Goal: Task Accomplishment & Management: Manage account settings

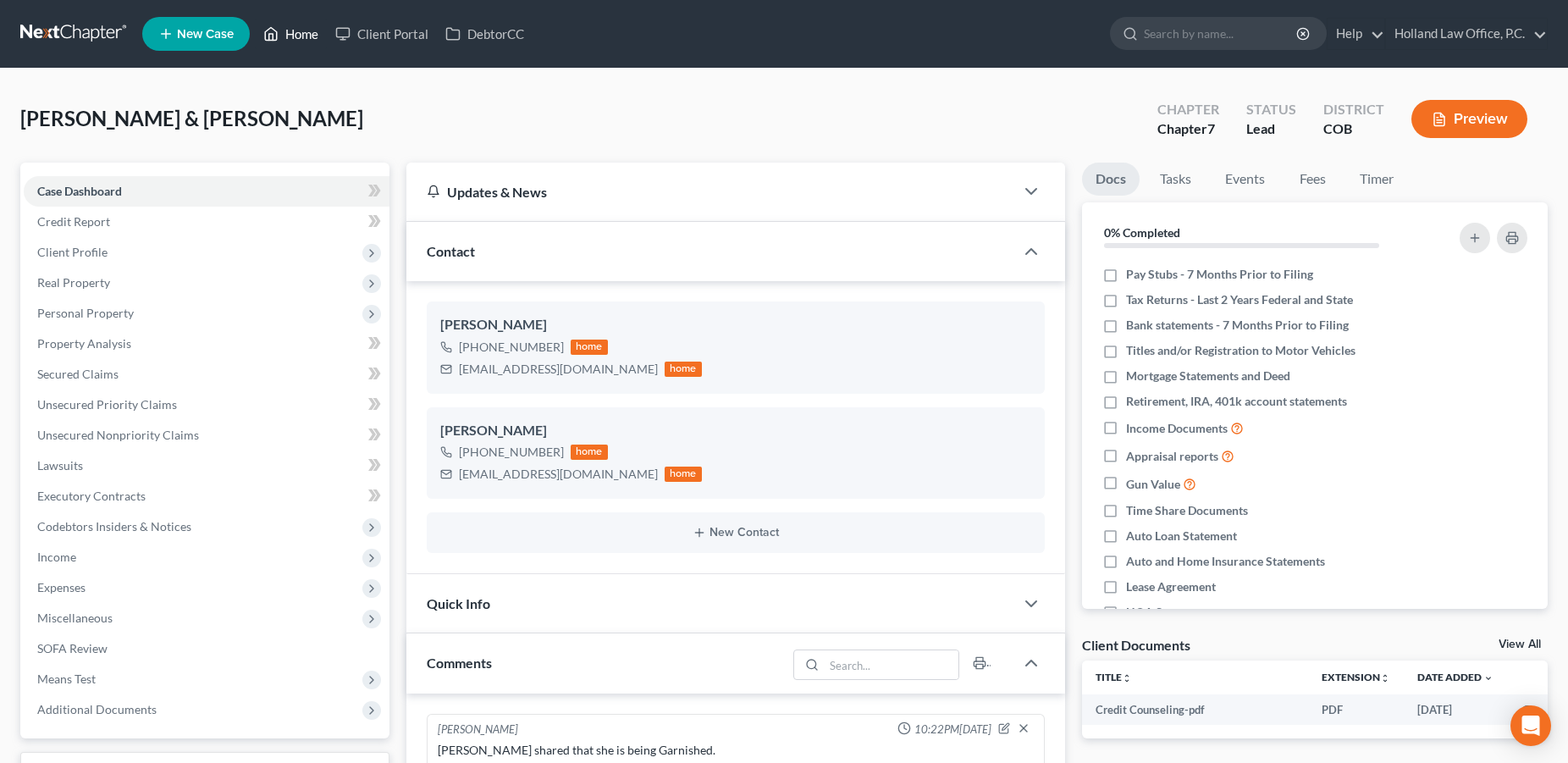
click at [287, 33] on link "Home" at bounding box center [291, 34] width 72 height 31
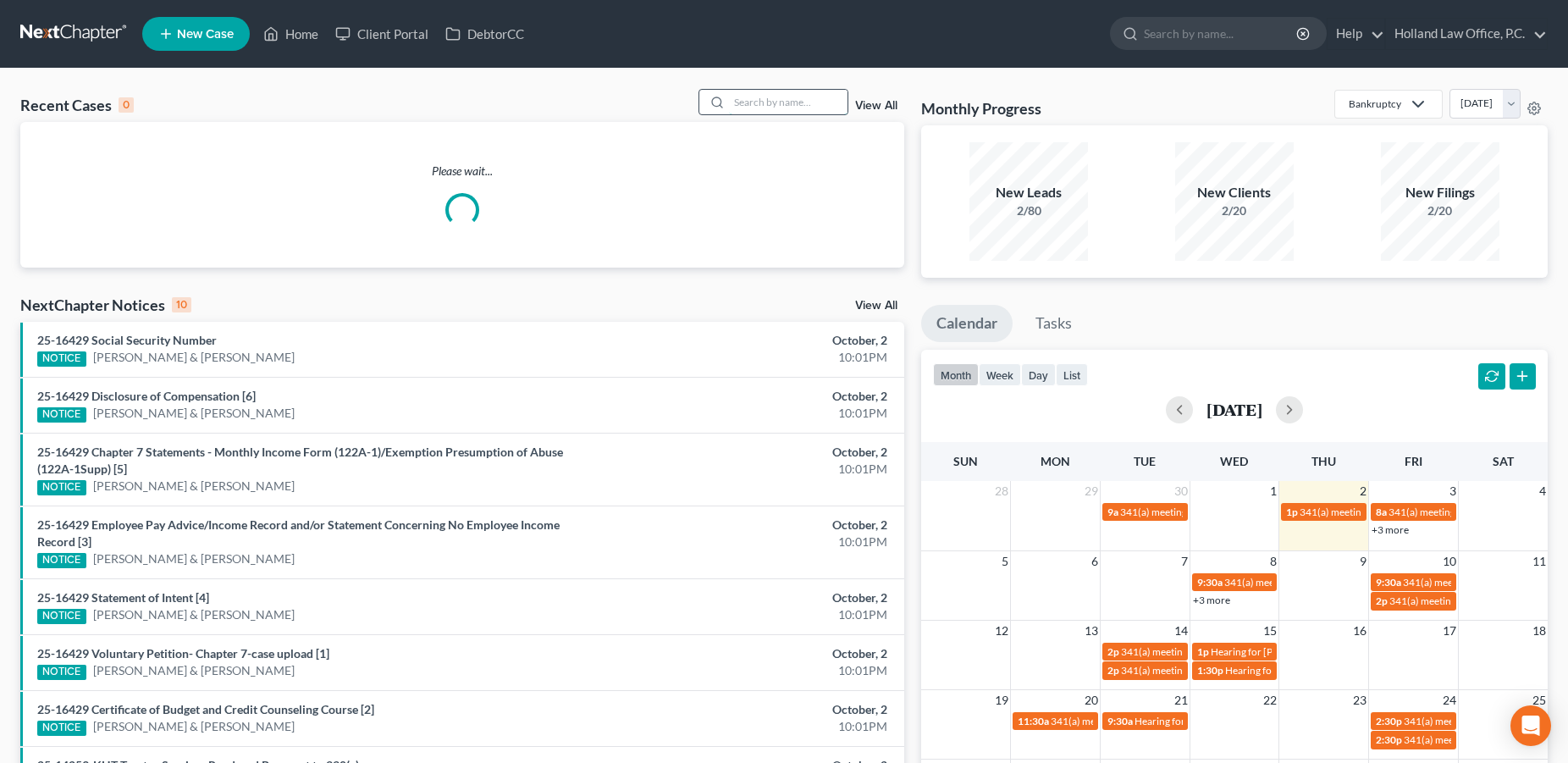
click at [746, 102] on input "search" at bounding box center [788, 101] width 118 height 25
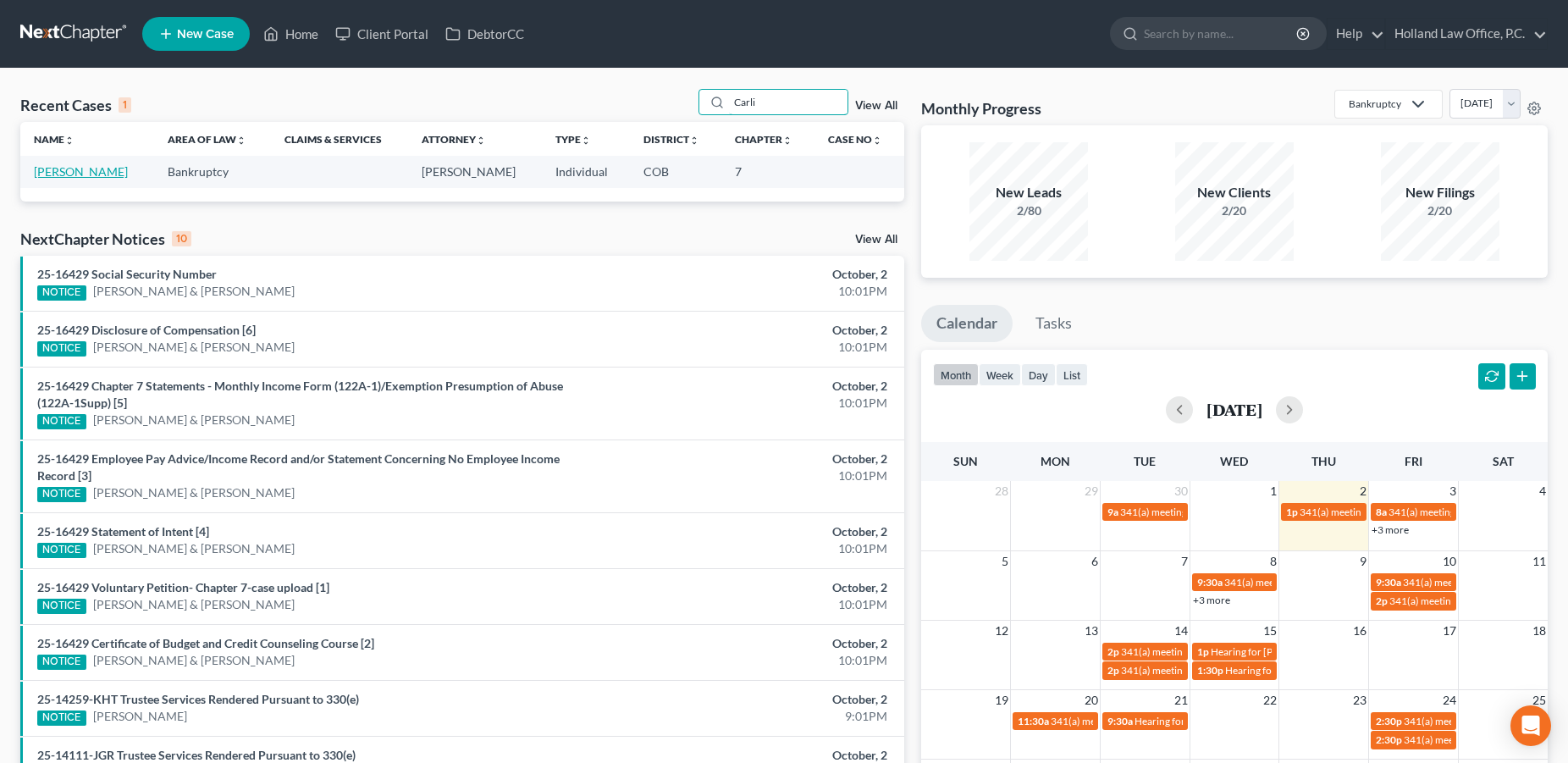
type input "Carli"
click at [100, 172] on link "[PERSON_NAME]" at bounding box center [81, 171] width 94 height 14
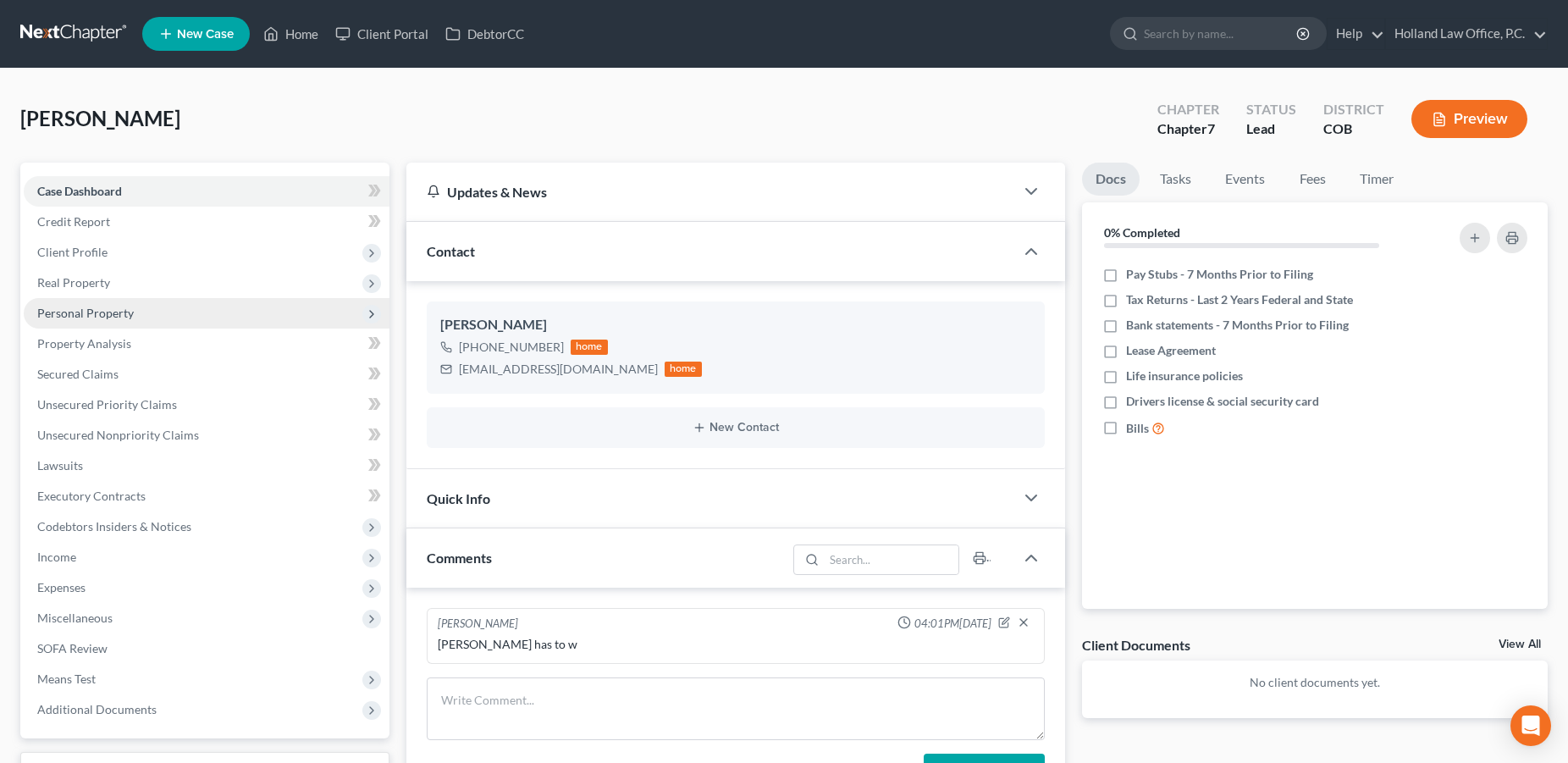
click at [94, 318] on span "Personal Property" at bounding box center [85, 312] width 97 height 14
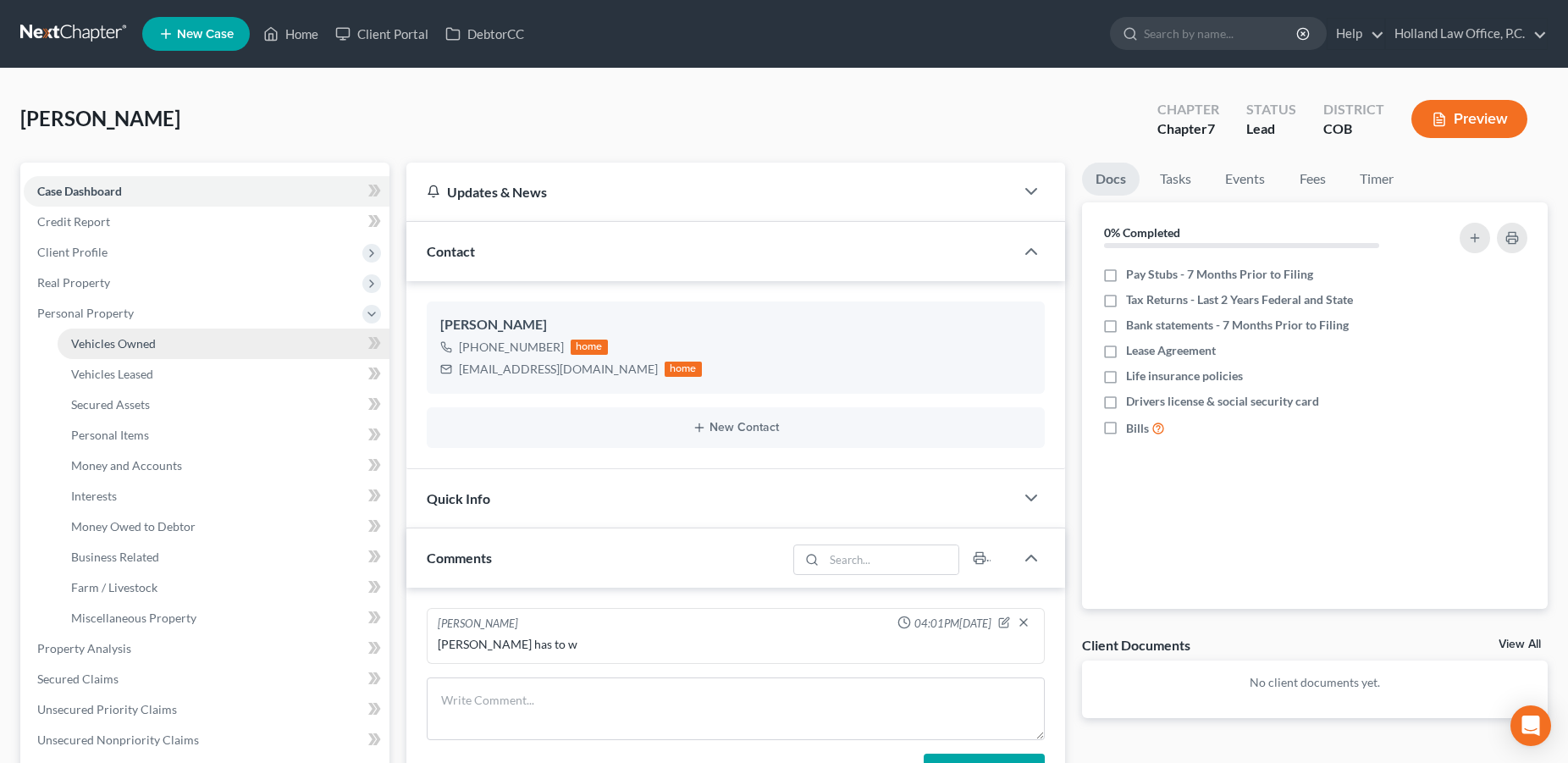
click at [106, 342] on span "Vehicles Owned" at bounding box center [112, 343] width 85 height 14
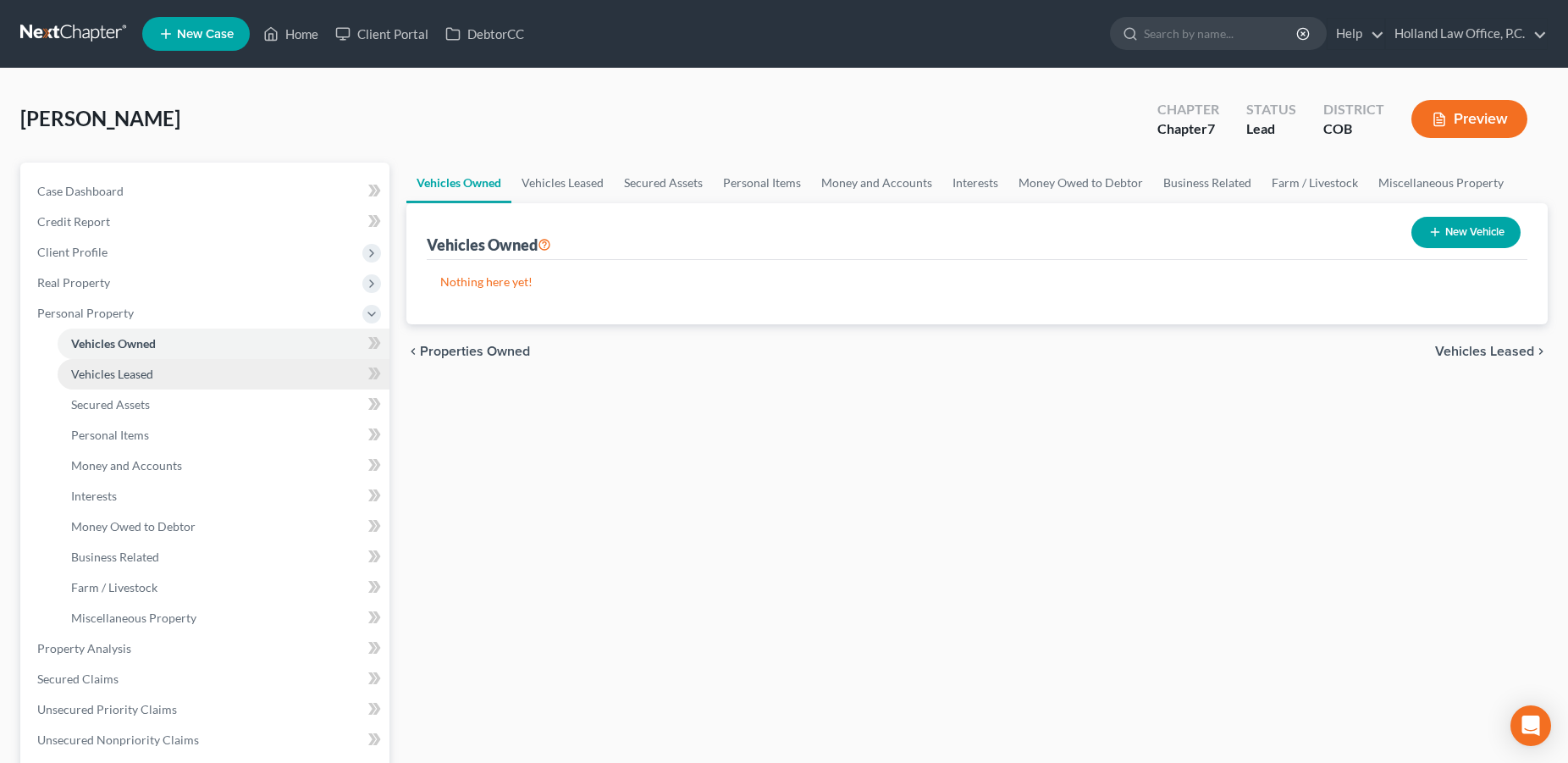
click at [112, 374] on span "Vehicles Leased" at bounding box center [111, 373] width 83 height 14
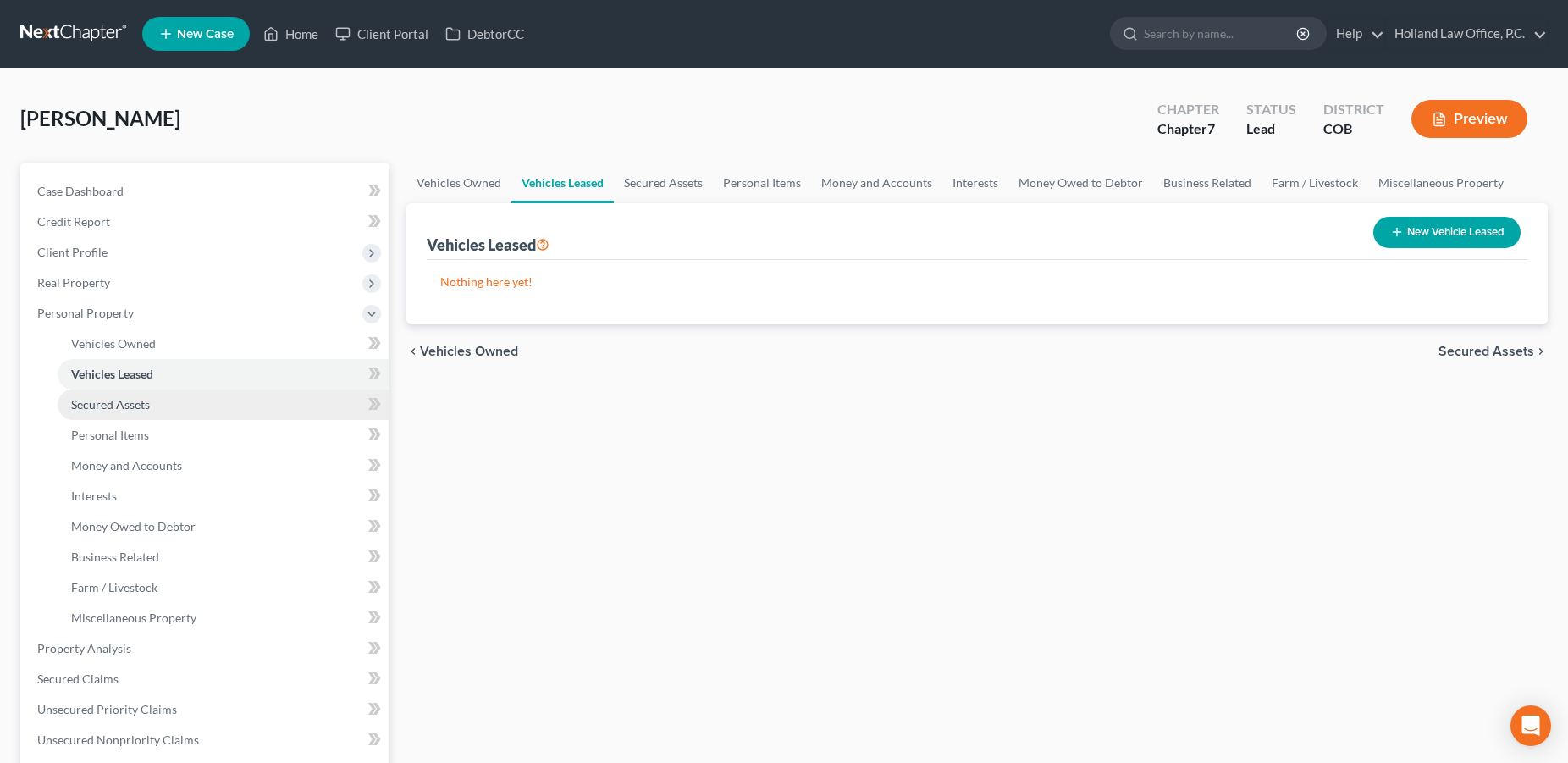
click at [110, 406] on span "Secured Assets" at bounding box center [109, 404] width 79 height 14
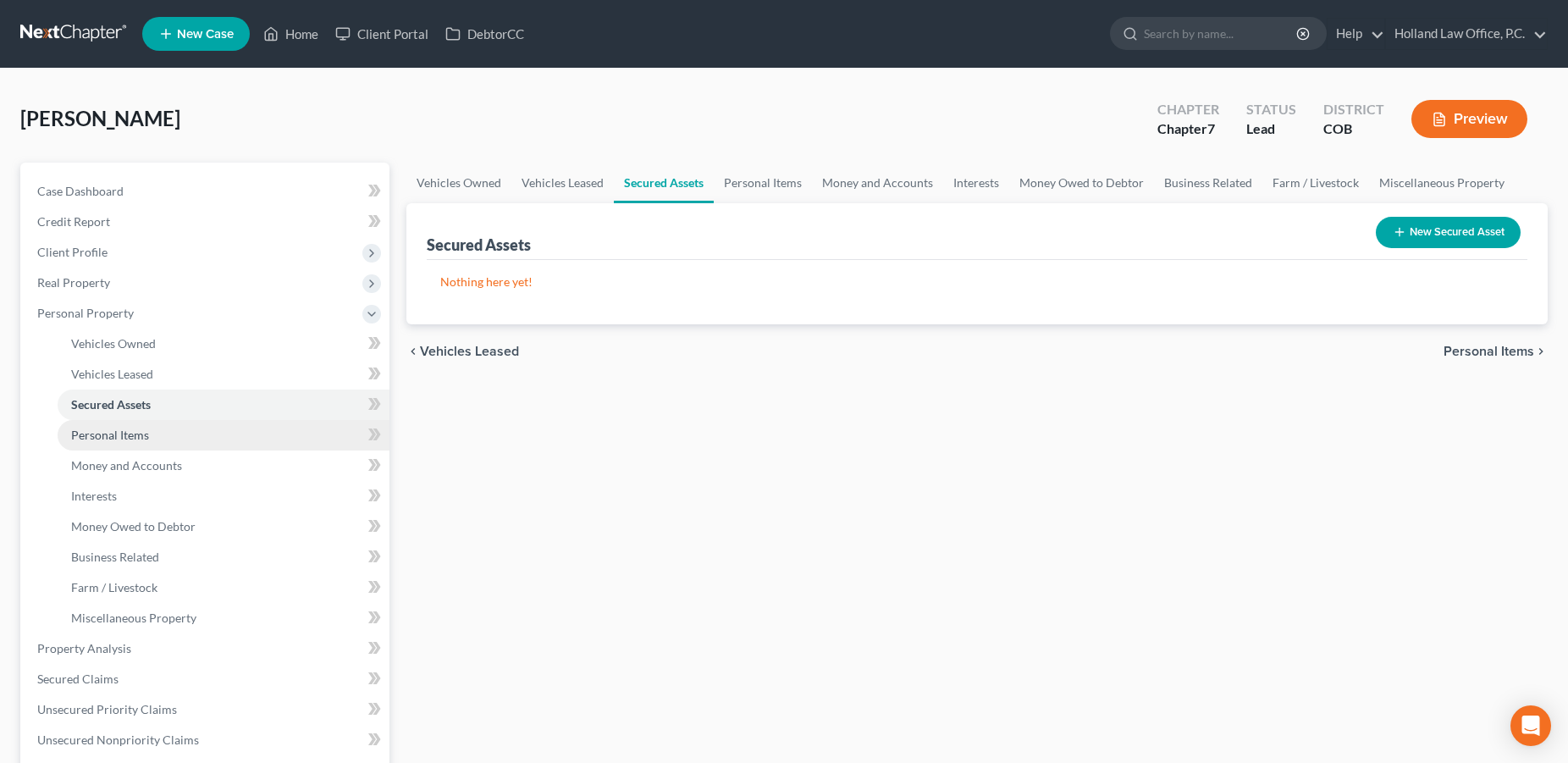
click at [117, 440] on span "Personal Items" at bounding box center [109, 435] width 78 height 14
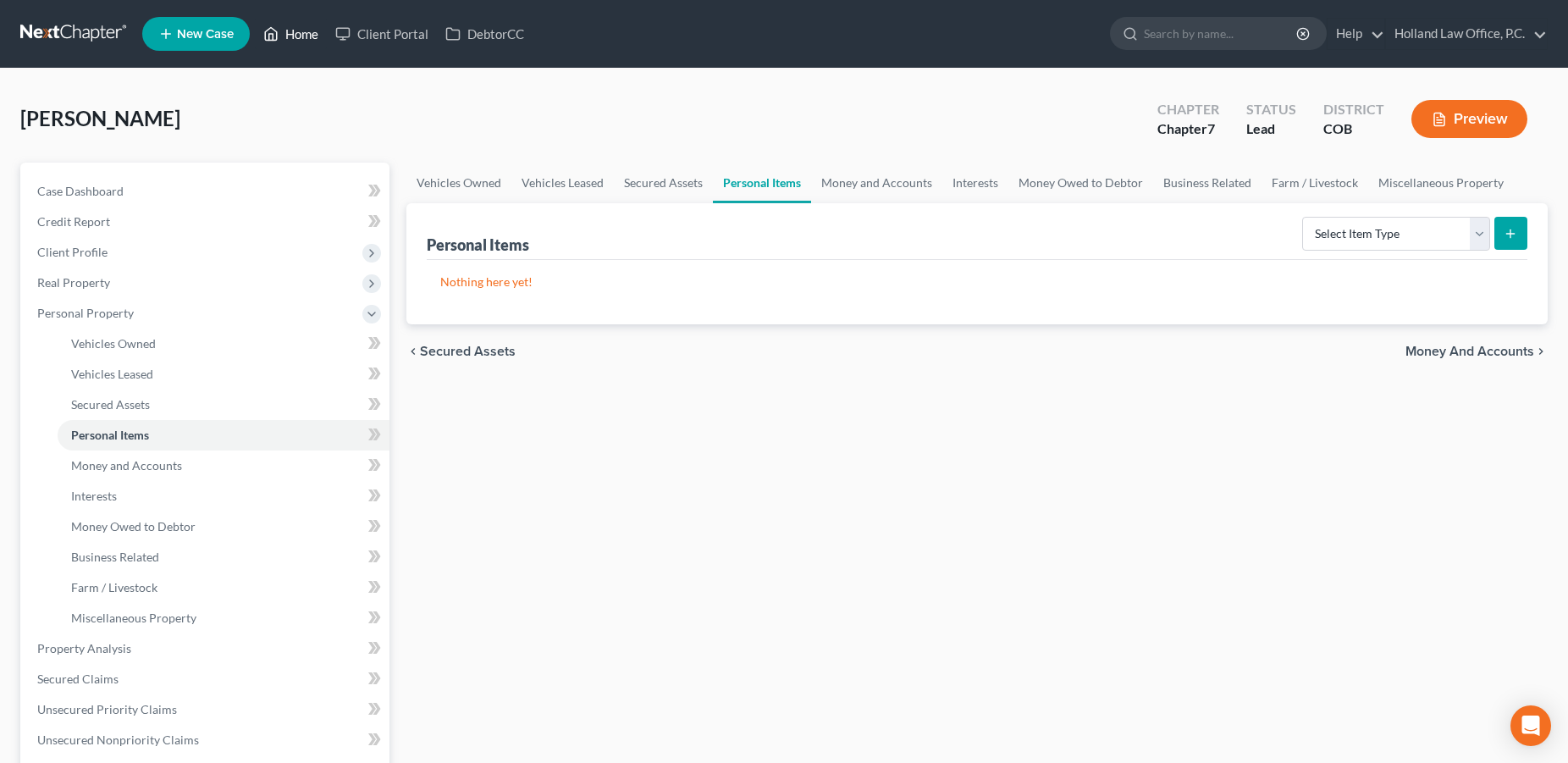
click at [311, 40] on link "Home" at bounding box center [291, 34] width 72 height 31
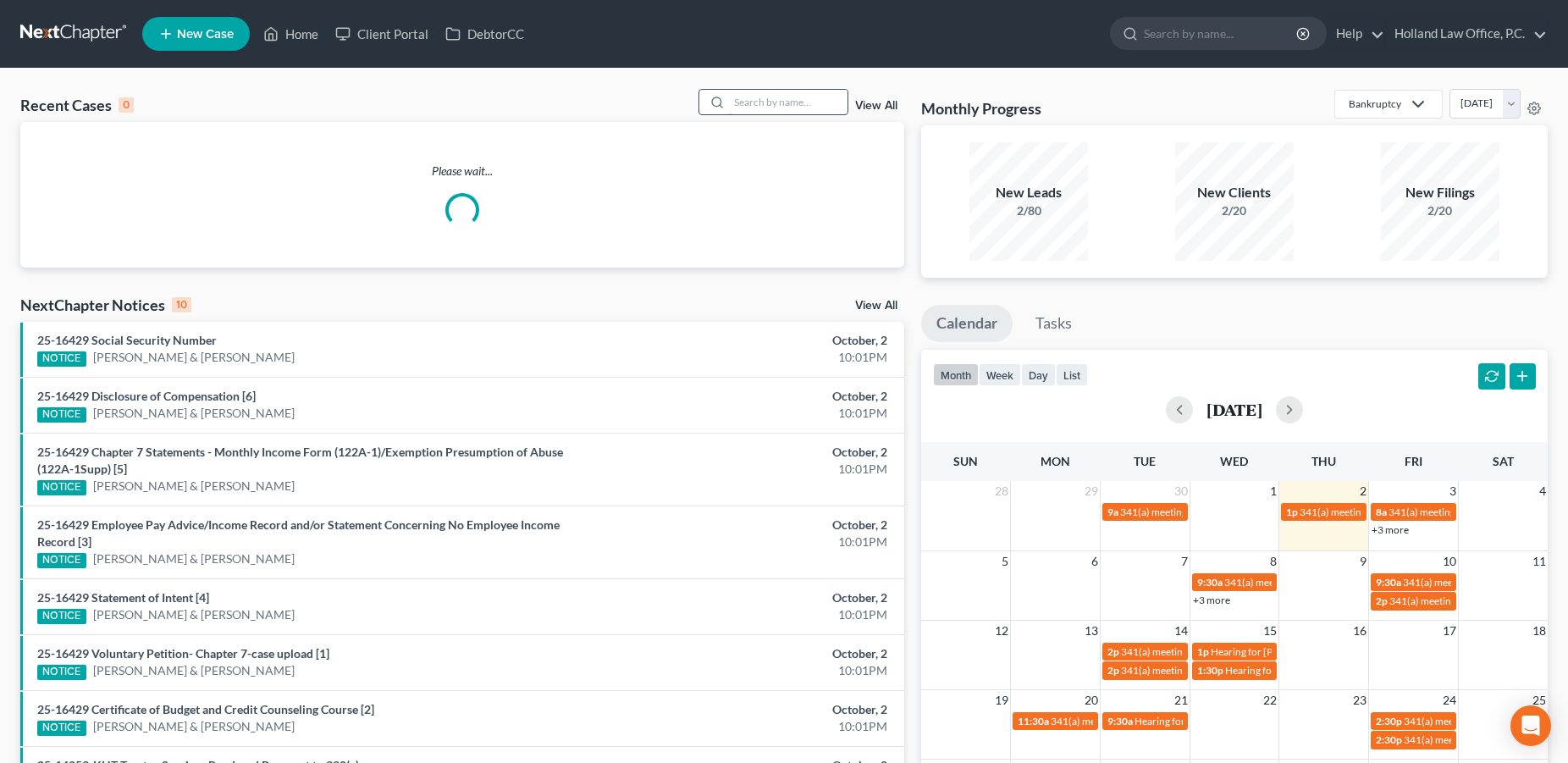
click at [824, 102] on input "search" at bounding box center [788, 101] width 118 height 25
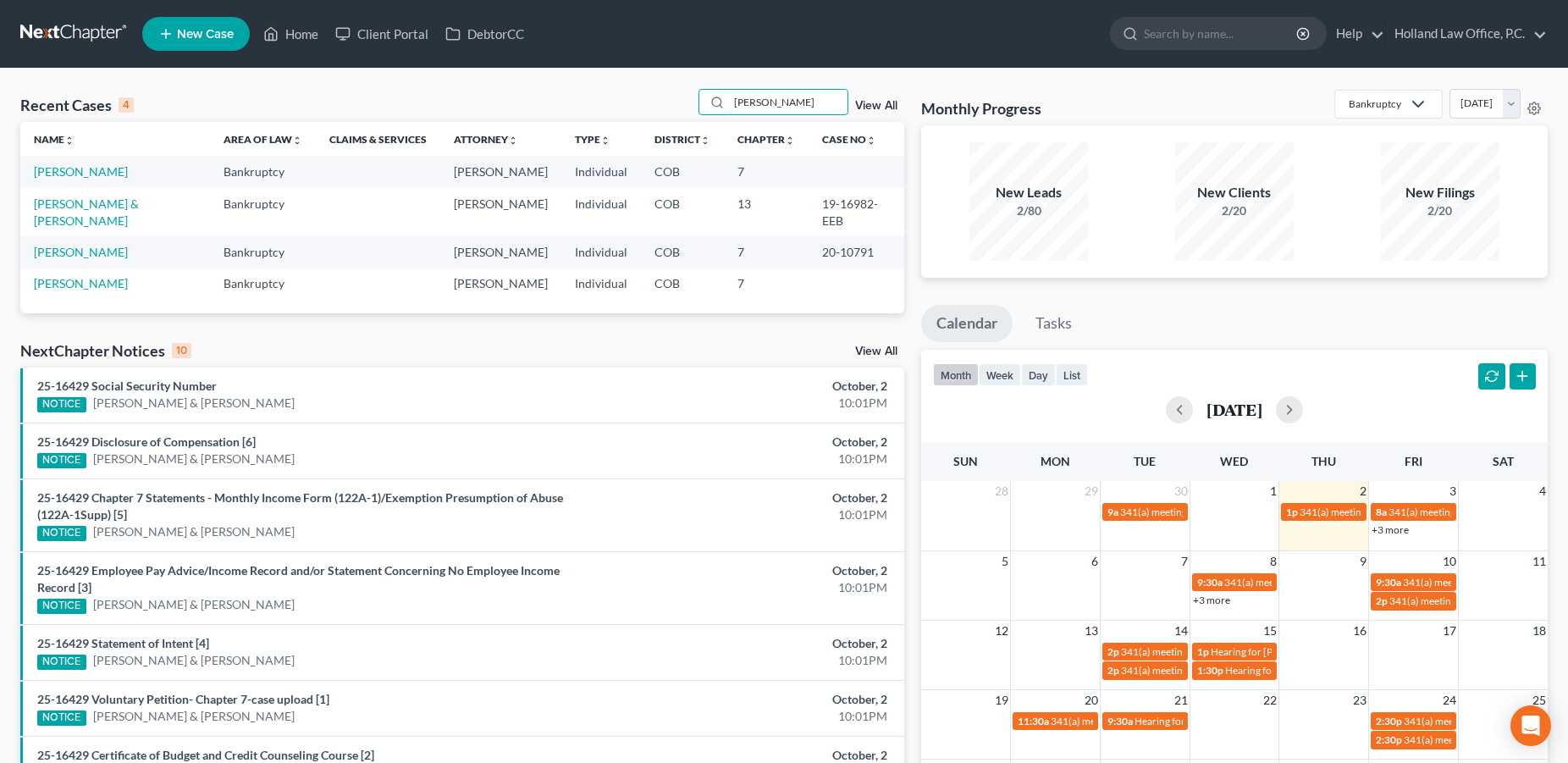
type input "Laura"
click at [116, 175] on link "[PERSON_NAME]" at bounding box center [81, 171] width 94 height 14
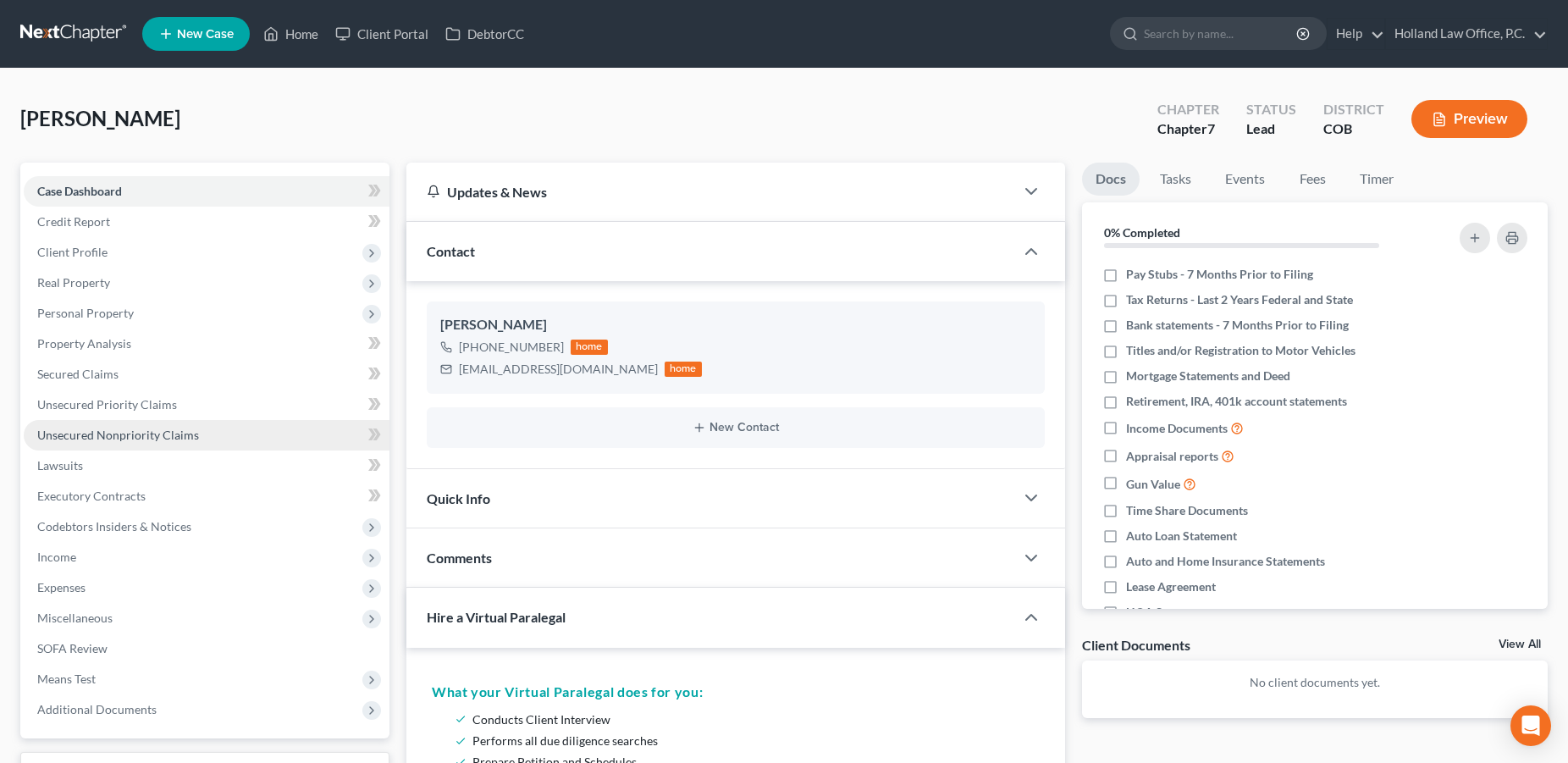
click at [144, 439] on span "Unsecured Nonpriority Claims" at bounding box center [117, 435] width 161 height 14
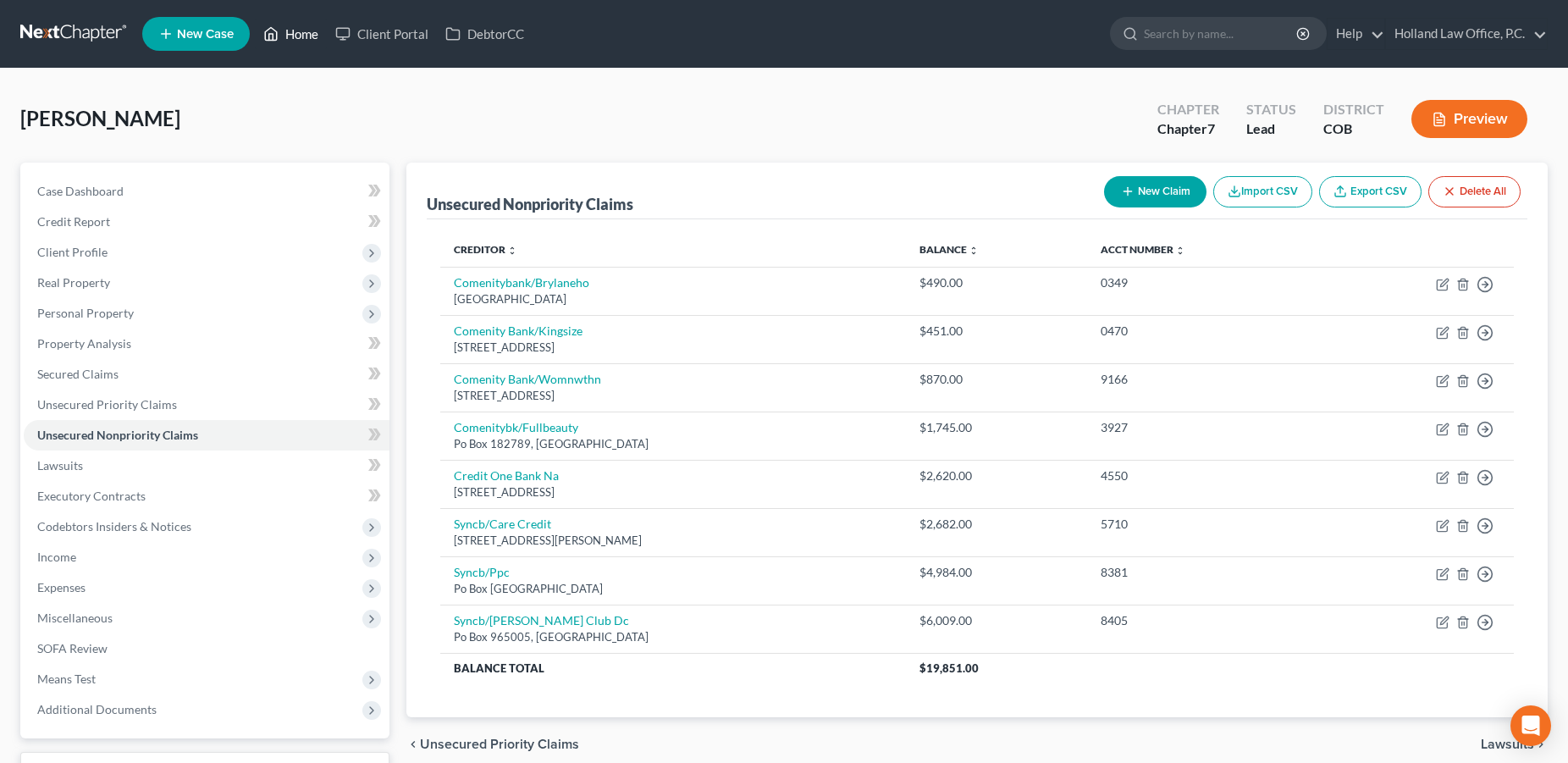
click at [314, 37] on link "Home" at bounding box center [291, 34] width 72 height 31
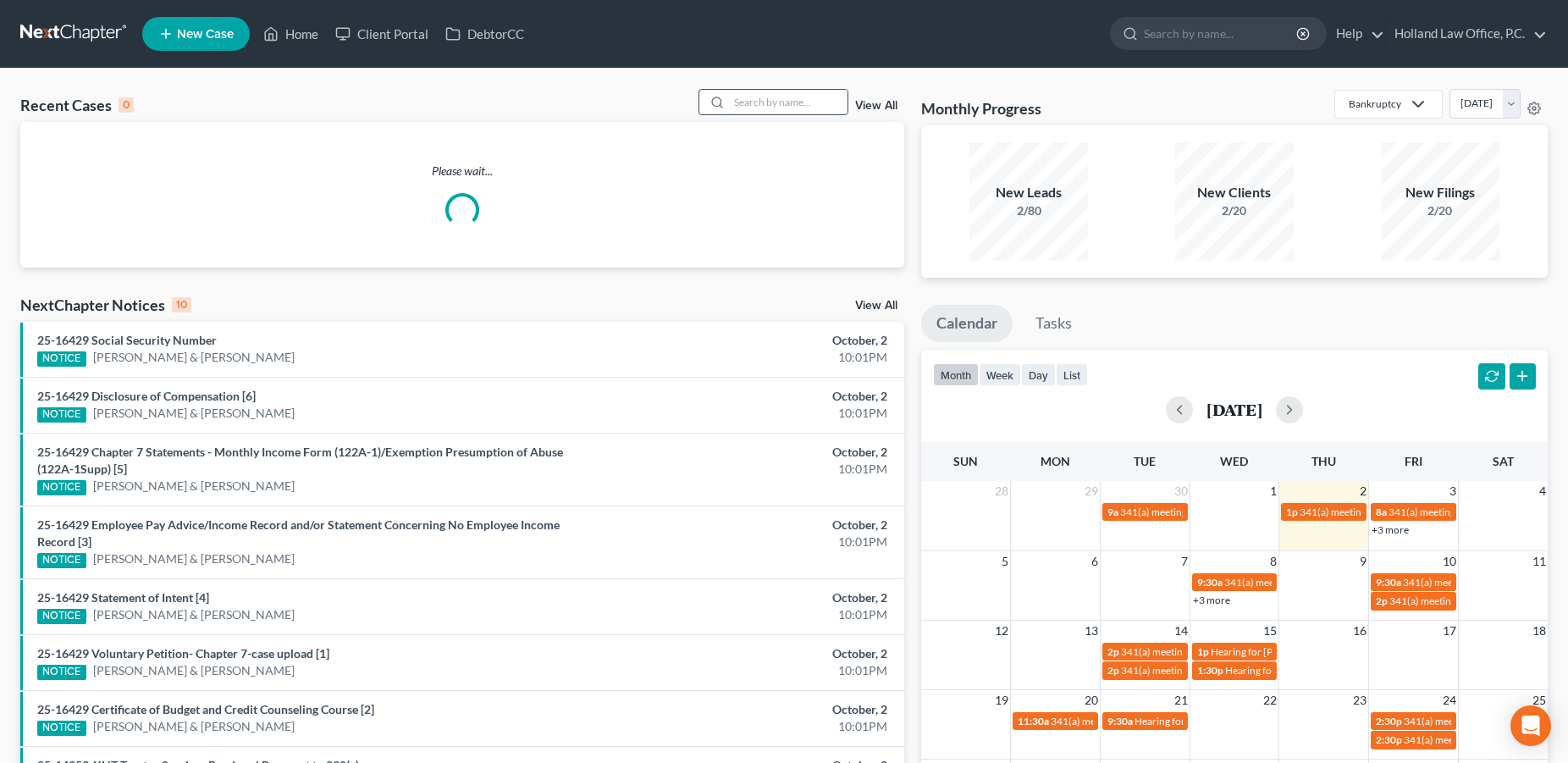
click at [755, 109] on input "search" at bounding box center [788, 101] width 118 height 25
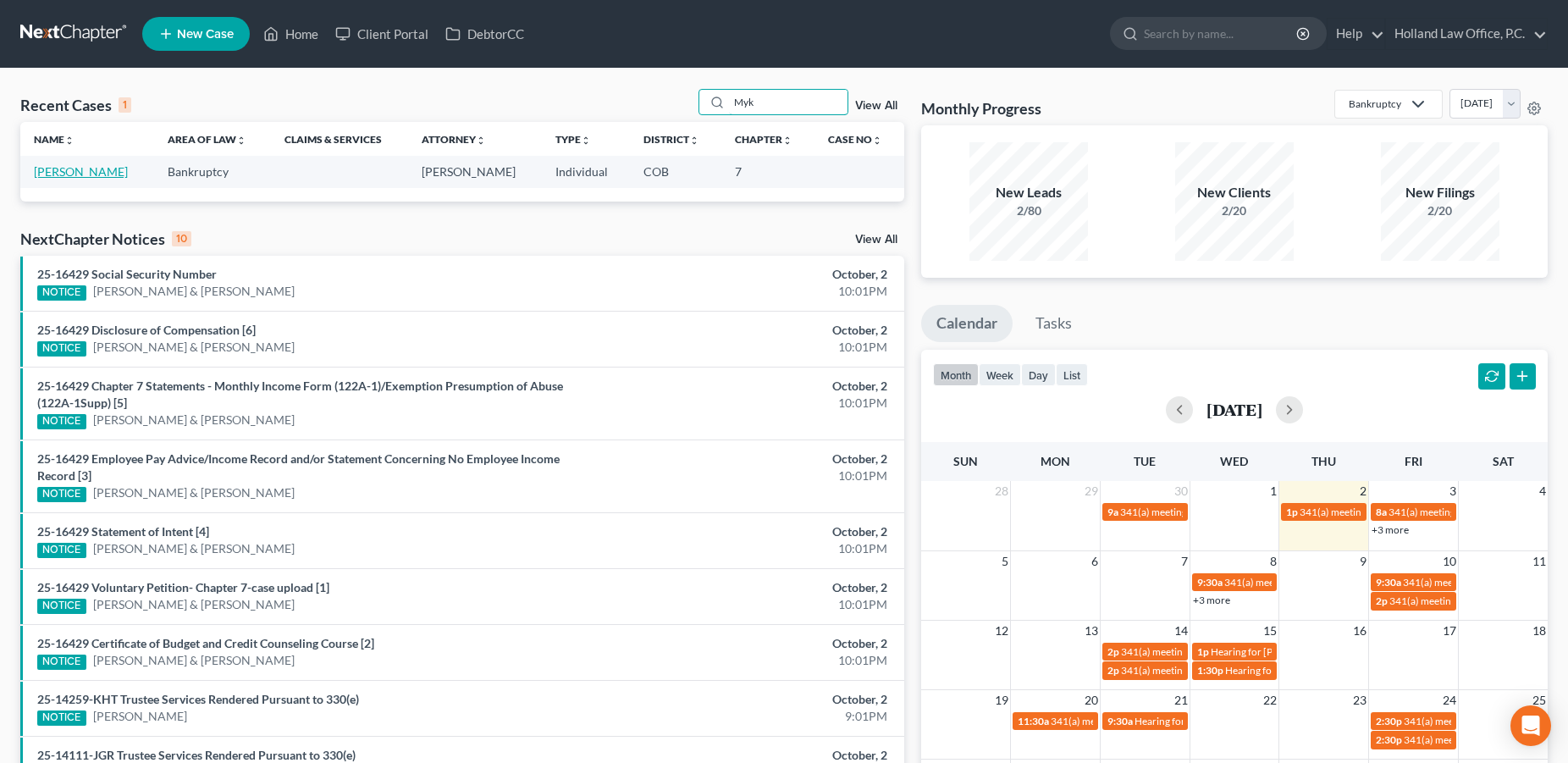
type input "Myk"
click at [77, 173] on link "[PERSON_NAME]" at bounding box center [81, 171] width 94 height 14
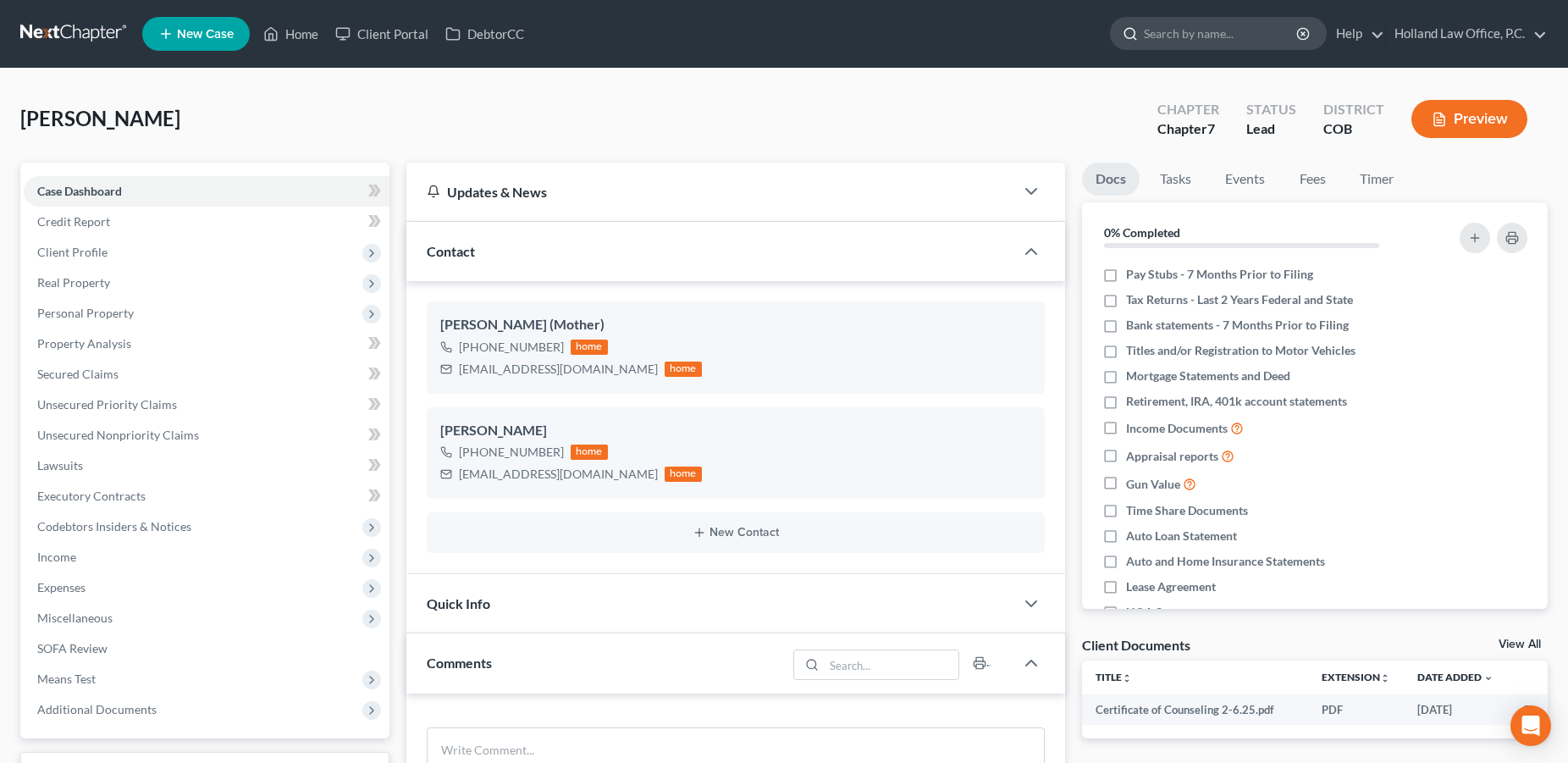
click at [1150, 37] on input "search" at bounding box center [1221, 33] width 155 height 31
type input "Vicki Romero"
click at [297, 32] on link "Home" at bounding box center [291, 34] width 72 height 31
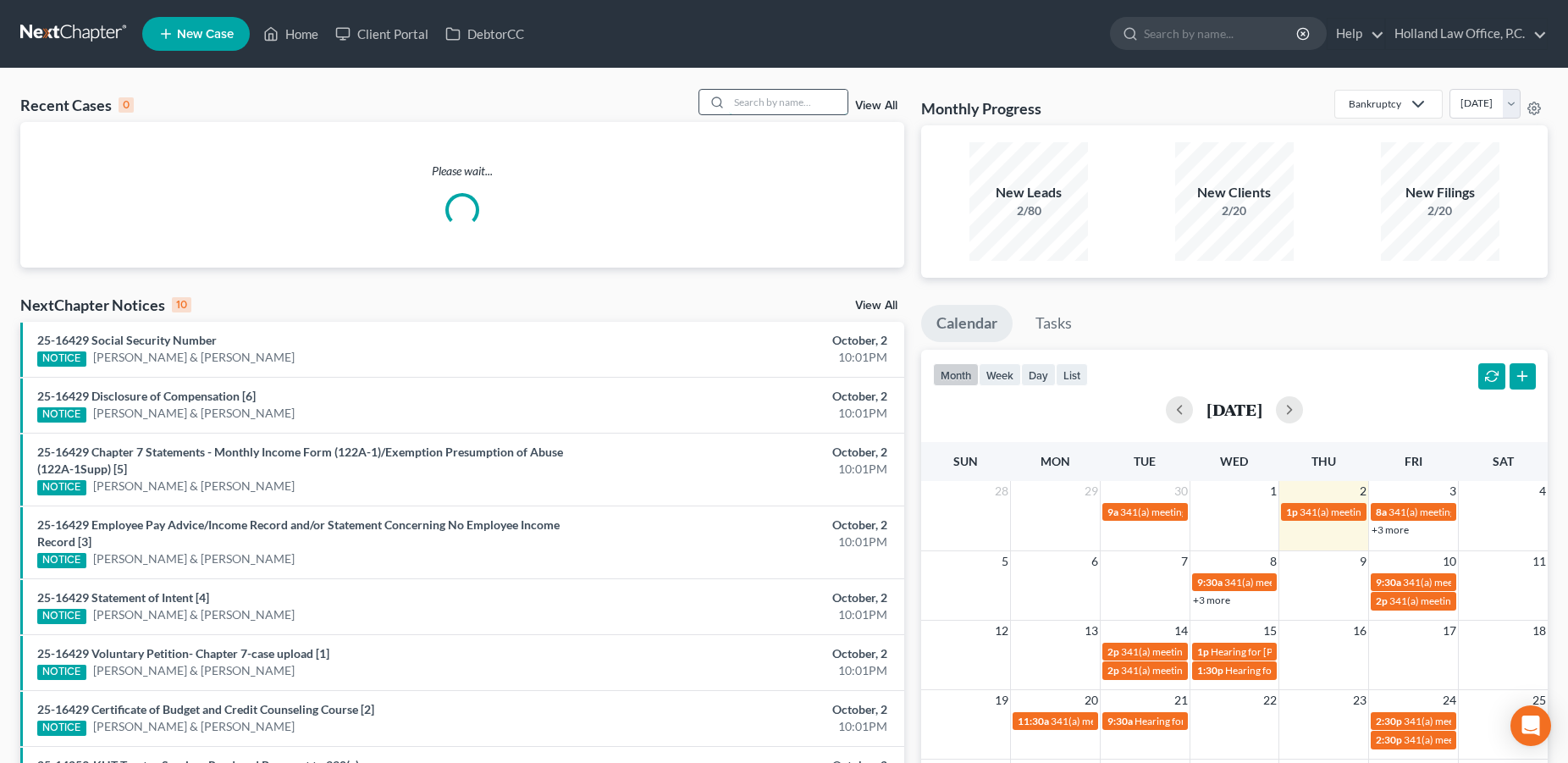
click at [764, 102] on input "search" at bounding box center [788, 101] width 118 height 25
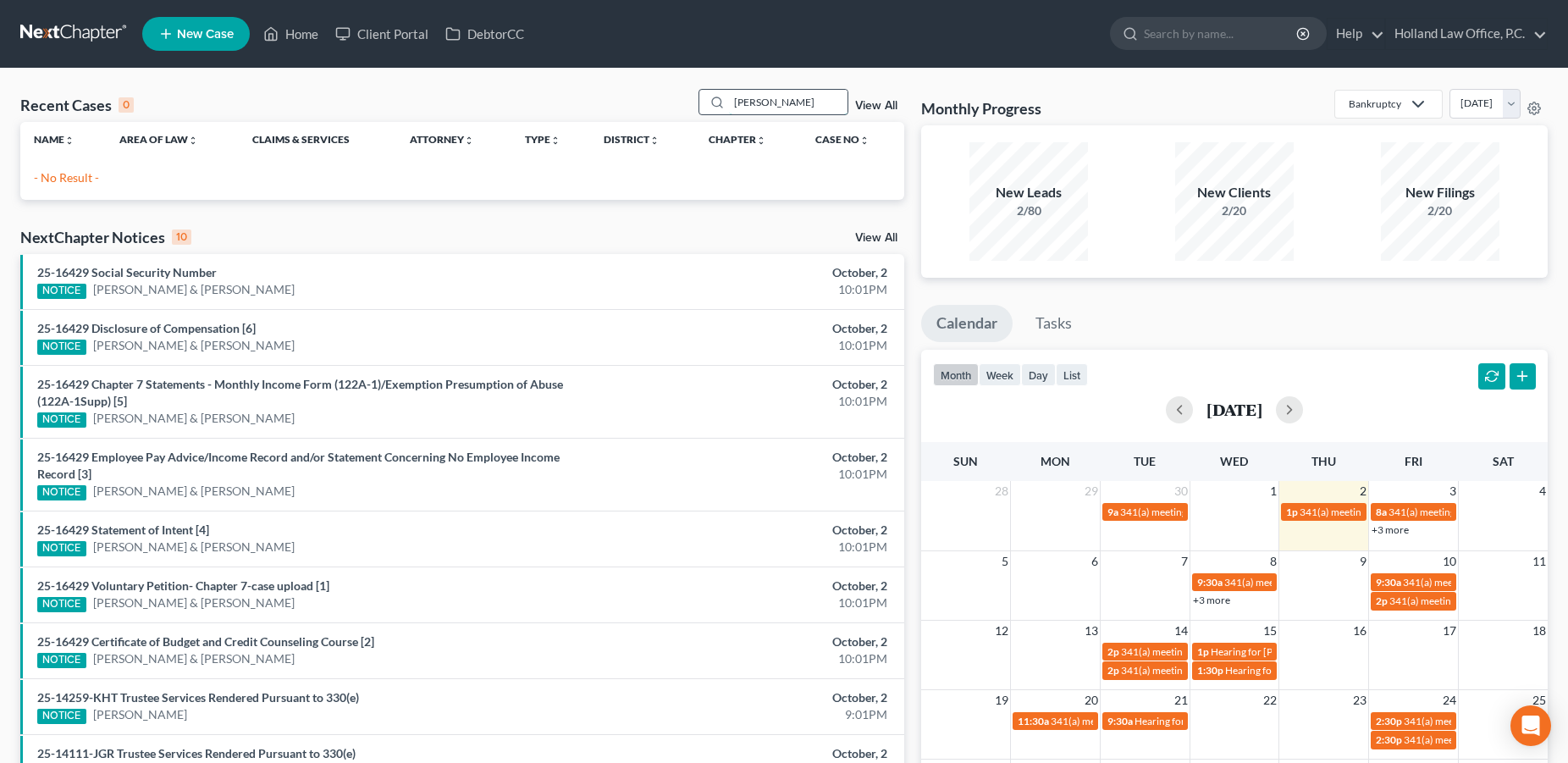
click at [742, 104] on input "Vicke Romero" at bounding box center [788, 101] width 118 height 25
drag, startPoint x: 806, startPoint y: 106, endPoint x: 742, endPoint y: 99, distance: 64.4
click at [742, 99] on input "Vicki Romero" at bounding box center [788, 101] width 118 height 25
drag, startPoint x: 790, startPoint y: 107, endPoint x: 716, endPoint y: 103, distance: 74.1
click at [729, 103] on input "Vicki Moreno" at bounding box center [788, 101] width 118 height 25
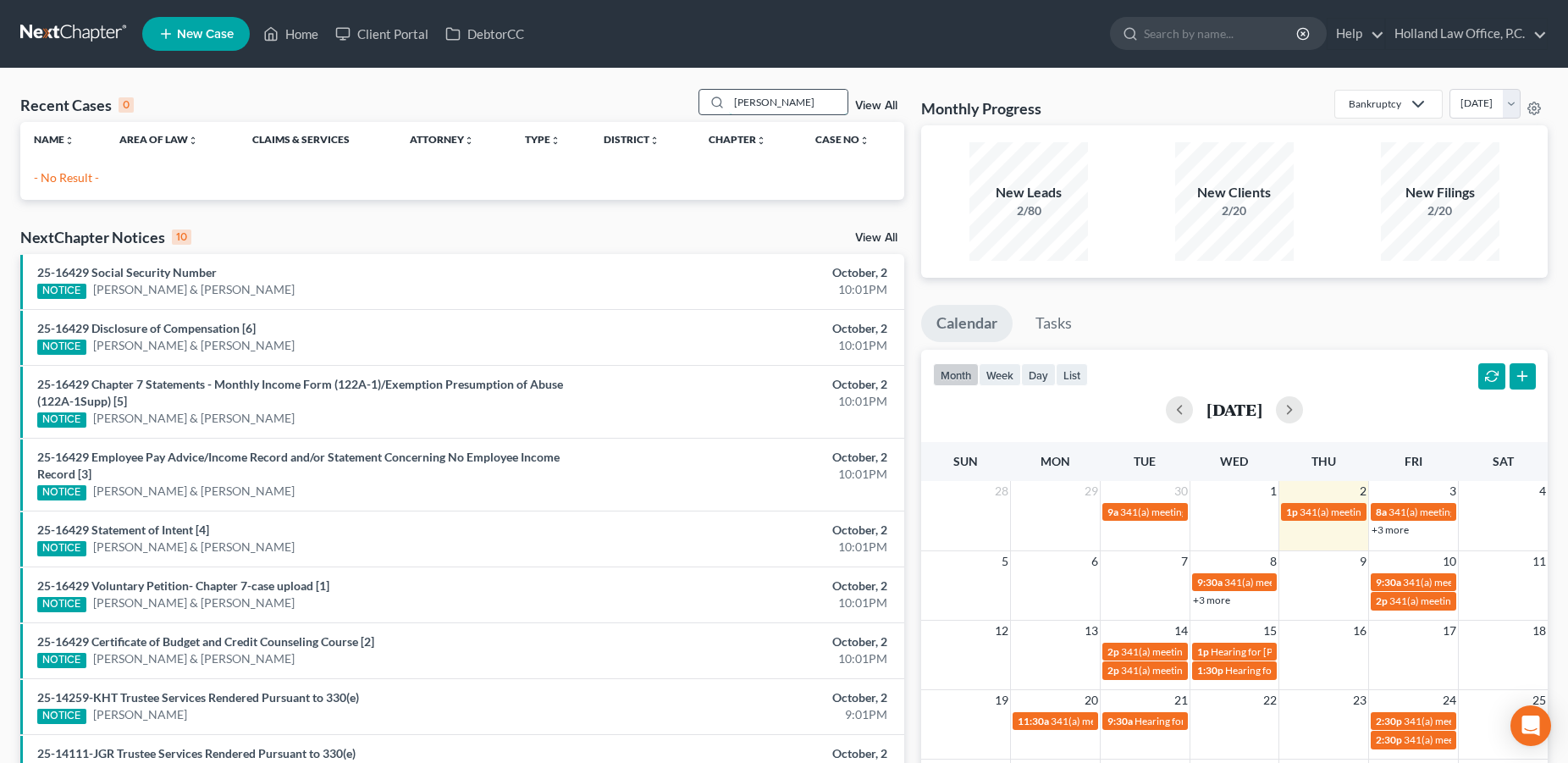
drag, startPoint x: 743, startPoint y: 107, endPoint x: 720, endPoint y: 103, distance: 23.3
click at [729, 103] on input "Vicki Moreno" at bounding box center [788, 101] width 118 height 25
click at [829, 96] on input "Vicki Moreno" at bounding box center [788, 101] width 118 height 25
type input "[PERSON_NAME]"
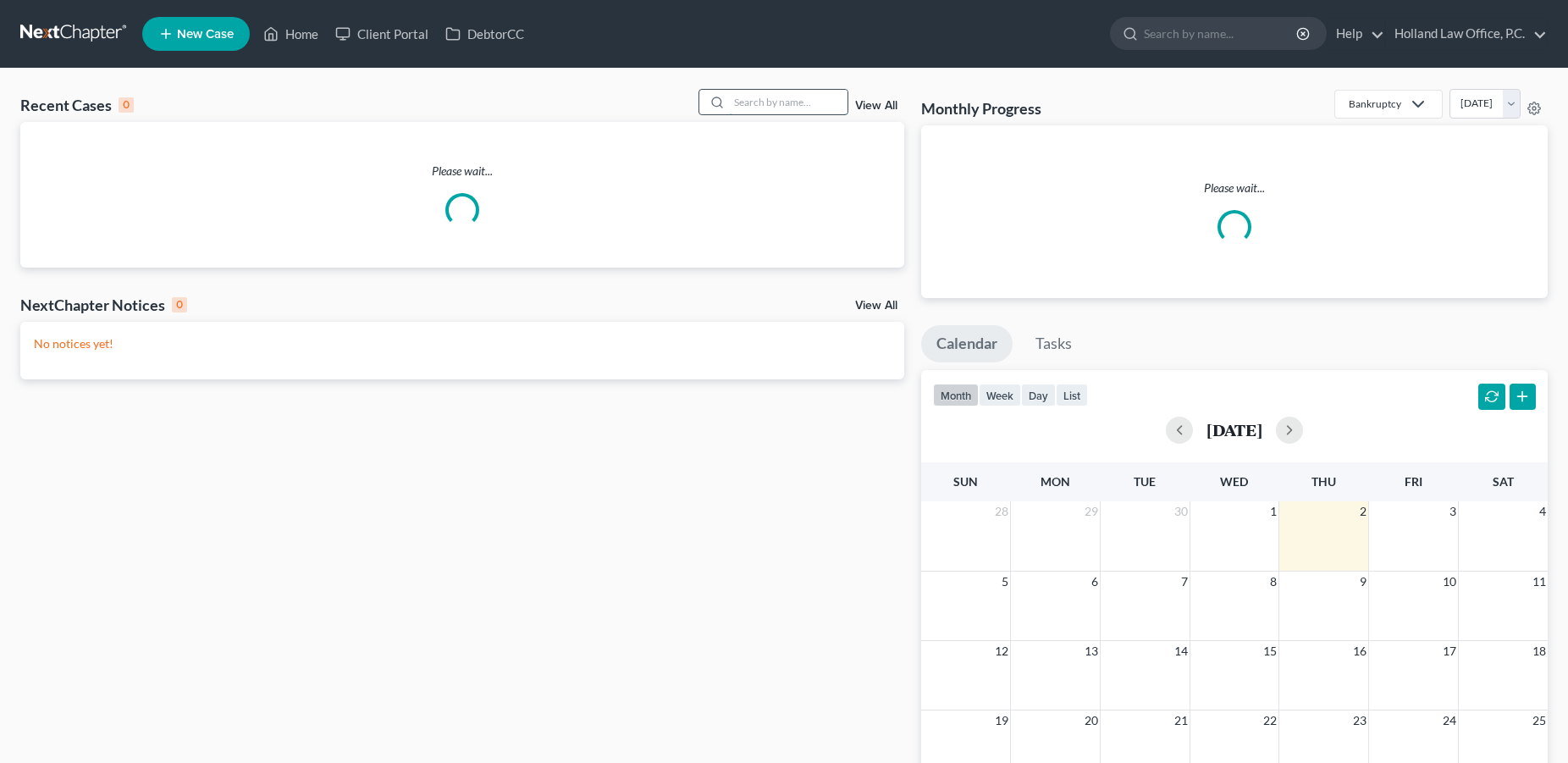
click at [759, 102] on input "search" at bounding box center [788, 101] width 118 height 25
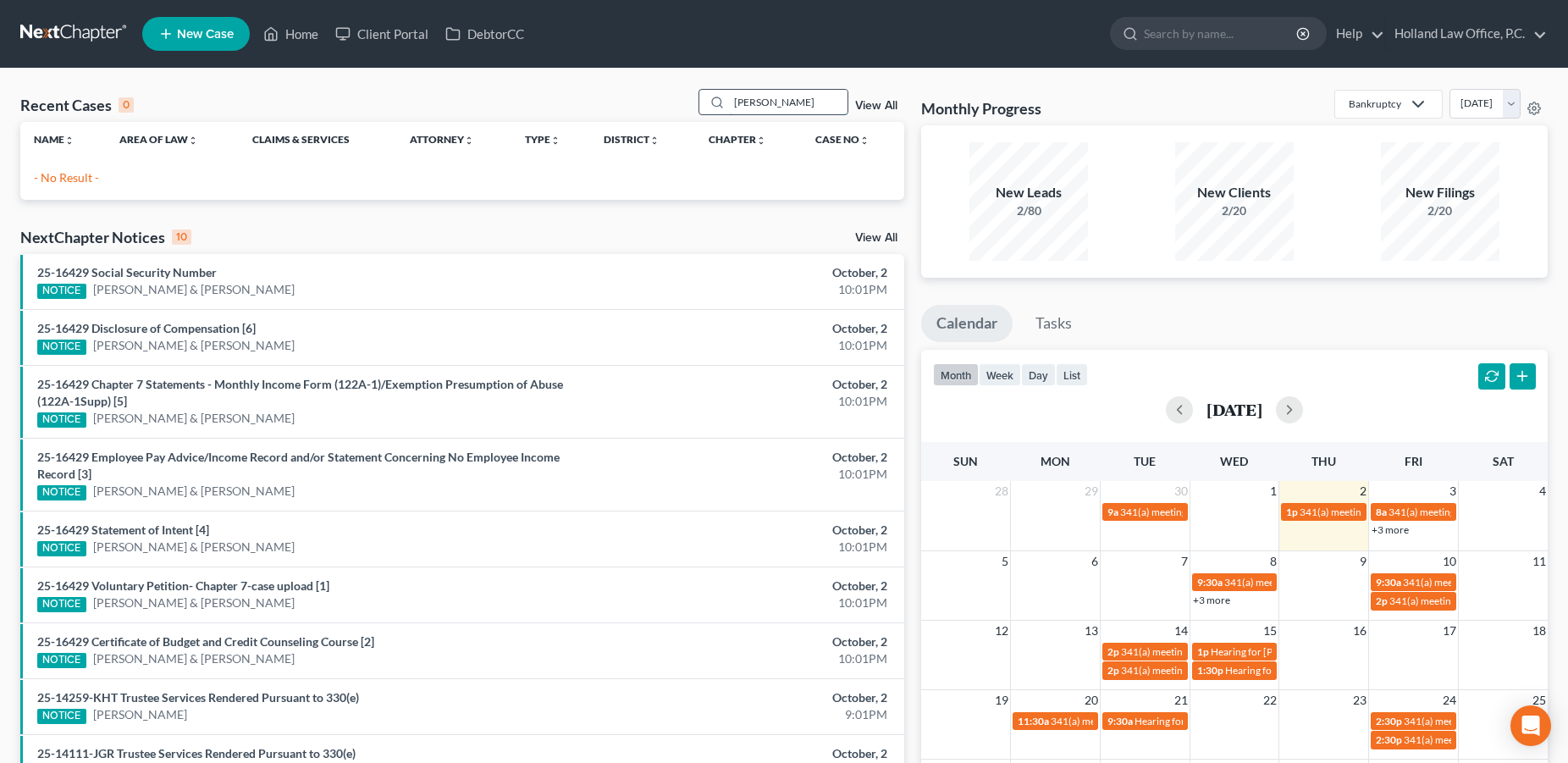
drag, startPoint x: 775, startPoint y: 104, endPoint x: 711, endPoint y: 98, distance: 64.3
click at [729, 98] on input "[PERSON_NAME]" at bounding box center [788, 101] width 118 height 25
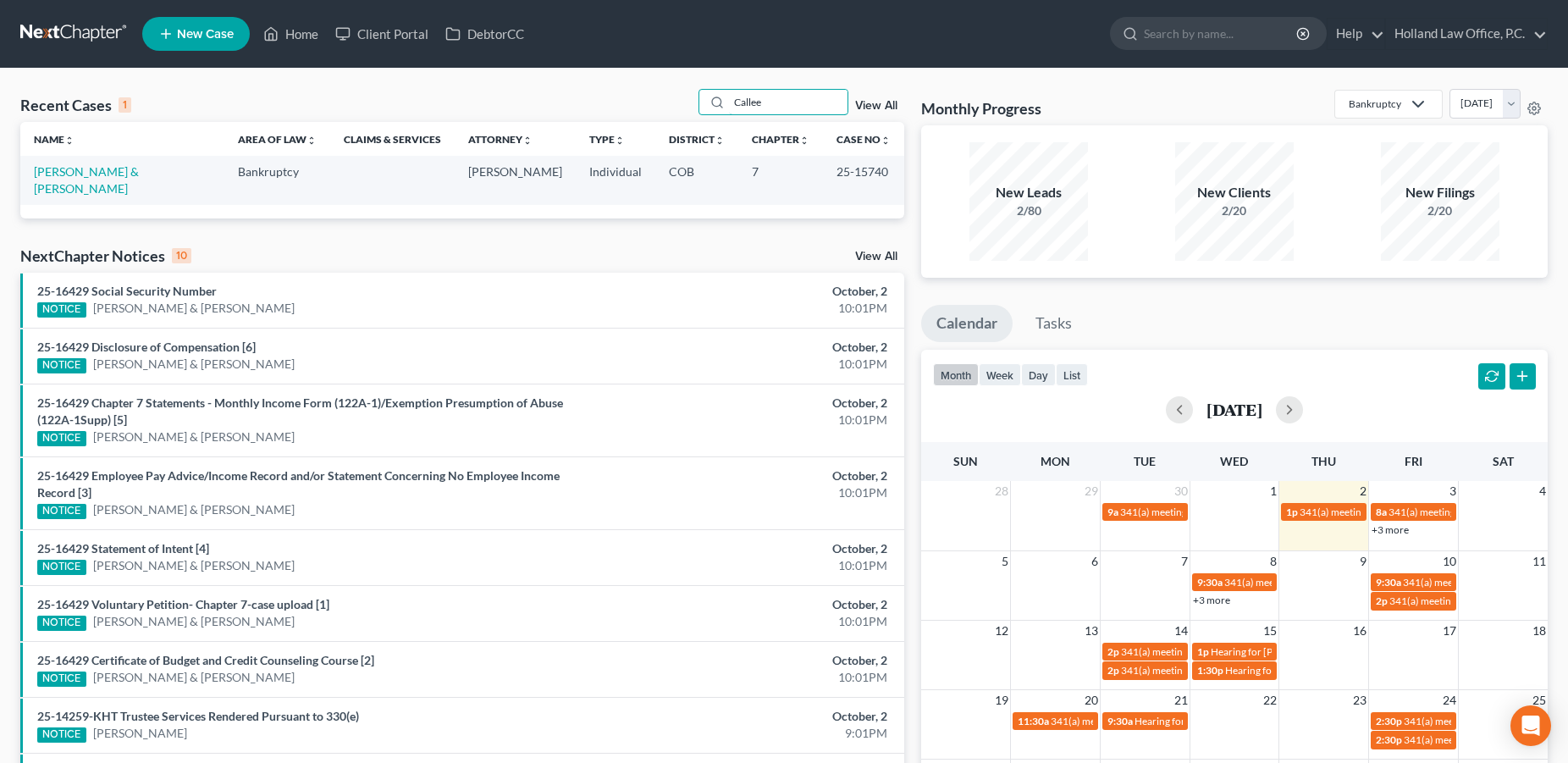
type input "Callee"
click at [122, 174] on link "[PERSON_NAME] & [PERSON_NAME]" at bounding box center [86, 179] width 104 height 31
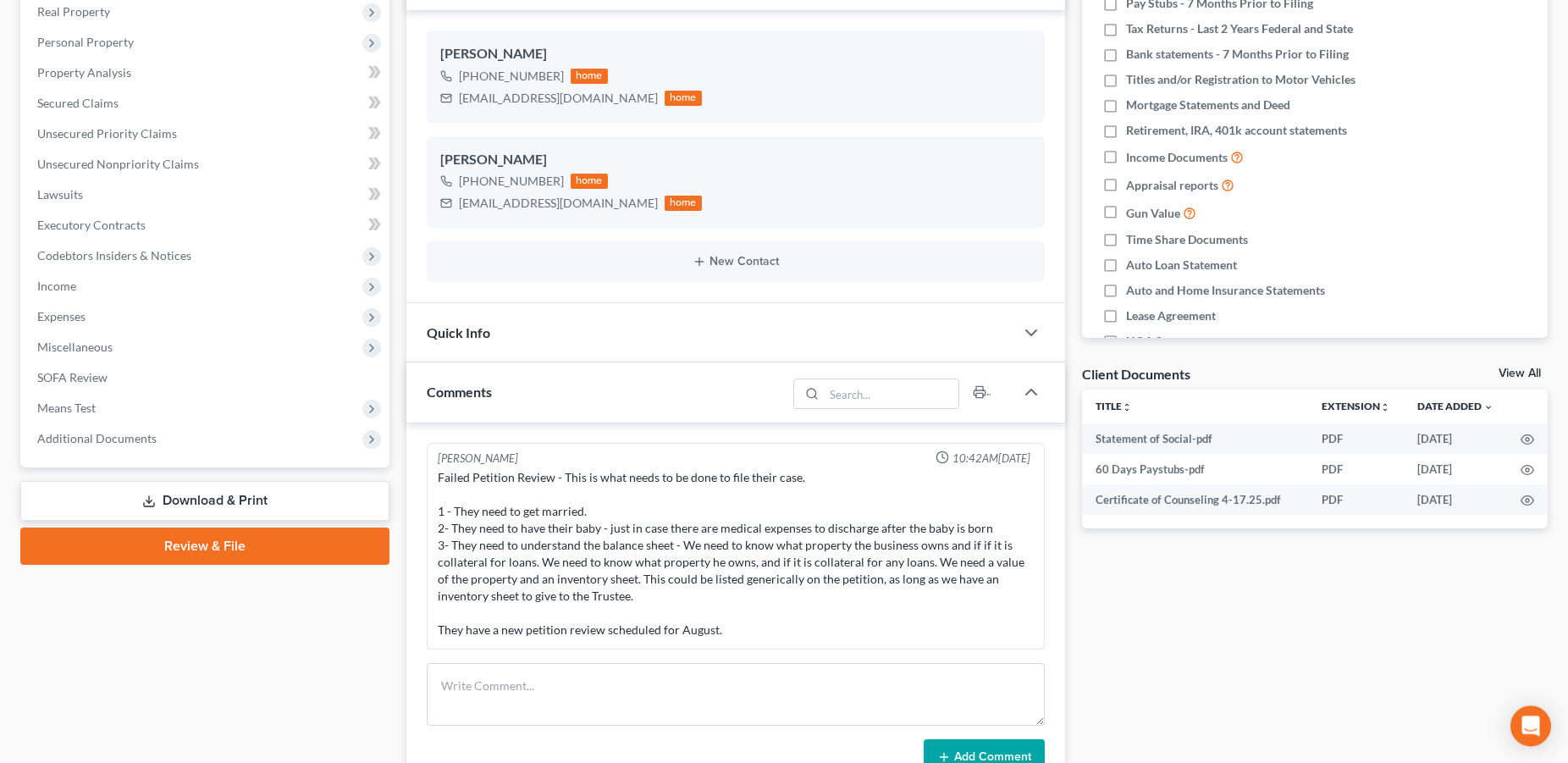
scroll to position [270, 0]
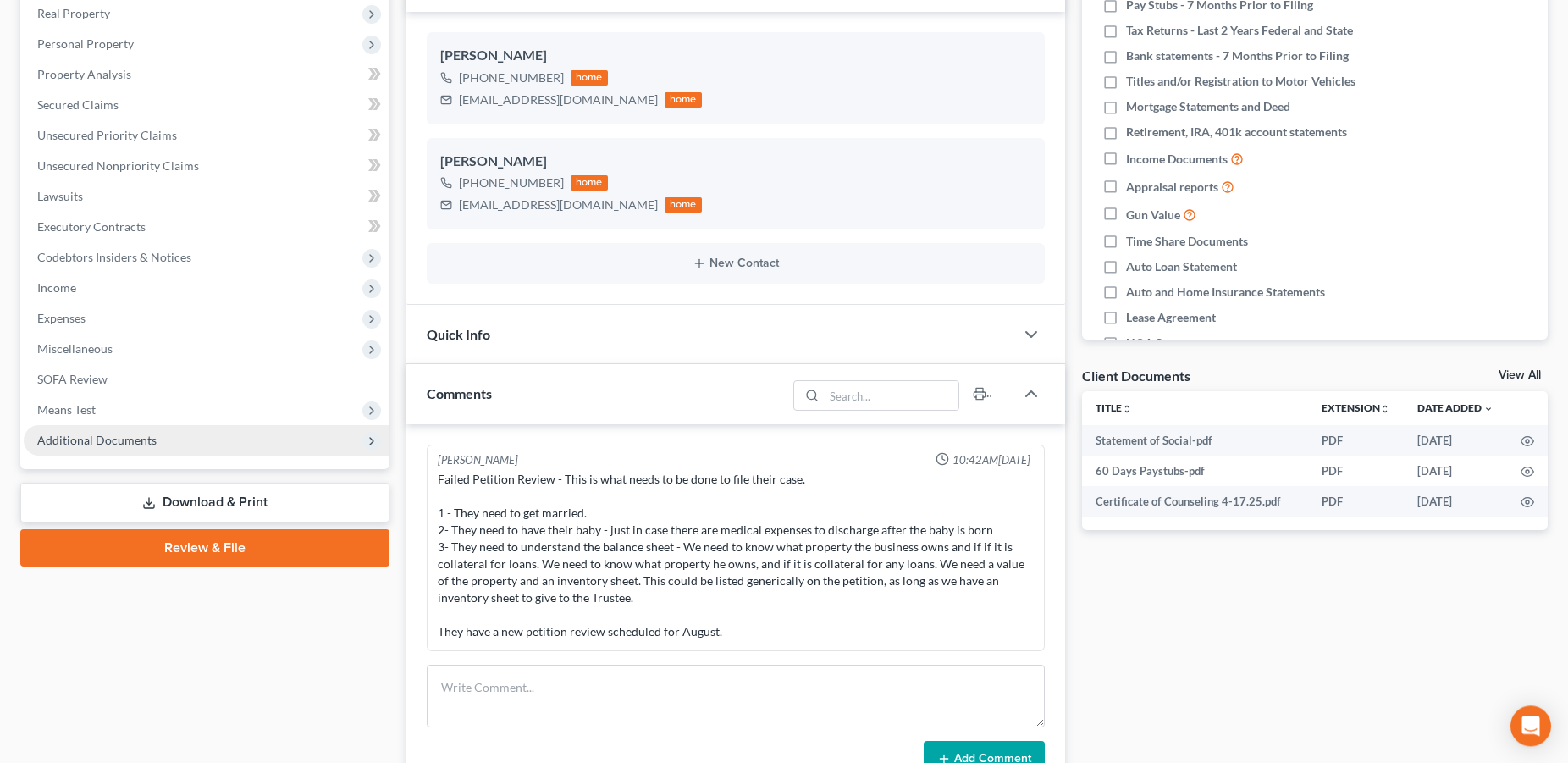
click at [139, 436] on span "Additional Documents" at bounding box center [97, 440] width 119 height 14
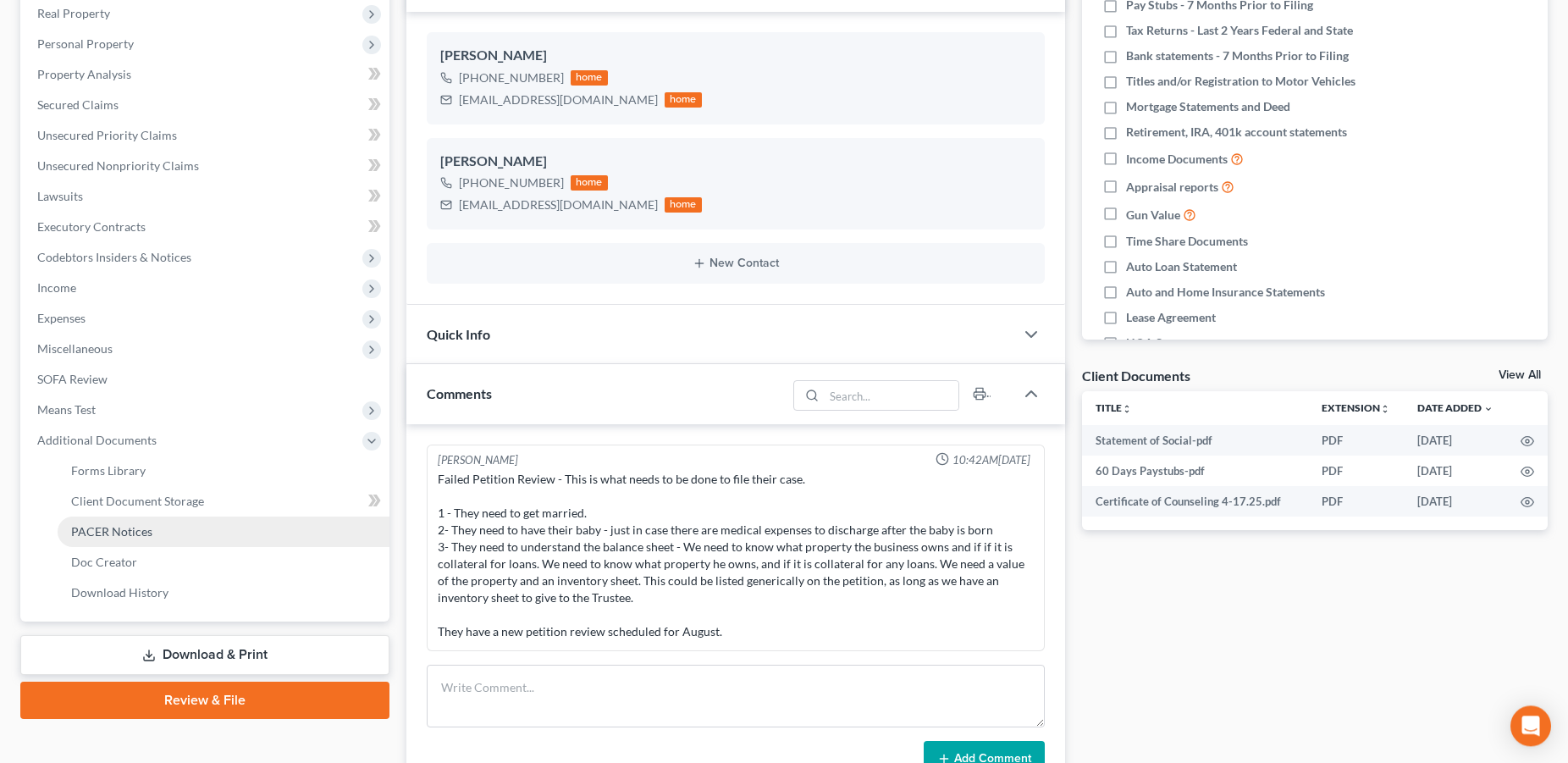
click at [147, 534] on span "PACER Notices" at bounding box center [111, 531] width 82 height 14
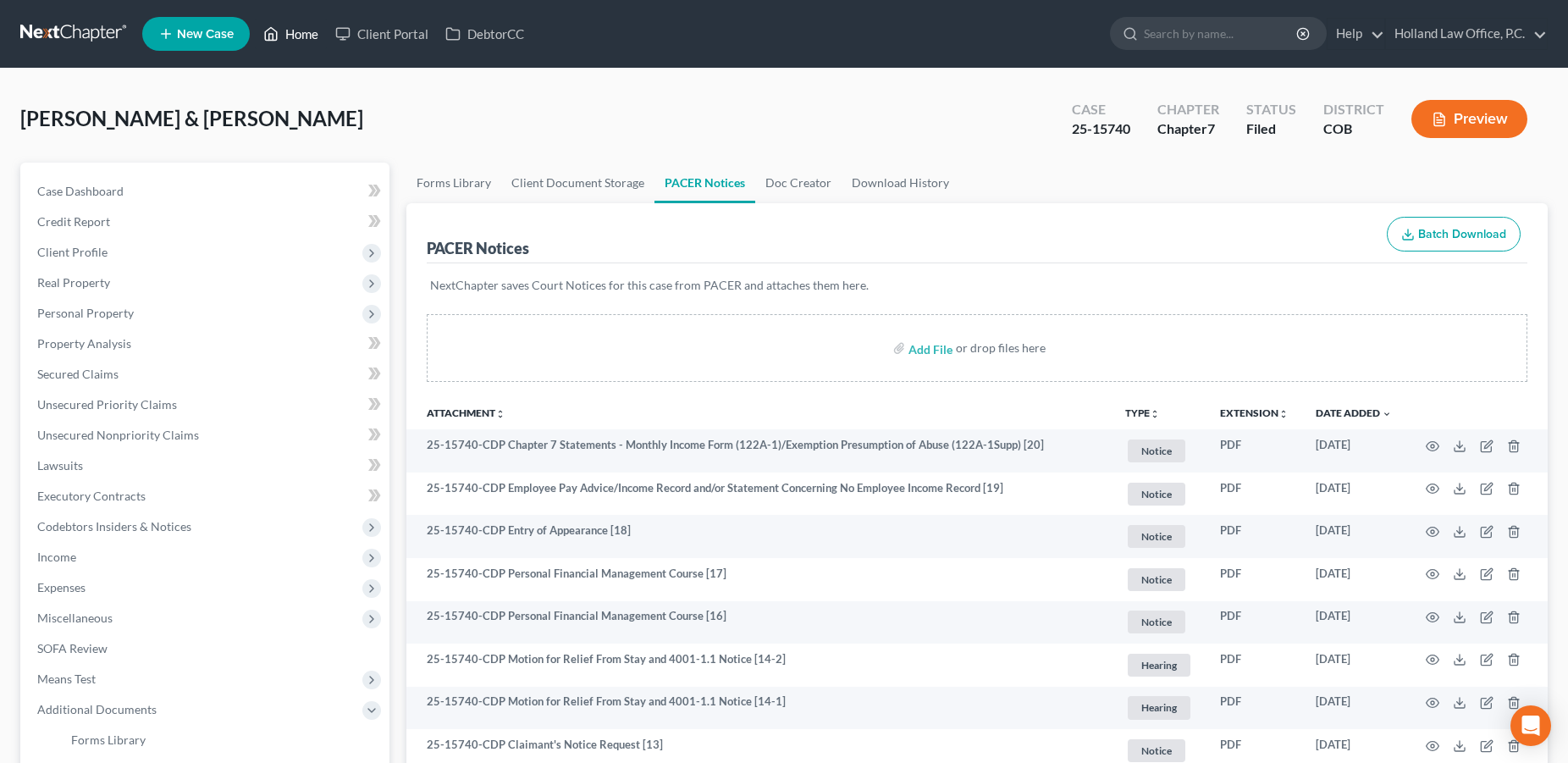
click at [294, 34] on link "Home" at bounding box center [291, 34] width 72 height 31
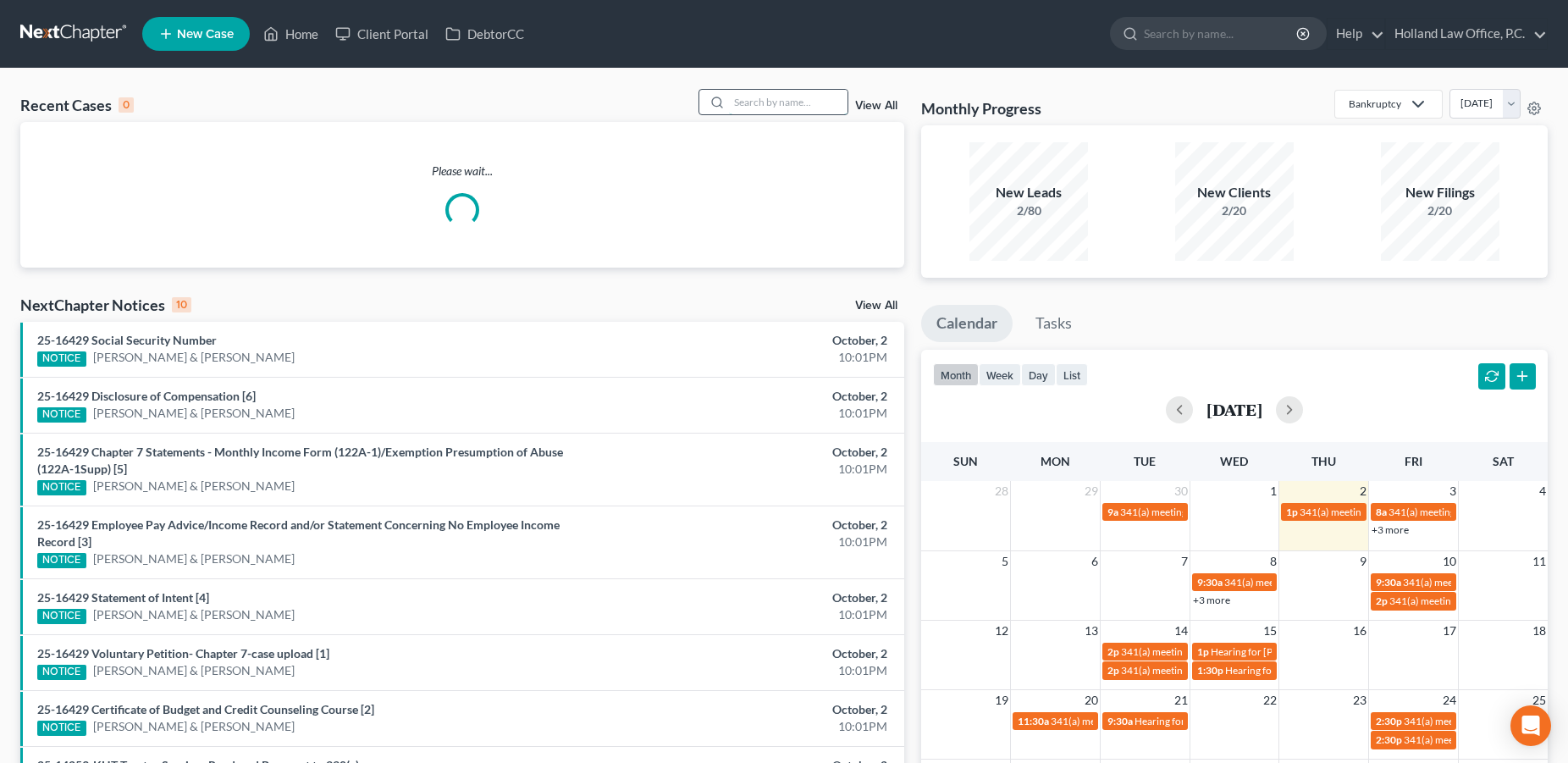
click at [814, 103] on input "search" at bounding box center [788, 101] width 118 height 25
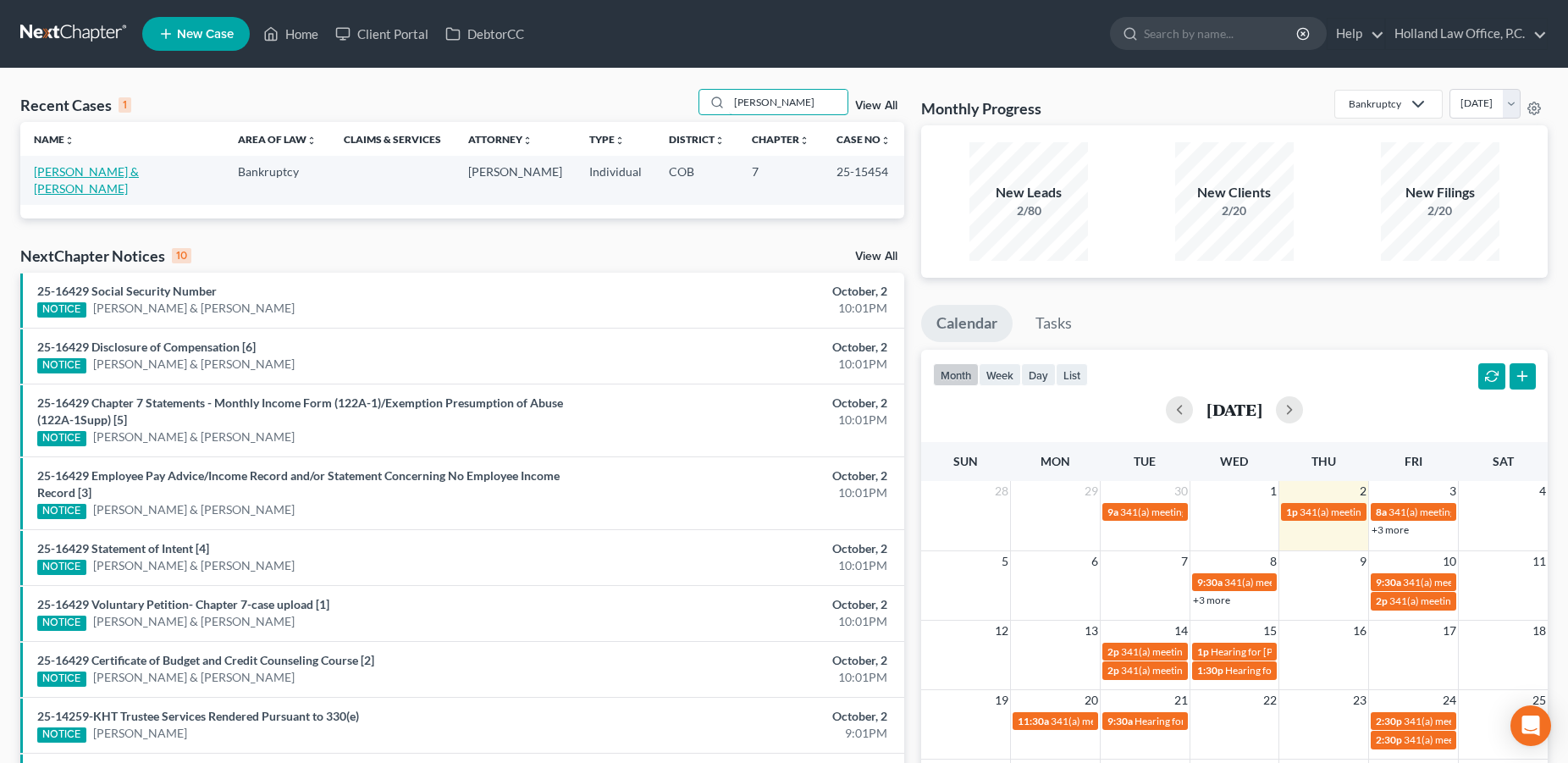
type input "[PERSON_NAME]"
click at [98, 171] on link "[PERSON_NAME] & [PERSON_NAME]" at bounding box center [86, 179] width 104 height 31
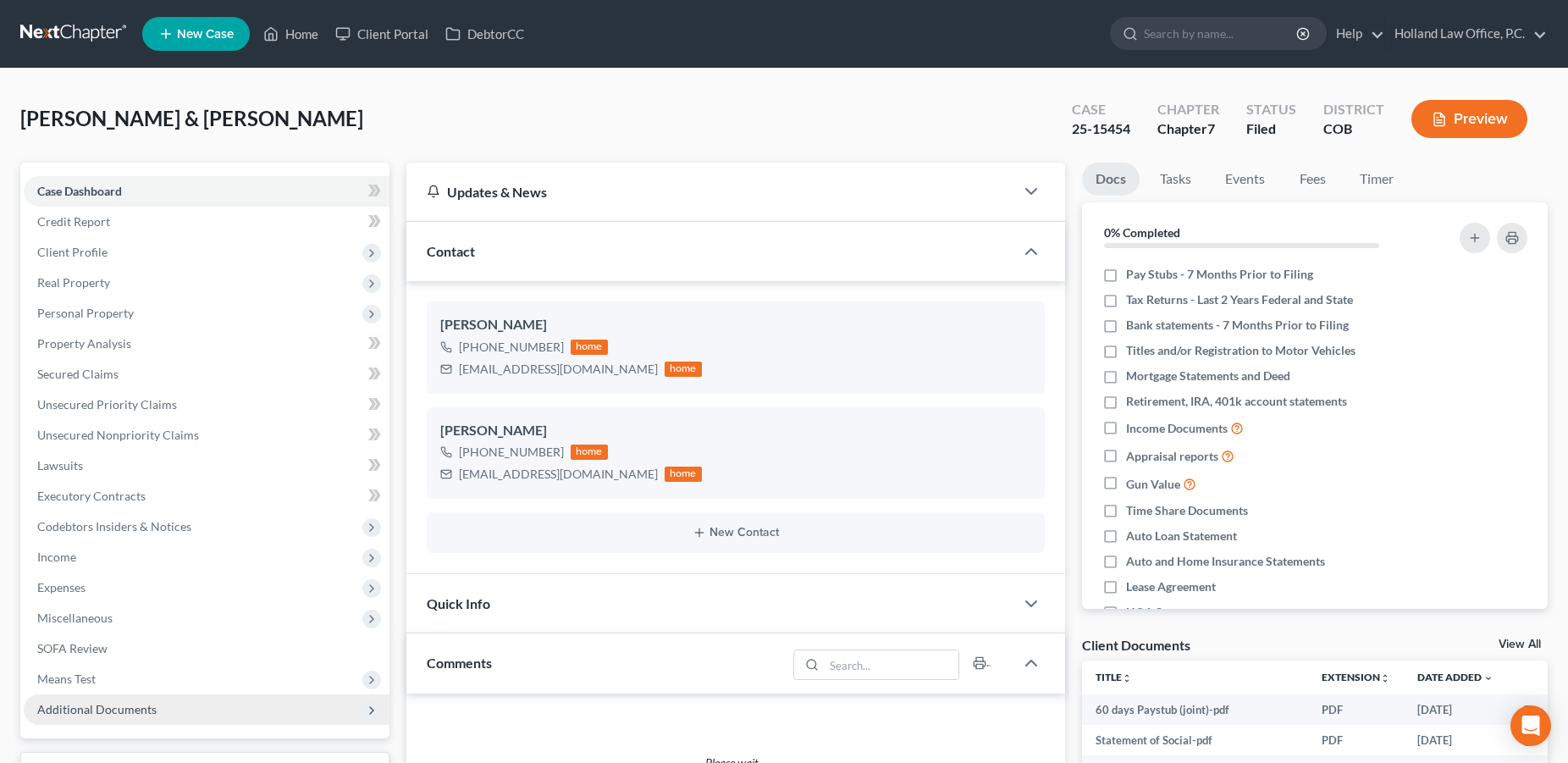
click at [165, 706] on span "Additional Documents" at bounding box center [207, 709] width 366 height 31
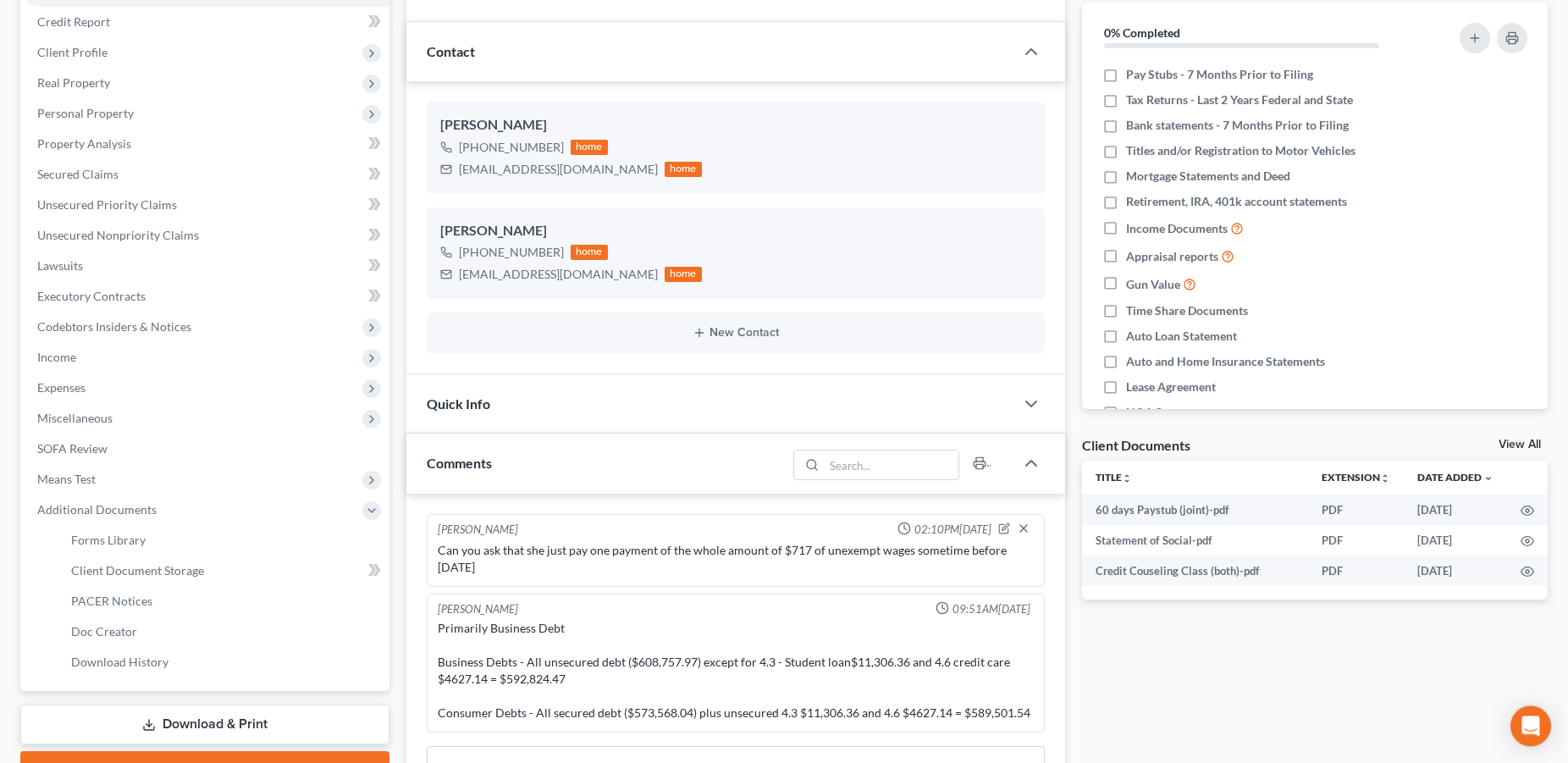
scroll to position [204, 0]
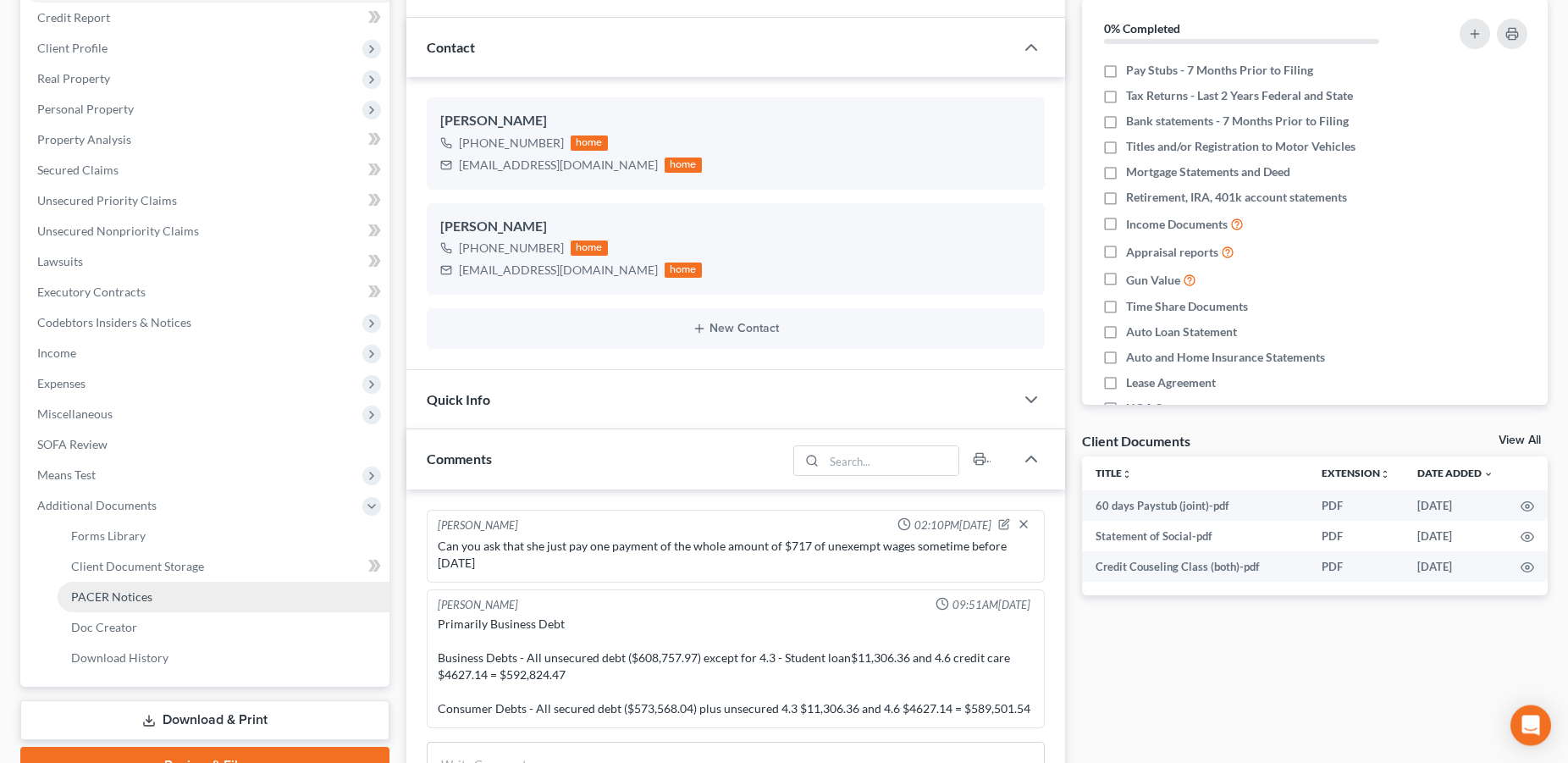
click at [156, 596] on link "PACER Notices" at bounding box center [224, 596] width 332 height 31
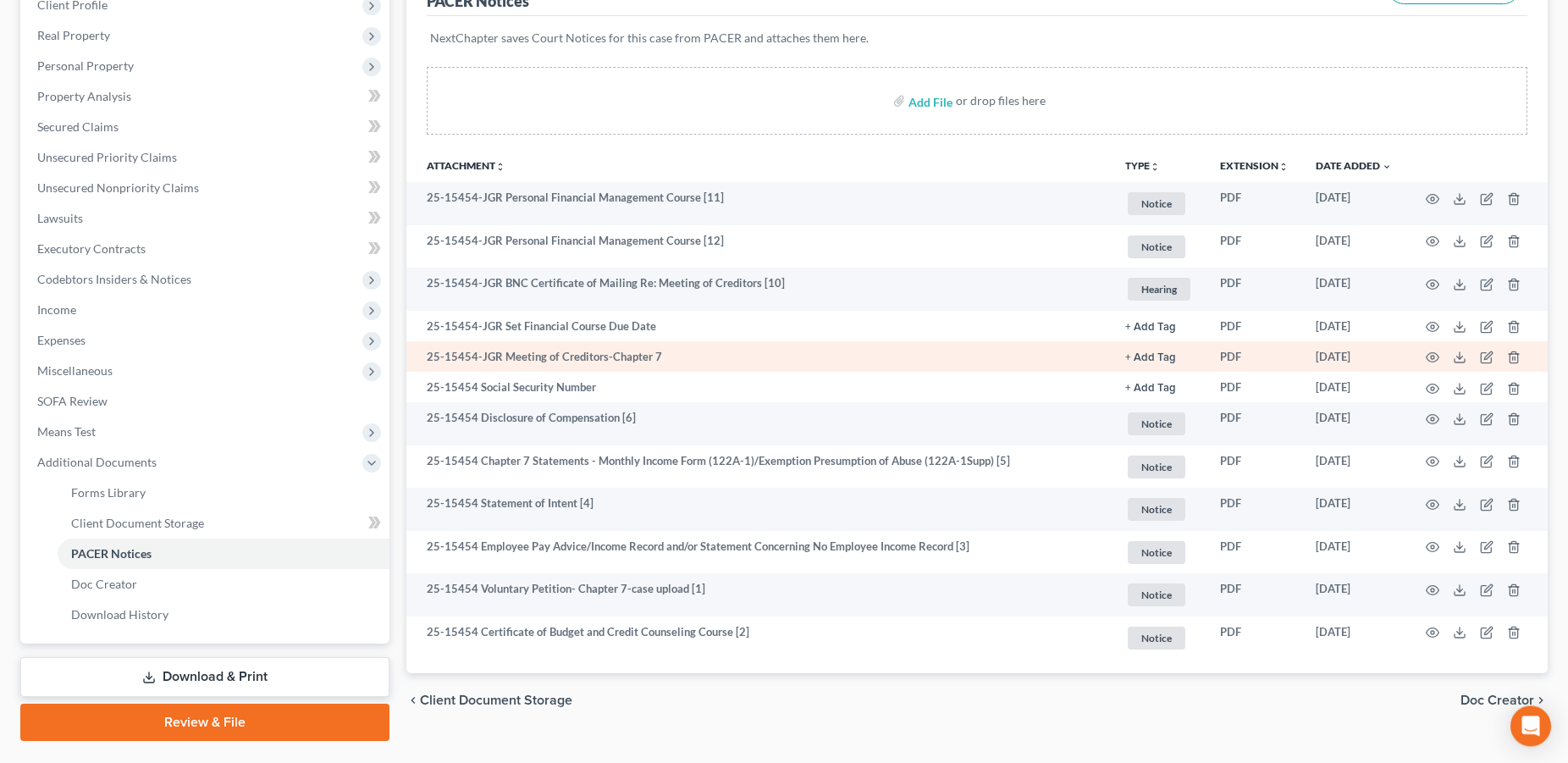
scroll to position [287, 0]
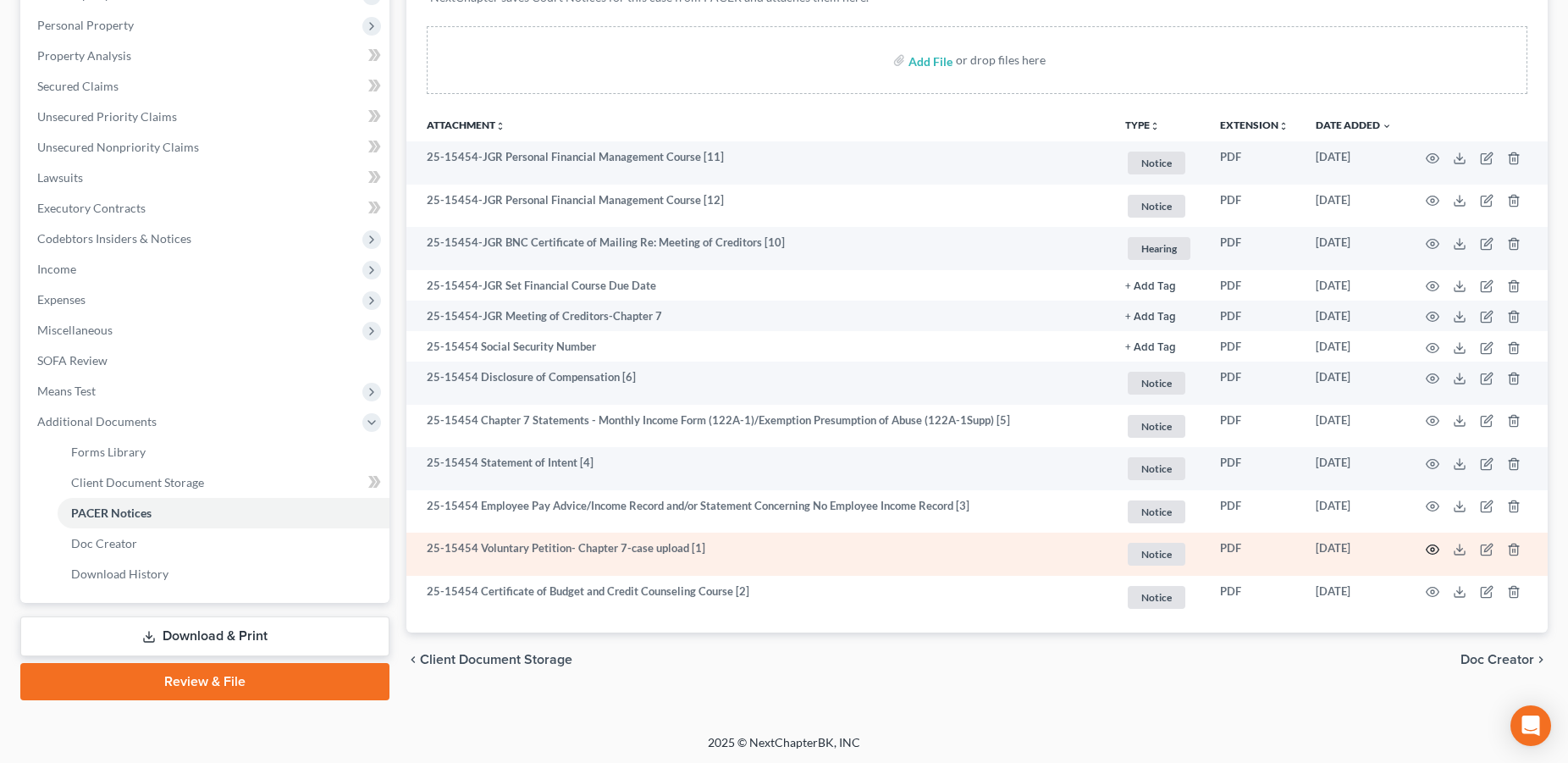
click at [1432, 548] on circle "button" at bounding box center [1432, 548] width 3 height 3
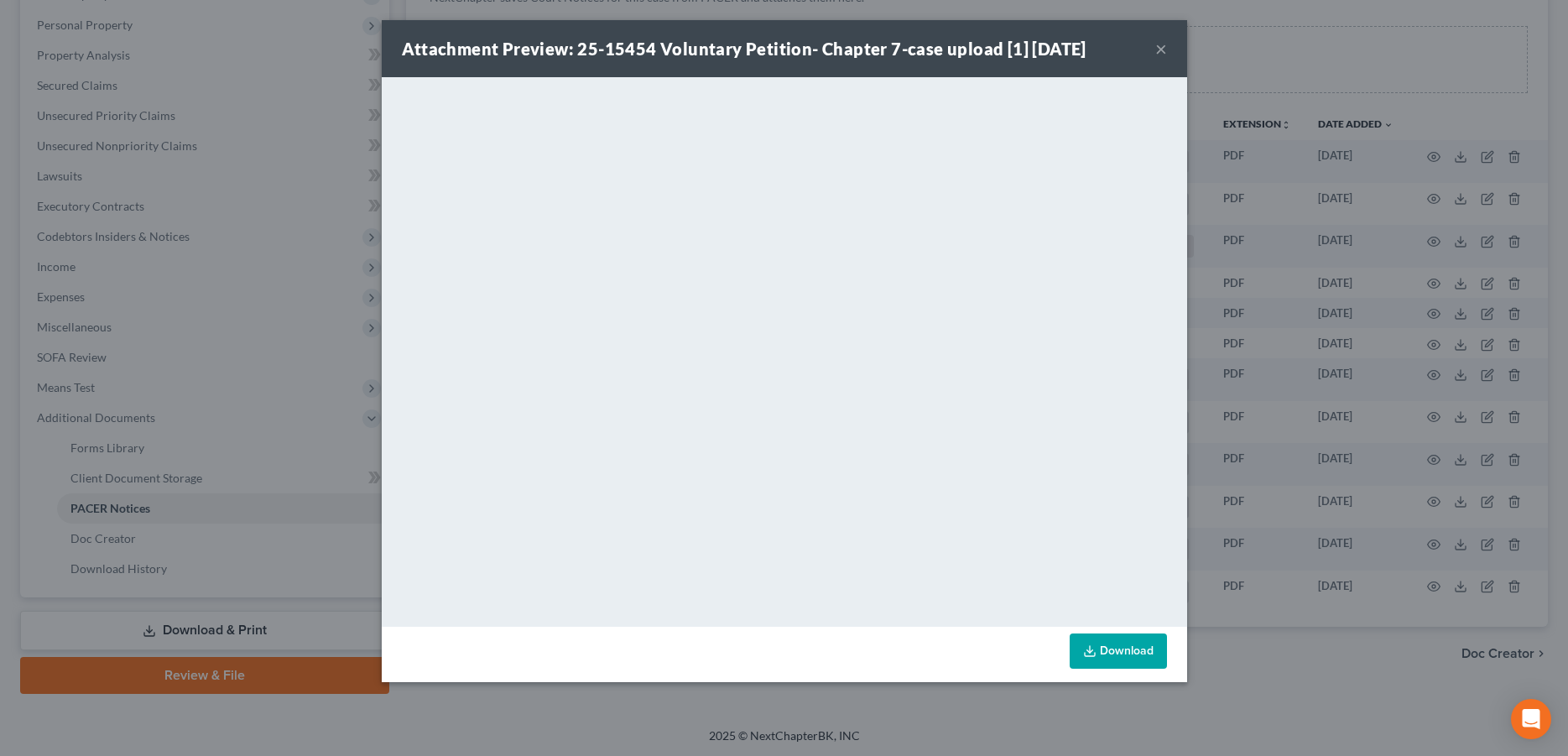
click at [1158, 47] on button "×" at bounding box center [1162, 48] width 12 height 20
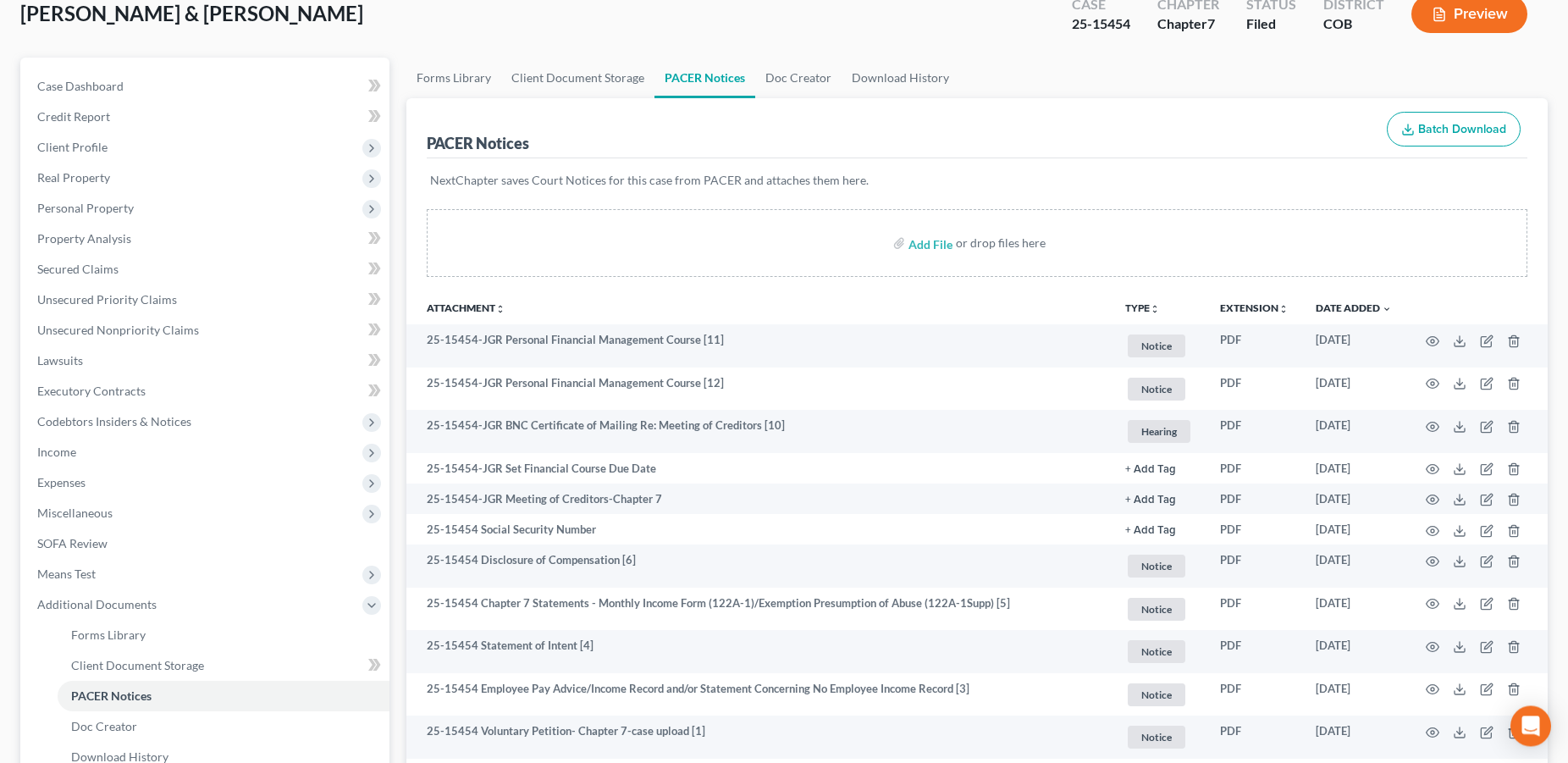
scroll to position [0, 0]
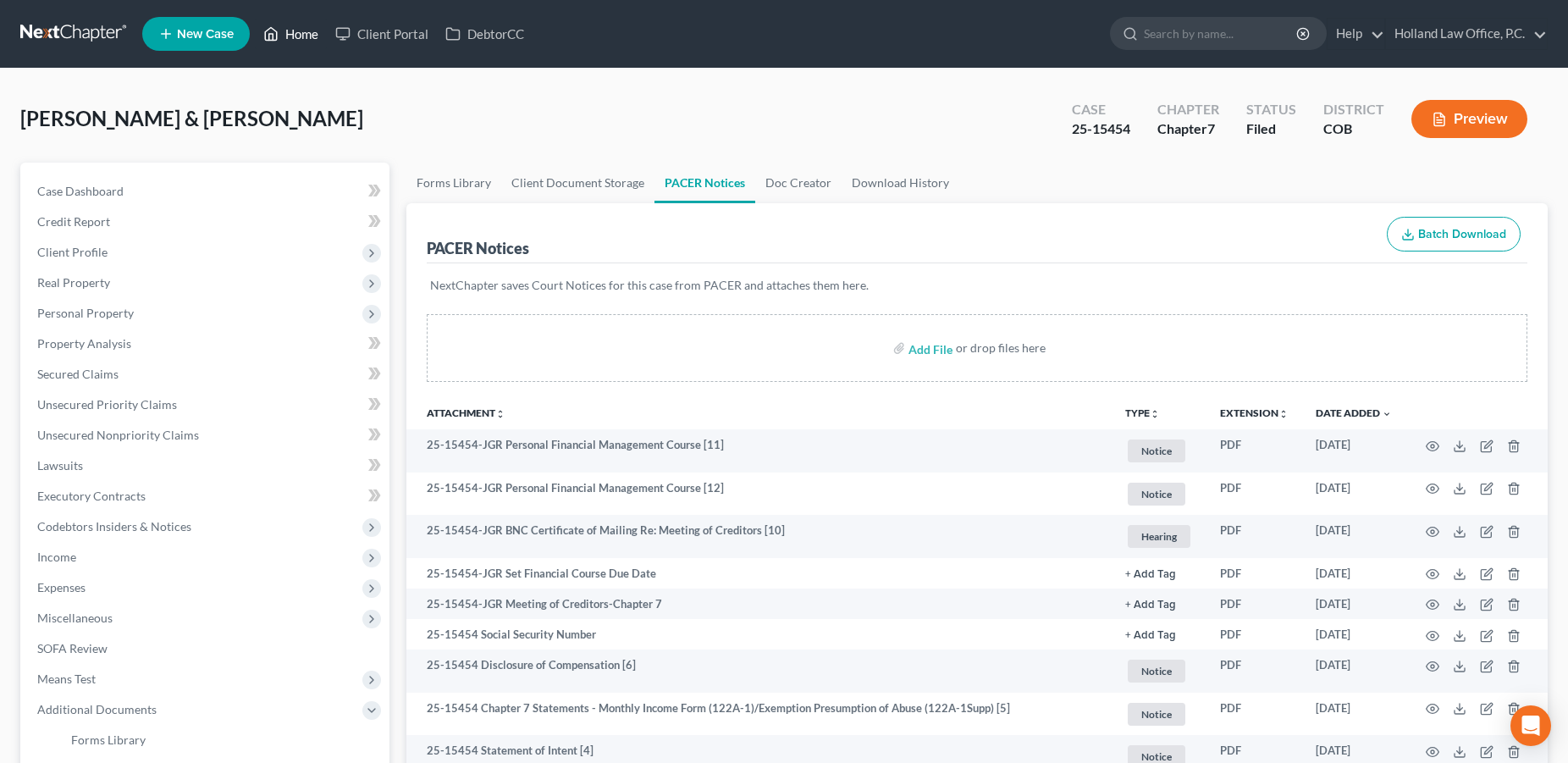
click at [307, 35] on link "Home" at bounding box center [291, 34] width 72 height 31
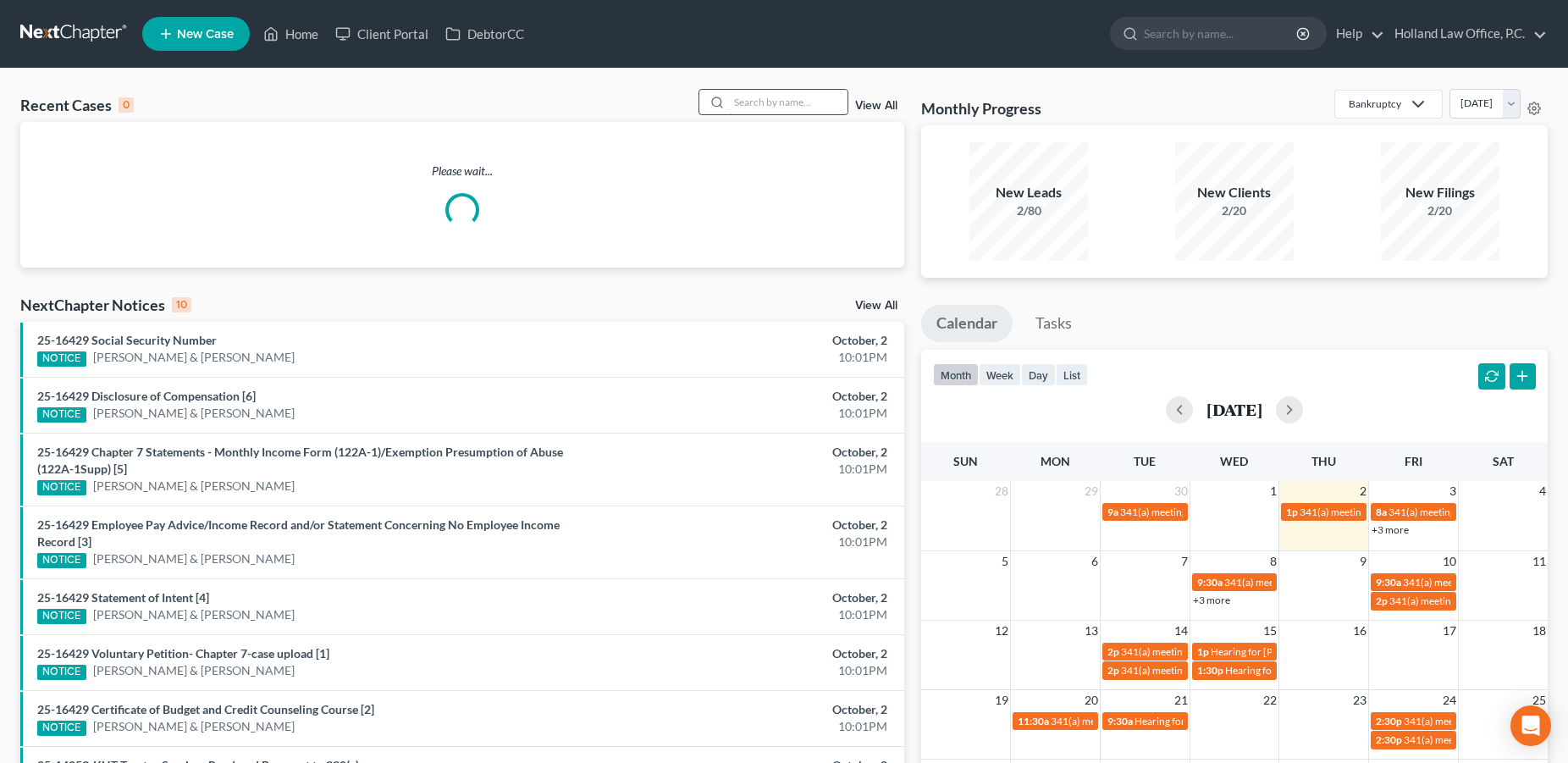
click at [758, 102] on input "search" at bounding box center [788, 101] width 118 height 25
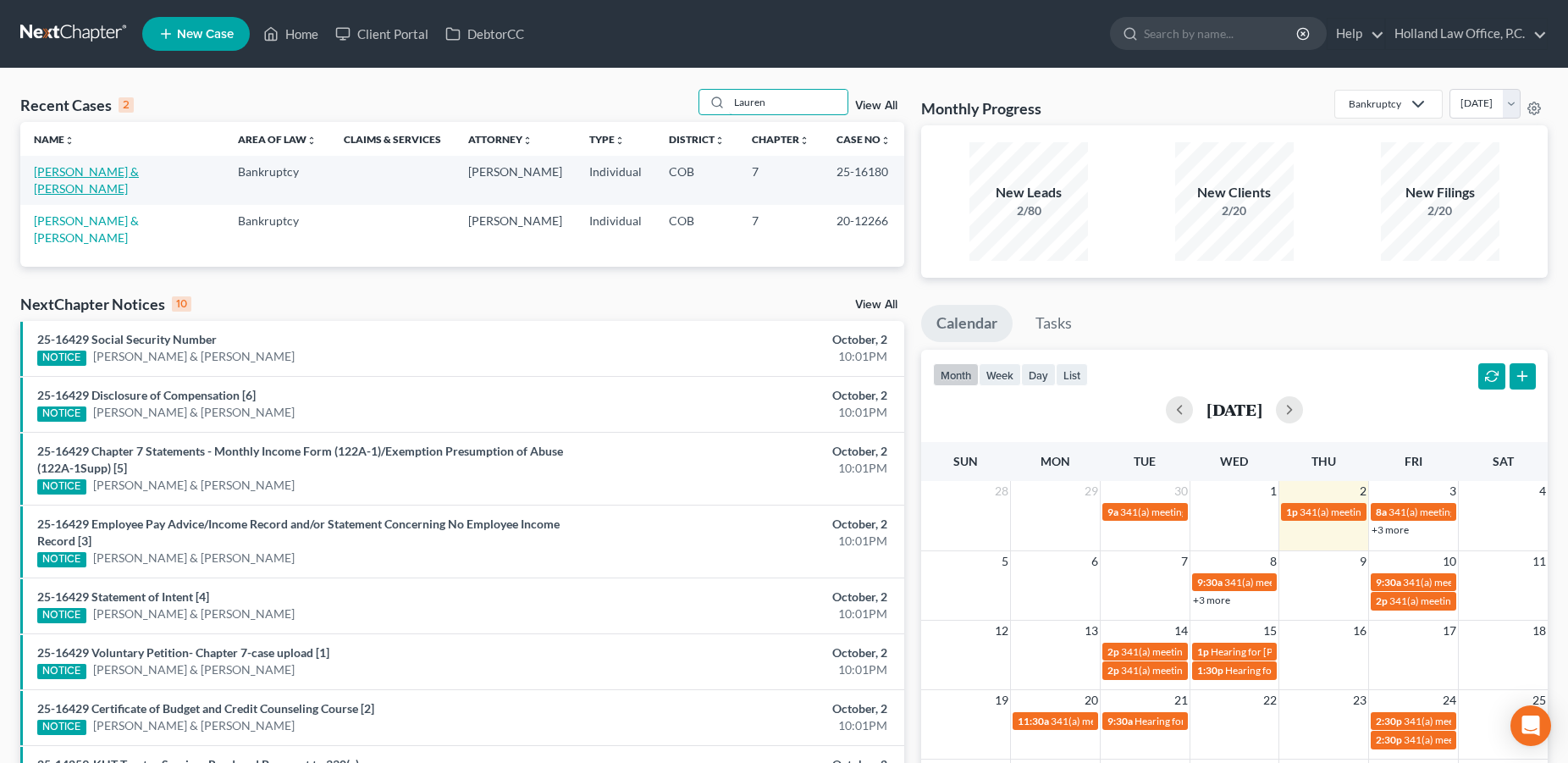
type input "Lauren"
click at [93, 168] on link "[PERSON_NAME] & [PERSON_NAME]" at bounding box center [86, 179] width 104 height 31
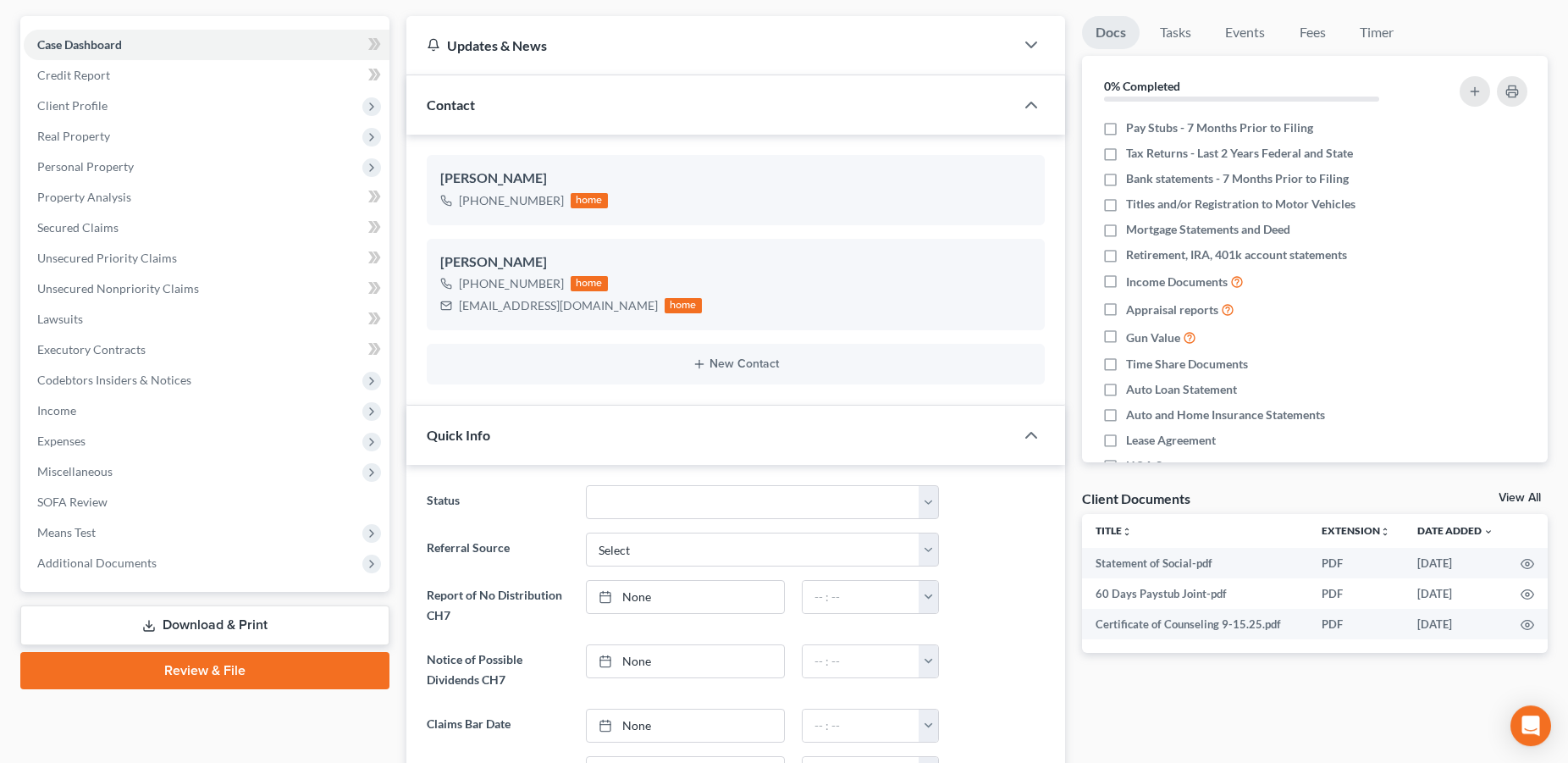
scroll to position [138, 0]
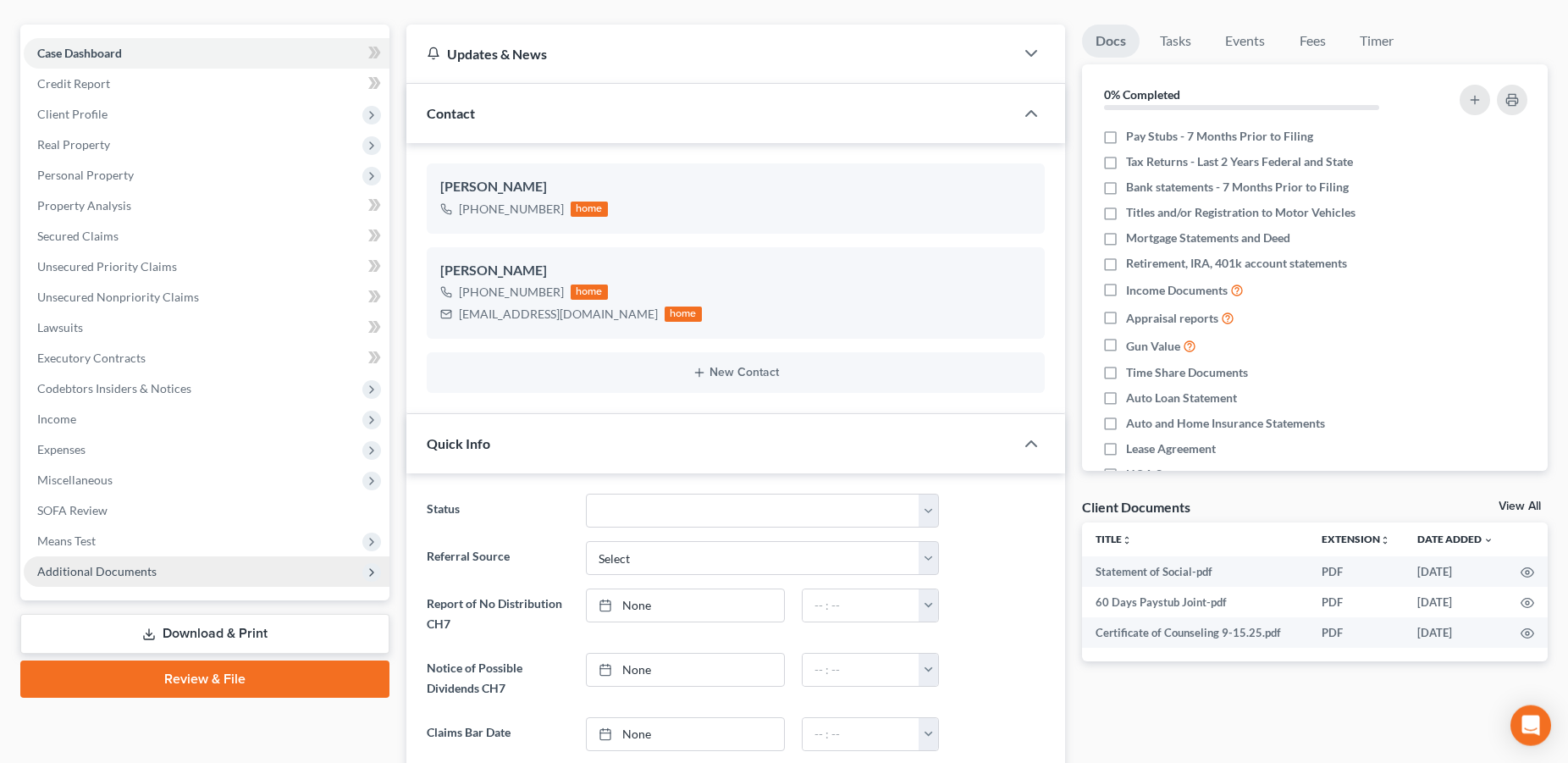
click at [205, 576] on span "Additional Documents" at bounding box center [207, 571] width 366 height 31
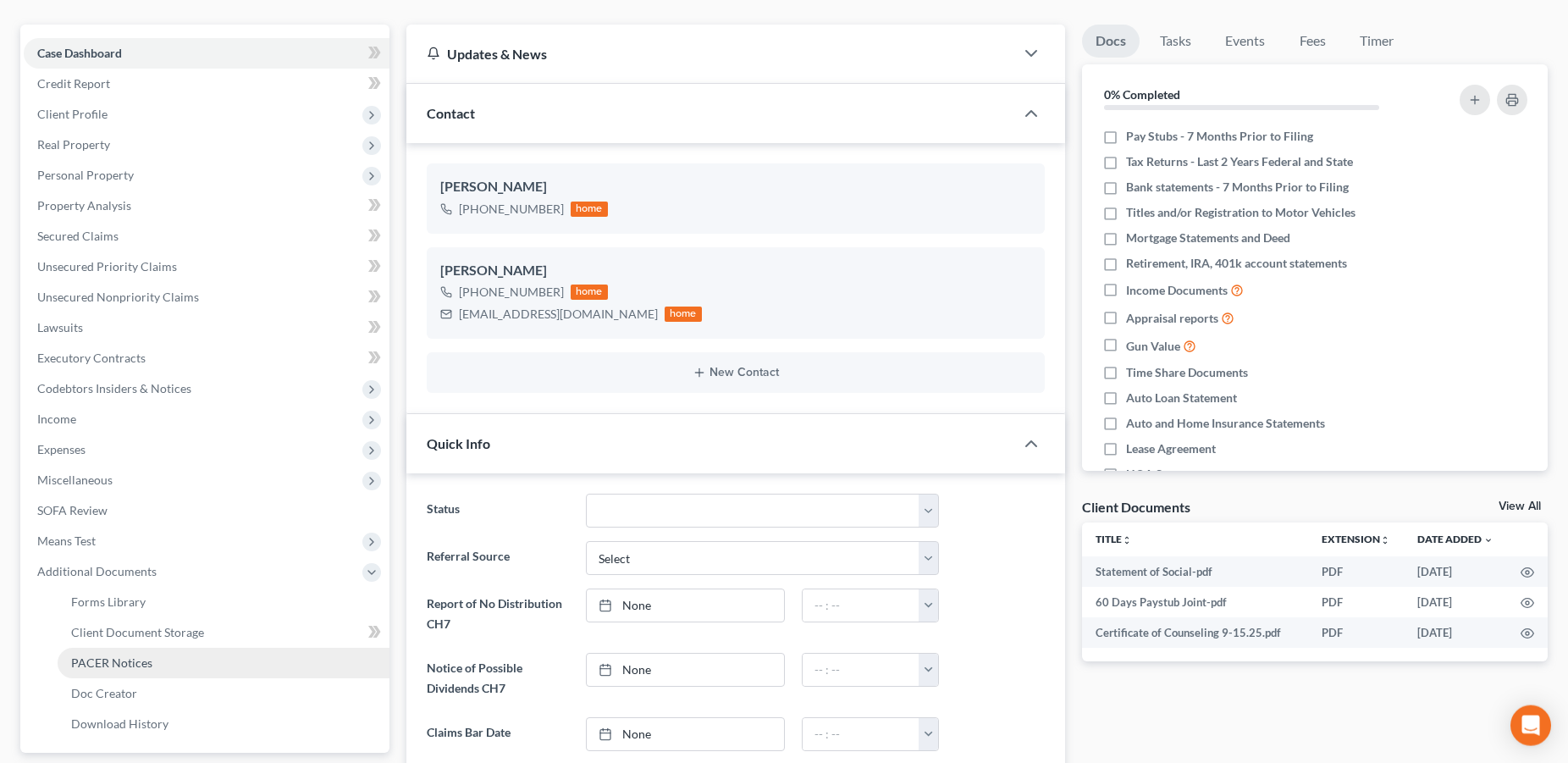
click at [132, 666] on span "PACER Notices" at bounding box center [111, 662] width 82 height 14
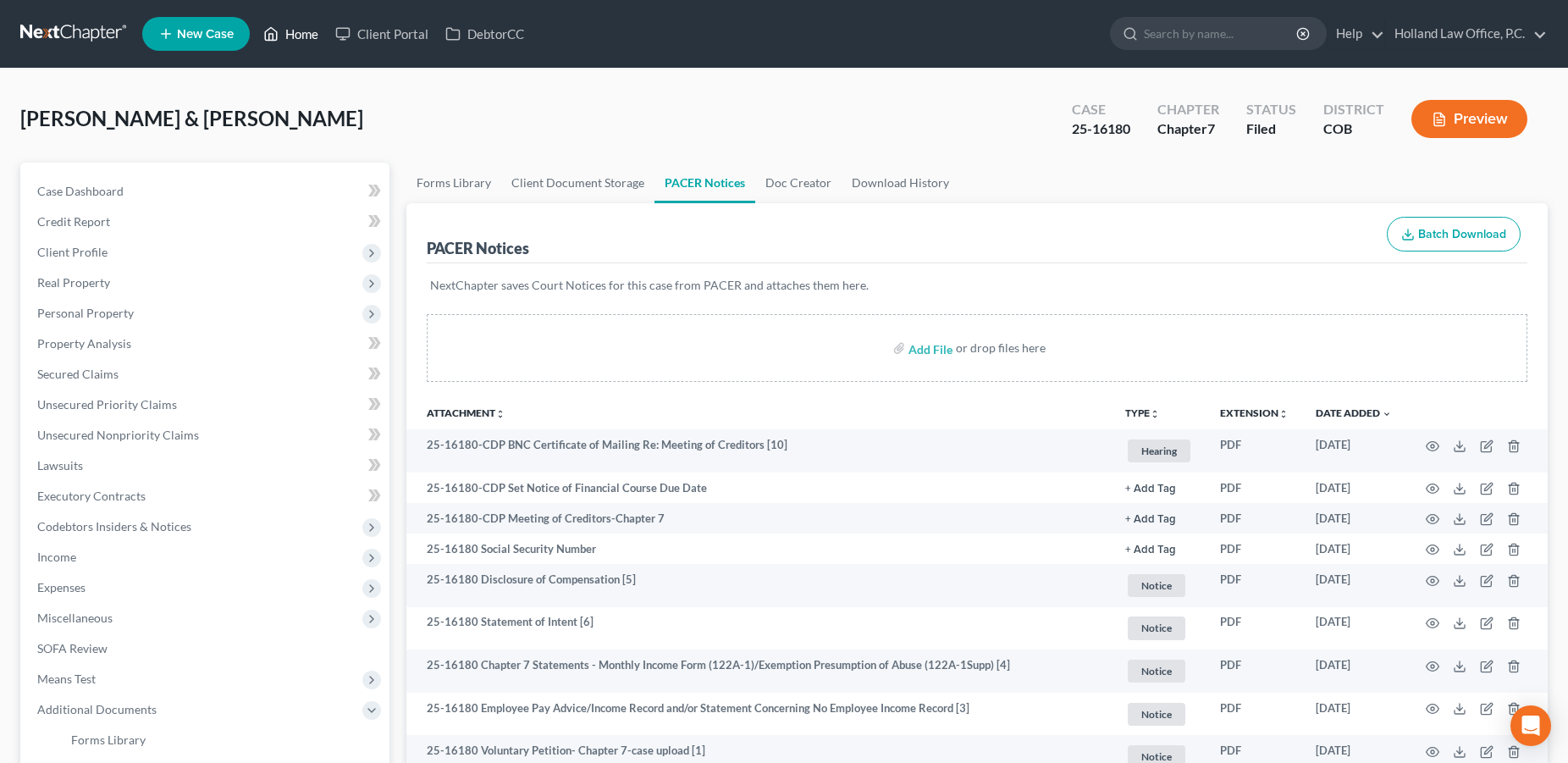
click at [301, 34] on link "Home" at bounding box center [291, 34] width 72 height 31
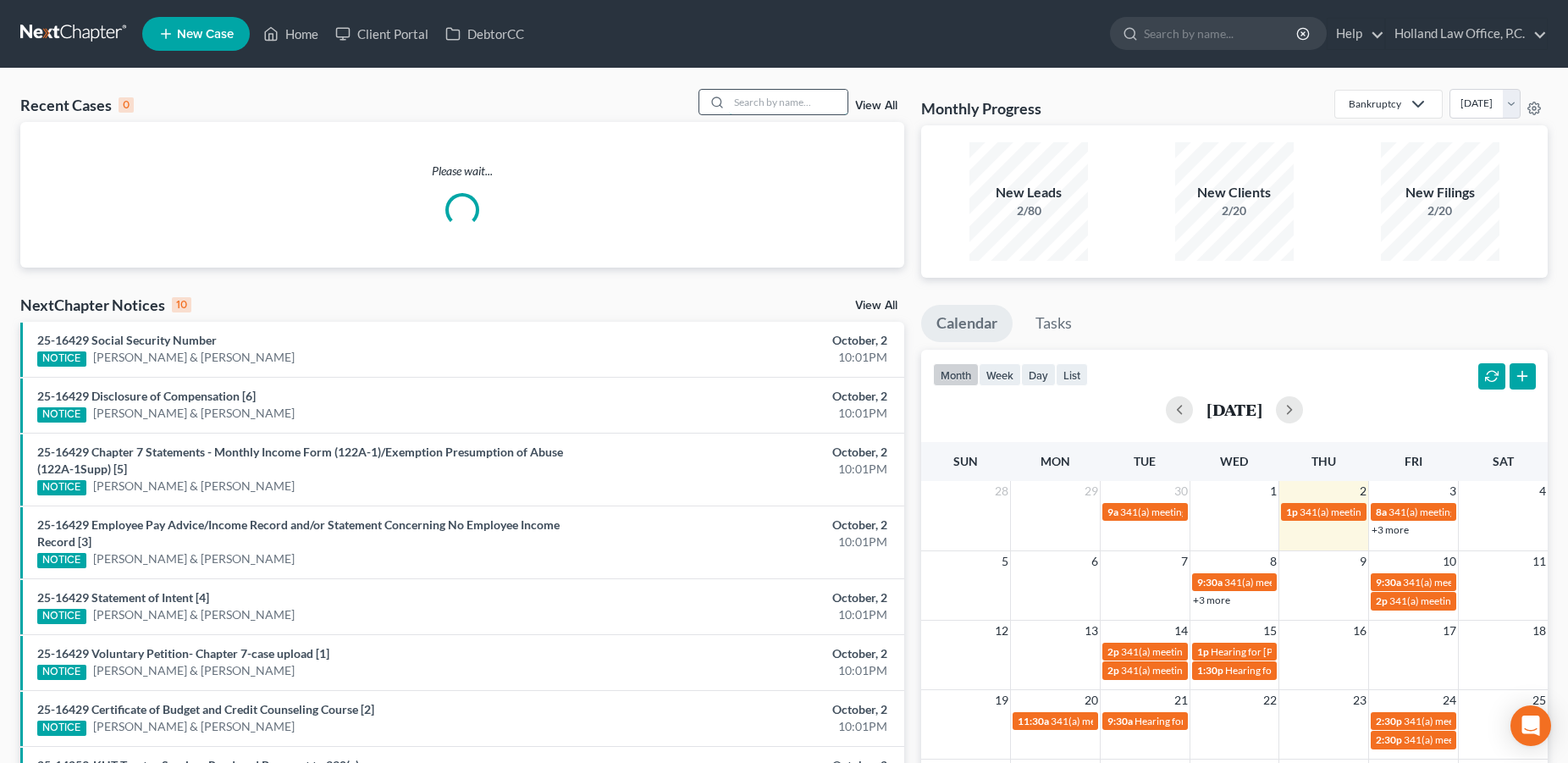
click at [754, 95] on input "search" at bounding box center [788, 101] width 118 height 25
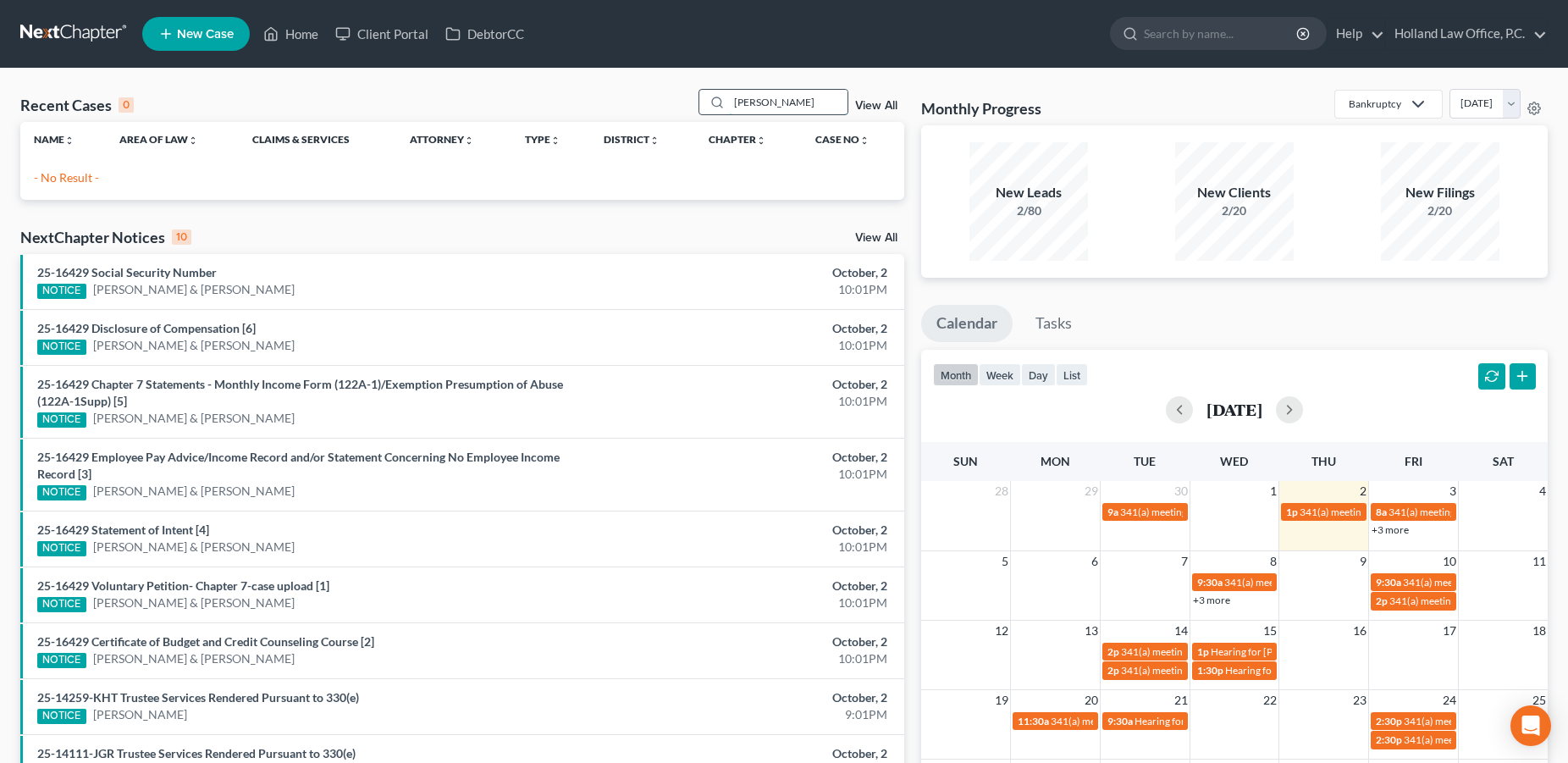
click at [742, 107] on input "[PERSON_NAME]" at bounding box center [788, 101] width 118 height 25
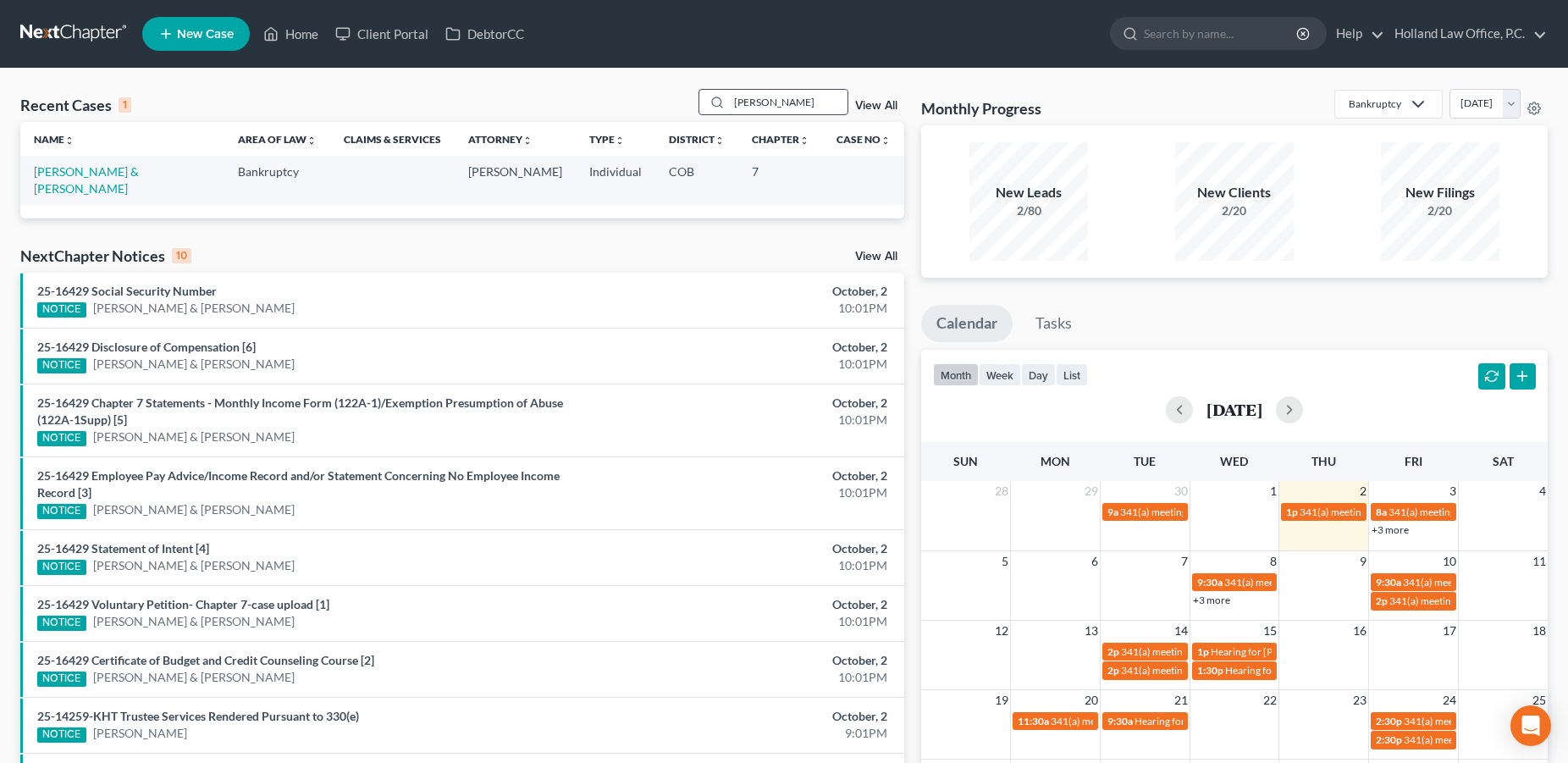
drag, startPoint x: 779, startPoint y: 108, endPoint x: 707, endPoint y: 104, distance: 72.1
click at [729, 104] on input "[PERSON_NAME]" at bounding box center [788, 101] width 118 height 25
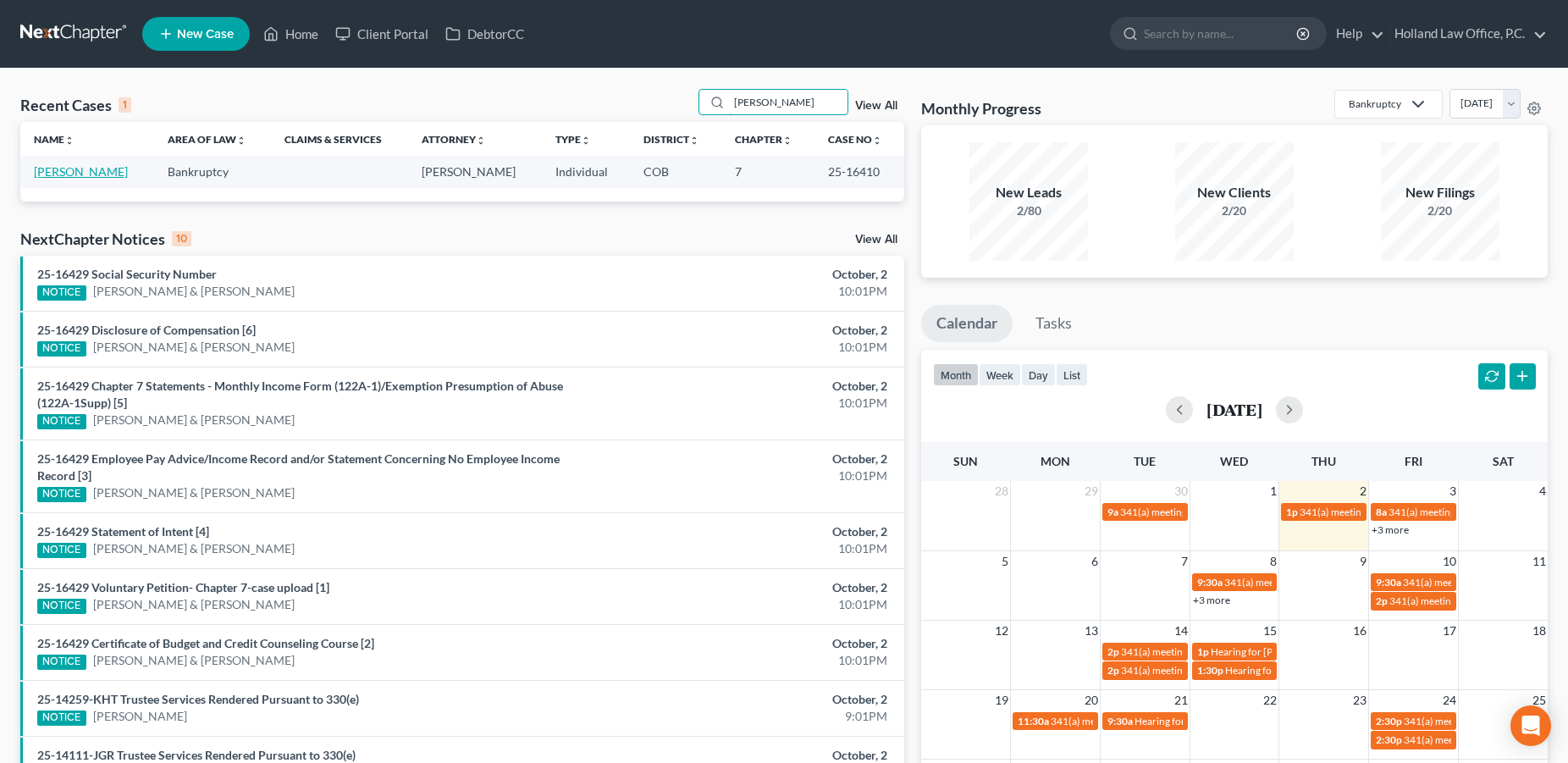
type input "[PERSON_NAME]"
click at [98, 169] on link "[PERSON_NAME]" at bounding box center [81, 171] width 94 height 14
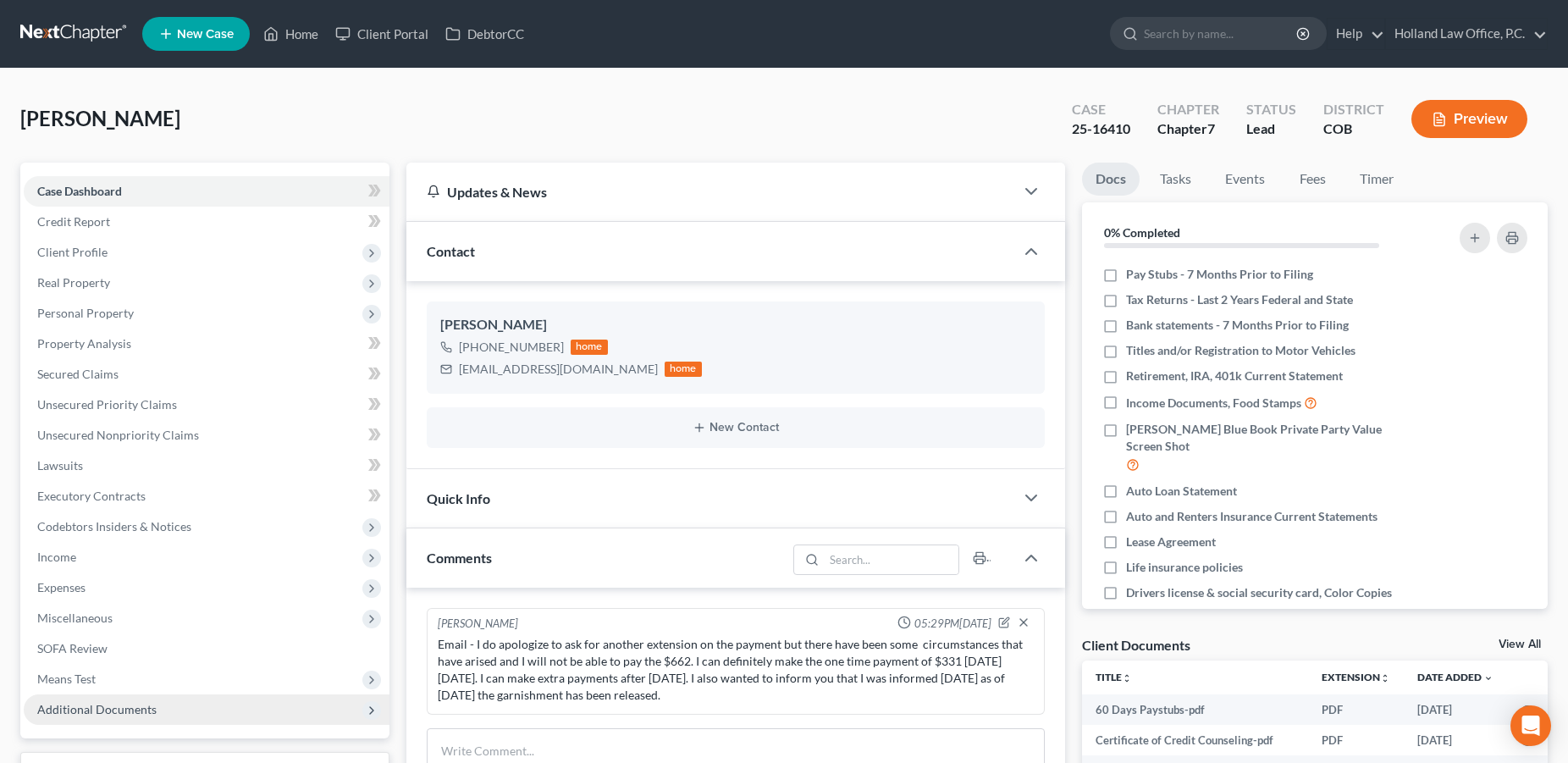
scroll to position [505, 0]
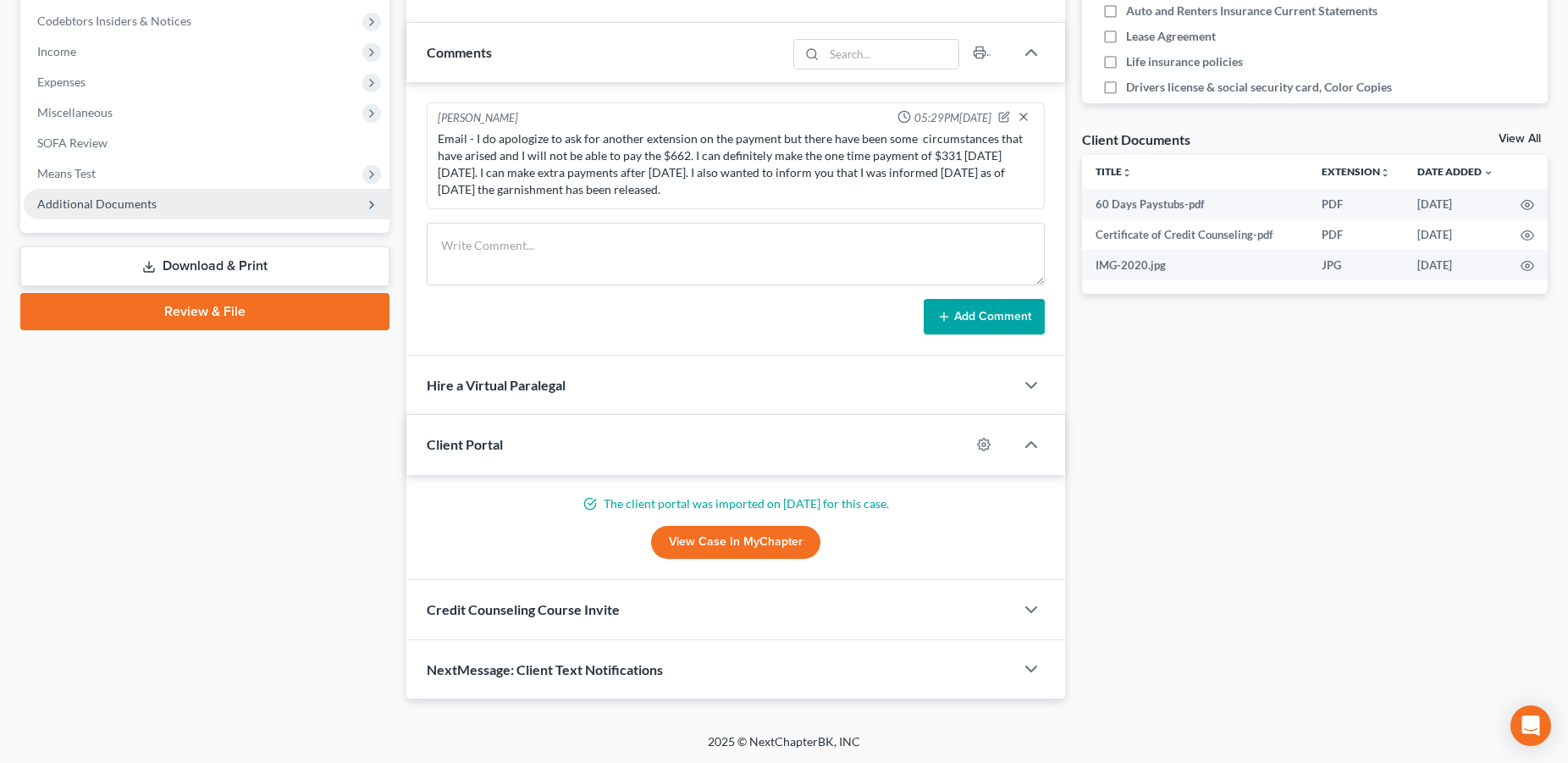
click at [112, 203] on span "Additional Documents" at bounding box center [97, 203] width 119 height 14
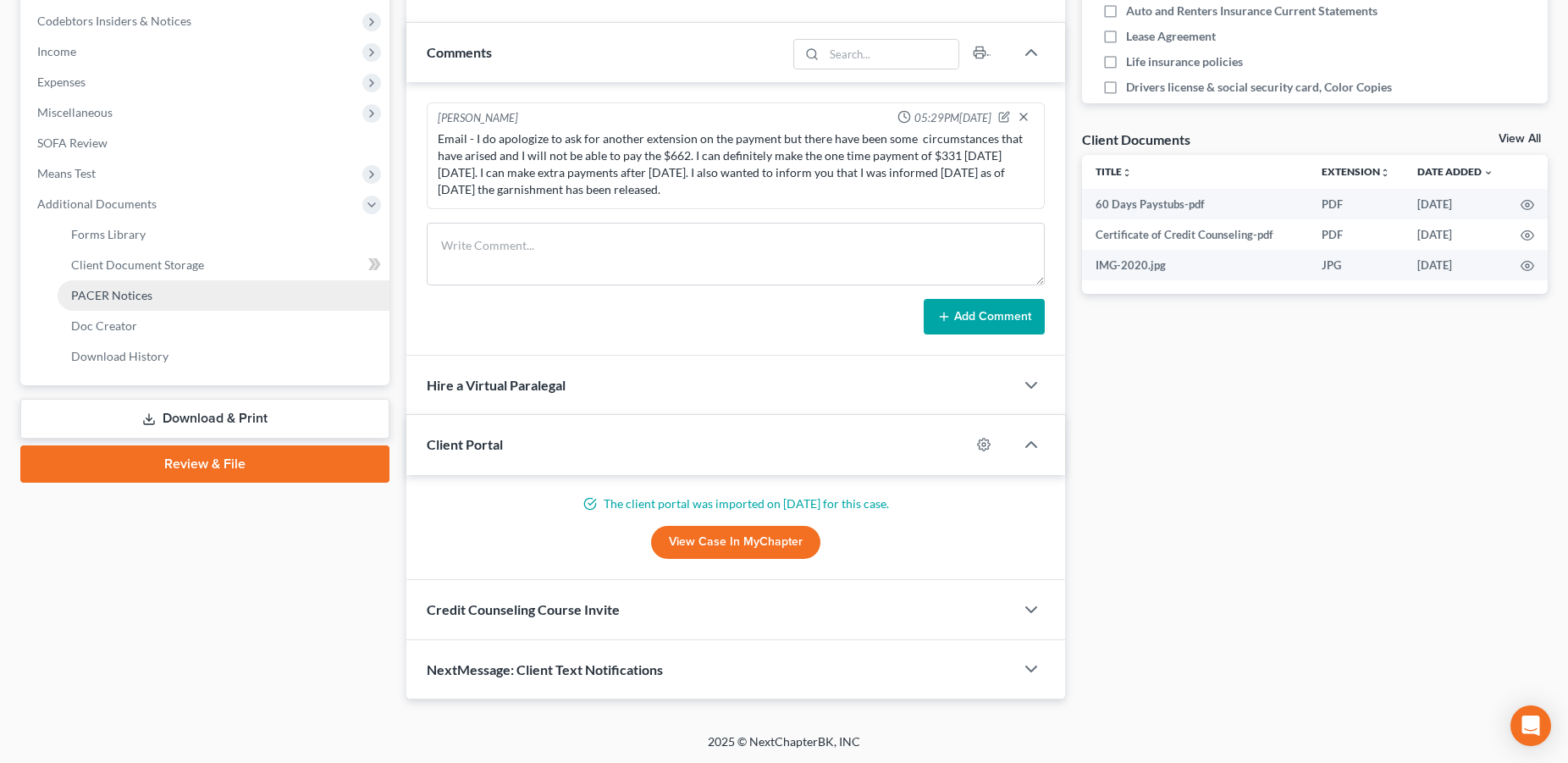
click at [126, 298] on span "PACER Notices" at bounding box center [111, 294] width 82 height 14
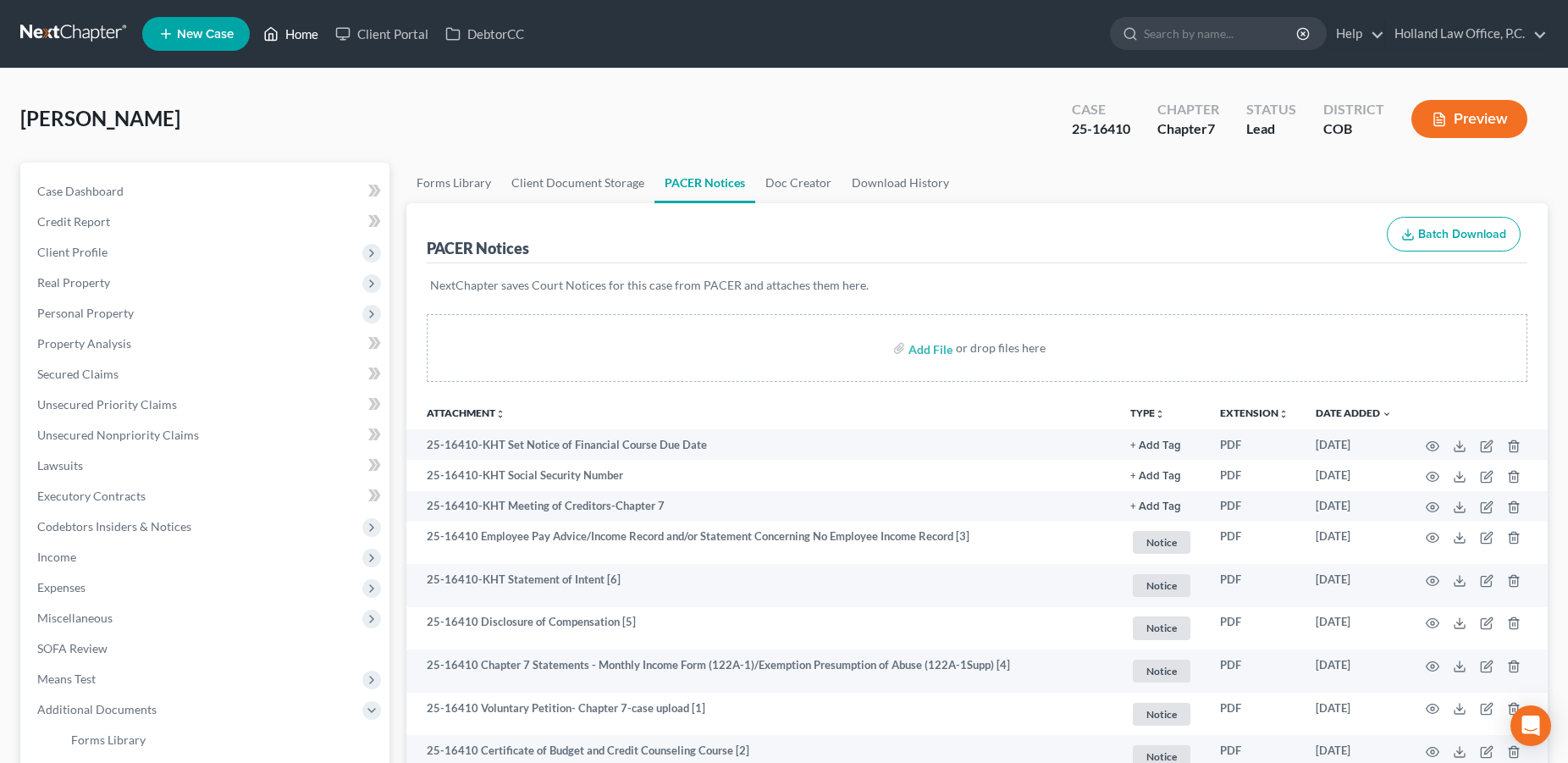
click at [303, 30] on link "Home" at bounding box center [291, 34] width 72 height 31
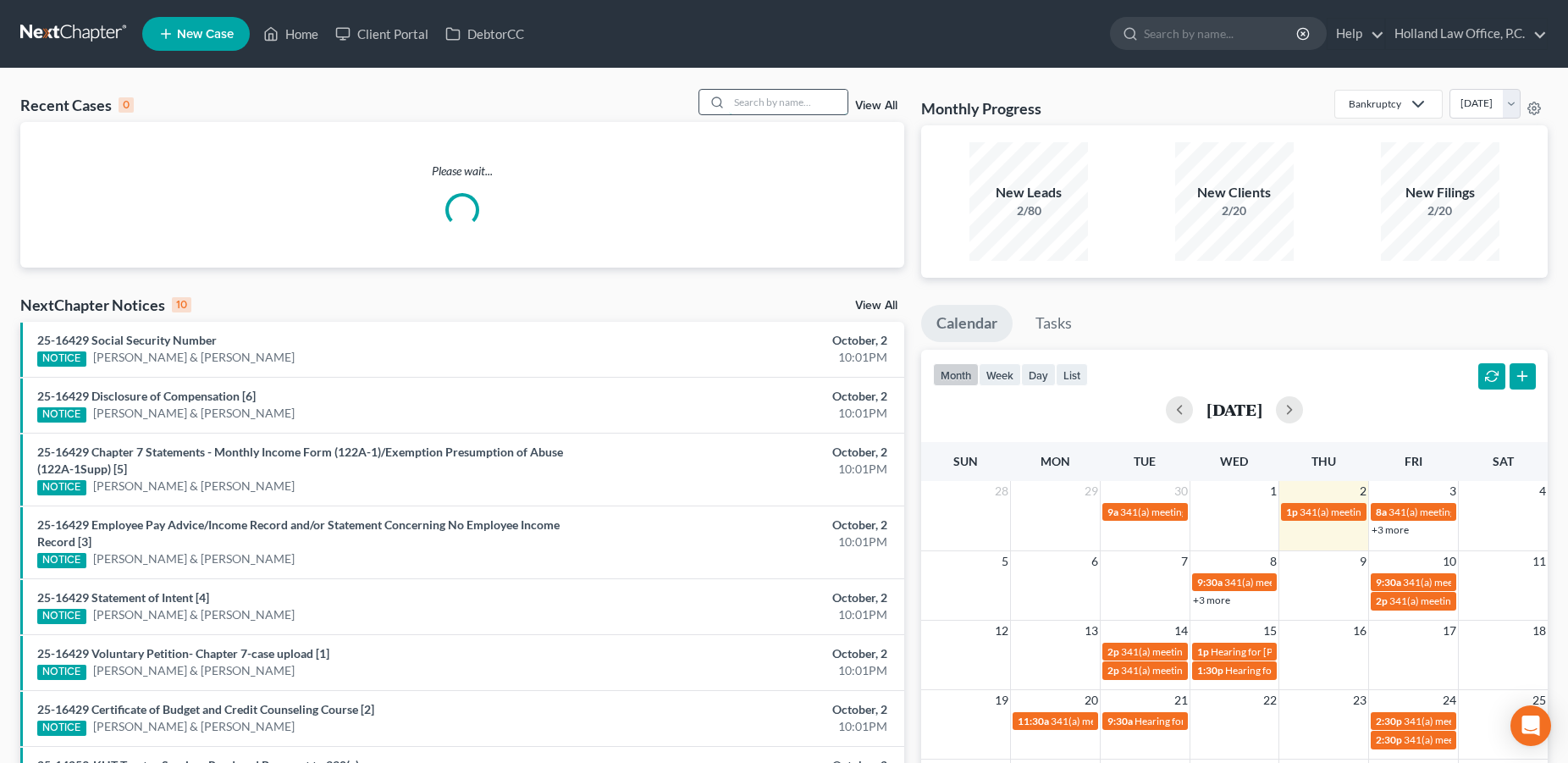
click at [780, 110] on input "search" at bounding box center [788, 101] width 118 height 25
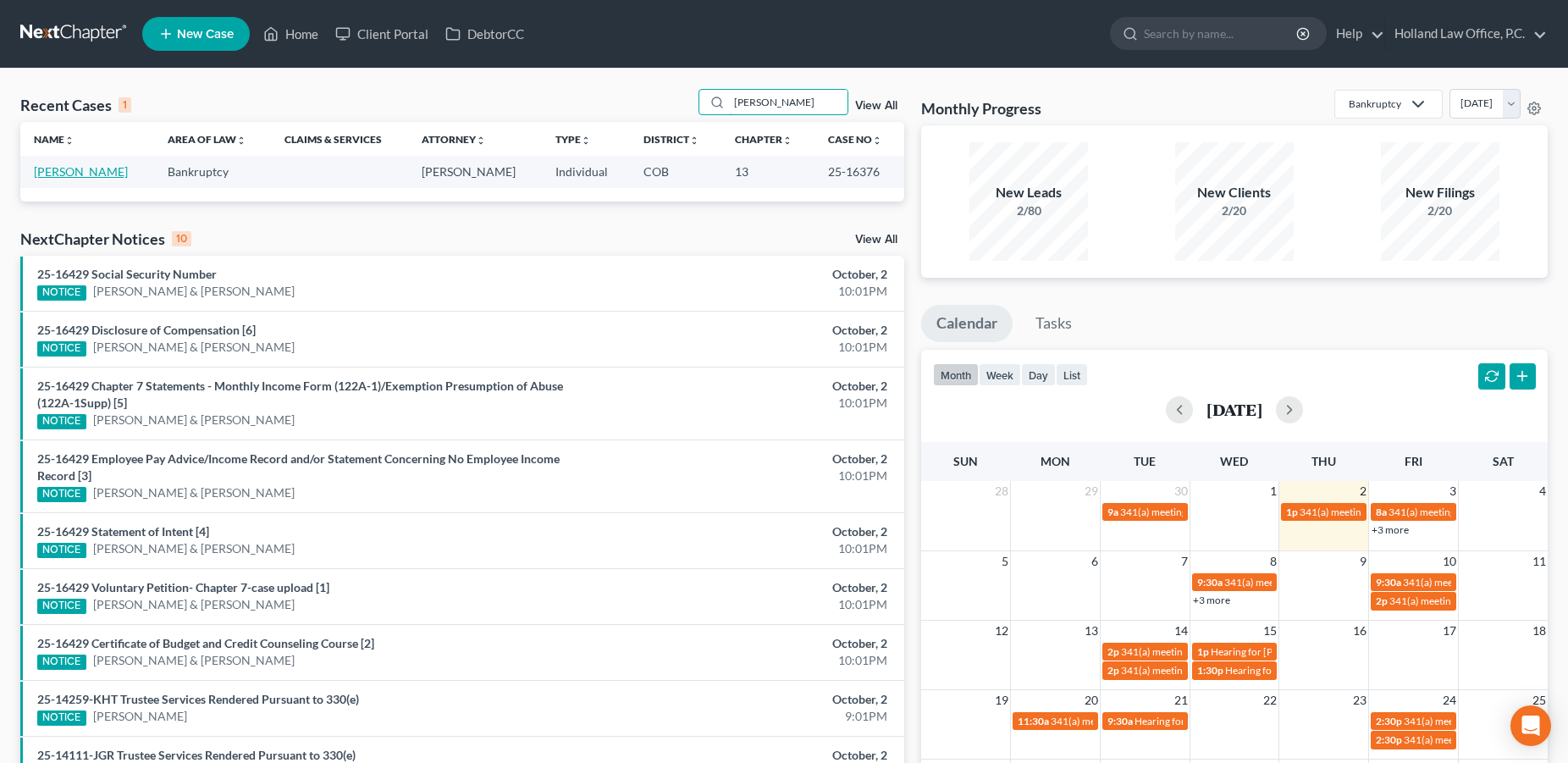
type input "[PERSON_NAME]"
click at [78, 170] on link "[PERSON_NAME]" at bounding box center [81, 171] width 94 height 14
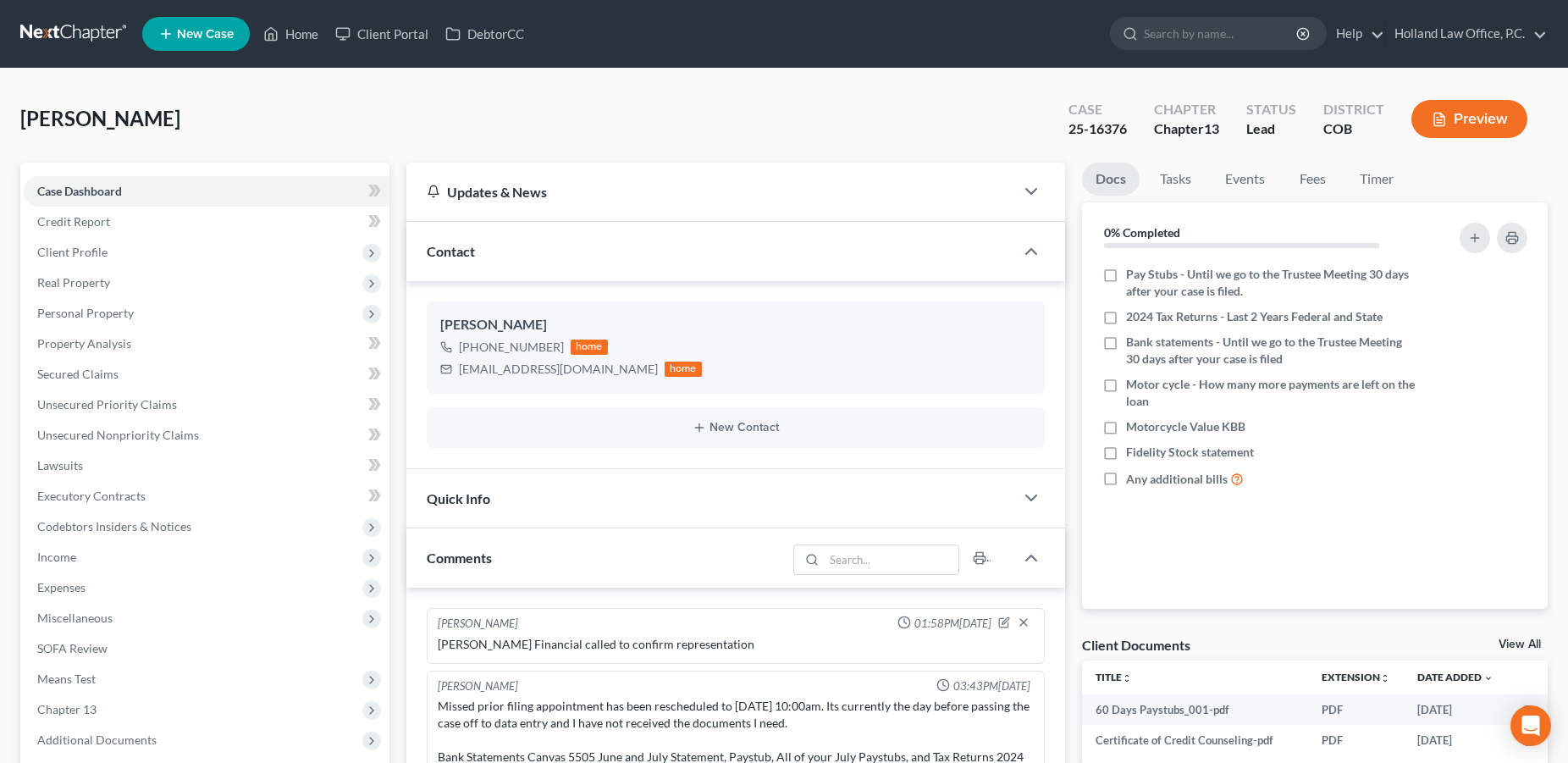
scroll to position [584, 0]
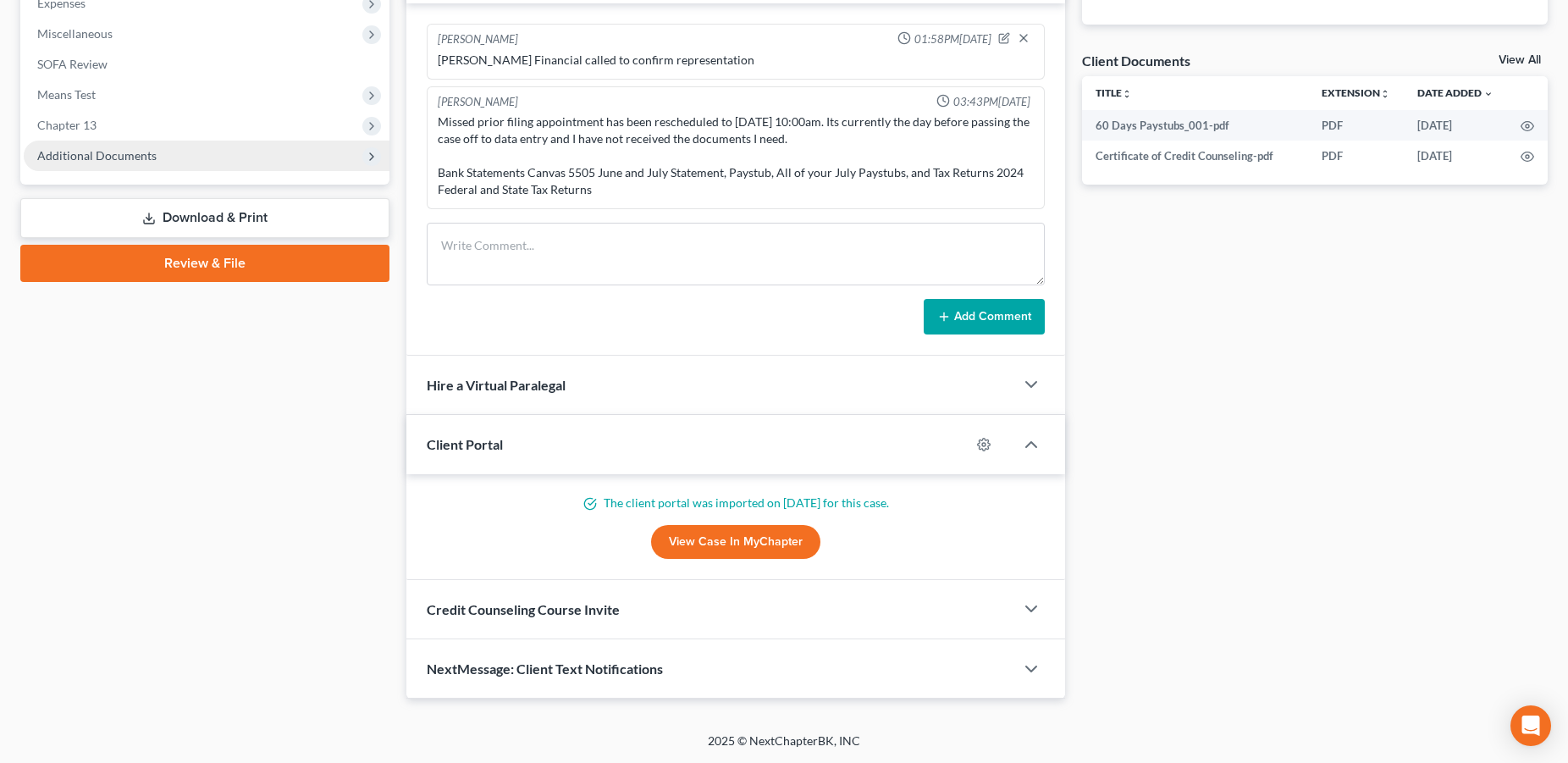
click at [137, 162] on span "Additional Documents" at bounding box center [207, 155] width 366 height 31
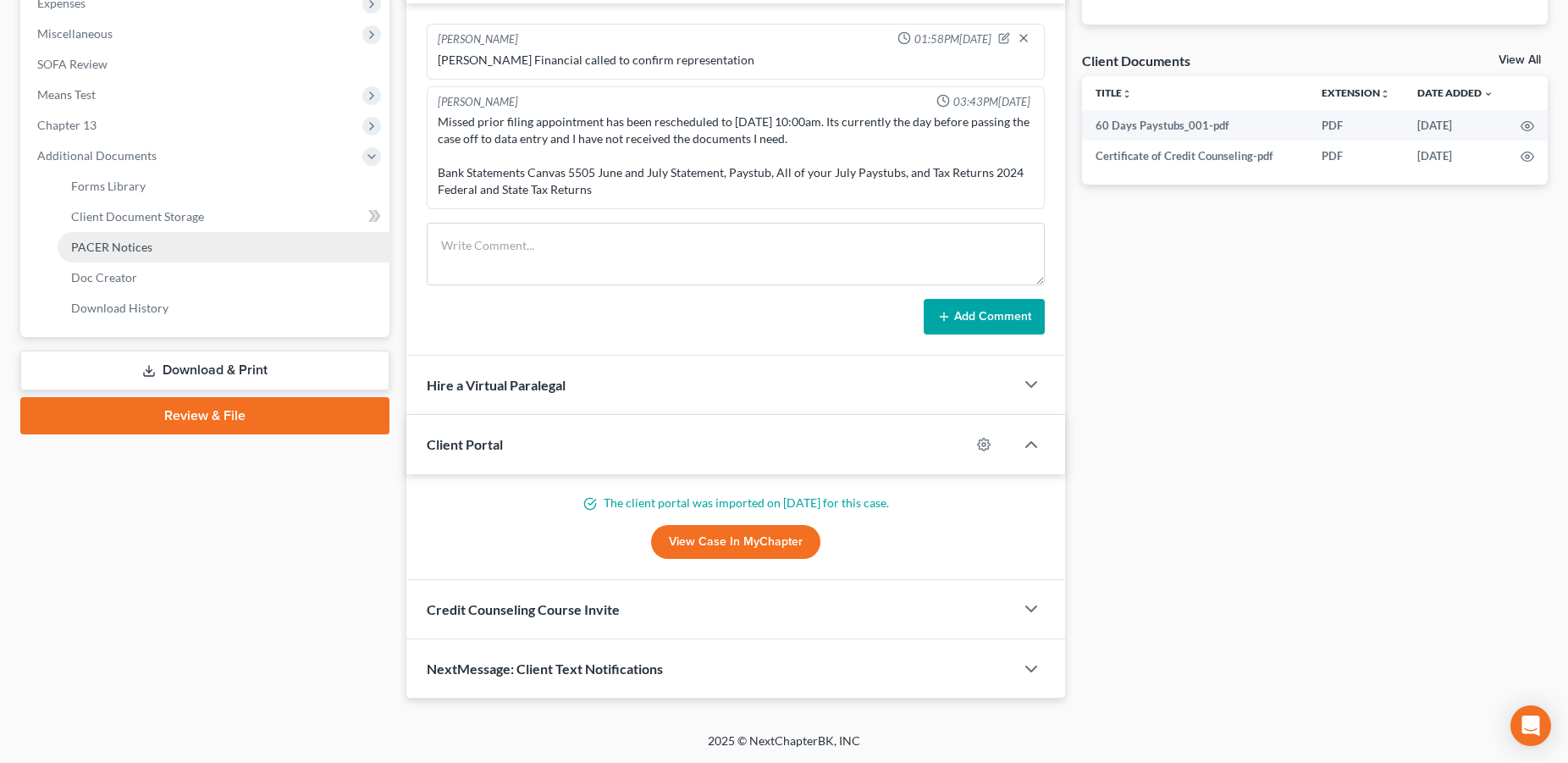
click at [140, 253] on span "PACER Notices" at bounding box center [111, 247] width 82 height 14
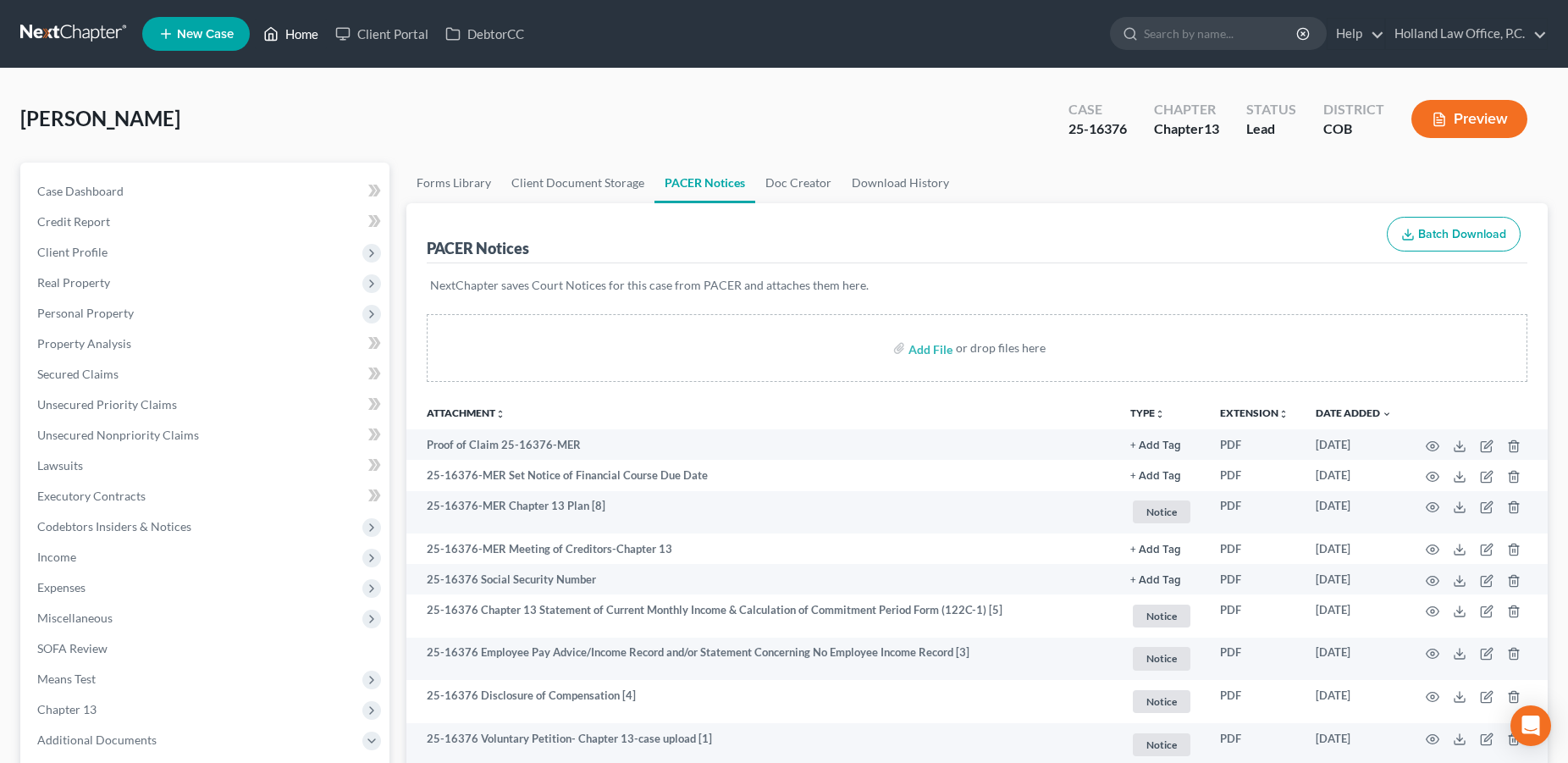
click at [303, 37] on link "Home" at bounding box center [291, 34] width 72 height 31
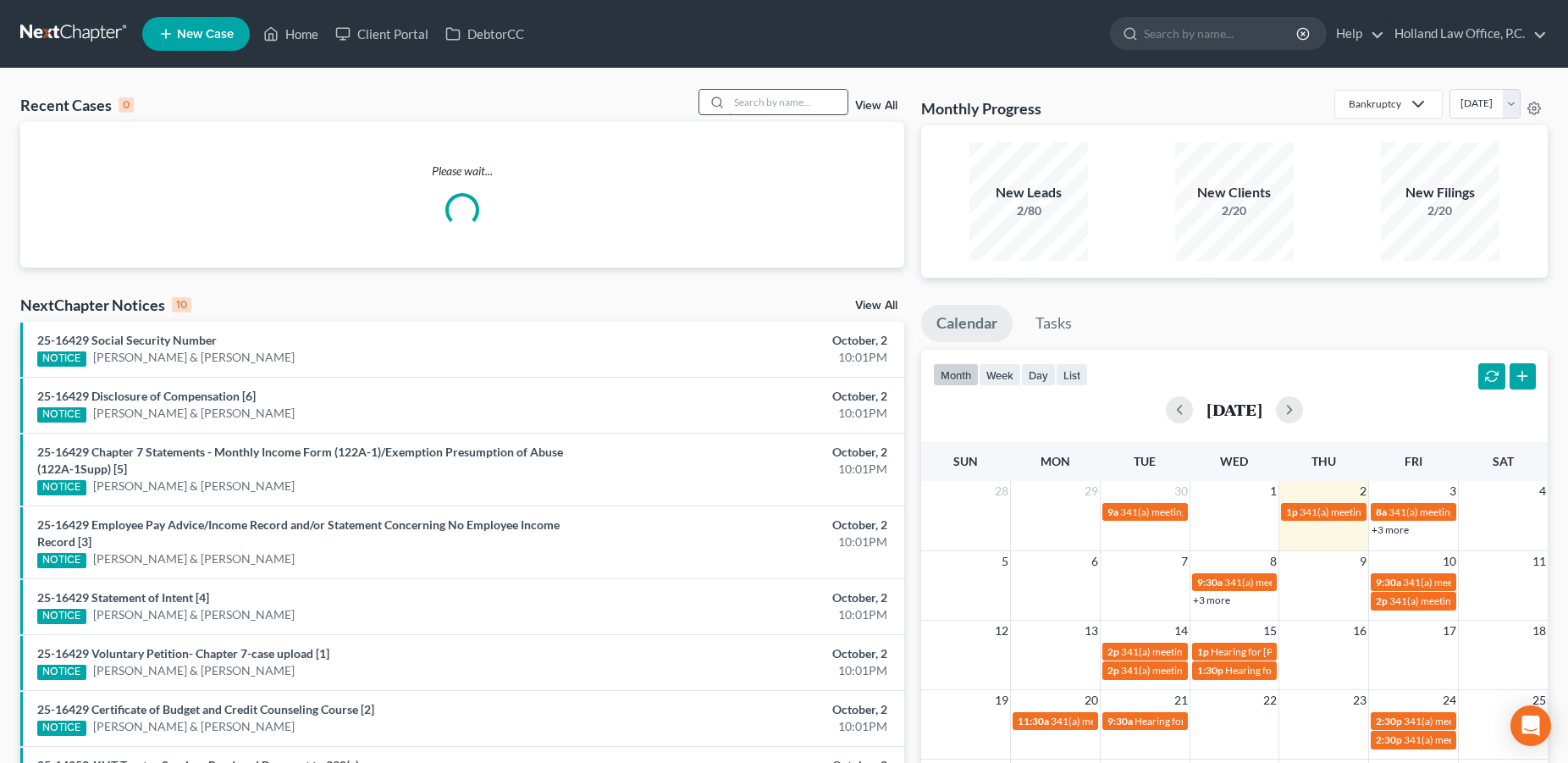
click at [823, 106] on input "search" at bounding box center [788, 101] width 118 height 25
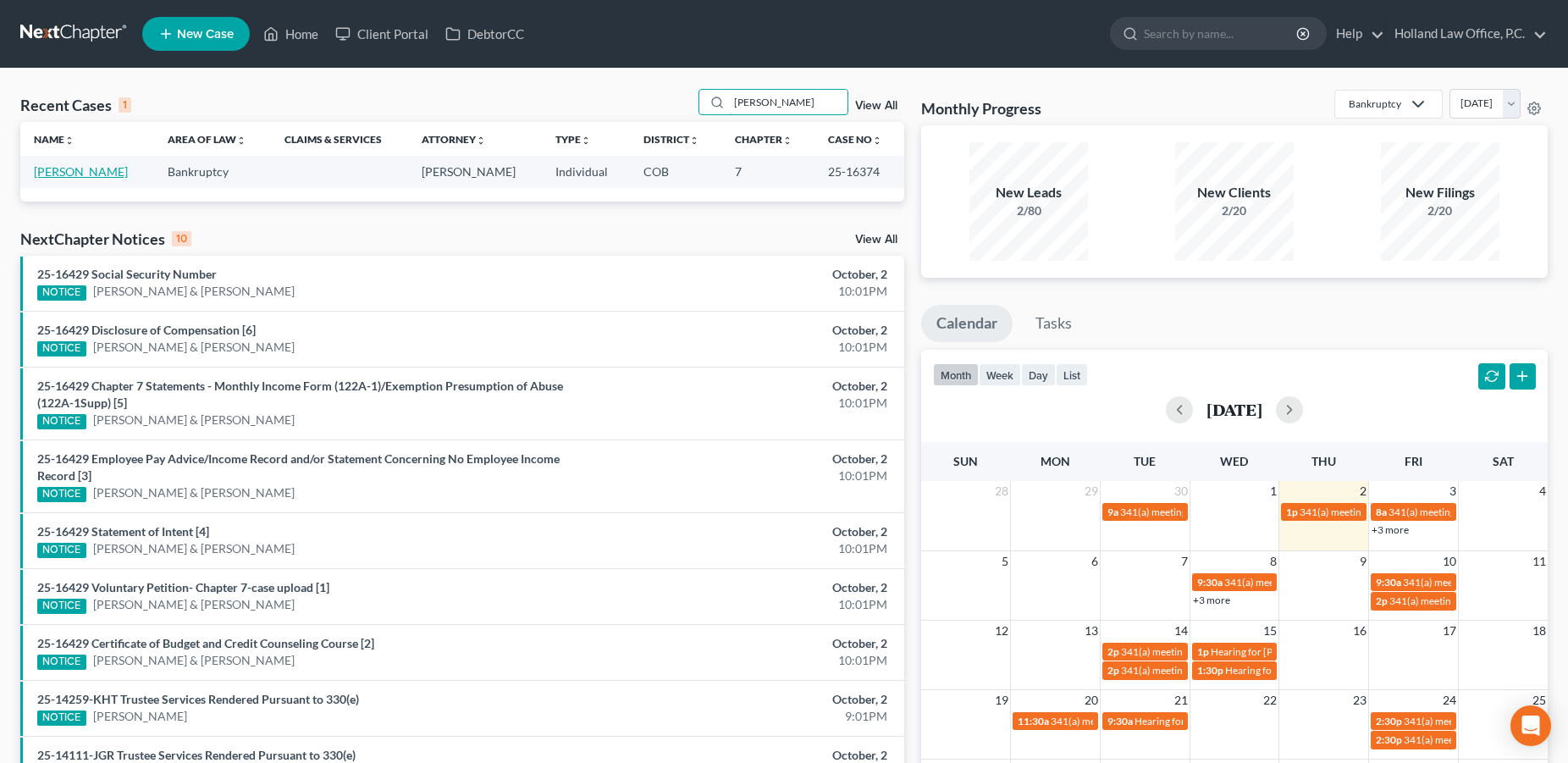
type input "[PERSON_NAME]"
click at [72, 173] on link "[PERSON_NAME]" at bounding box center [81, 171] width 94 height 14
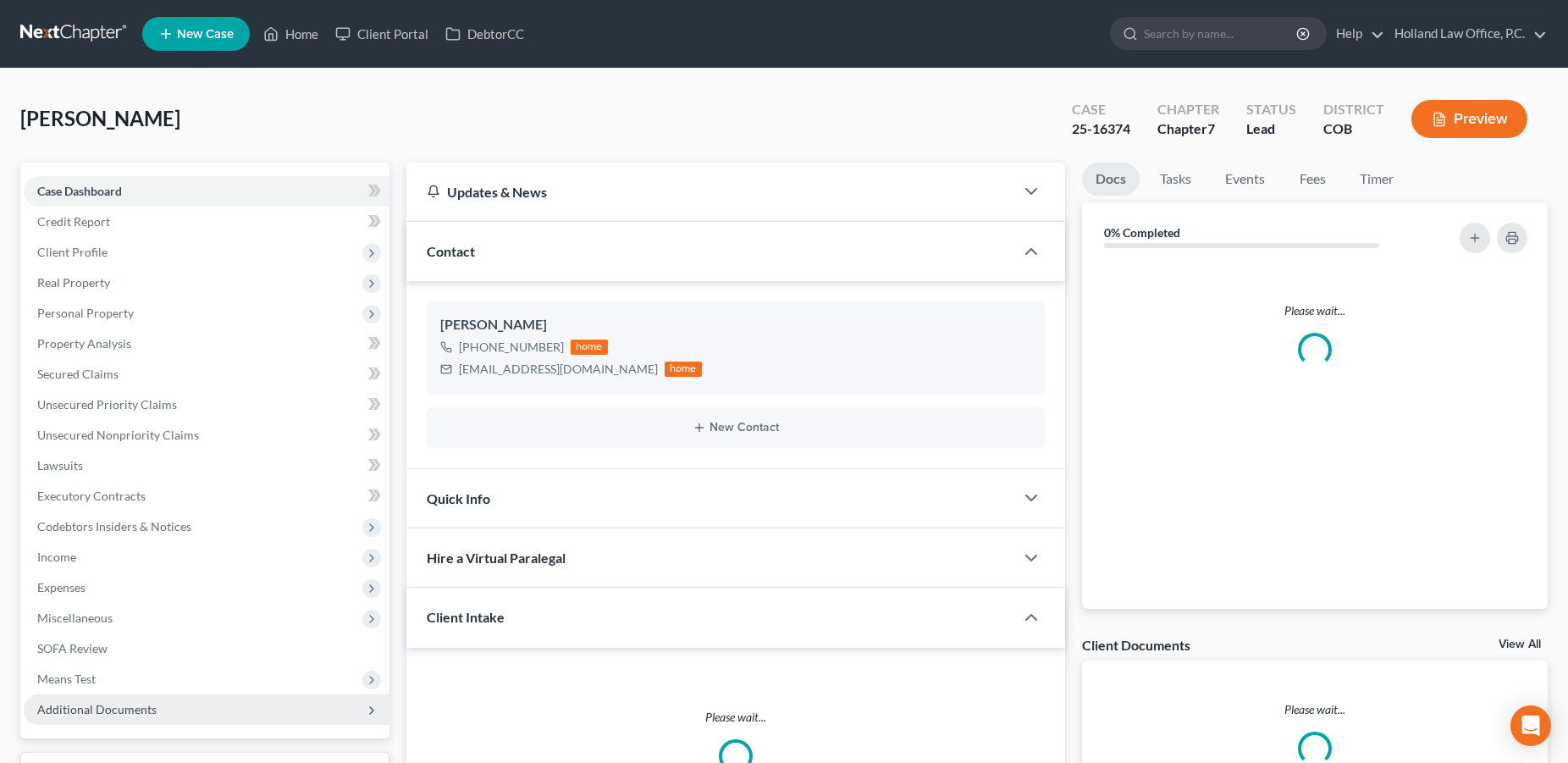
click at [89, 713] on span "Additional Documents" at bounding box center [97, 708] width 119 height 14
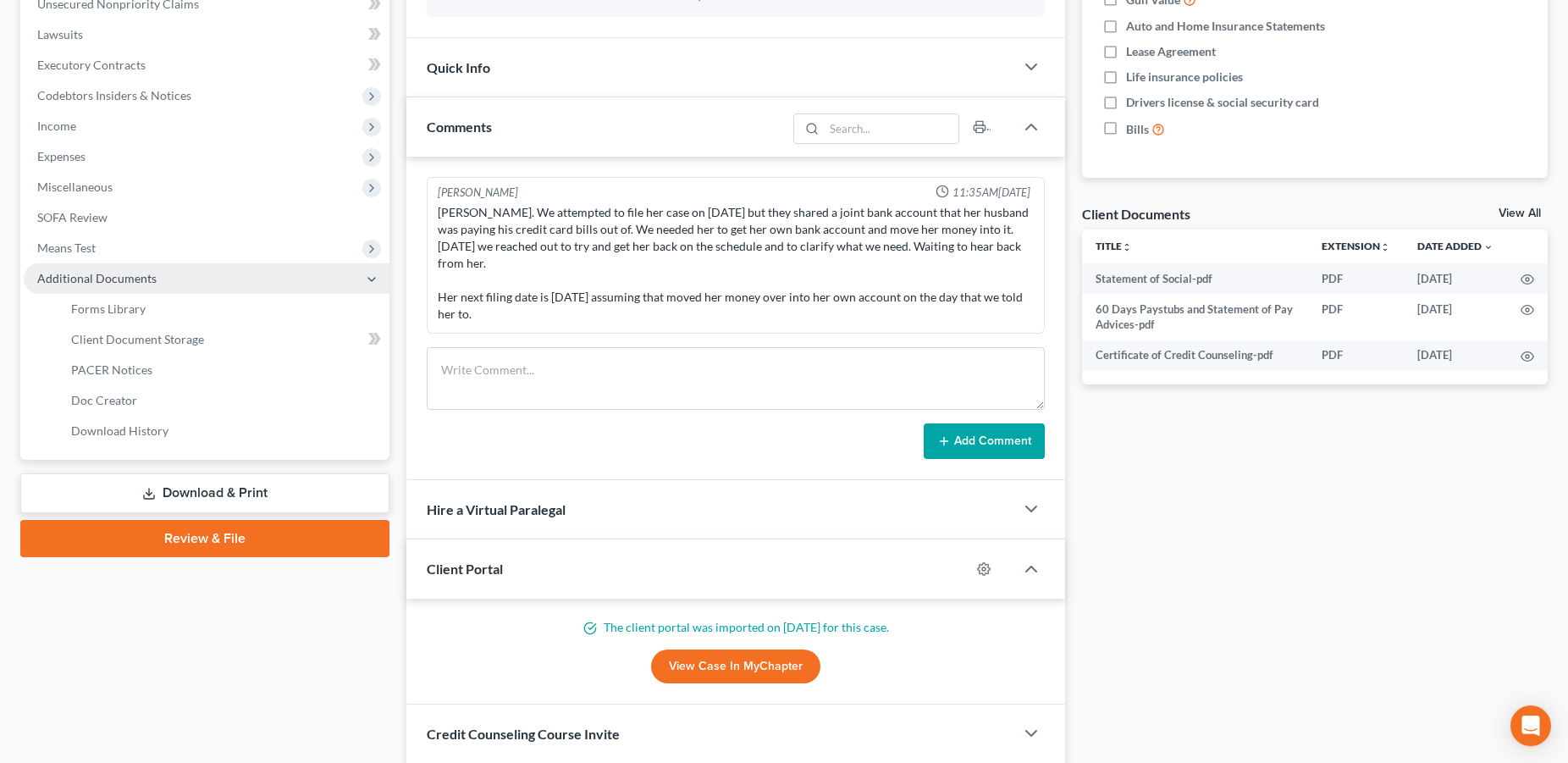
scroll to position [538, 0]
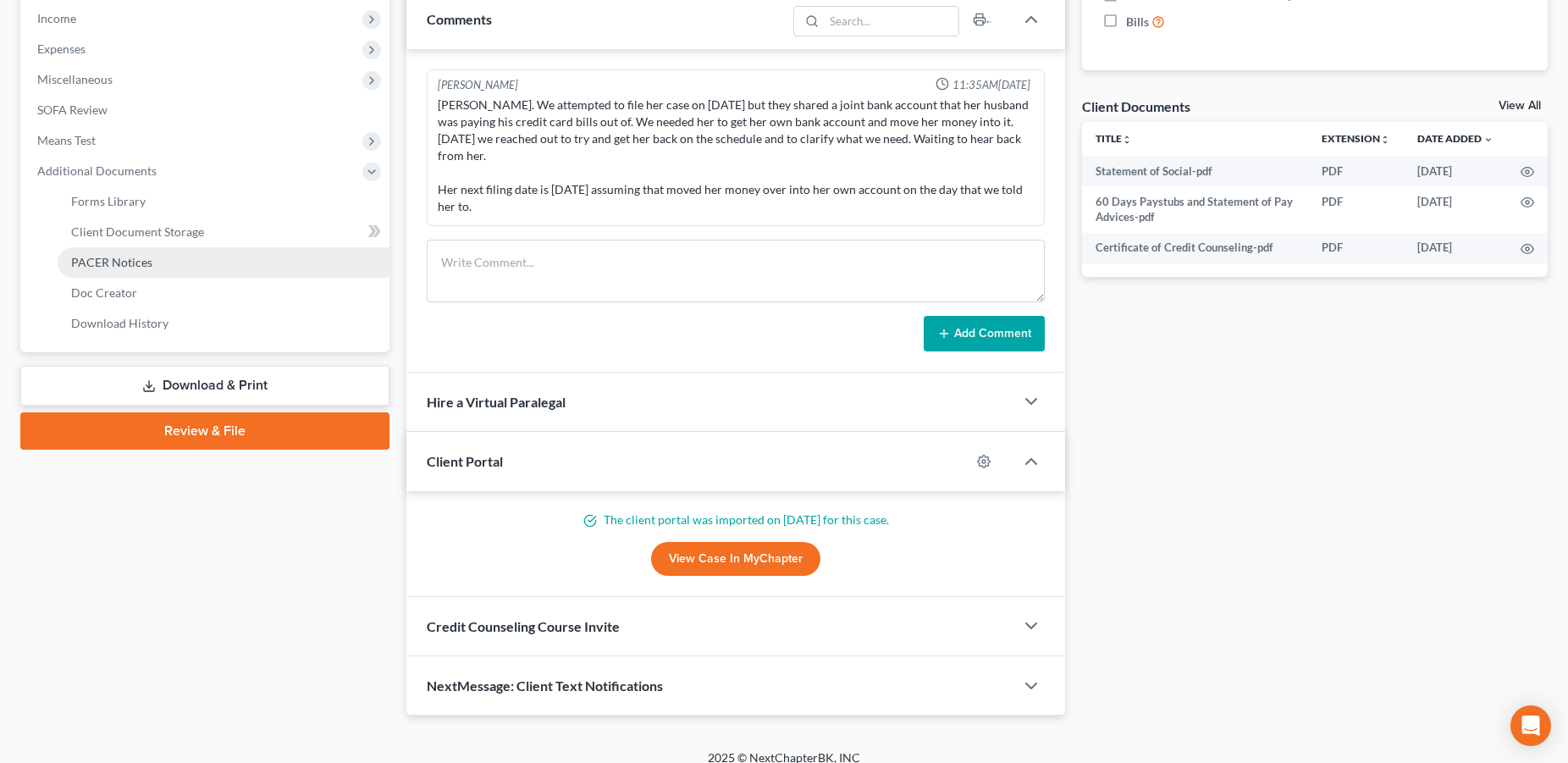
click at [136, 261] on span "PACER Notices" at bounding box center [111, 262] width 82 height 14
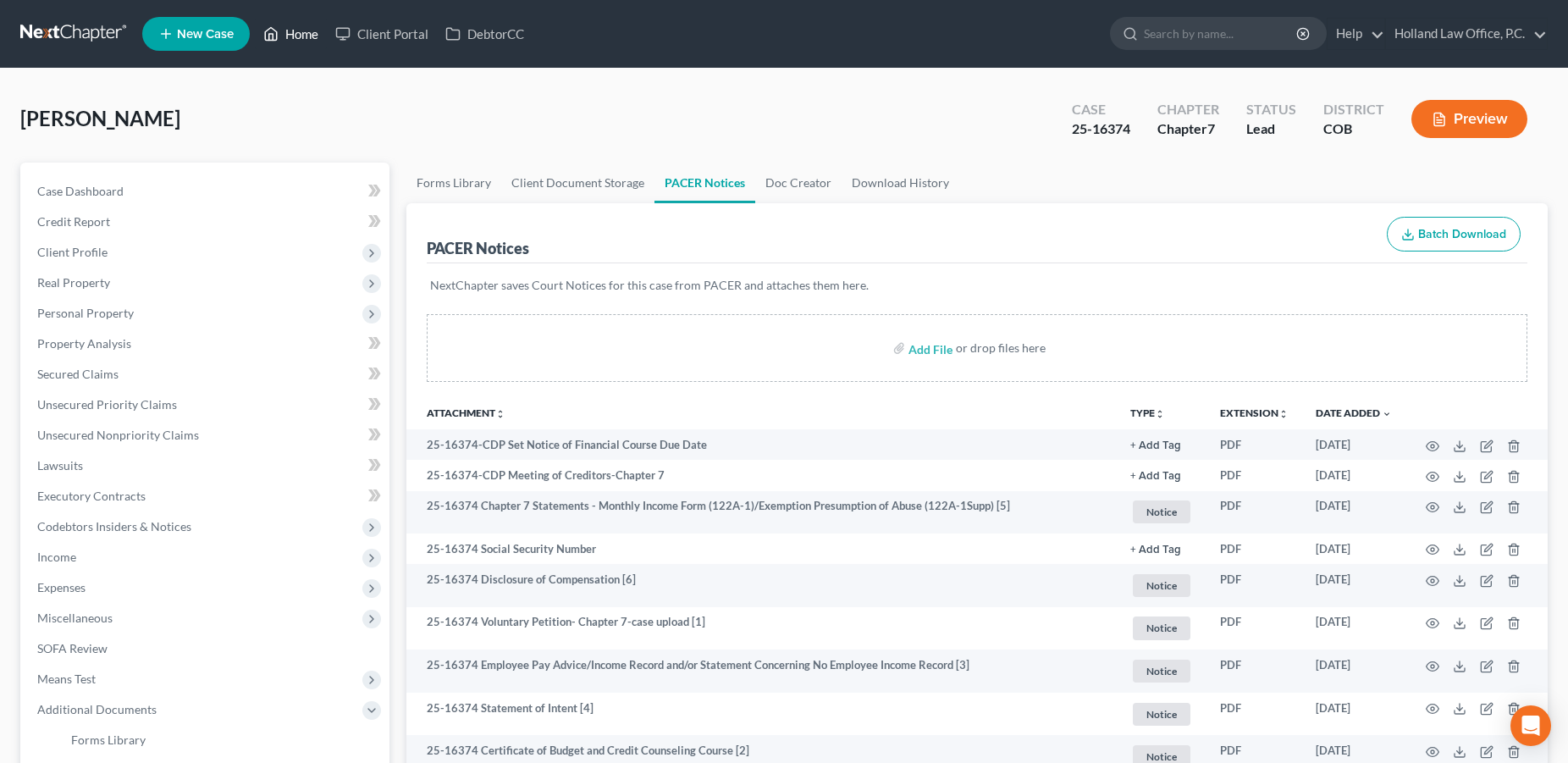
click at [299, 40] on link "Home" at bounding box center [291, 34] width 72 height 31
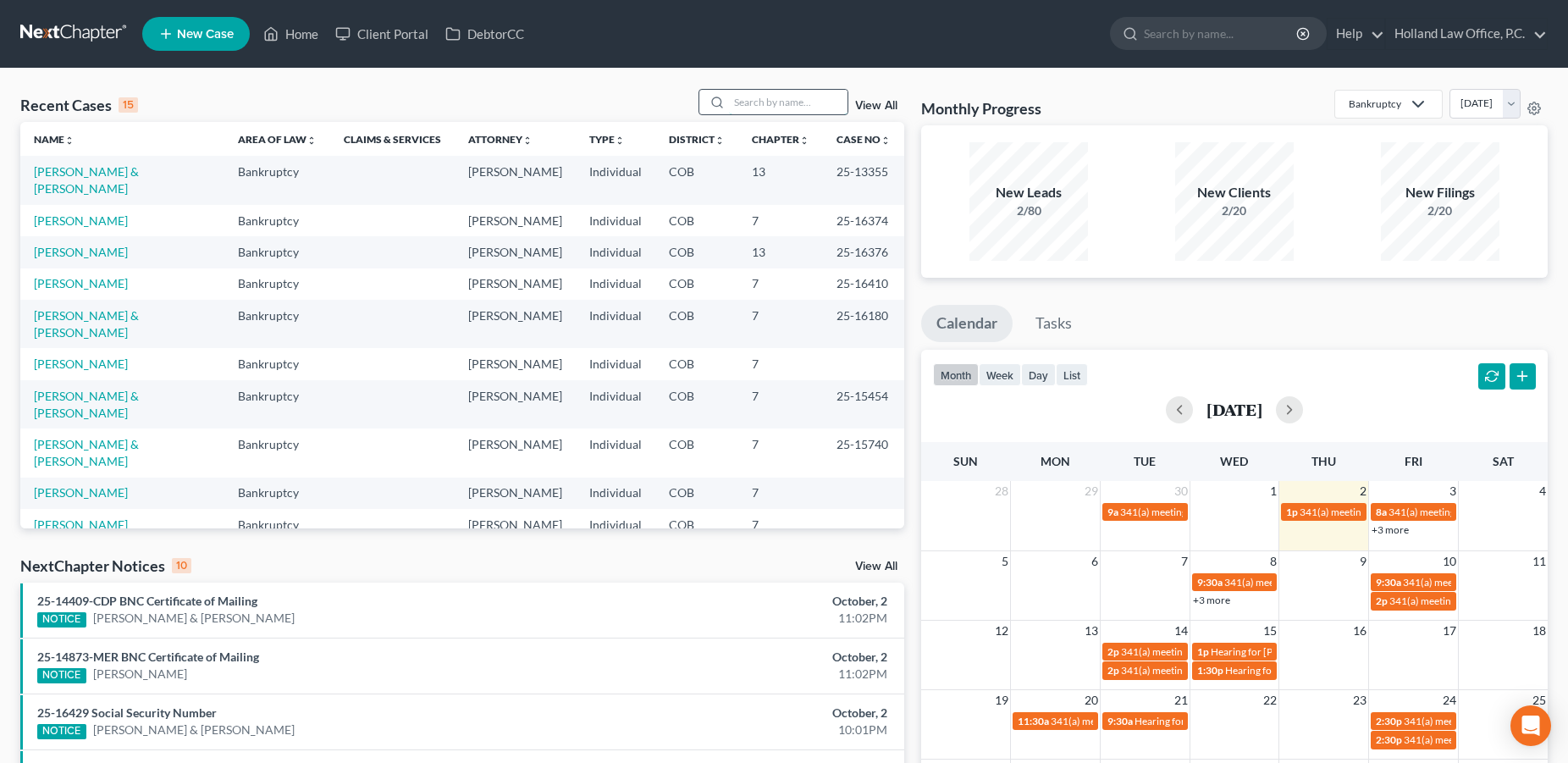
click at [734, 99] on input "search" at bounding box center [788, 101] width 118 height 25
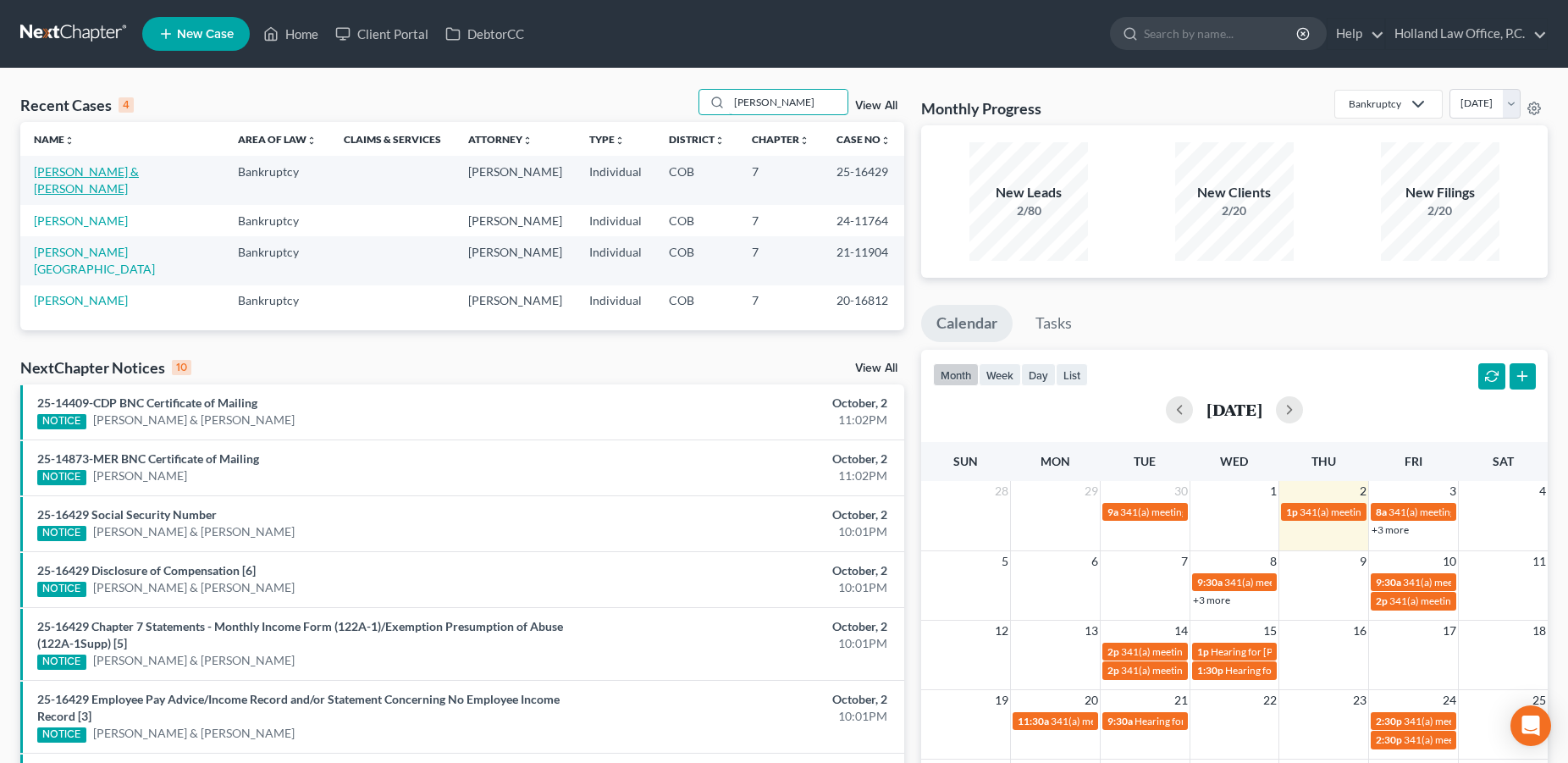
type input "[PERSON_NAME]"
click at [115, 174] on link "[PERSON_NAME] & [PERSON_NAME]" at bounding box center [86, 179] width 104 height 31
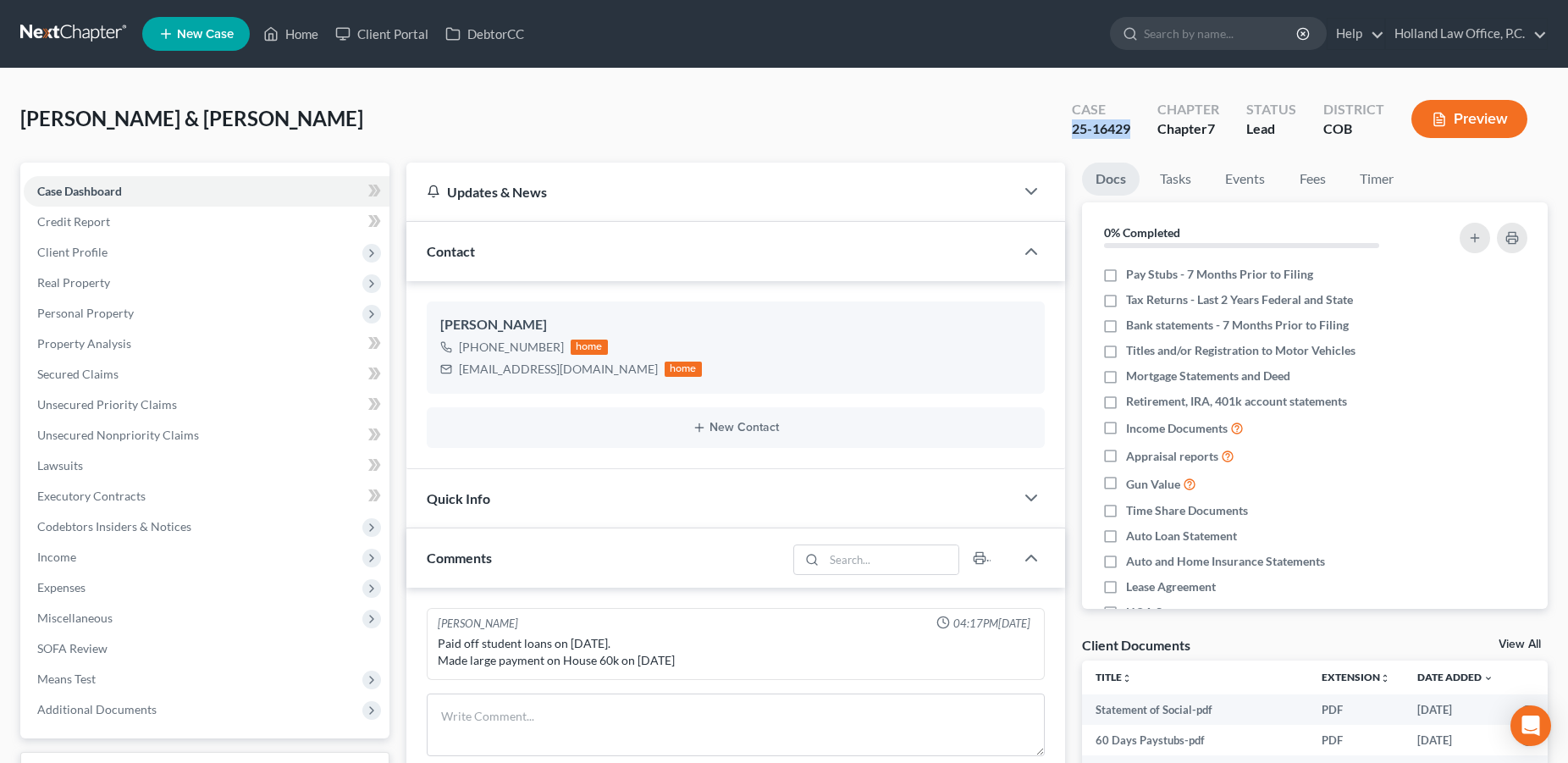
drag, startPoint x: 1137, startPoint y: 130, endPoint x: 1074, endPoint y: 132, distance: 63.0
click at [1074, 132] on div "Case 25-16429" at bounding box center [1100, 120] width 86 height 50
copy div "25-16429"
click at [300, 37] on link "Home" at bounding box center [291, 34] width 72 height 31
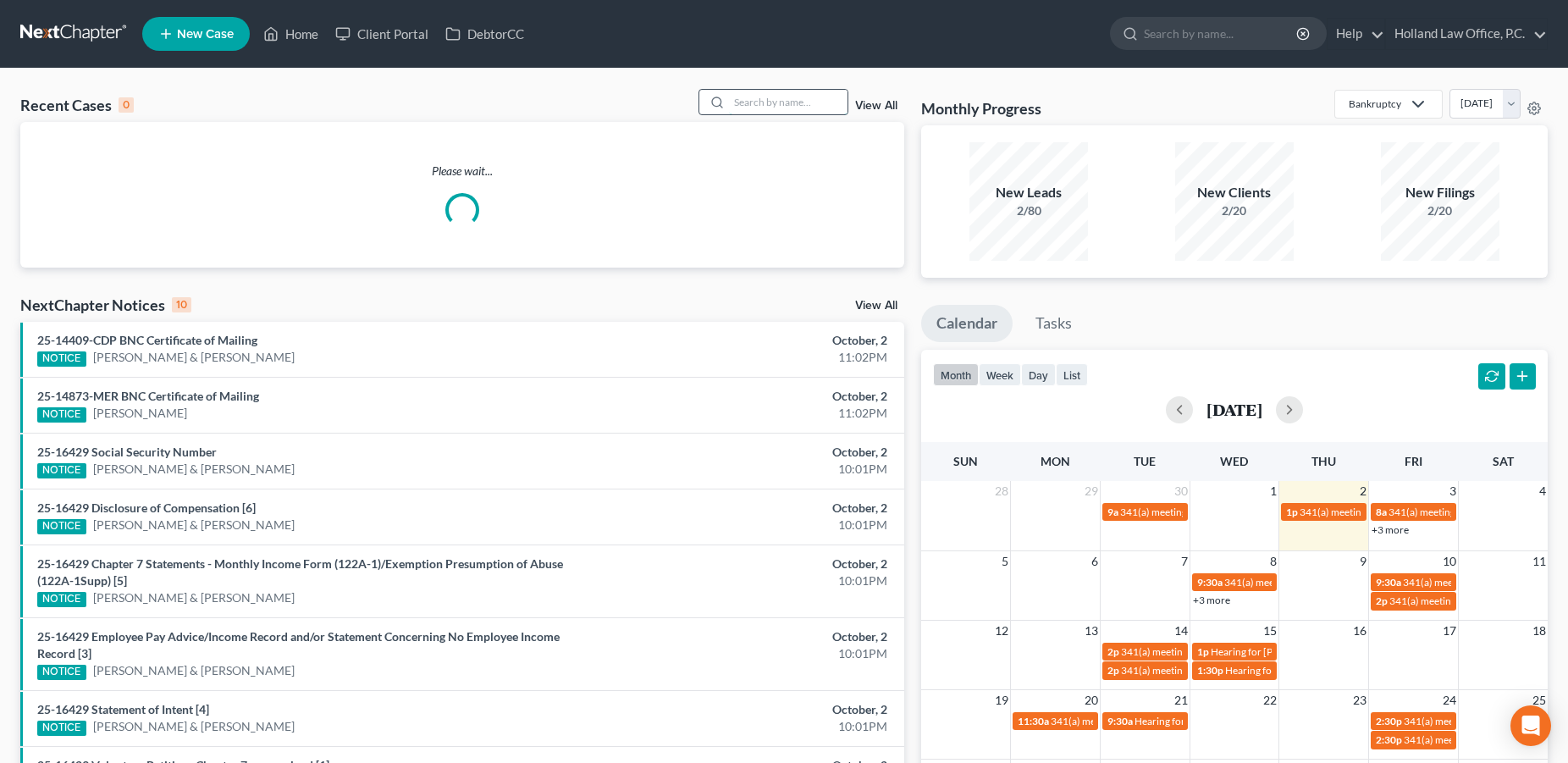
click at [753, 101] on input "search" at bounding box center [788, 101] width 118 height 25
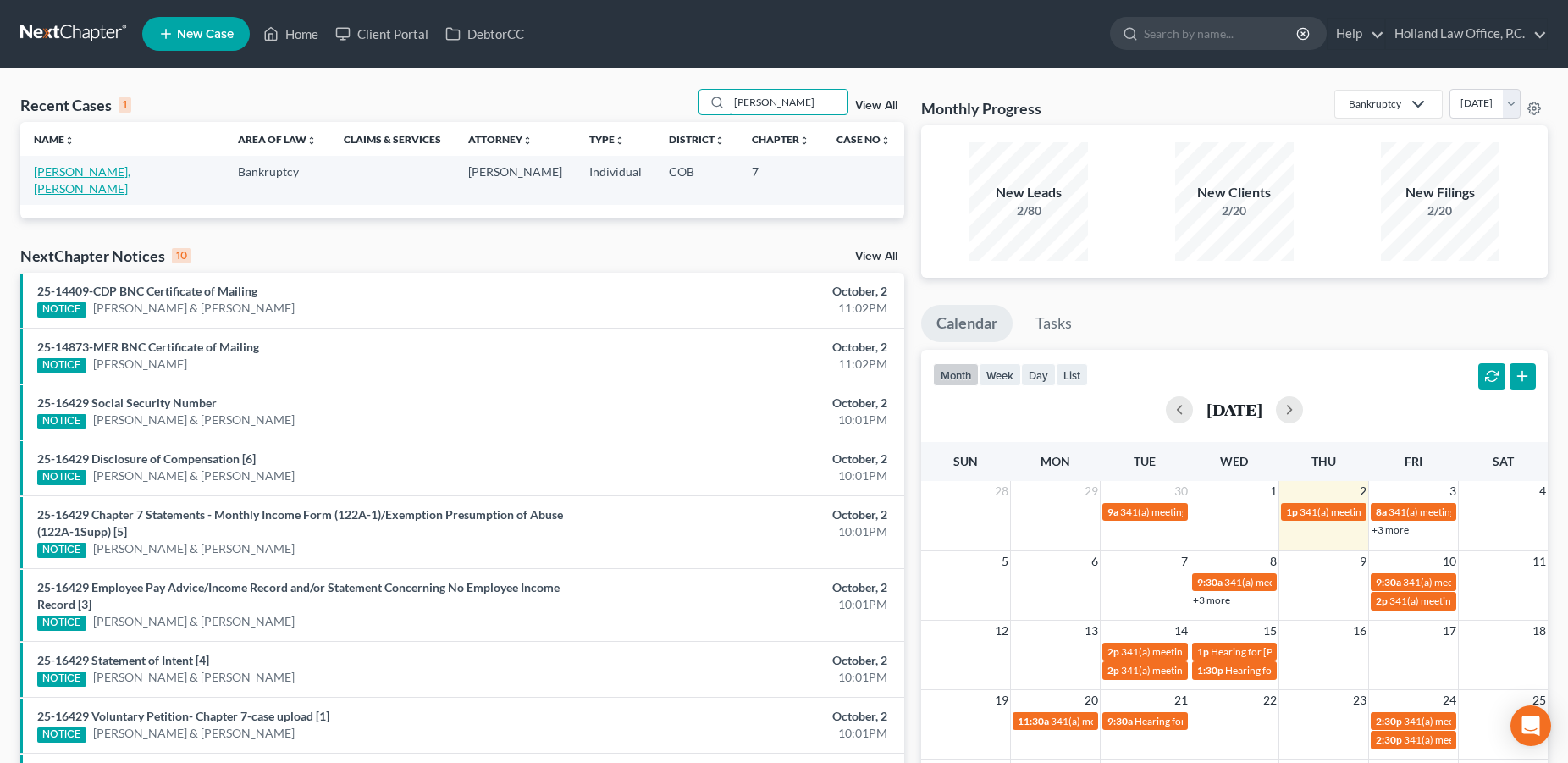
type input "[PERSON_NAME]"
click at [83, 174] on link "[PERSON_NAME], [PERSON_NAME]" at bounding box center [82, 179] width 97 height 31
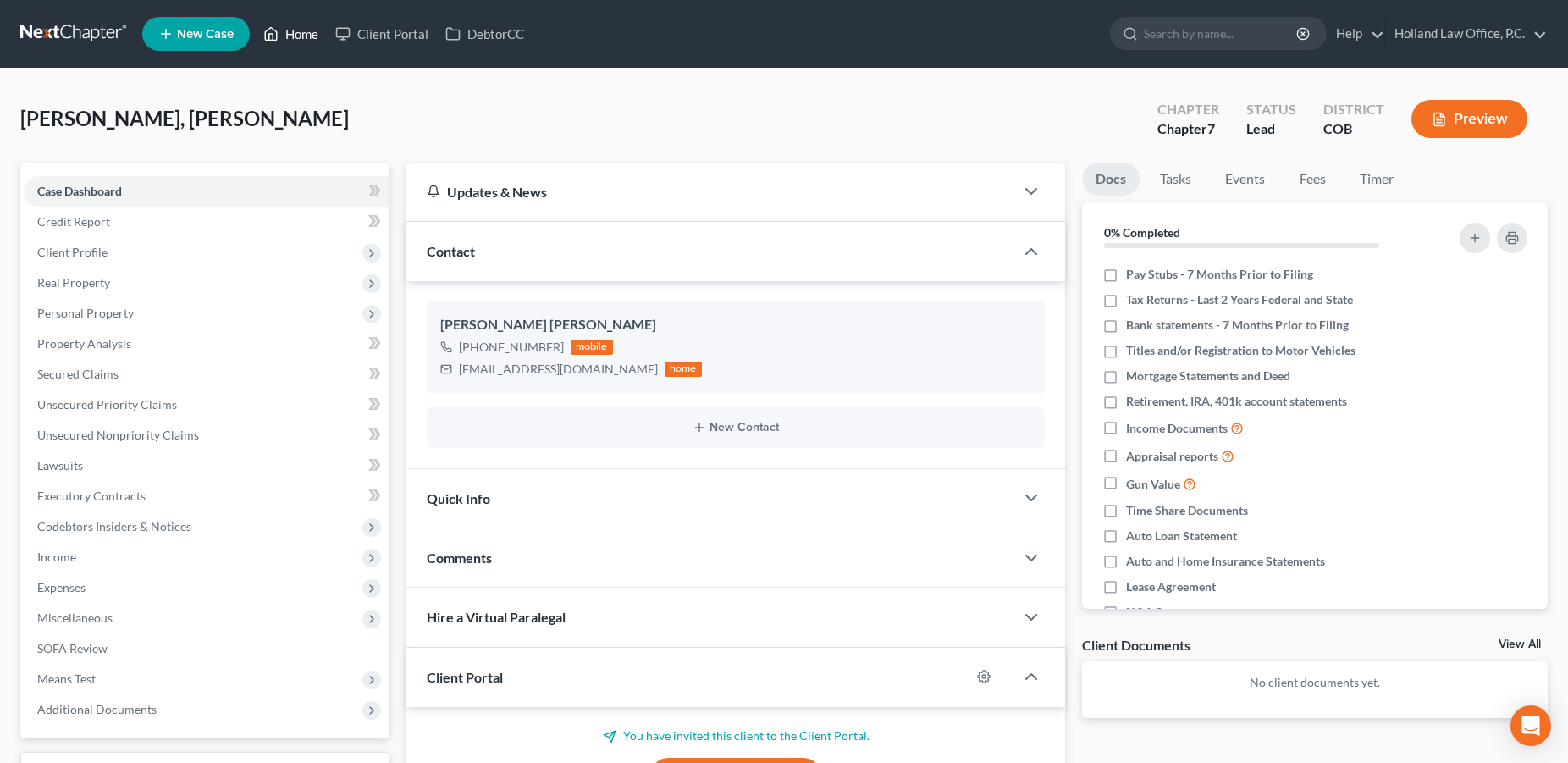
click at [298, 43] on link "Home" at bounding box center [291, 34] width 72 height 31
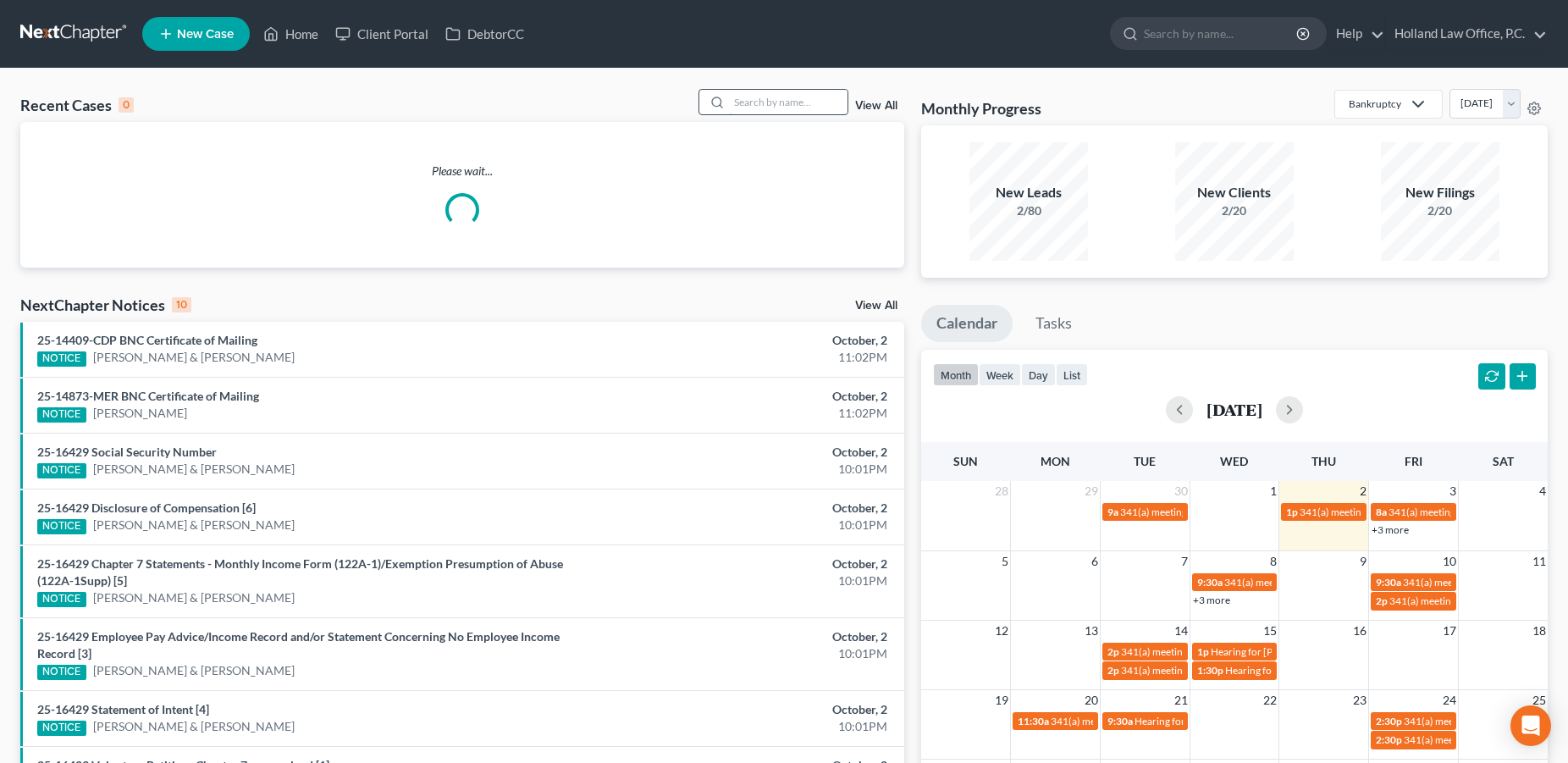
click at [752, 104] on input "search" at bounding box center [788, 101] width 118 height 25
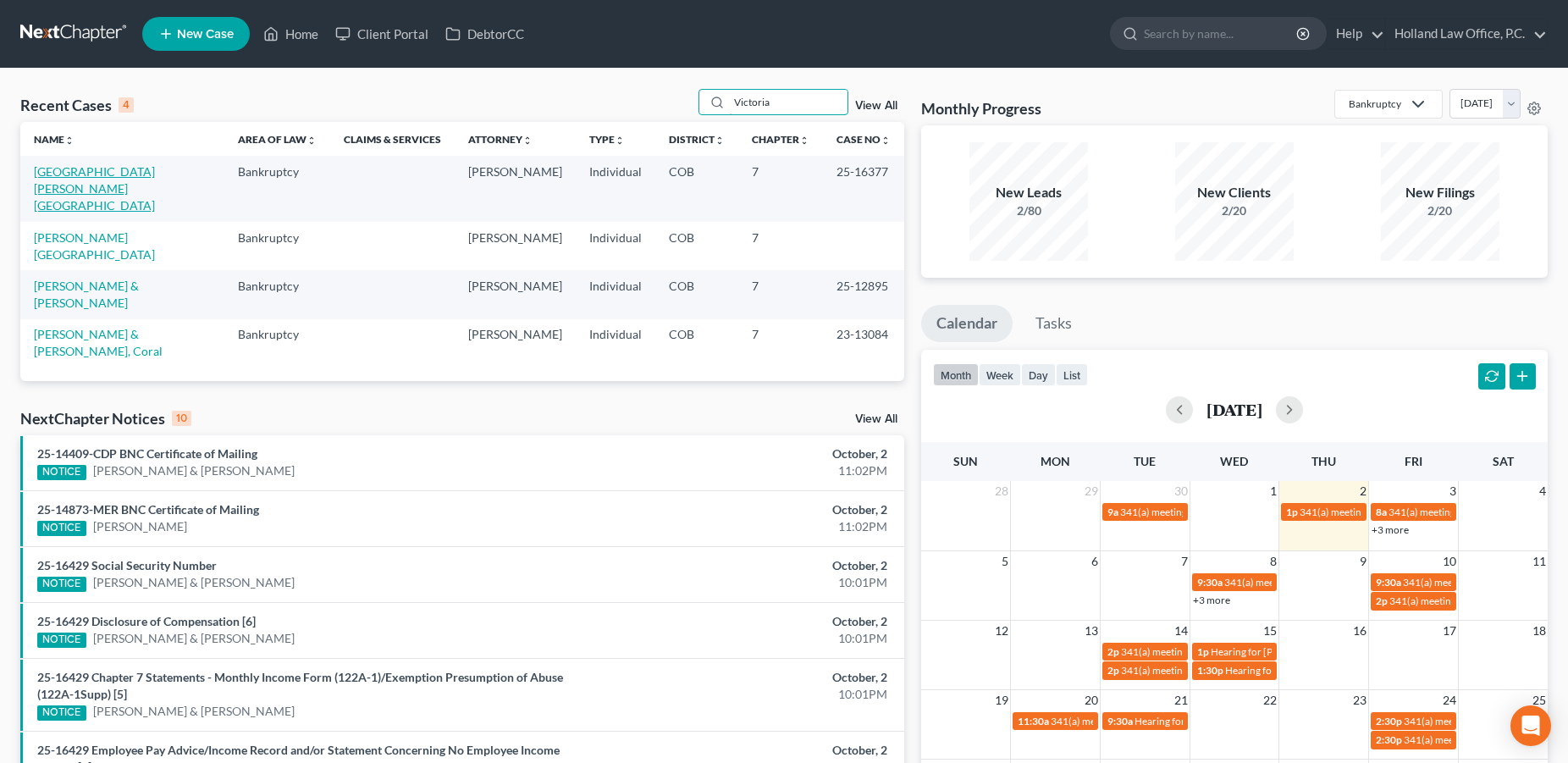
type input "Victoria"
click at [113, 174] on link "[GEOGRAPHIC_DATA][PERSON_NAME][GEOGRAPHIC_DATA]" at bounding box center [95, 188] width 121 height 48
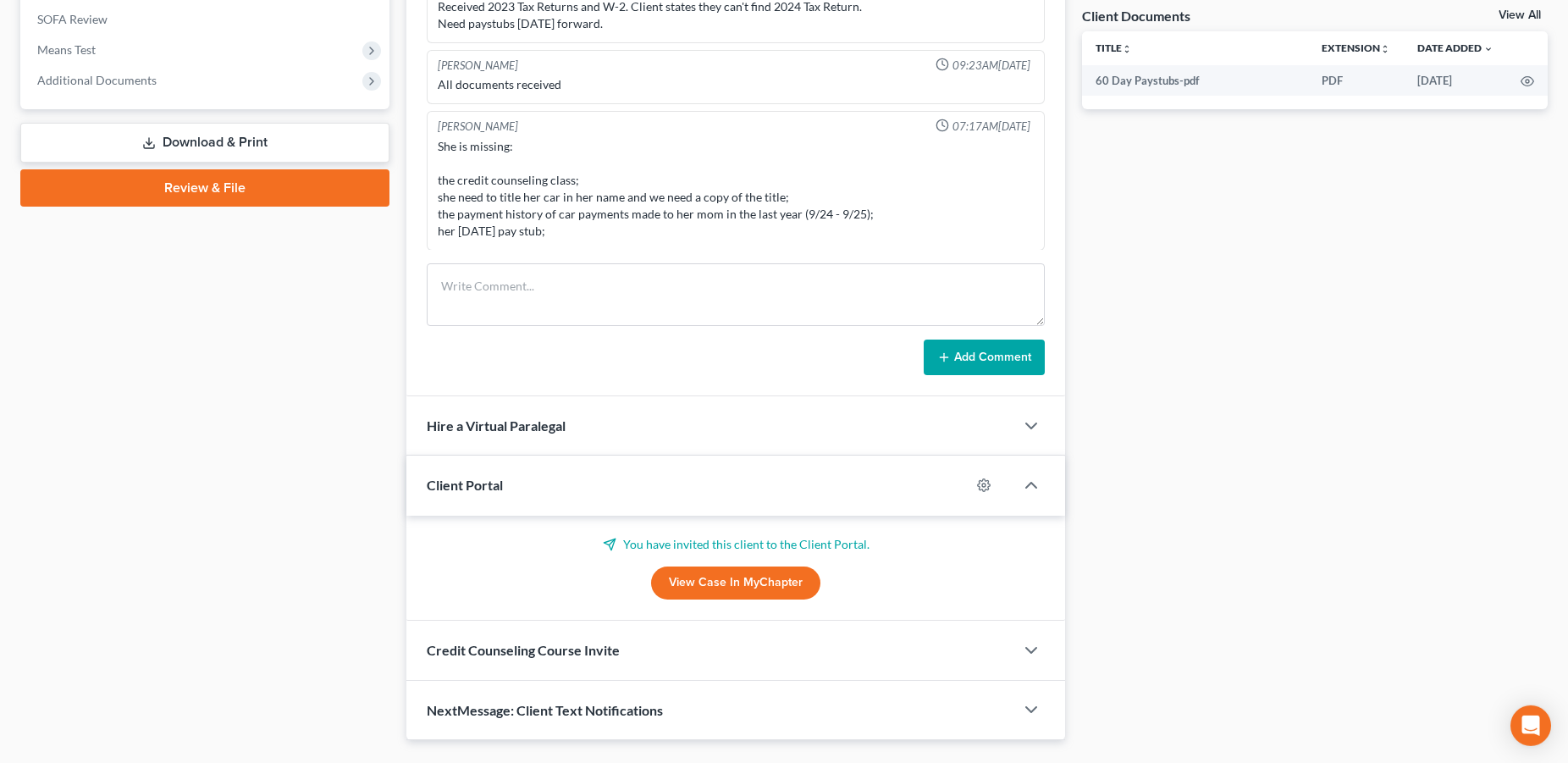
scroll to position [669, 0]
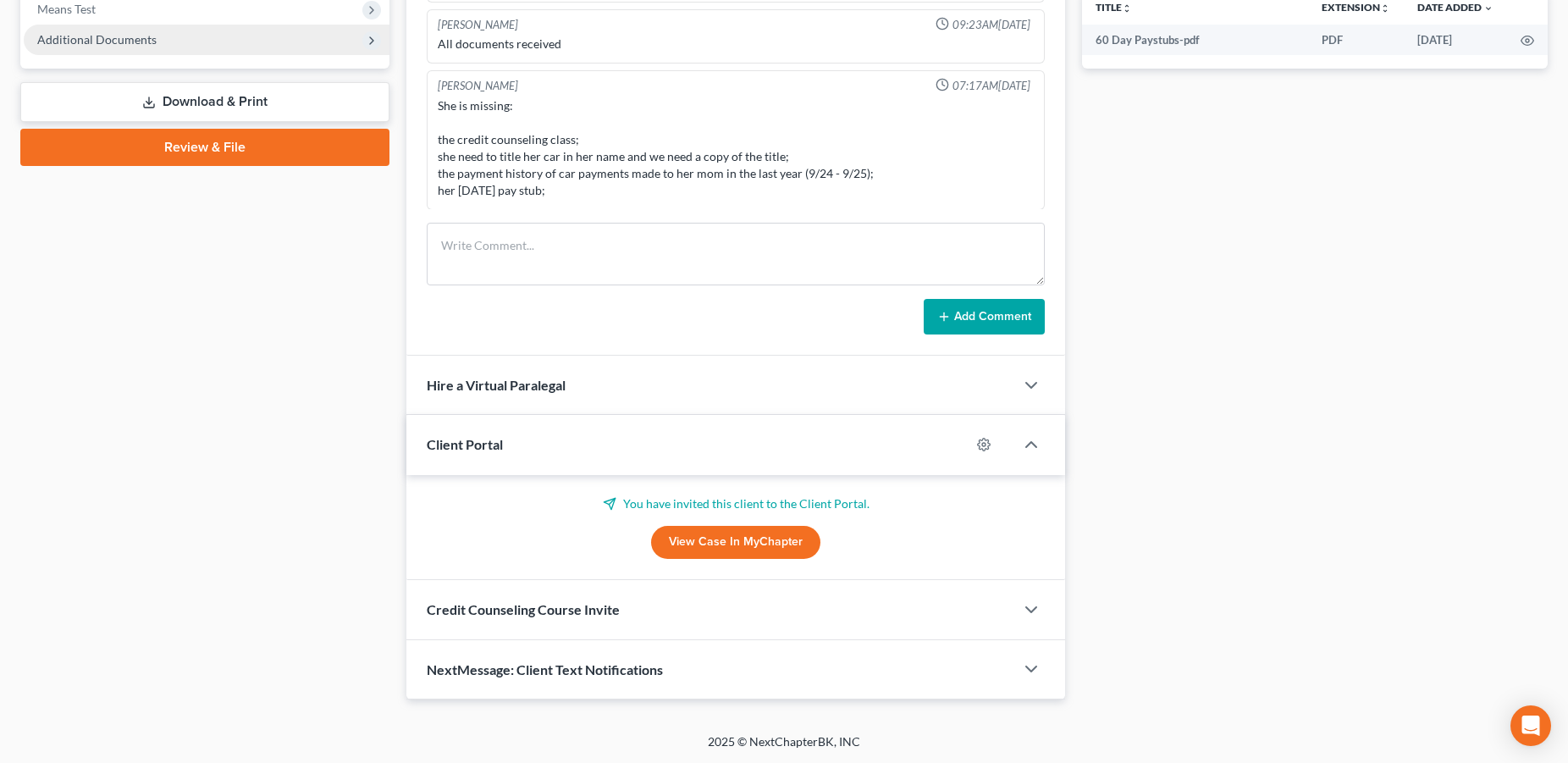
click at [109, 38] on span "Additional Documents" at bounding box center [97, 39] width 119 height 14
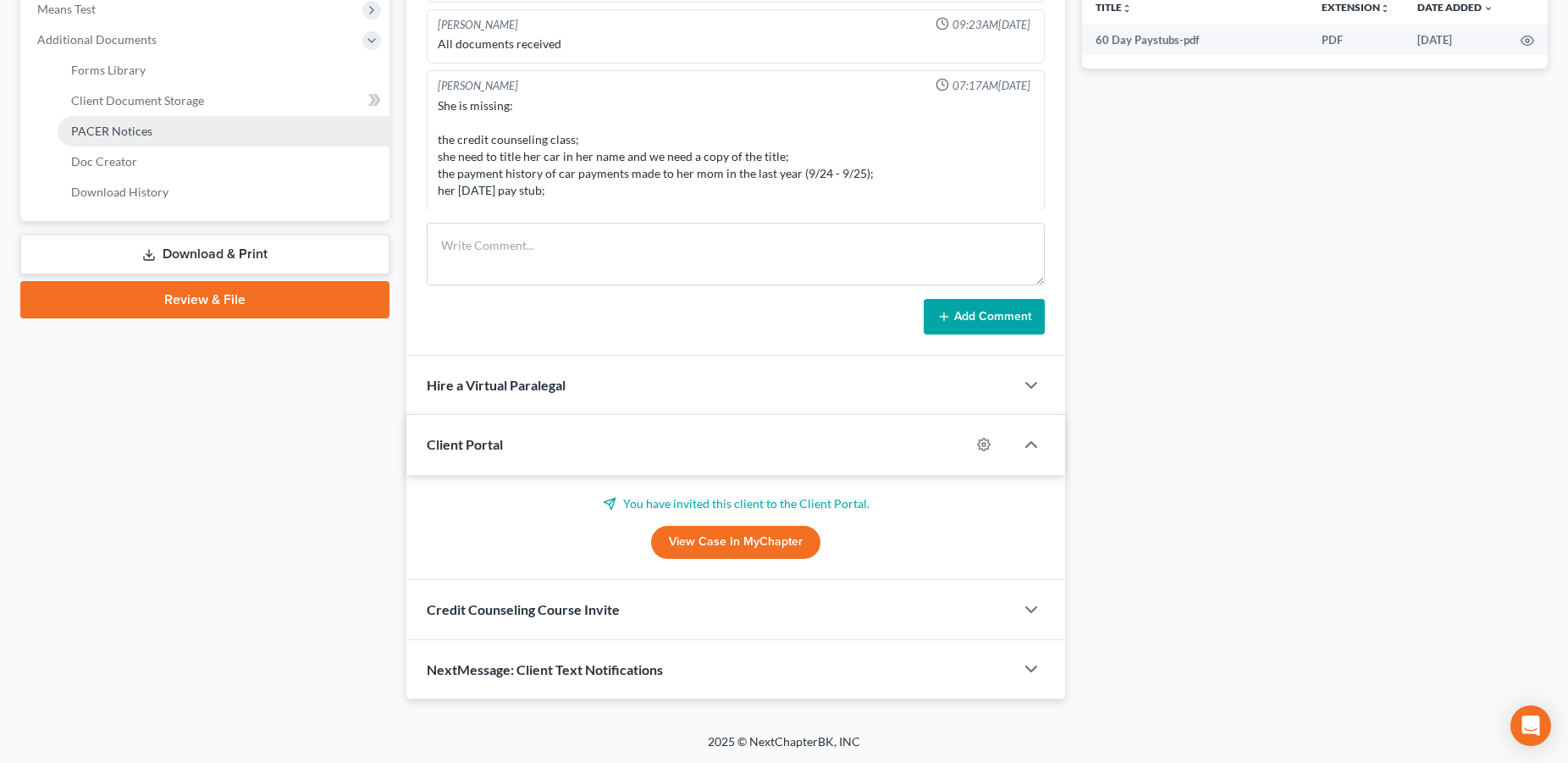
click at [104, 132] on span "PACER Notices" at bounding box center [111, 130] width 82 height 14
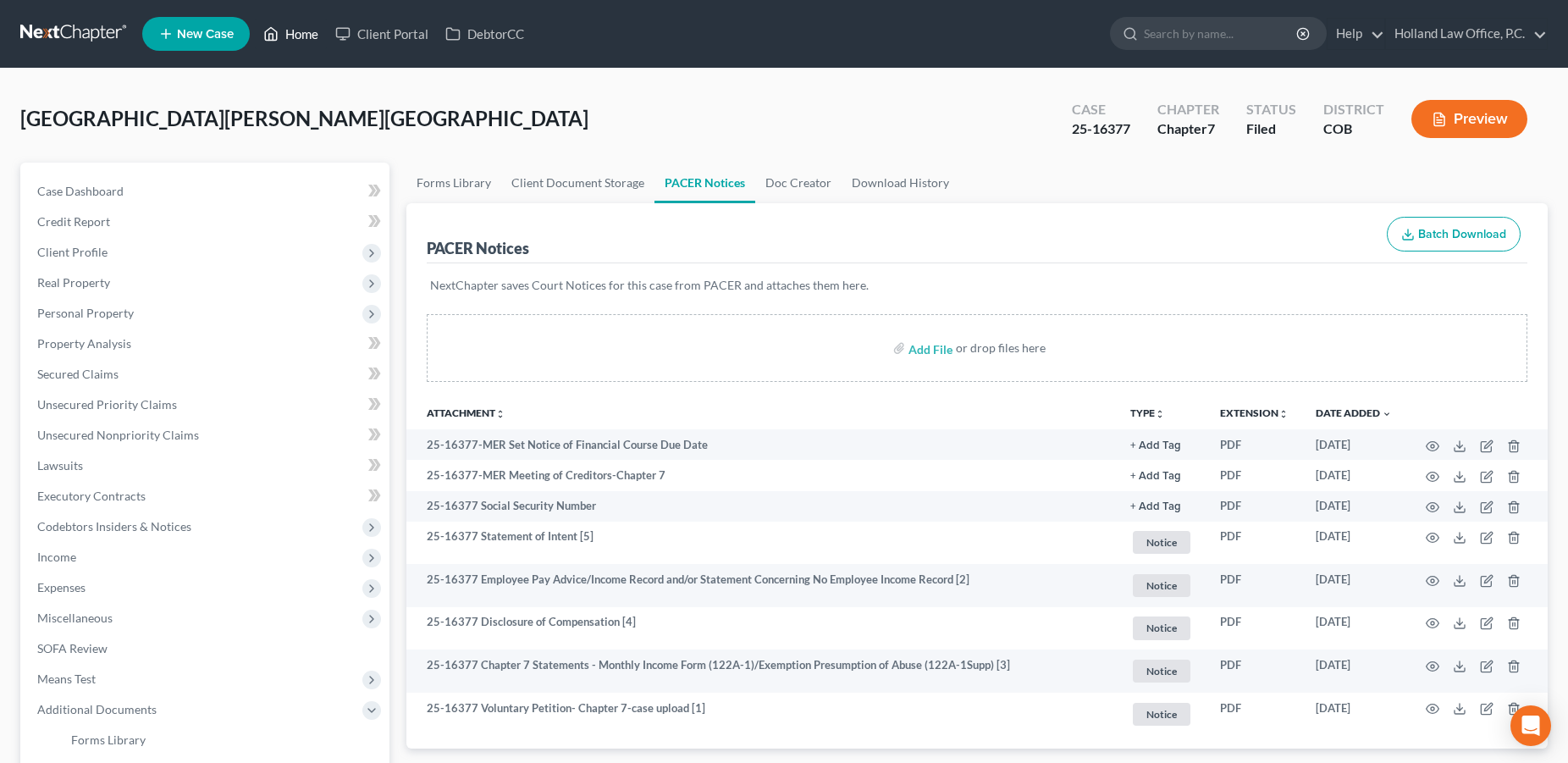
click at [306, 31] on link "Home" at bounding box center [291, 34] width 72 height 31
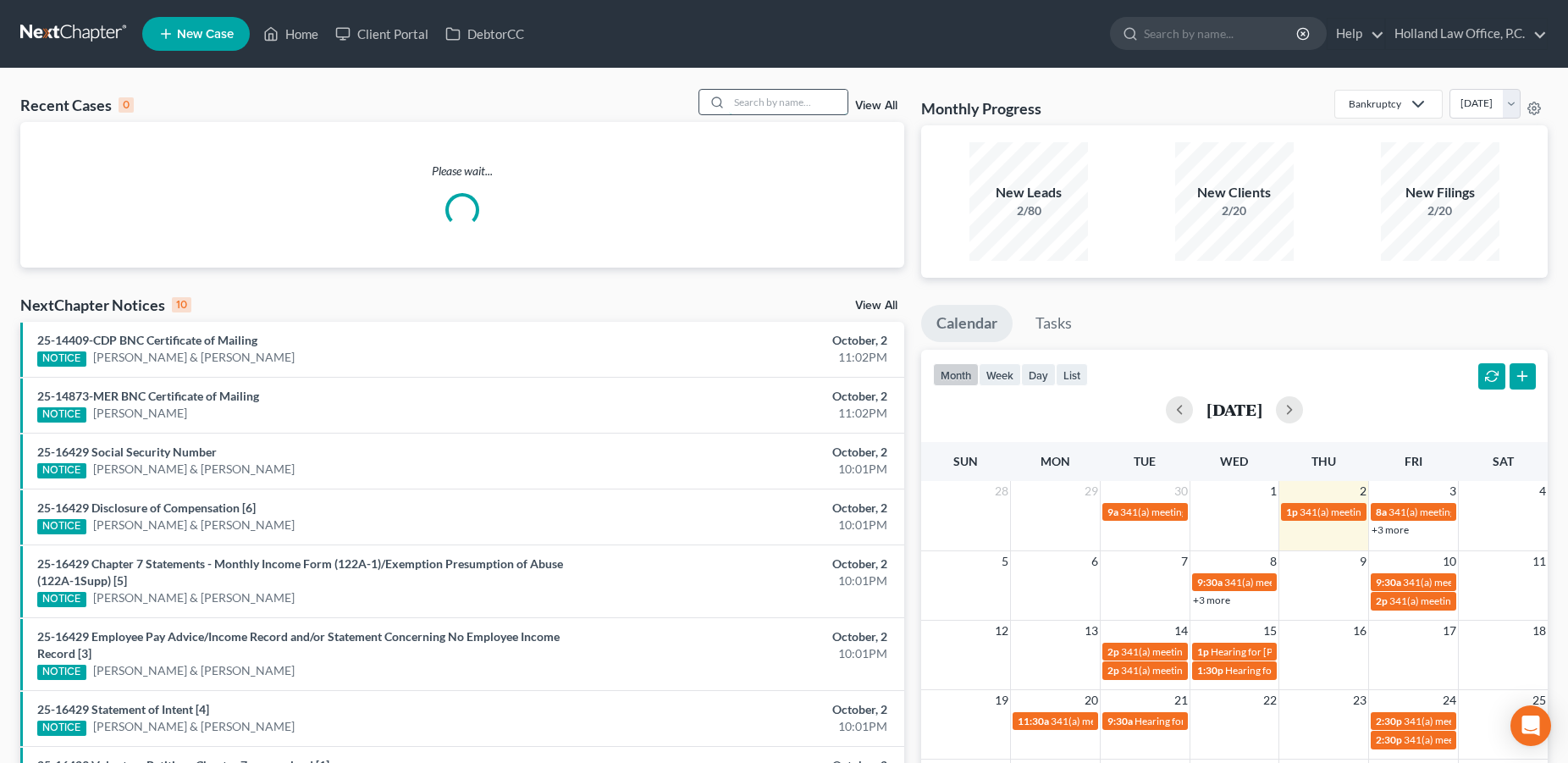
click at [729, 106] on input "search" at bounding box center [788, 101] width 118 height 25
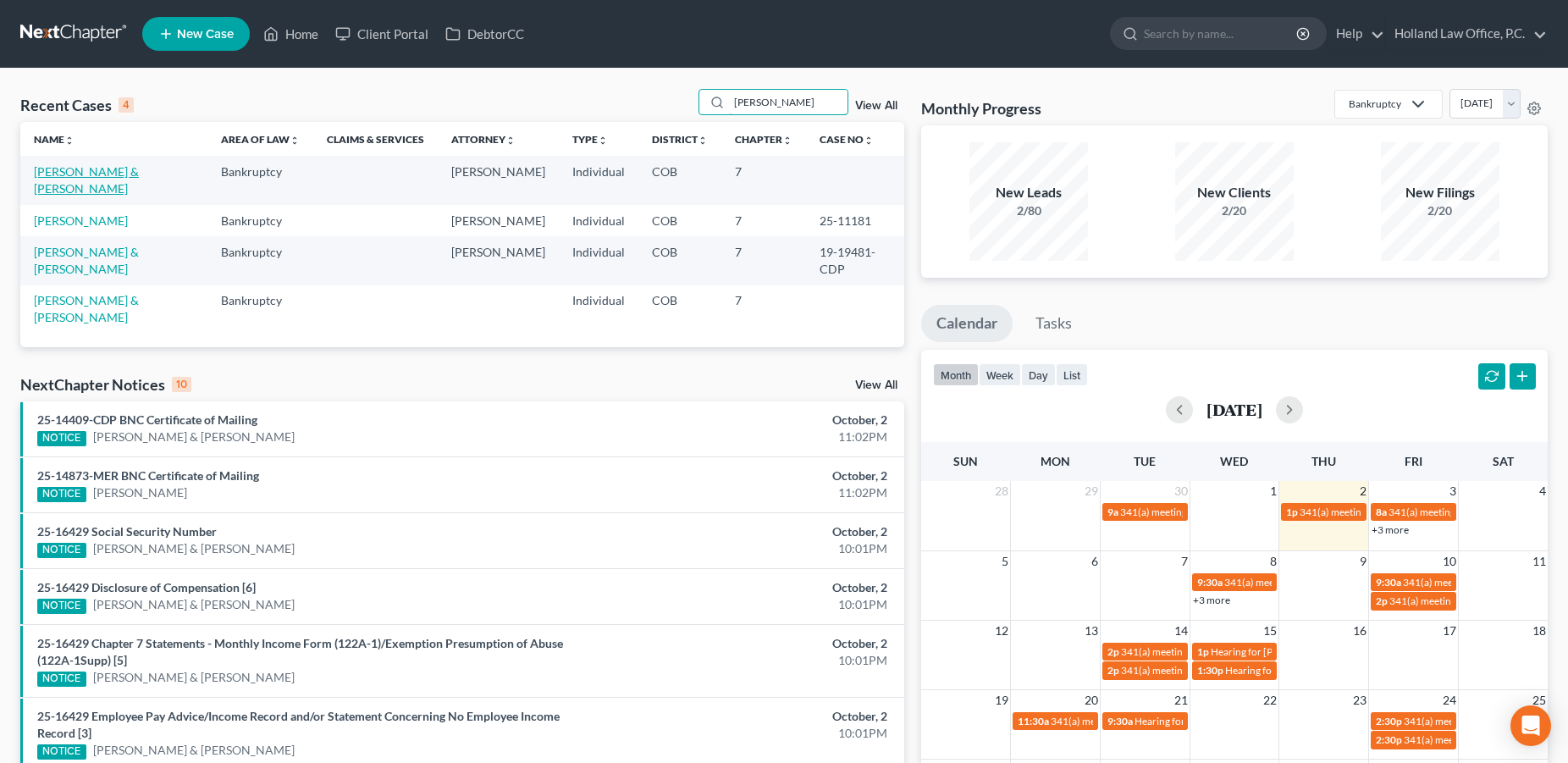
type input "[PERSON_NAME]"
click at [139, 168] on link "[PERSON_NAME] & [PERSON_NAME]" at bounding box center [86, 179] width 104 height 31
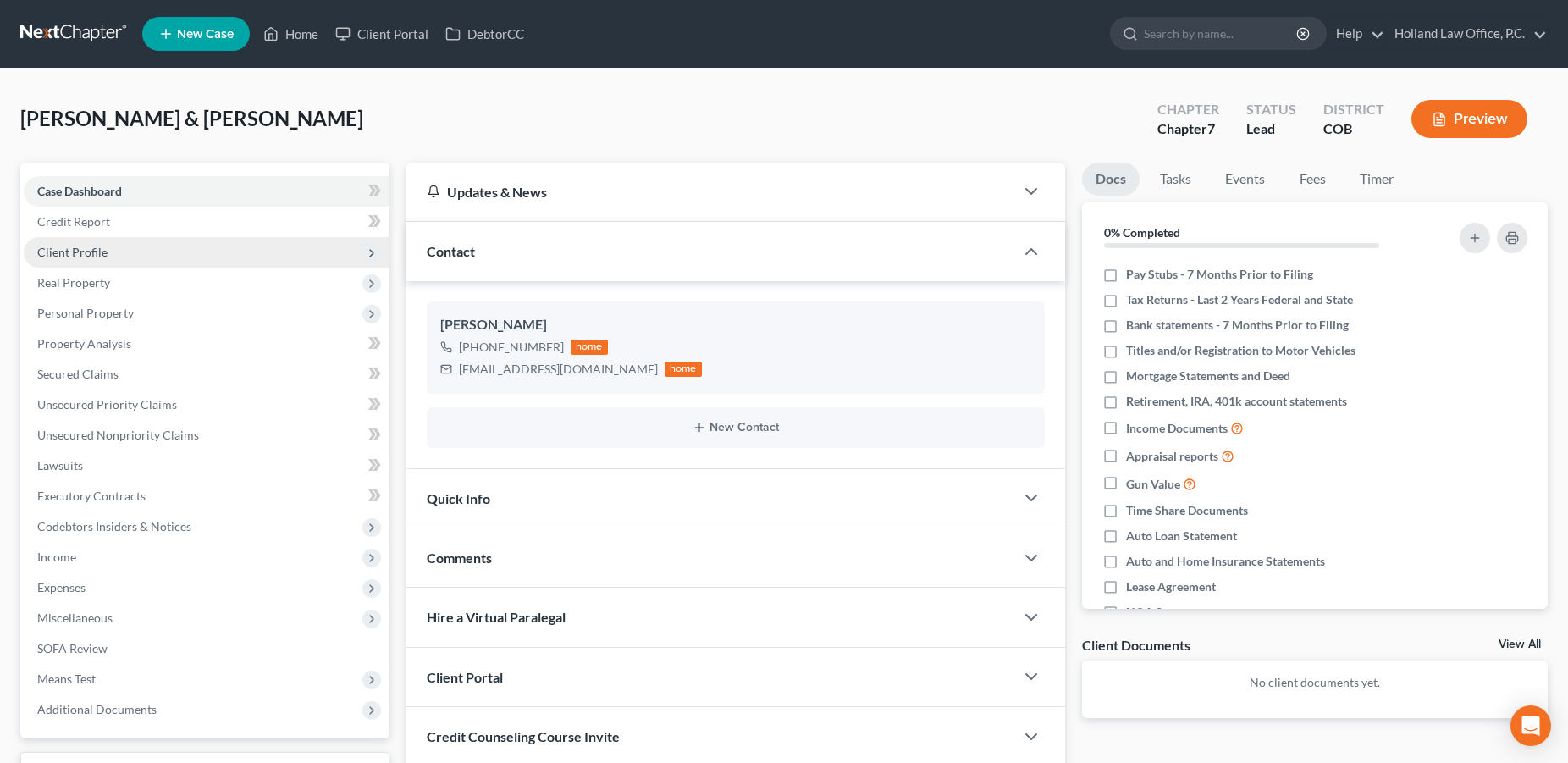
click at [123, 254] on span "Client Profile" at bounding box center [207, 252] width 366 height 31
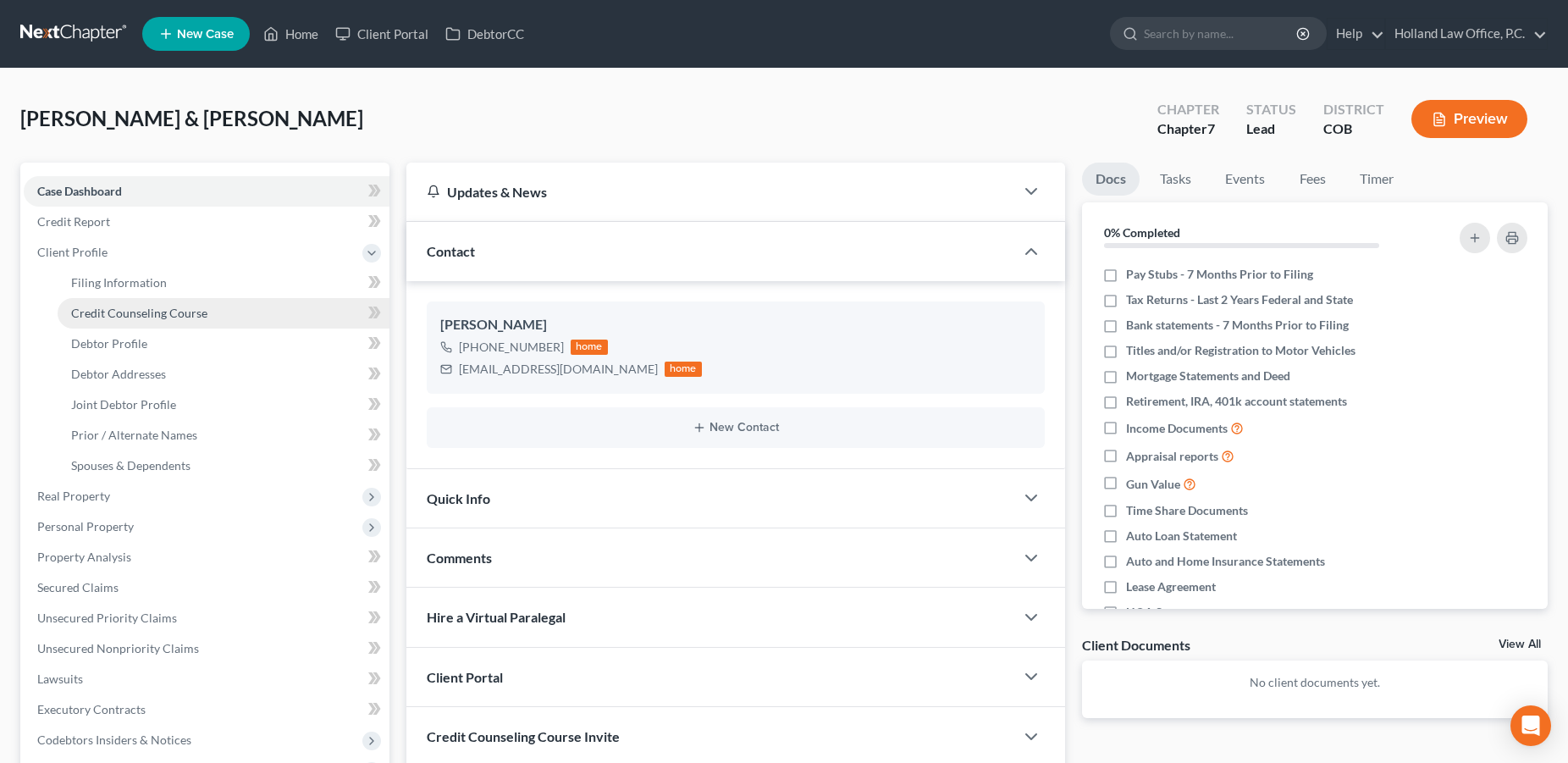
click at [127, 319] on span "Credit Counseling Course" at bounding box center [138, 312] width 136 height 14
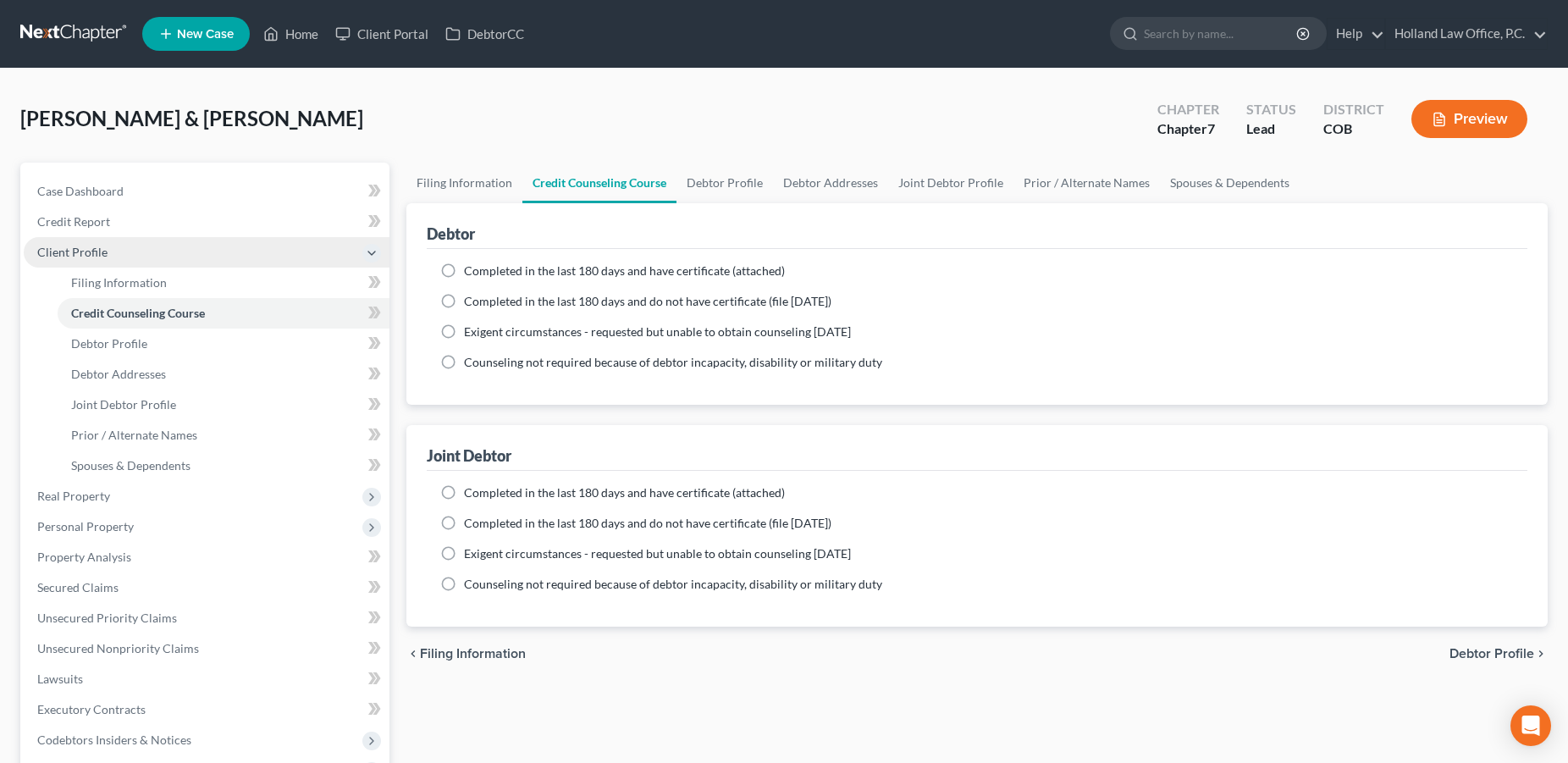
click at [91, 248] on span "Client Profile" at bounding box center [72, 252] width 71 height 14
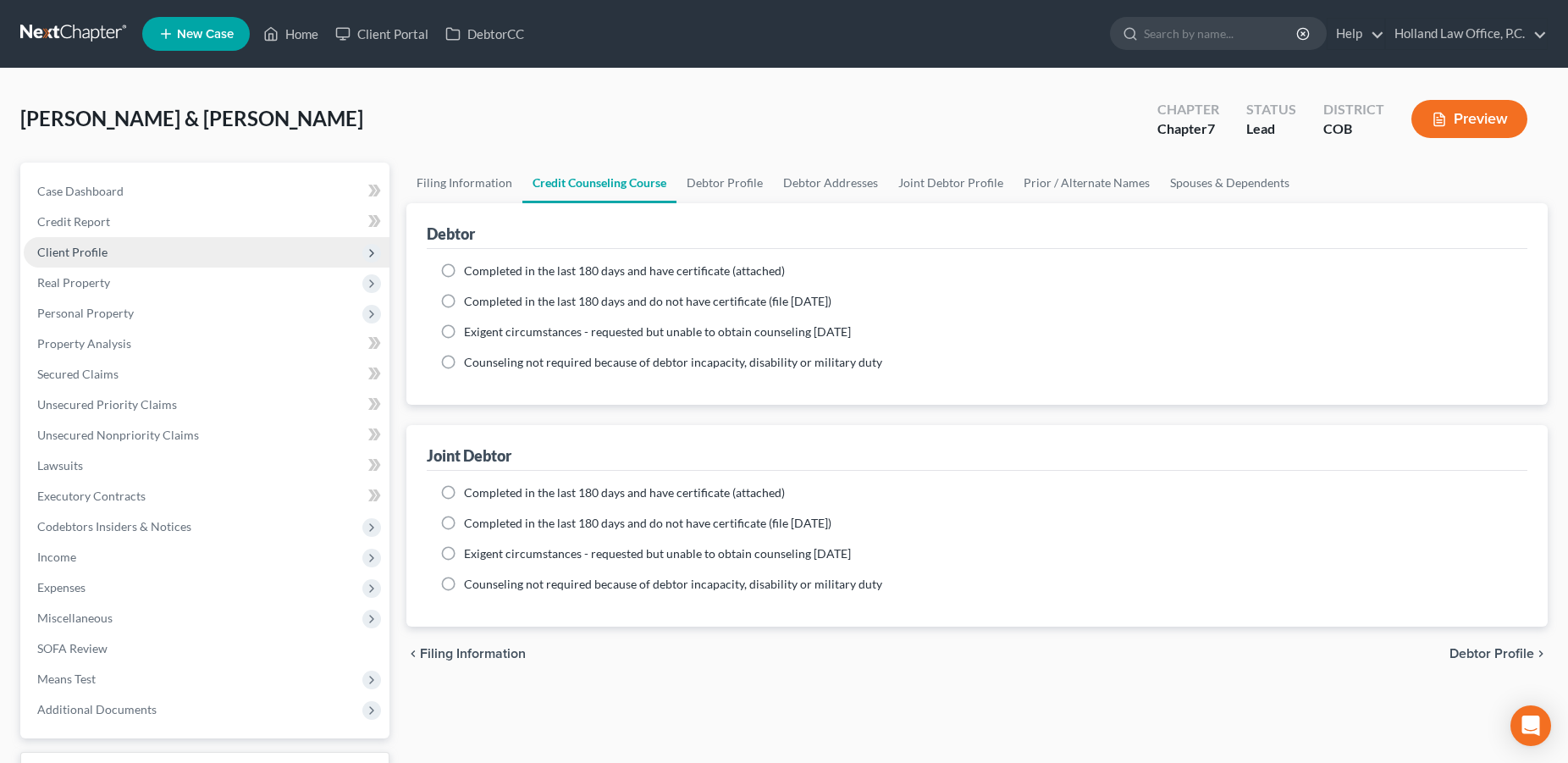
click at [94, 259] on span "Client Profile" at bounding box center [207, 252] width 366 height 31
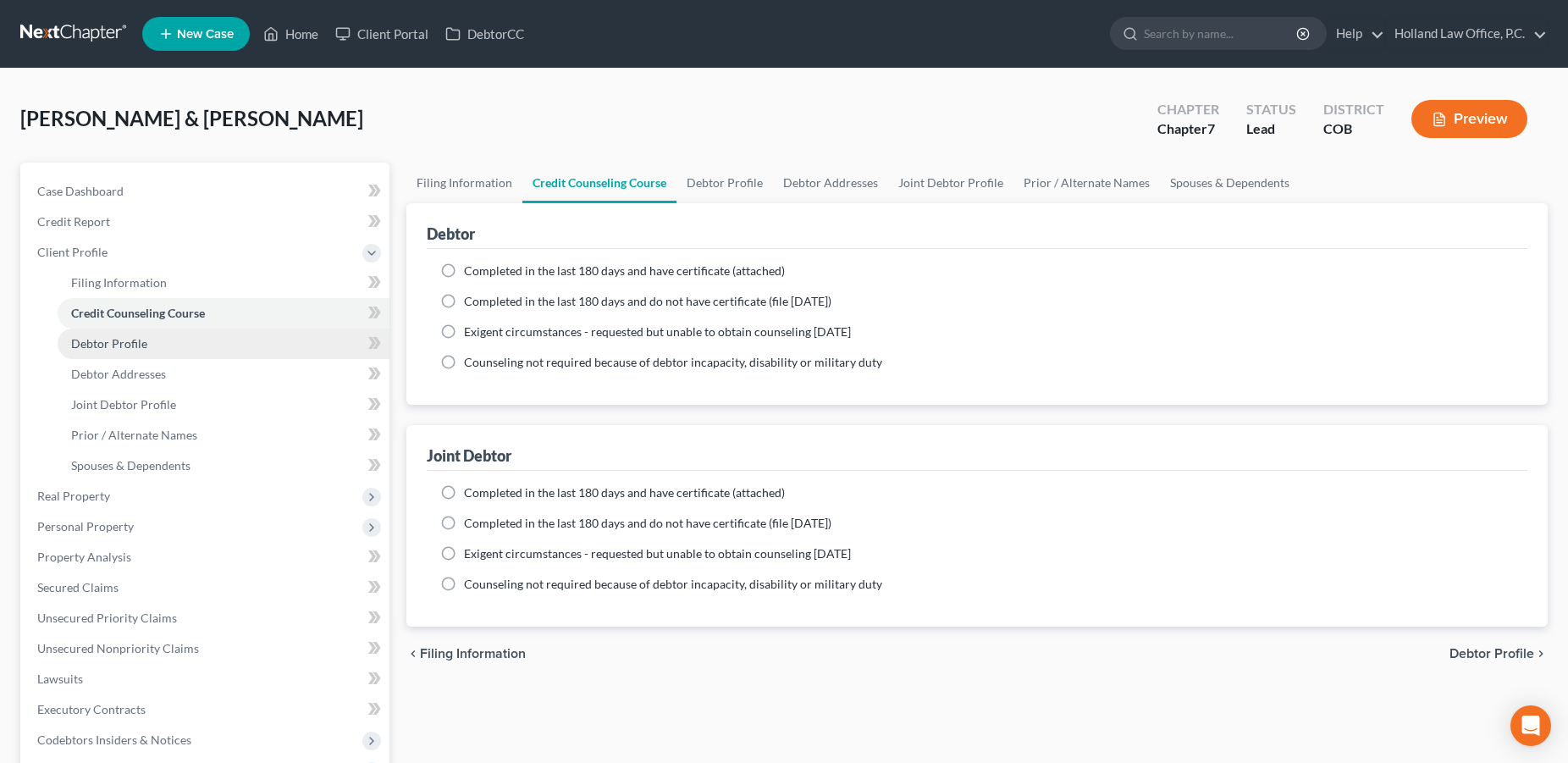
click at [99, 346] on span "Debtor Profile" at bounding box center [108, 343] width 77 height 14
select select "1"
select select "0"
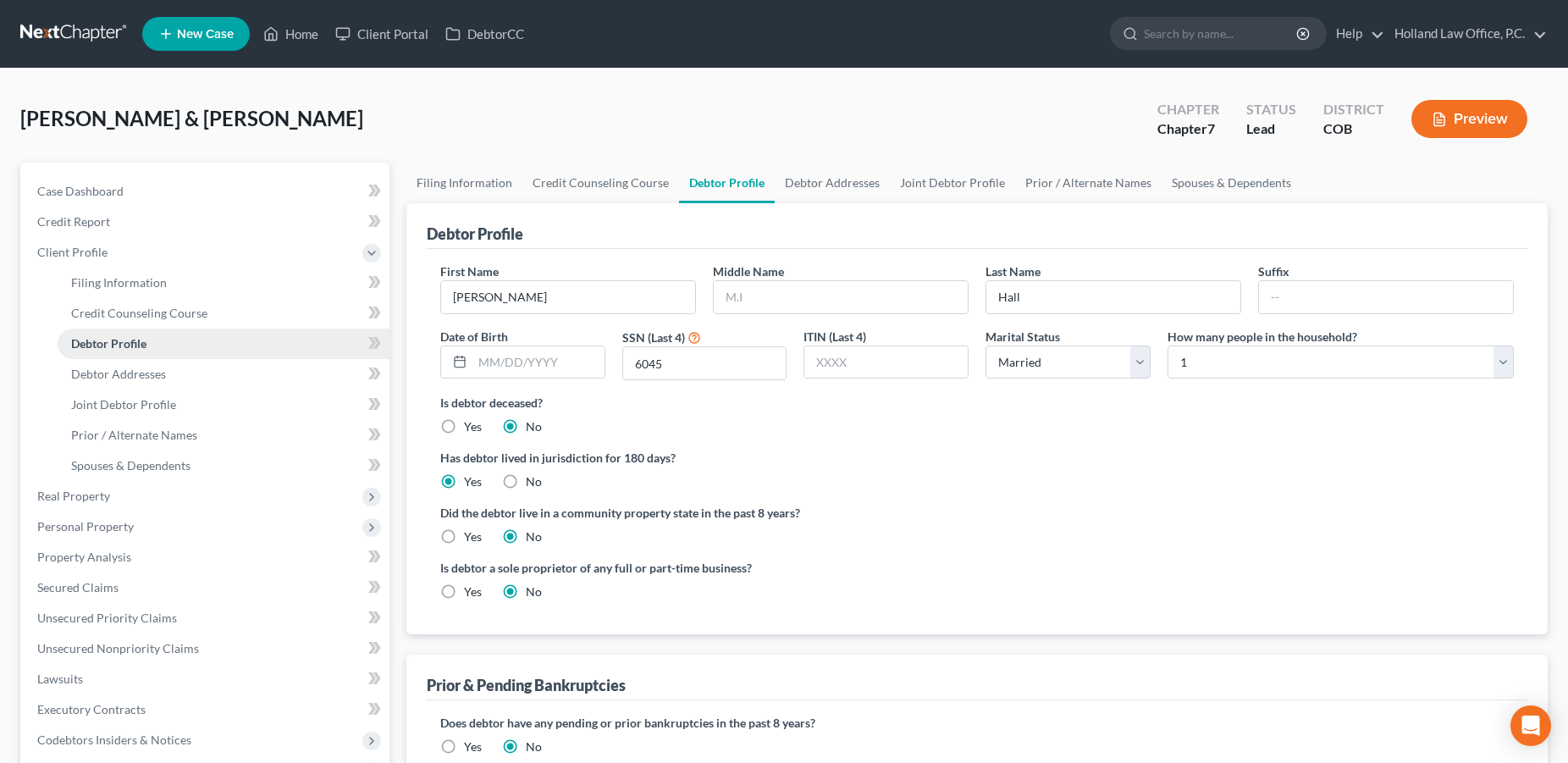
click at [137, 338] on span "Debtor Profile" at bounding box center [108, 343] width 76 height 14
click at [317, 36] on link "Home" at bounding box center [291, 34] width 72 height 31
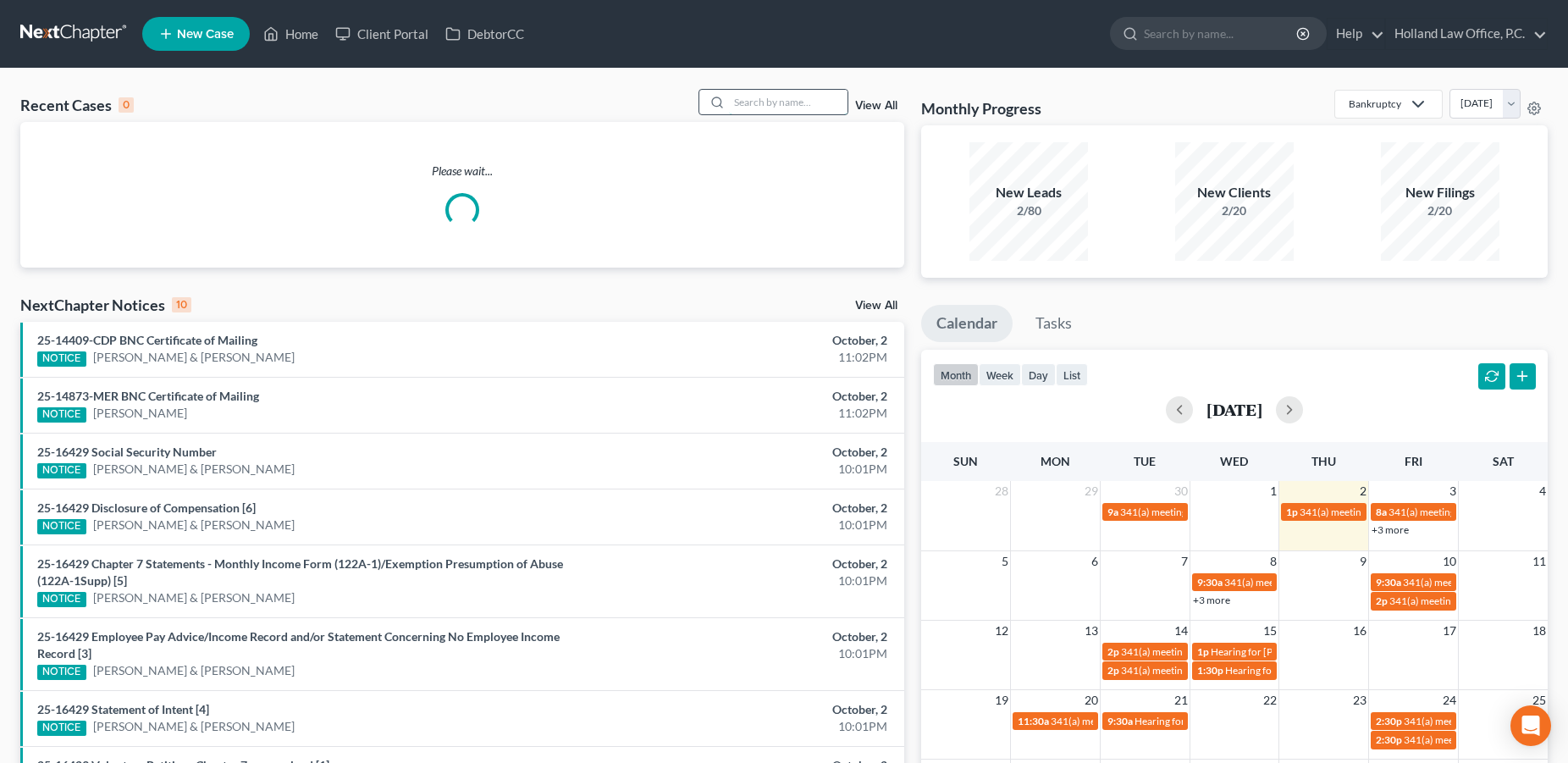
click at [752, 101] on input "search" at bounding box center [788, 101] width 118 height 25
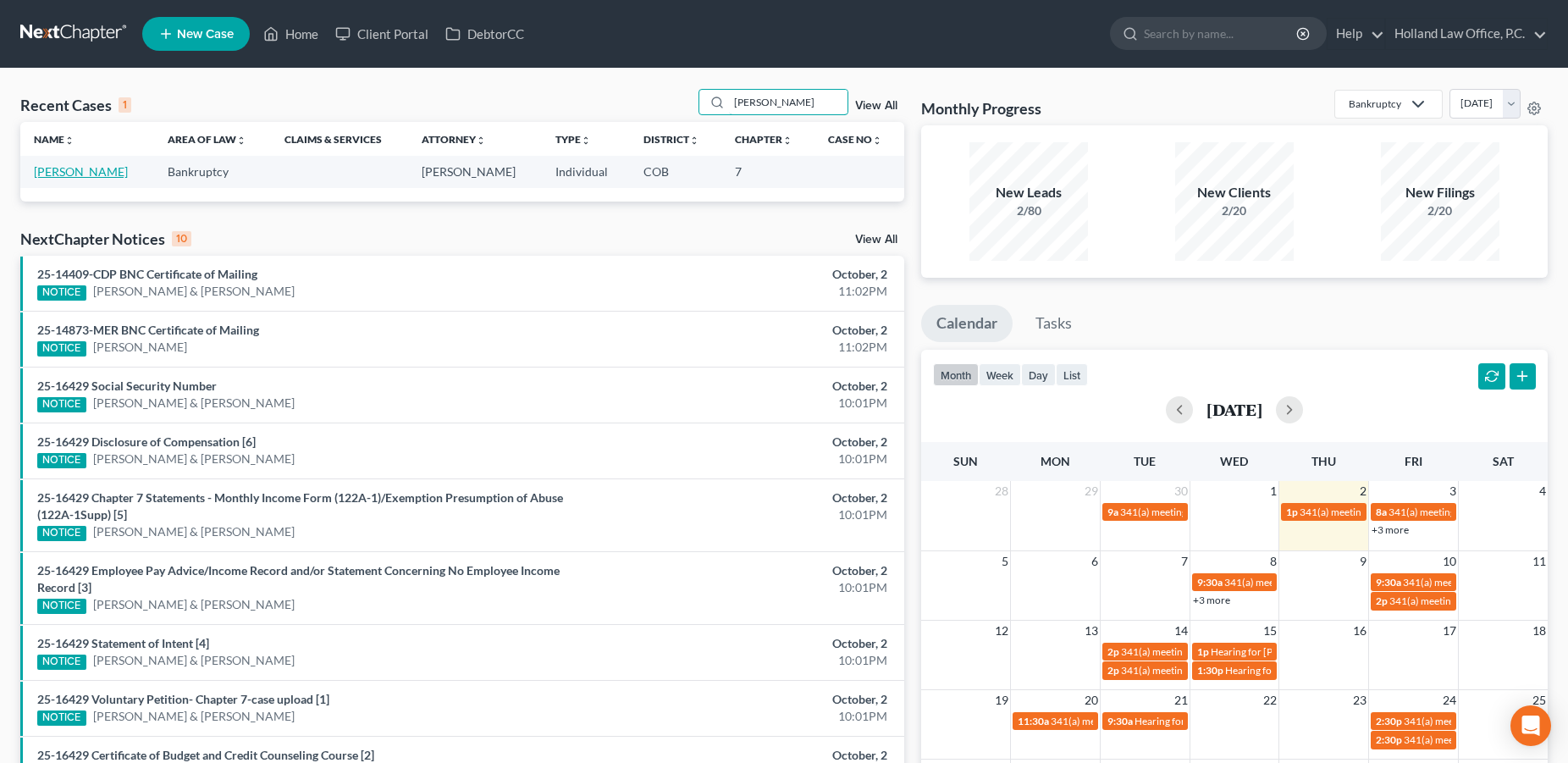
type input "[PERSON_NAME]"
click at [102, 174] on link "[PERSON_NAME]" at bounding box center [81, 171] width 94 height 14
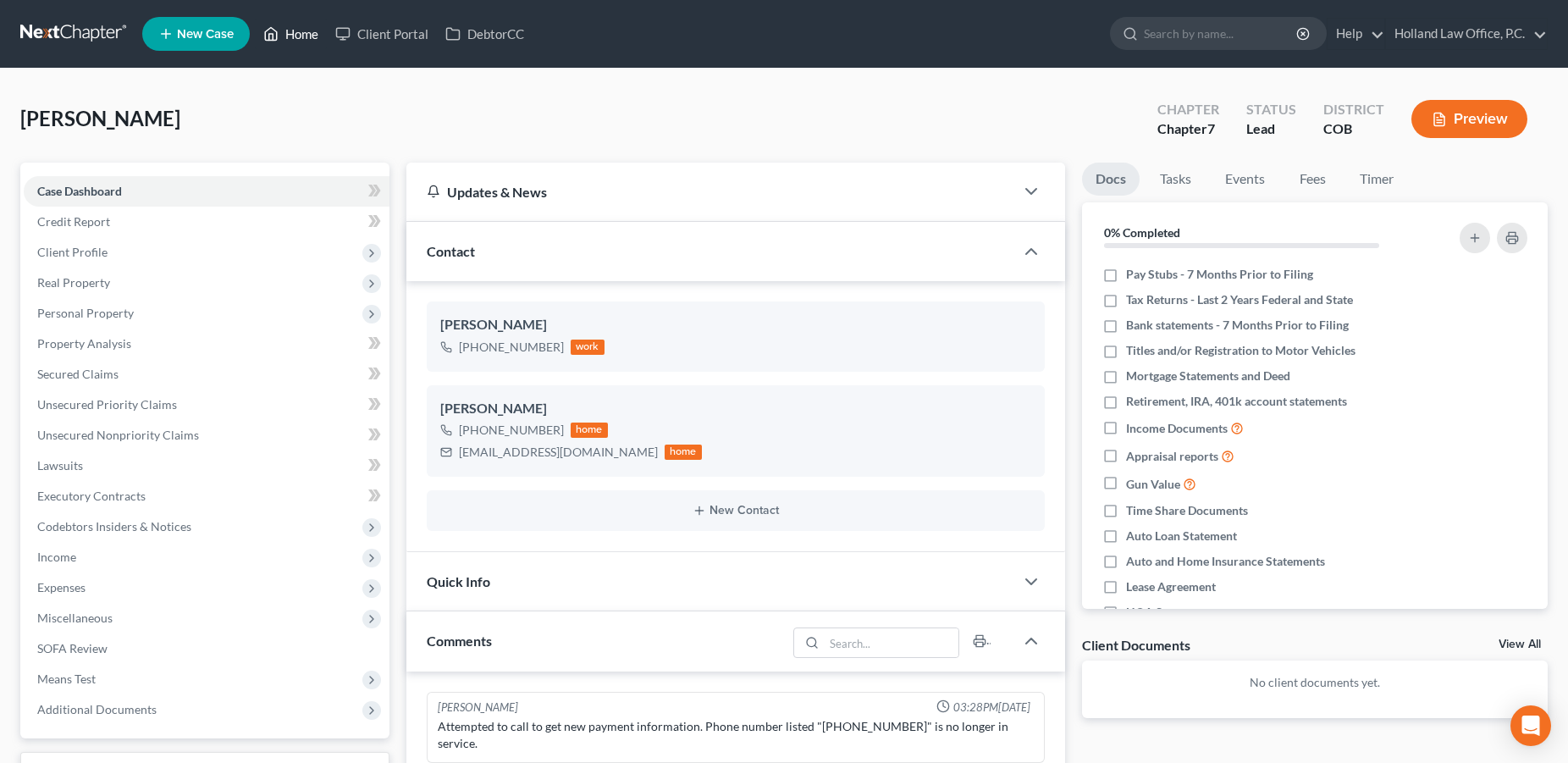
click at [310, 37] on link "Home" at bounding box center [291, 34] width 72 height 31
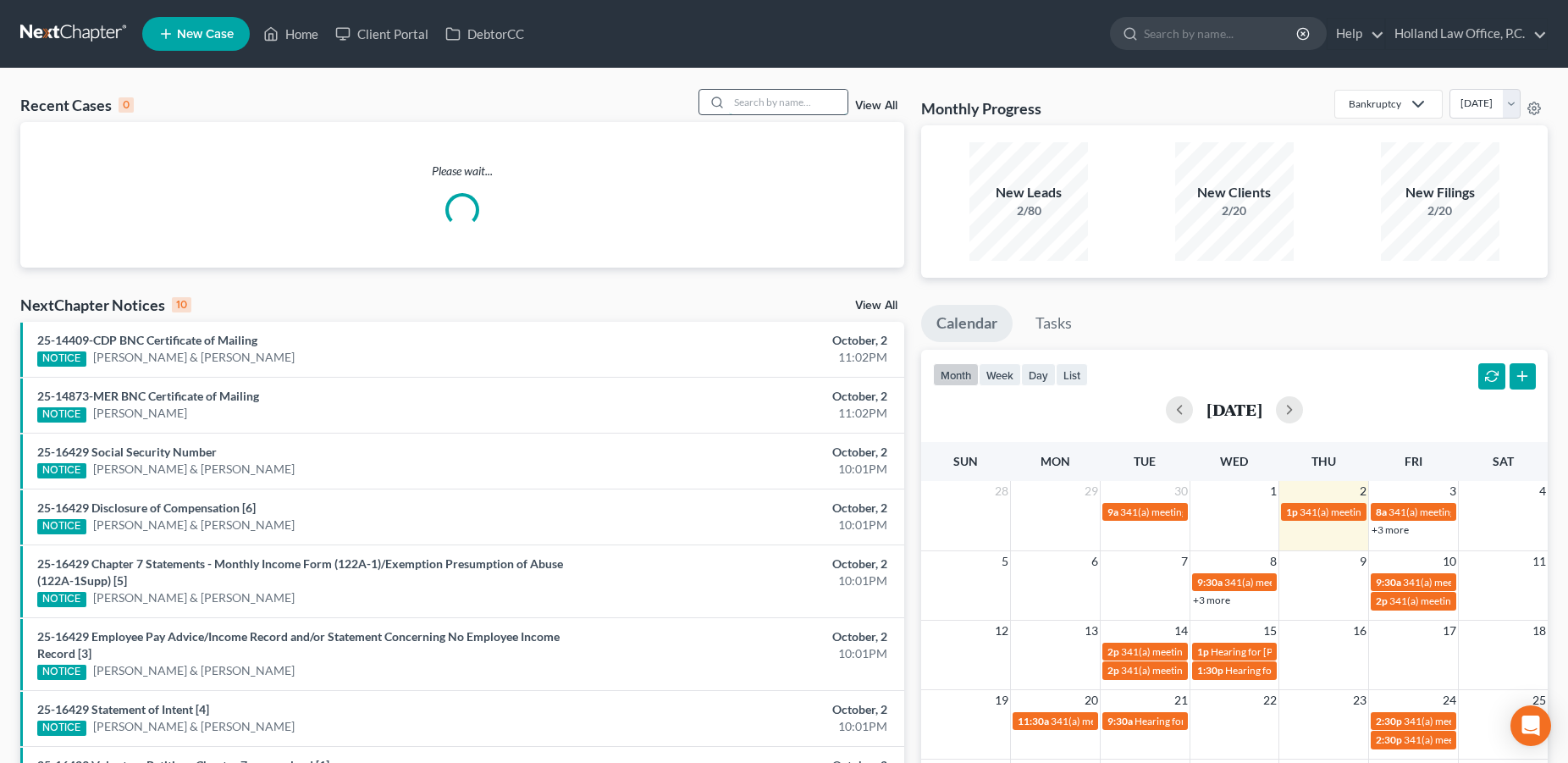
click at [729, 102] on input "search" at bounding box center [788, 101] width 118 height 25
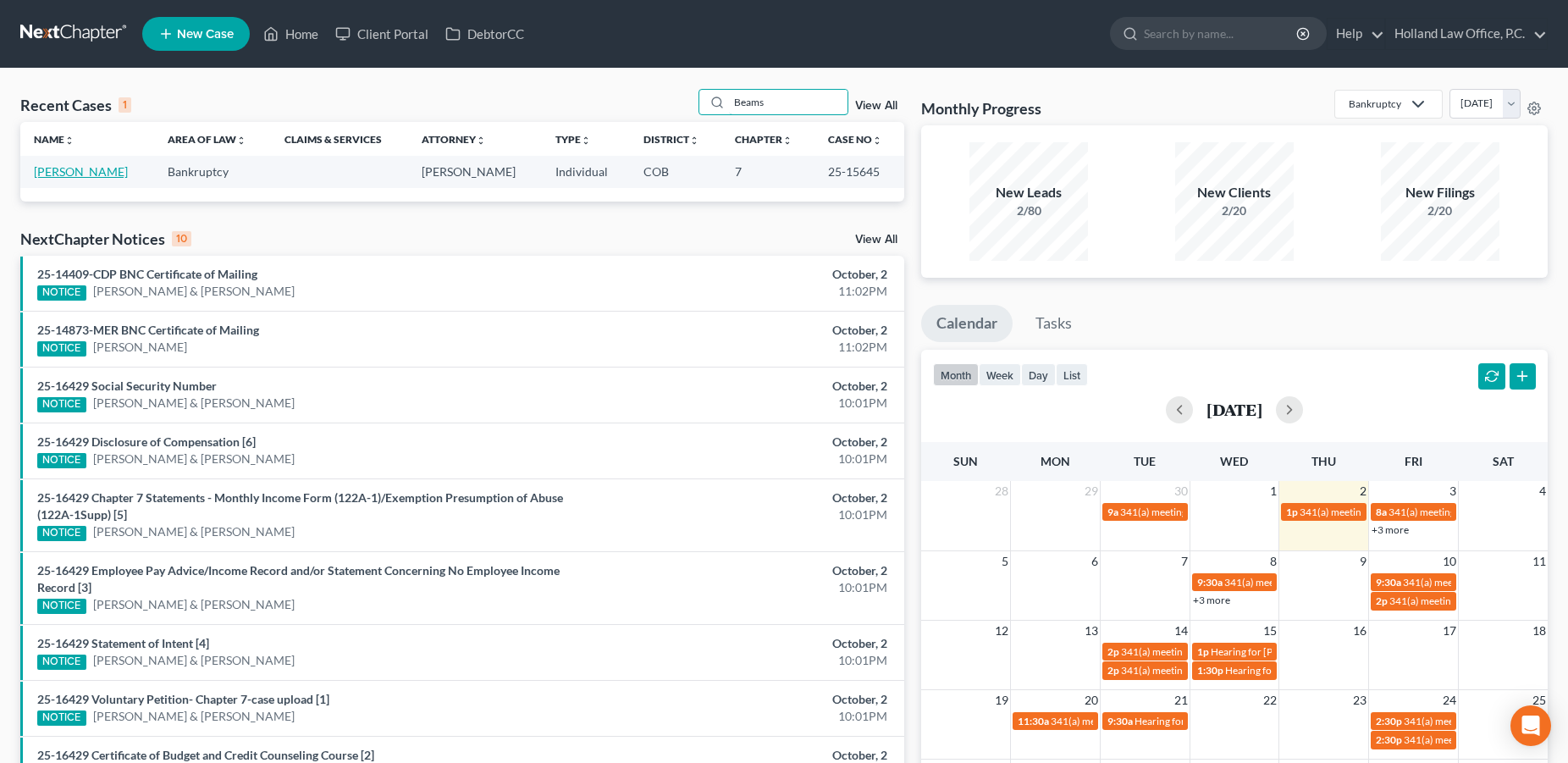
type input "Beams"
click at [110, 171] on link "[PERSON_NAME]" at bounding box center [81, 171] width 94 height 14
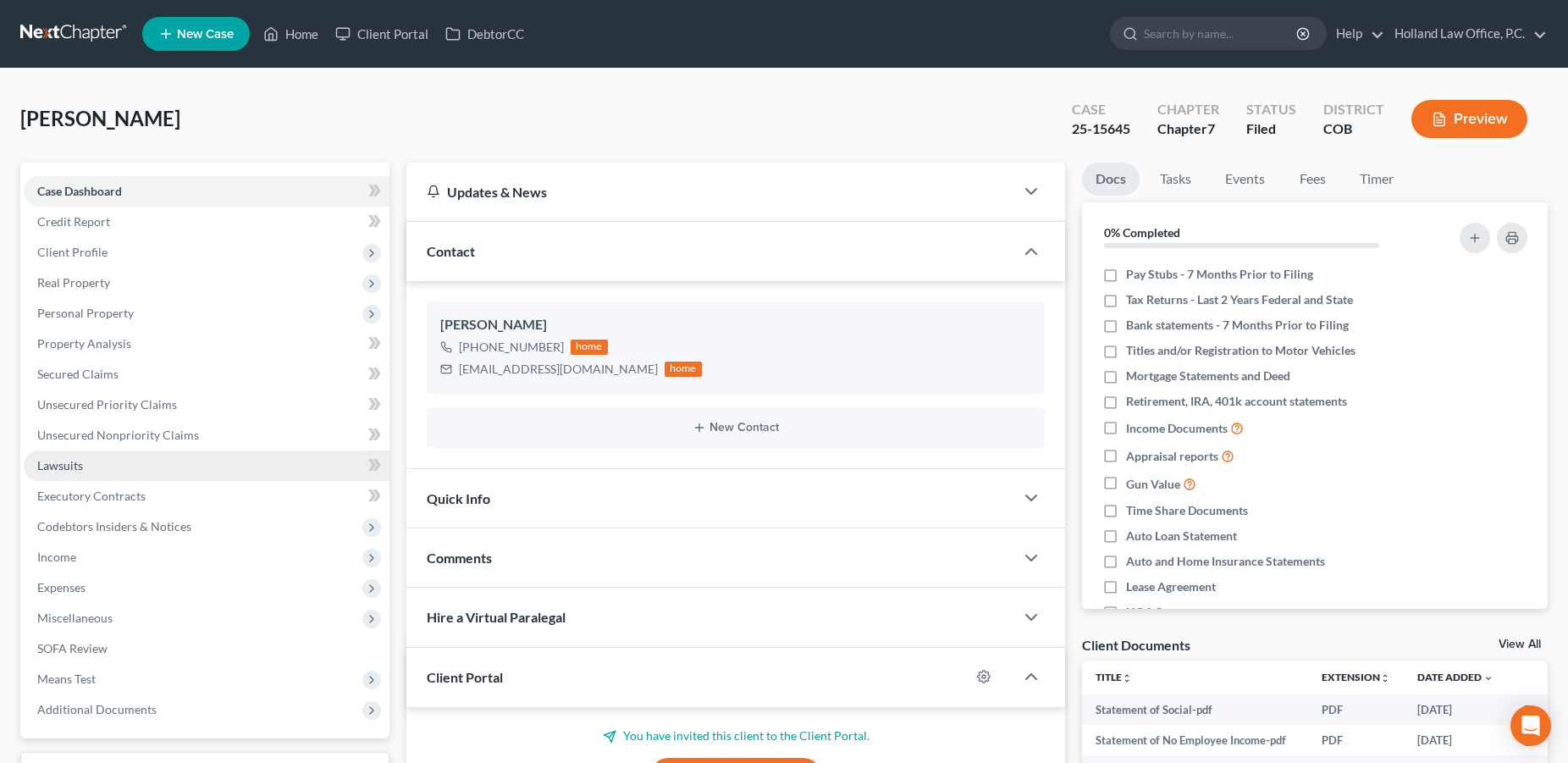
scroll to position [232, 0]
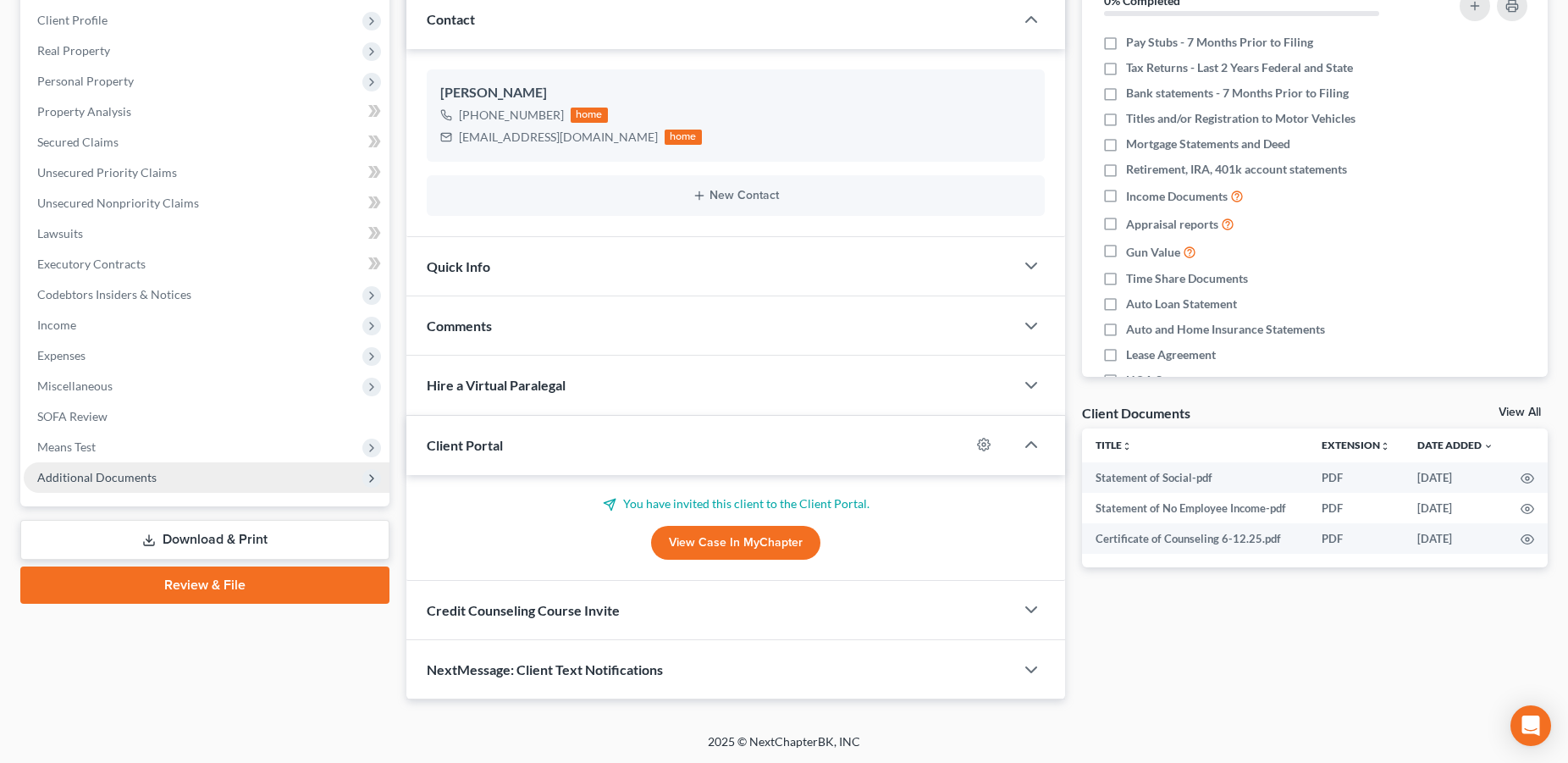
click at [155, 479] on span "Additional Documents" at bounding box center [207, 477] width 366 height 31
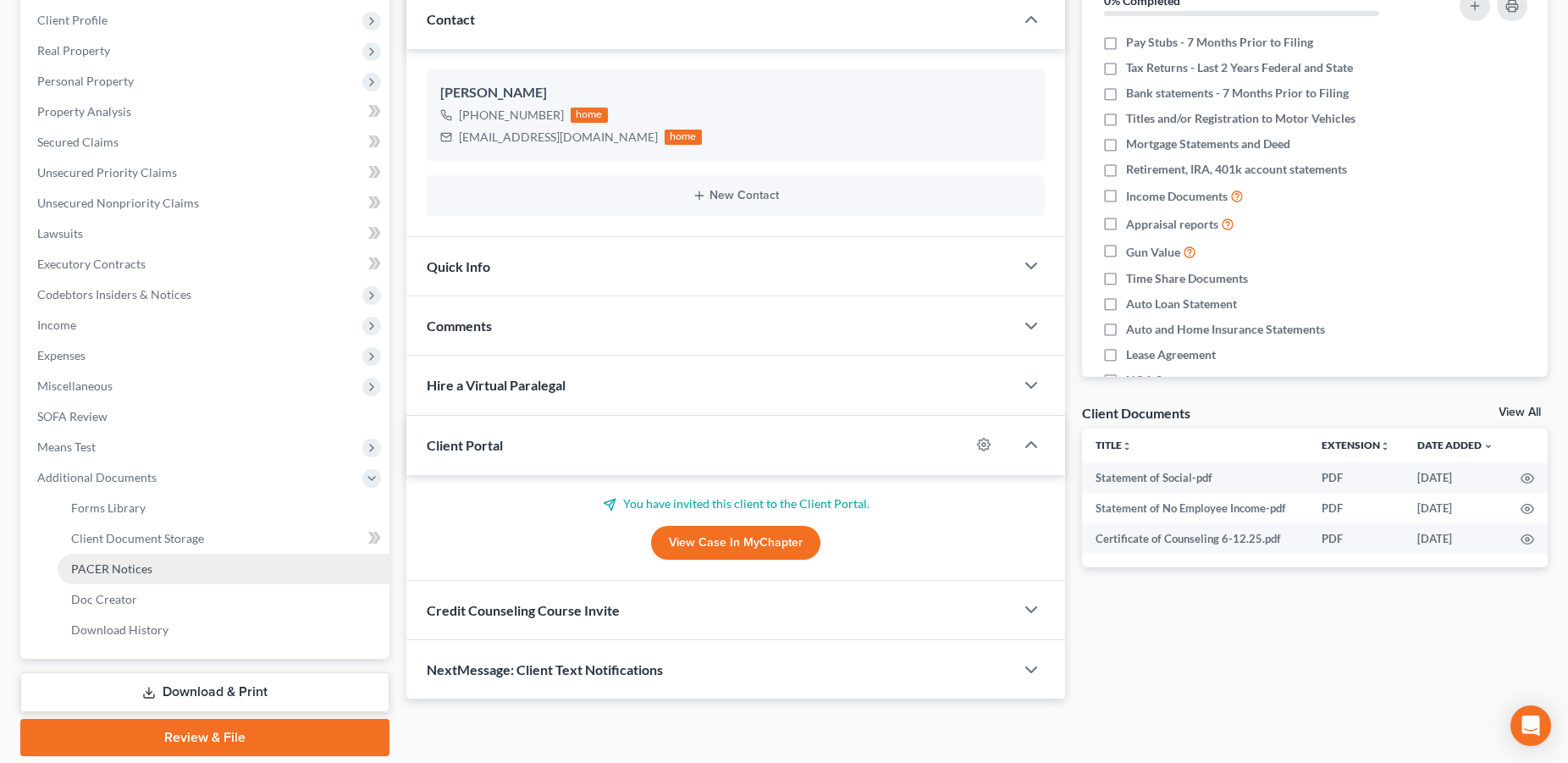
click at [139, 564] on span "PACER Notices" at bounding box center [111, 568] width 82 height 14
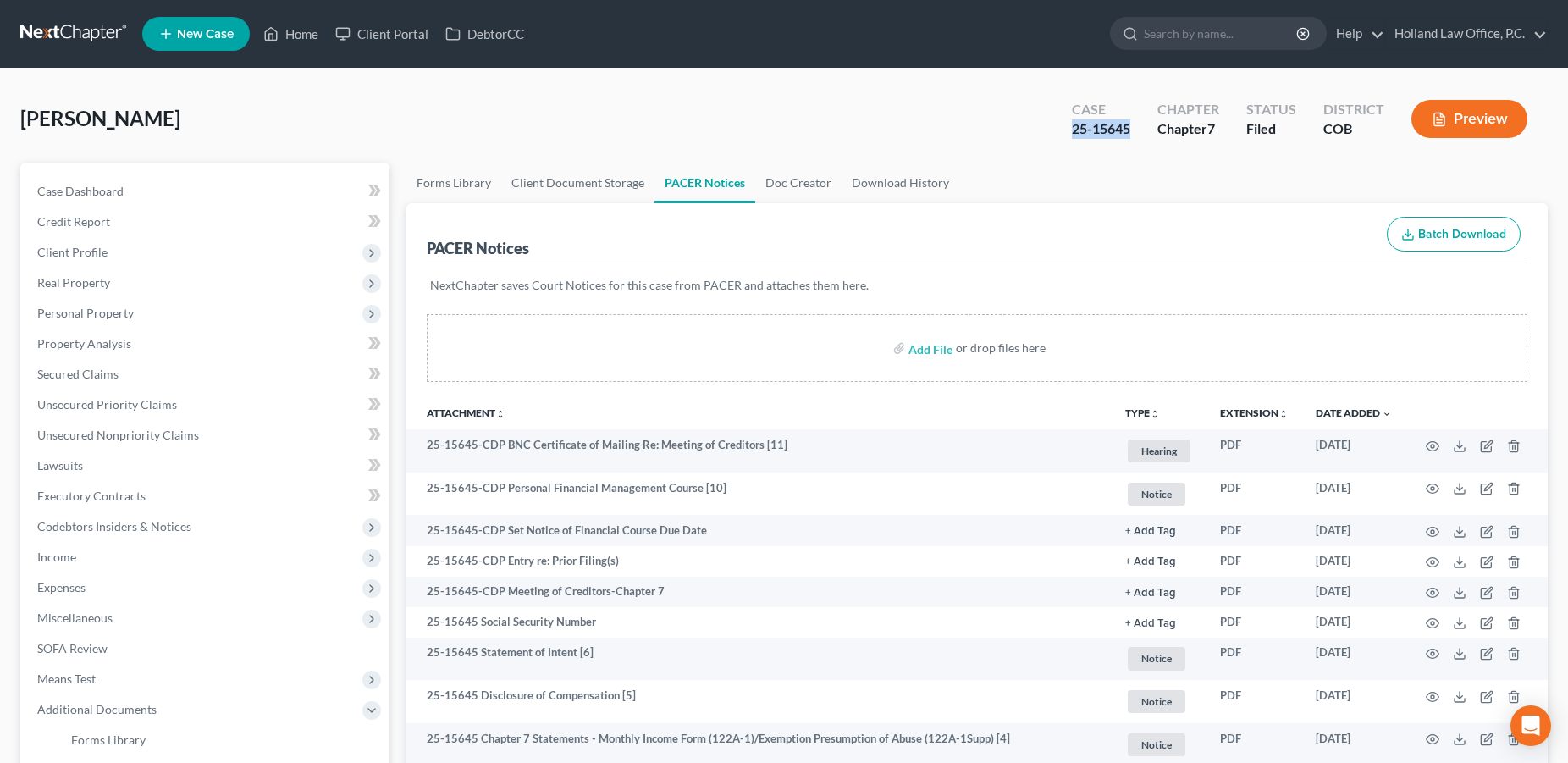
drag, startPoint x: 1137, startPoint y: 126, endPoint x: 1076, endPoint y: 131, distance: 61.2
click at [1076, 131] on div "Case 25-15645" at bounding box center [1100, 120] width 86 height 50
copy div "25-15645"
click at [294, 27] on link "Home" at bounding box center [291, 34] width 72 height 31
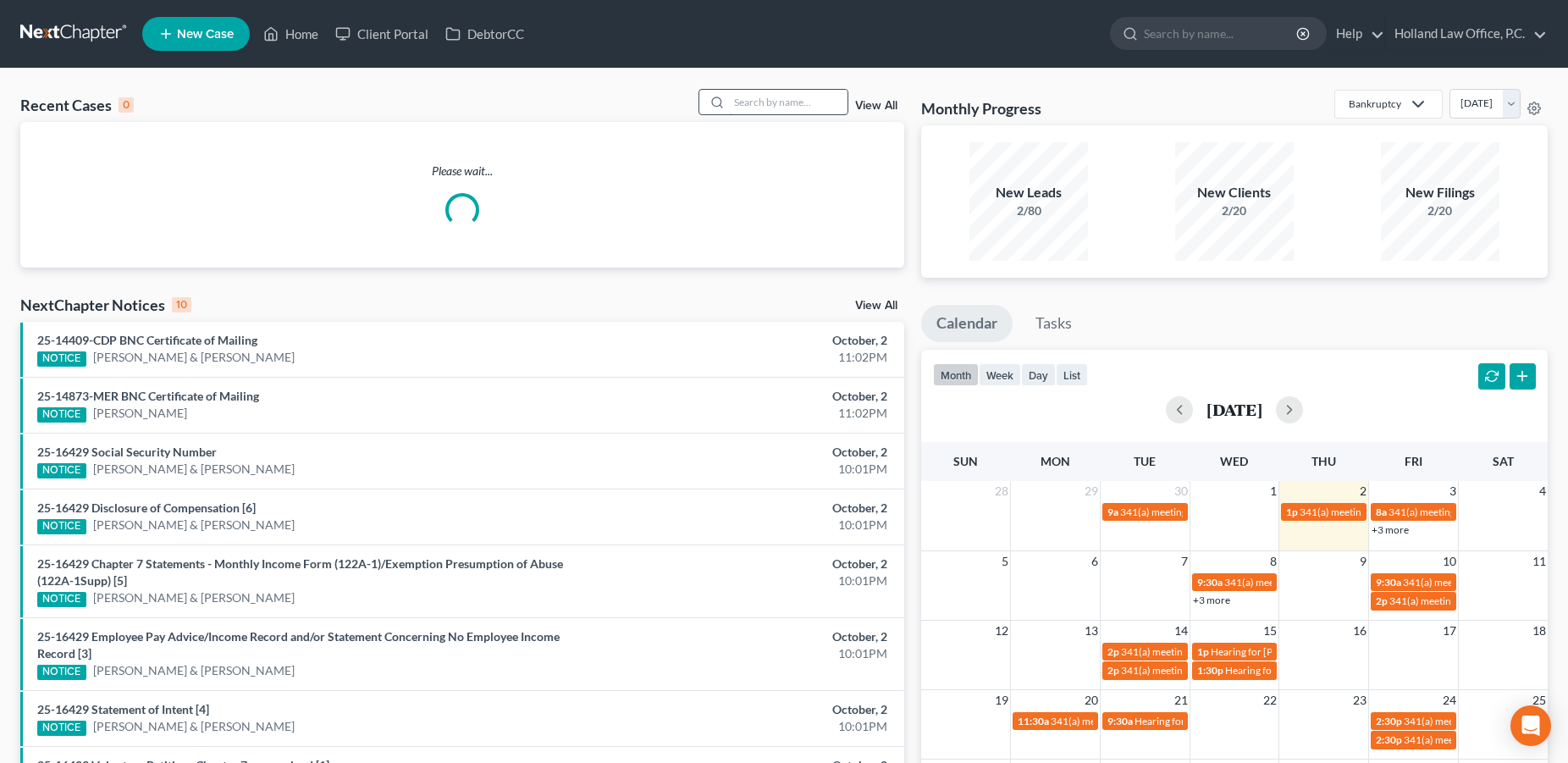
click at [753, 98] on input "search" at bounding box center [788, 101] width 118 height 25
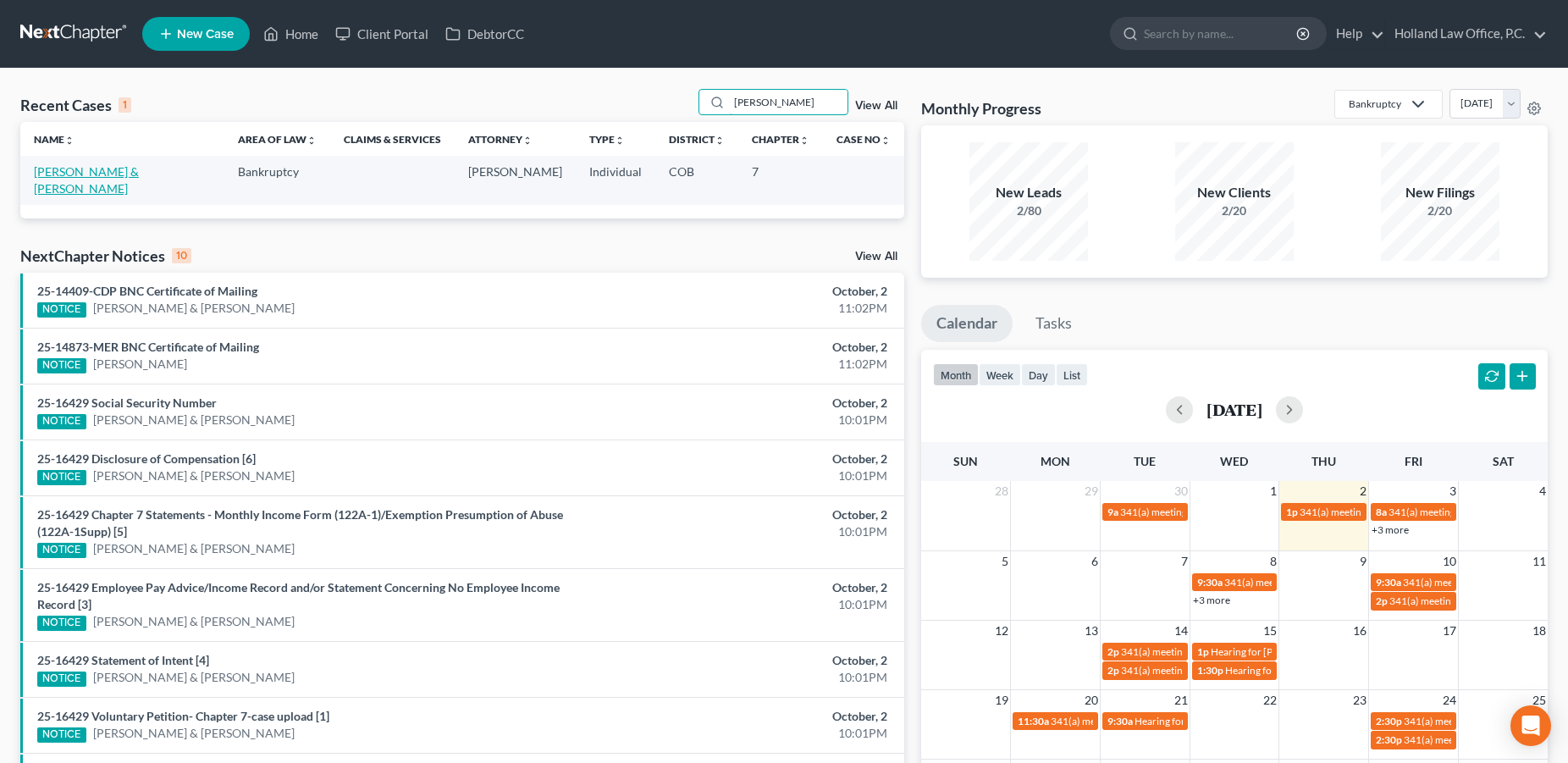
type input "[PERSON_NAME]"
click at [122, 173] on link "[PERSON_NAME] & [PERSON_NAME]" at bounding box center [86, 179] width 104 height 31
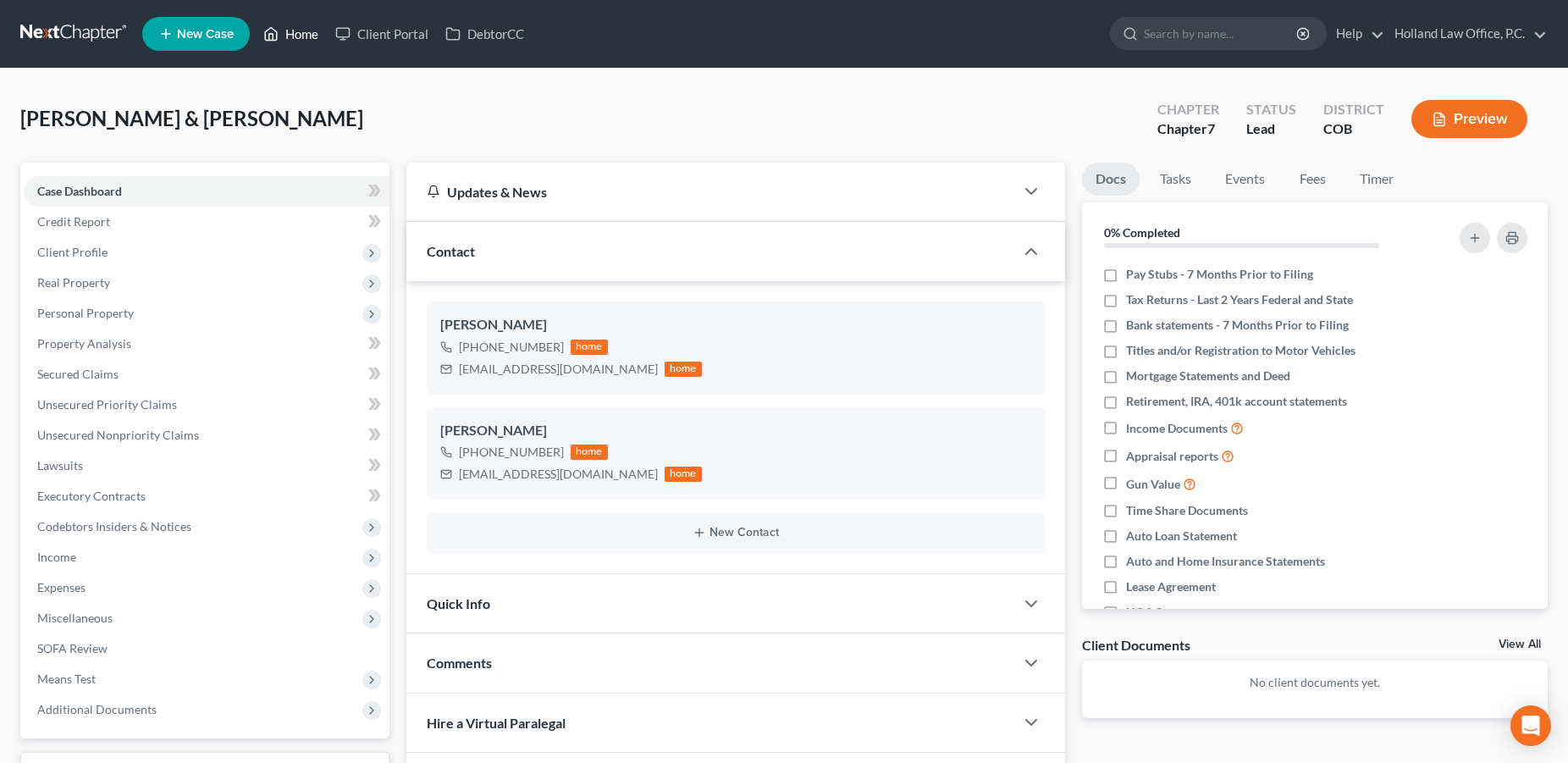
click at [314, 33] on link "Home" at bounding box center [291, 34] width 72 height 31
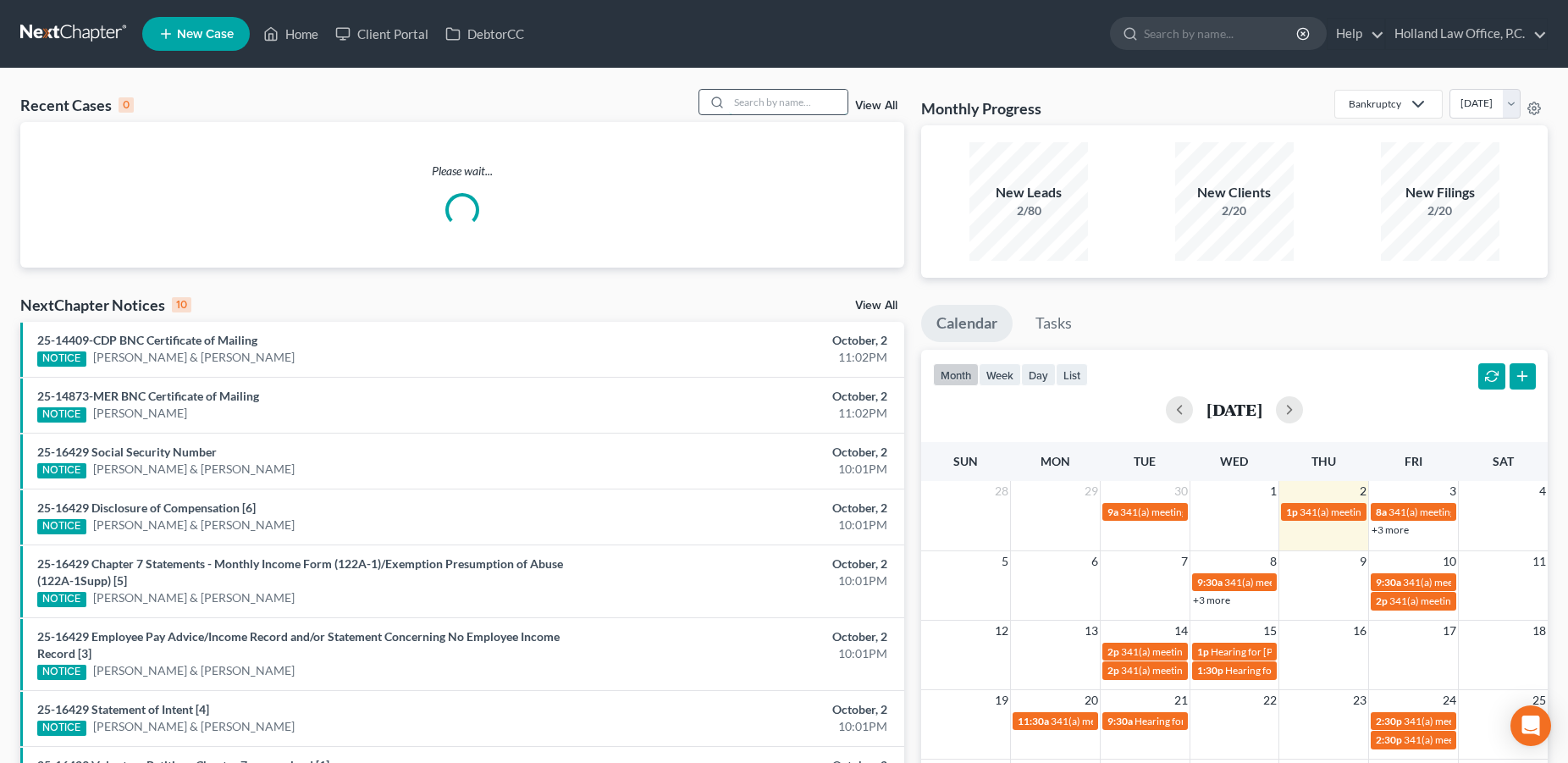
click at [740, 106] on input "search" at bounding box center [788, 101] width 118 height 25
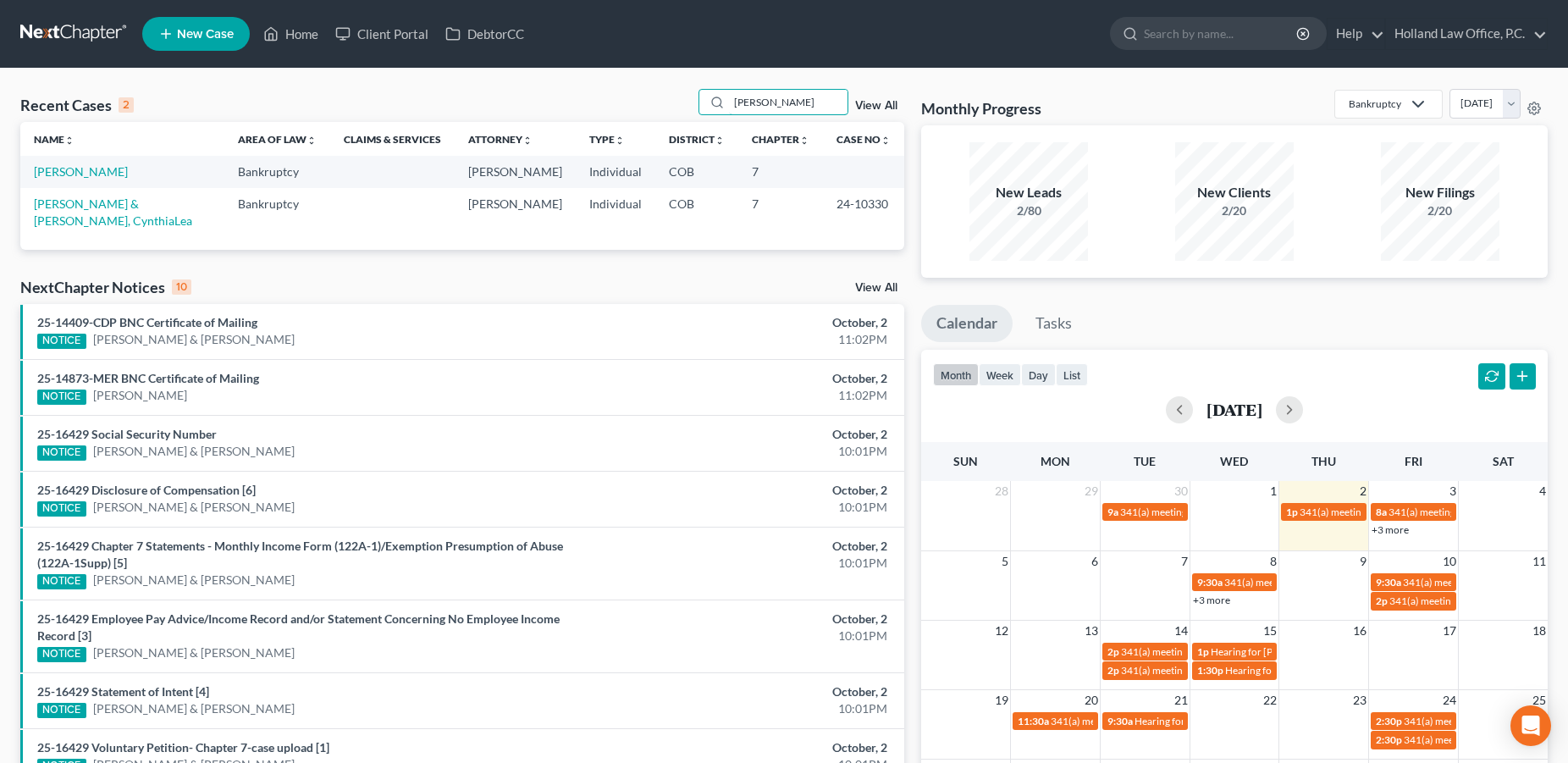
type input "[PERSON_NAME]"
click at [77, 173] on link "[PERSON_NAME]" at bounding box center [81, 171] width 94 height 14
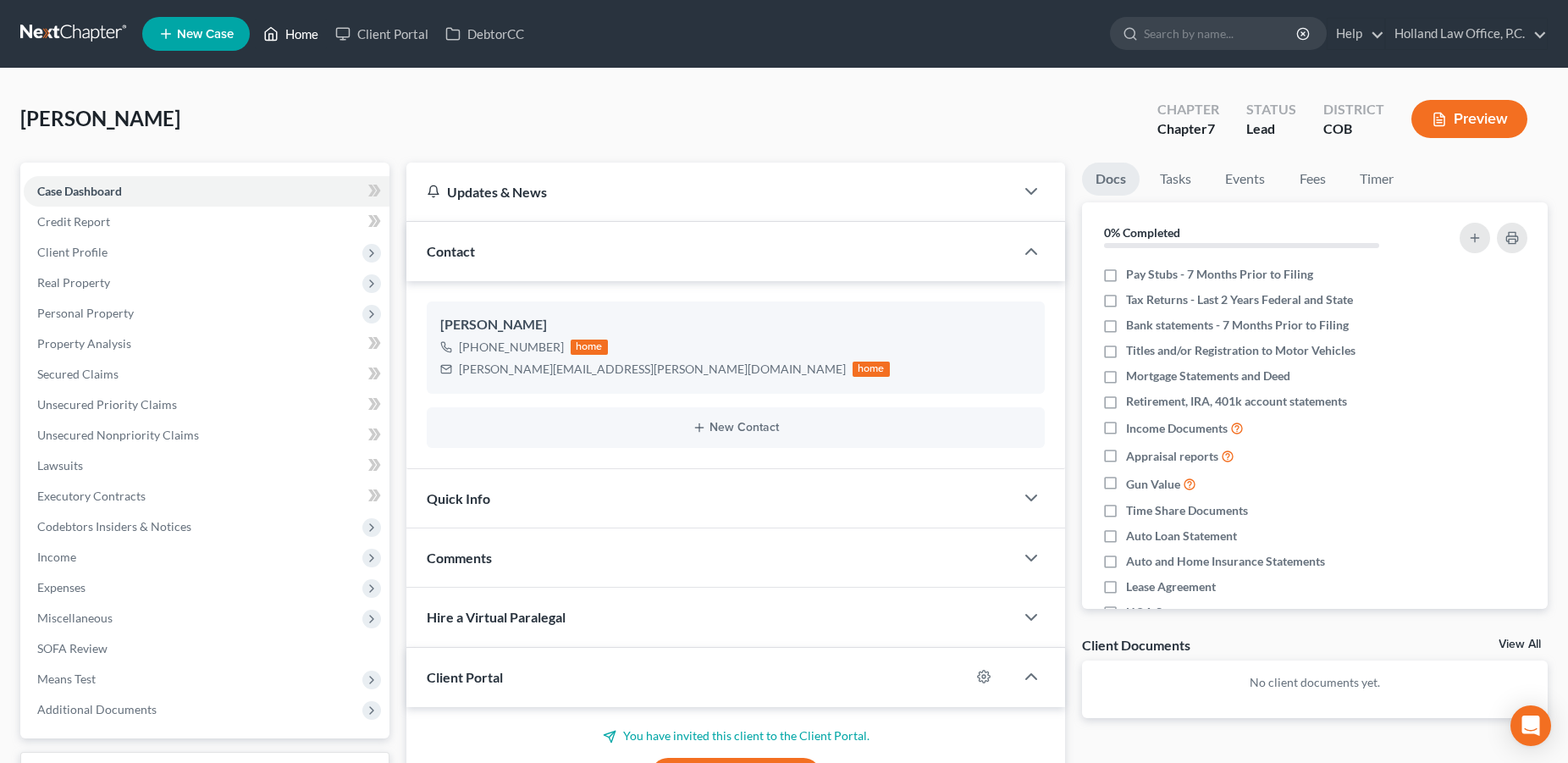
click at [297, 33] on link "Home" at bounding box center [291, 34] width 72 height 31
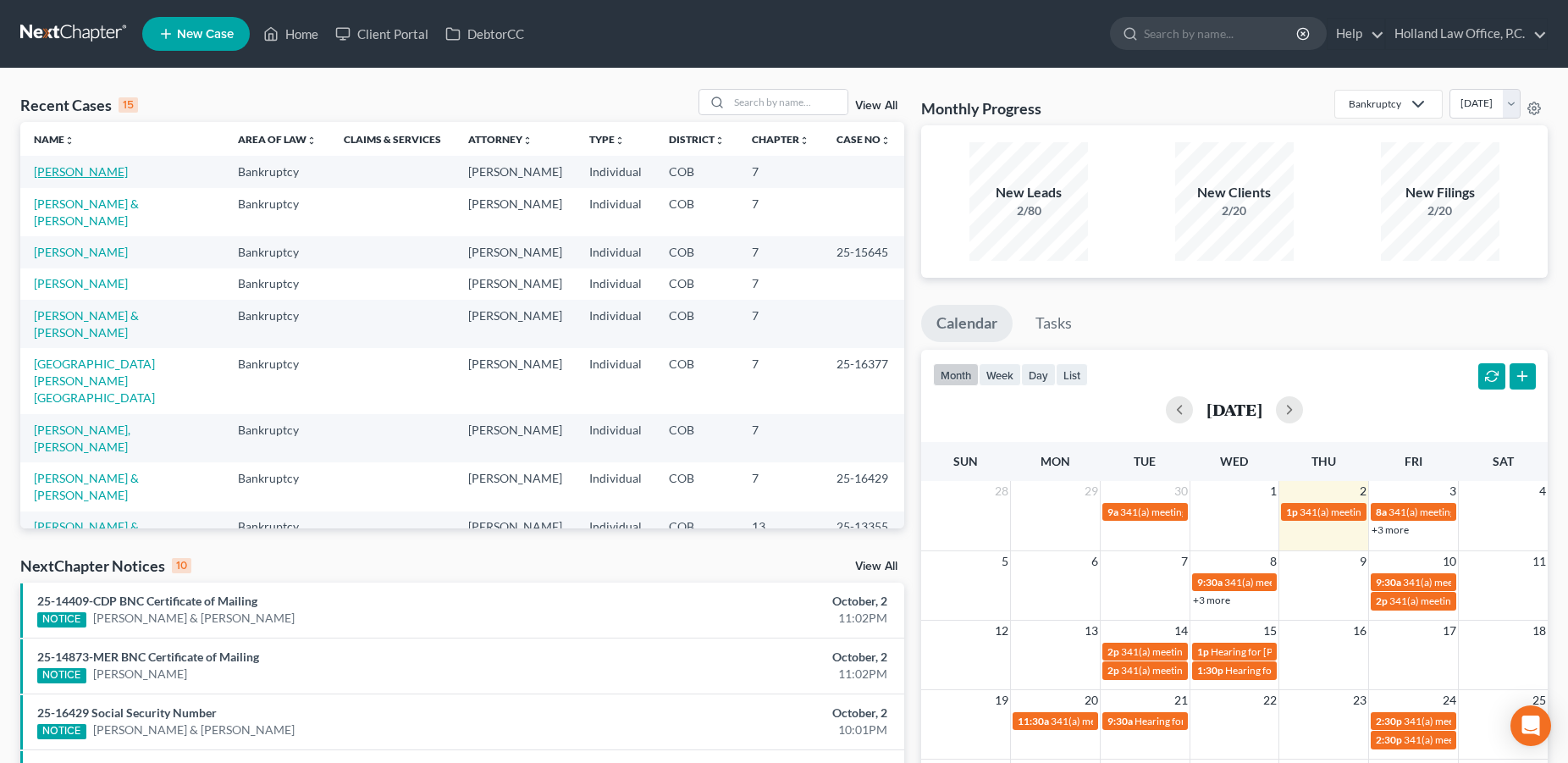
click at [92, 178] on link "[PERSON_NAME]" at bounding box center [81, 171] width 94 height 14
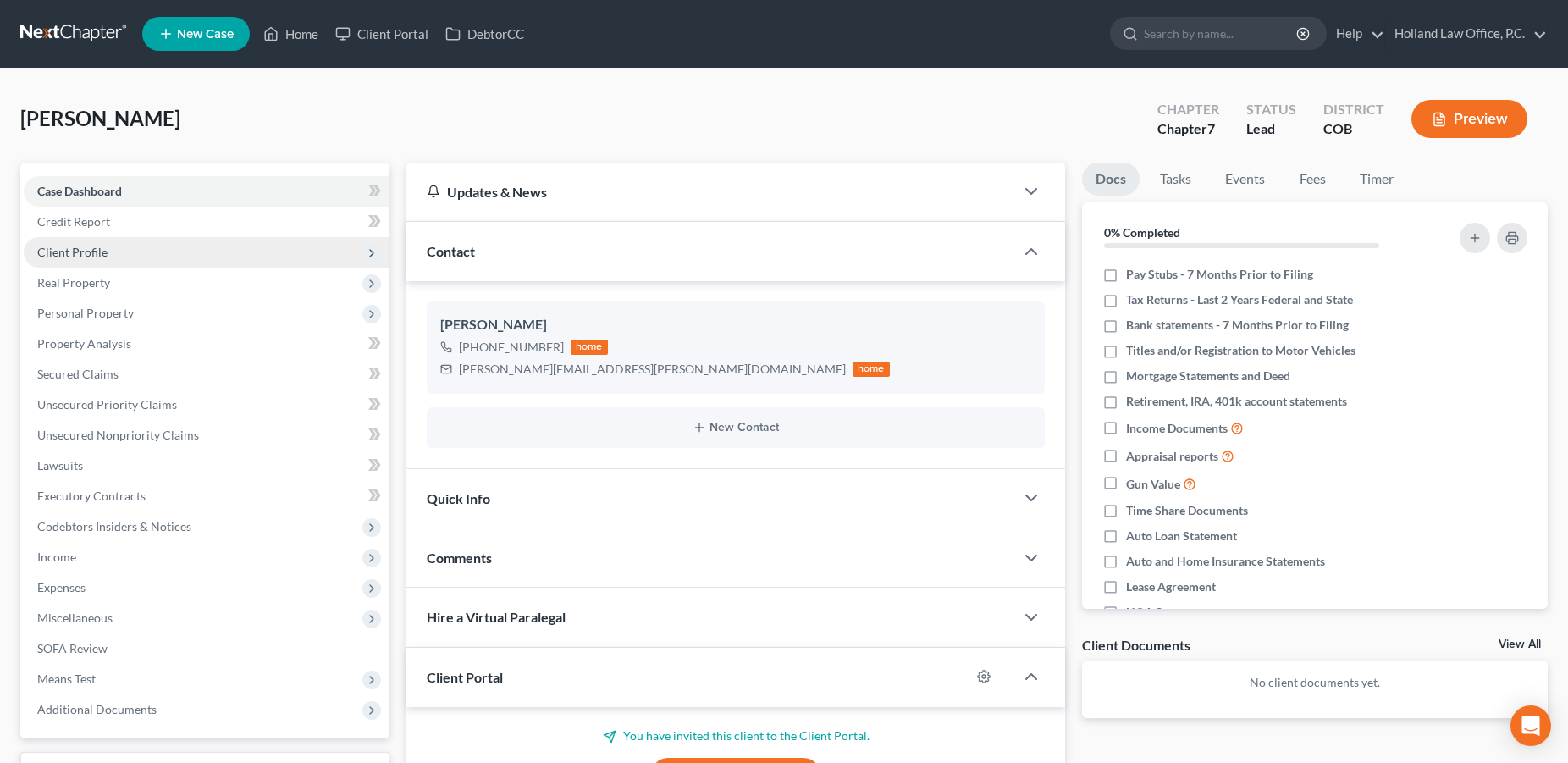
click at [81, 259] on span "Client Profile" at bounding box center [207, 252] width 366 height 31
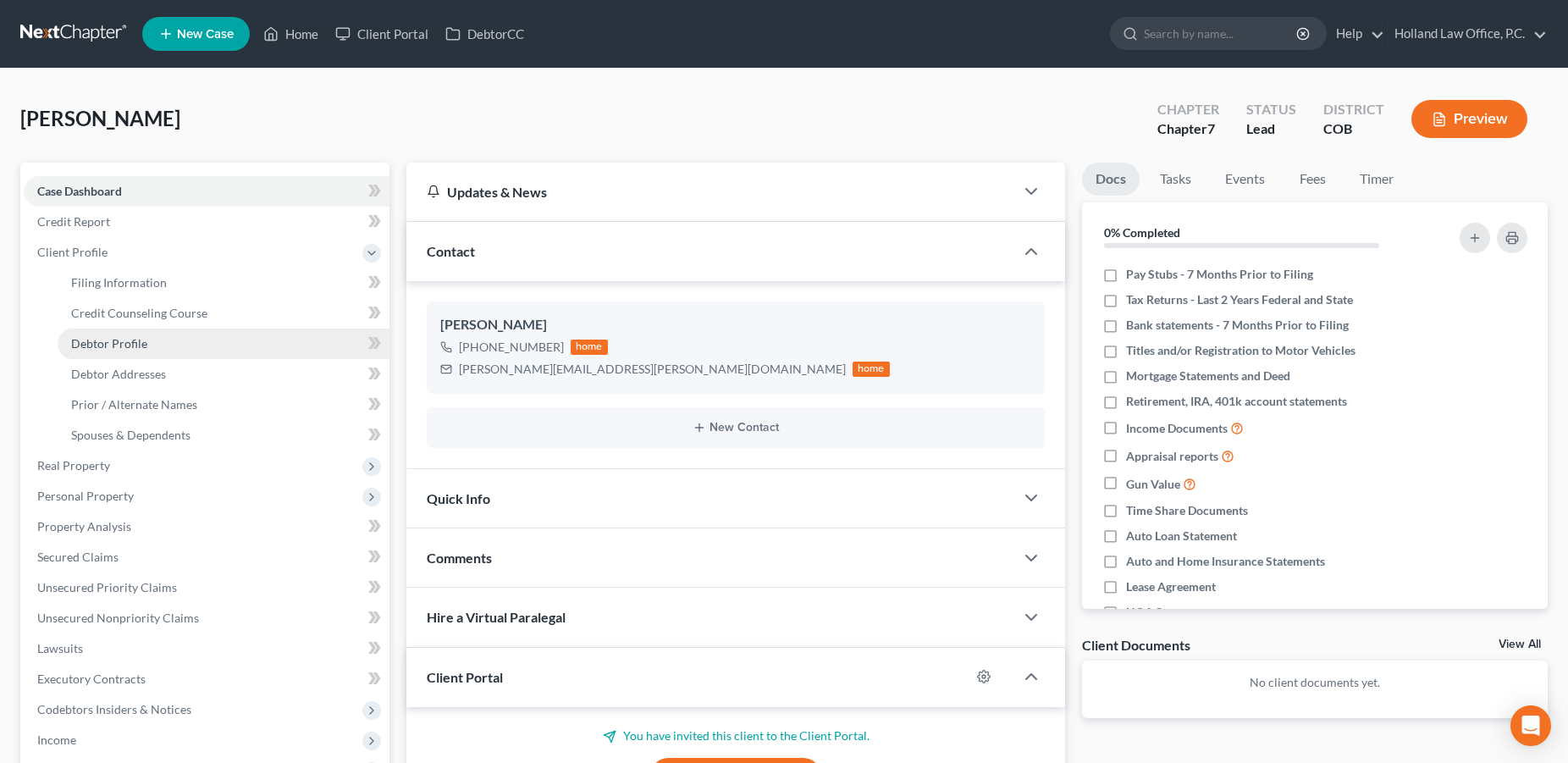
click at [78, 352] on link "Debtor Profile" at bounding box center [224, 343] width 332 height 31
select select "0"
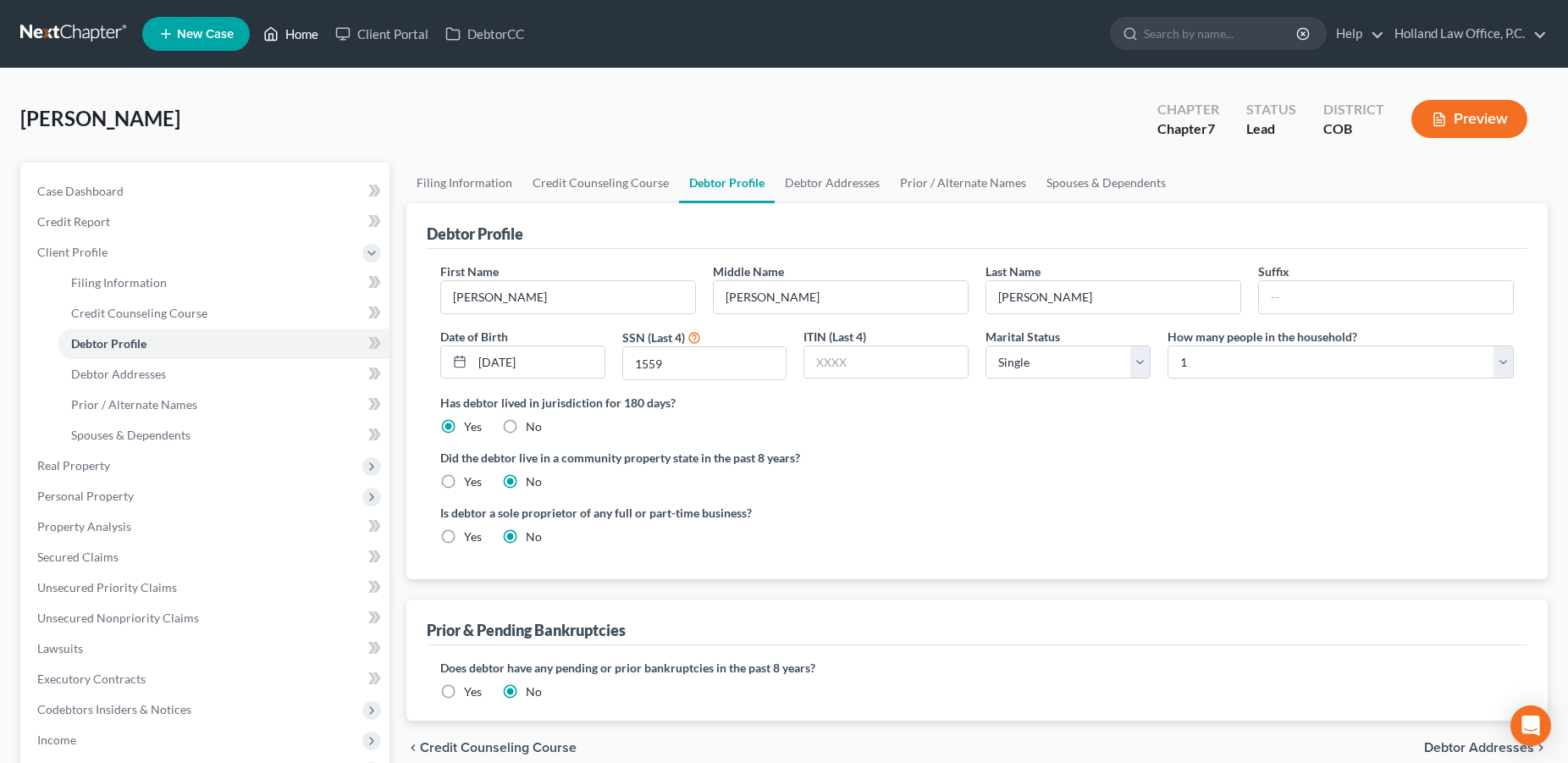
click at [297, 42] on link "Home" at bounding box center [291, 34] width 72 height 31
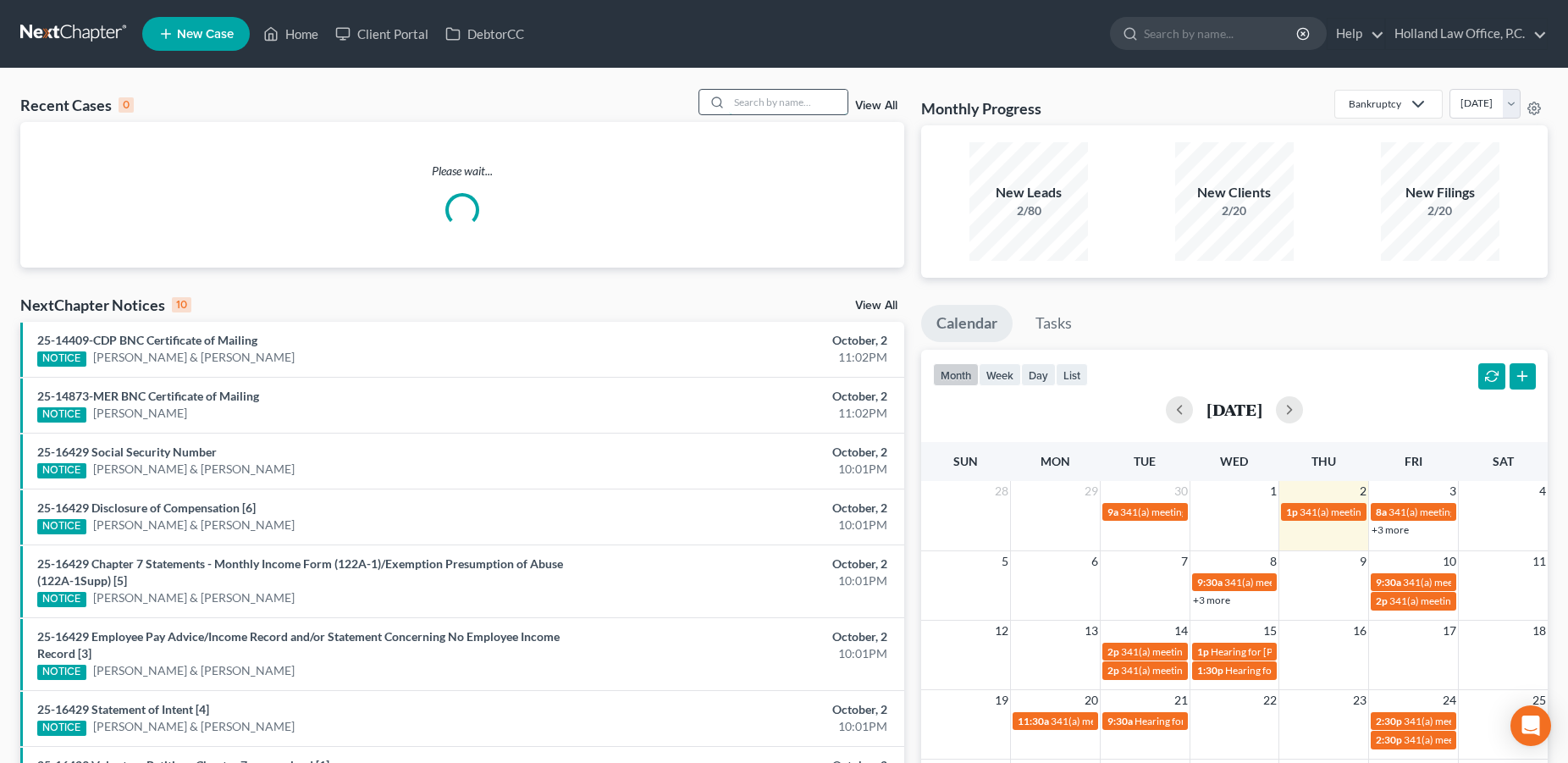
click at [785, 101] on input "search" at bounding box center [788, 101] width 118 height 25
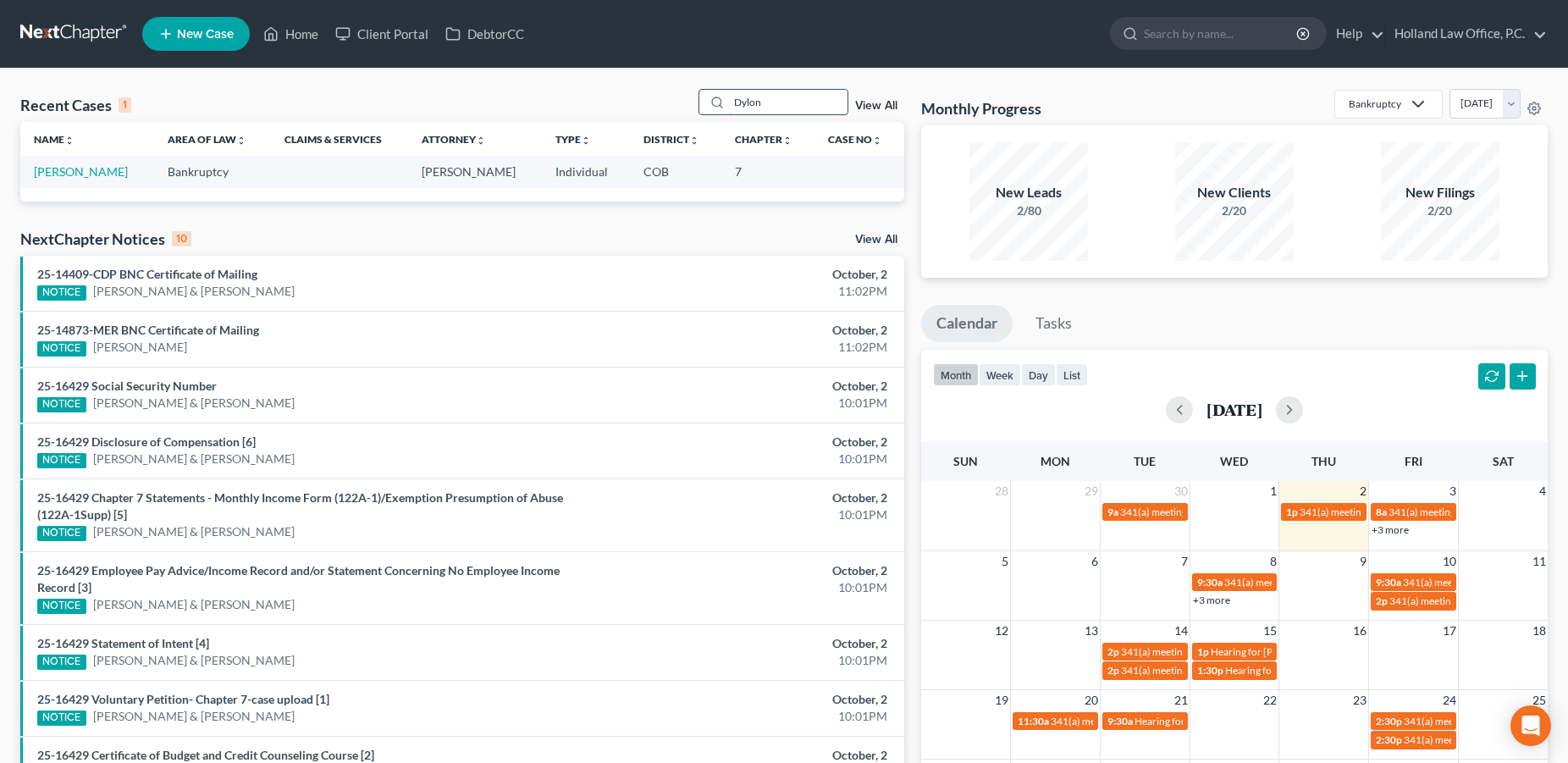
drag, startPoint x: 775, startPoint y: 109, endPoint x: 711, endPoint y: 115, distance: 64.3
click at [729, 114] on input "Dylon" at bounding box center [788, 101] width 118 height 25
type input "Dylon"
click at [68, 170] on link "[PERSON_NAME]" at bounding box center [81, 171] width 94 height 14
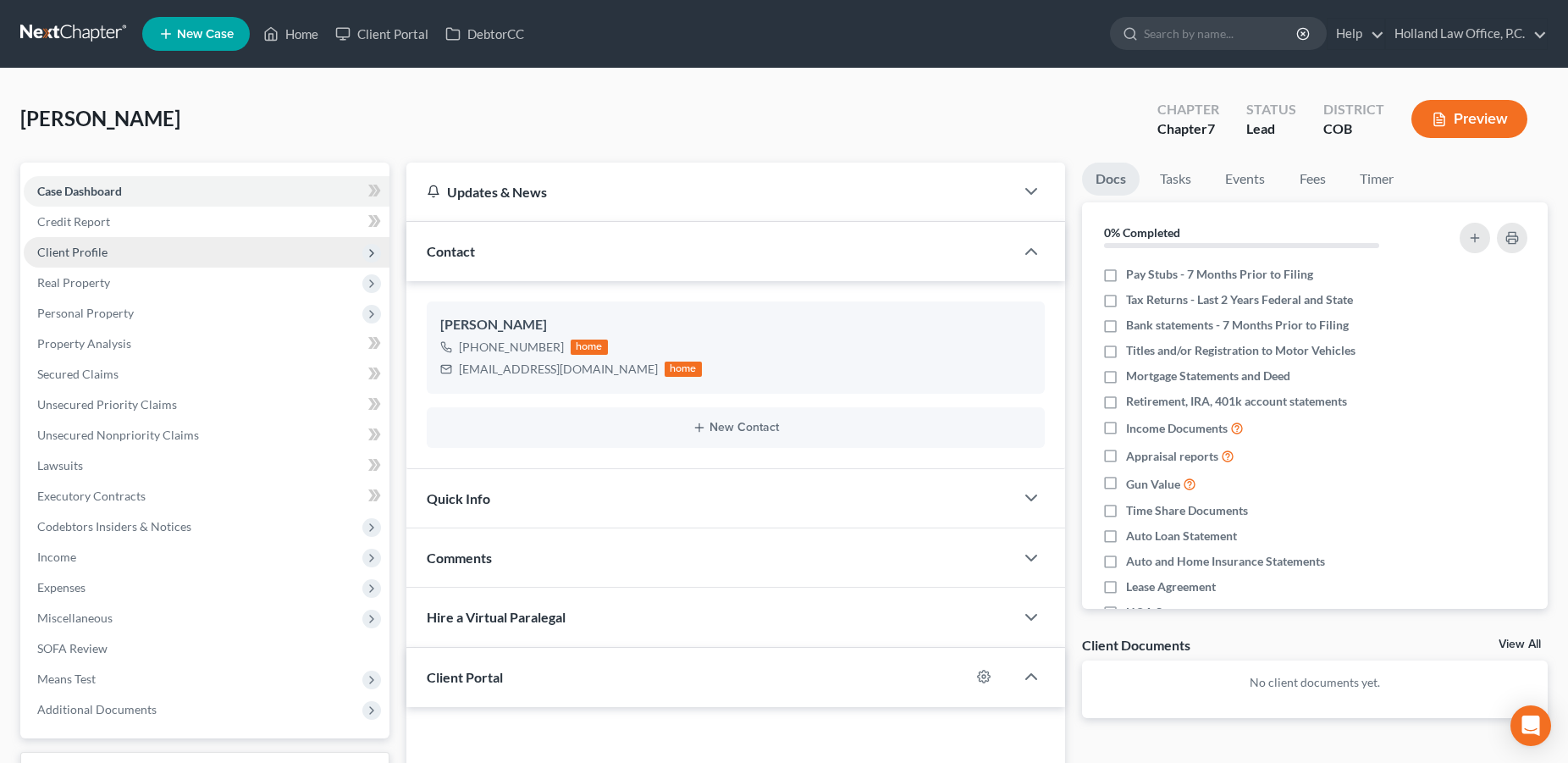
click at [122, 253] on span "Client Profile" at bounding box center [207, 252] width 366 height 31
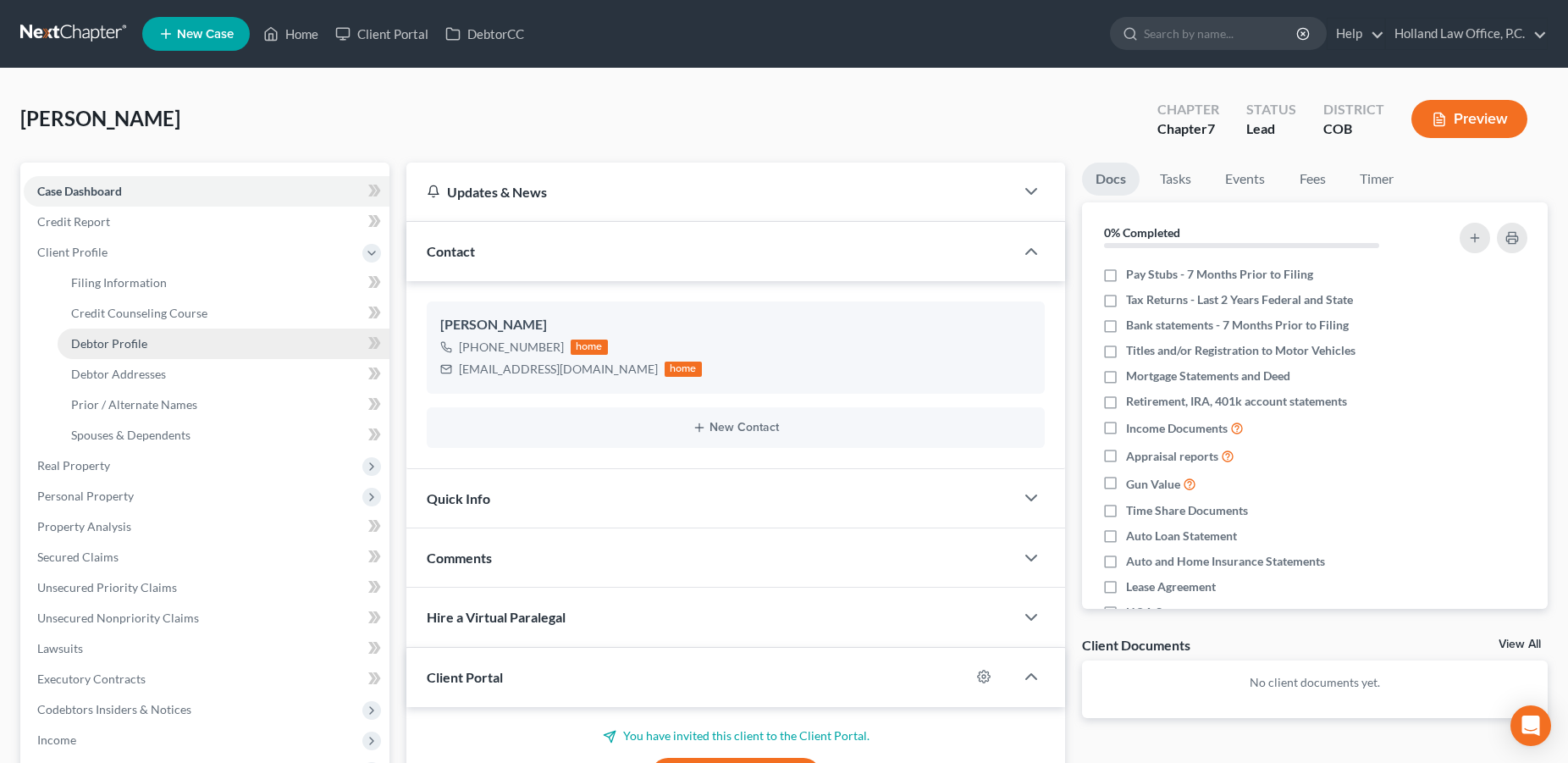
click at [144, 339] on span "Debtor Profile" at bounding box center [108, 343] width 77 height 14
select select "0"
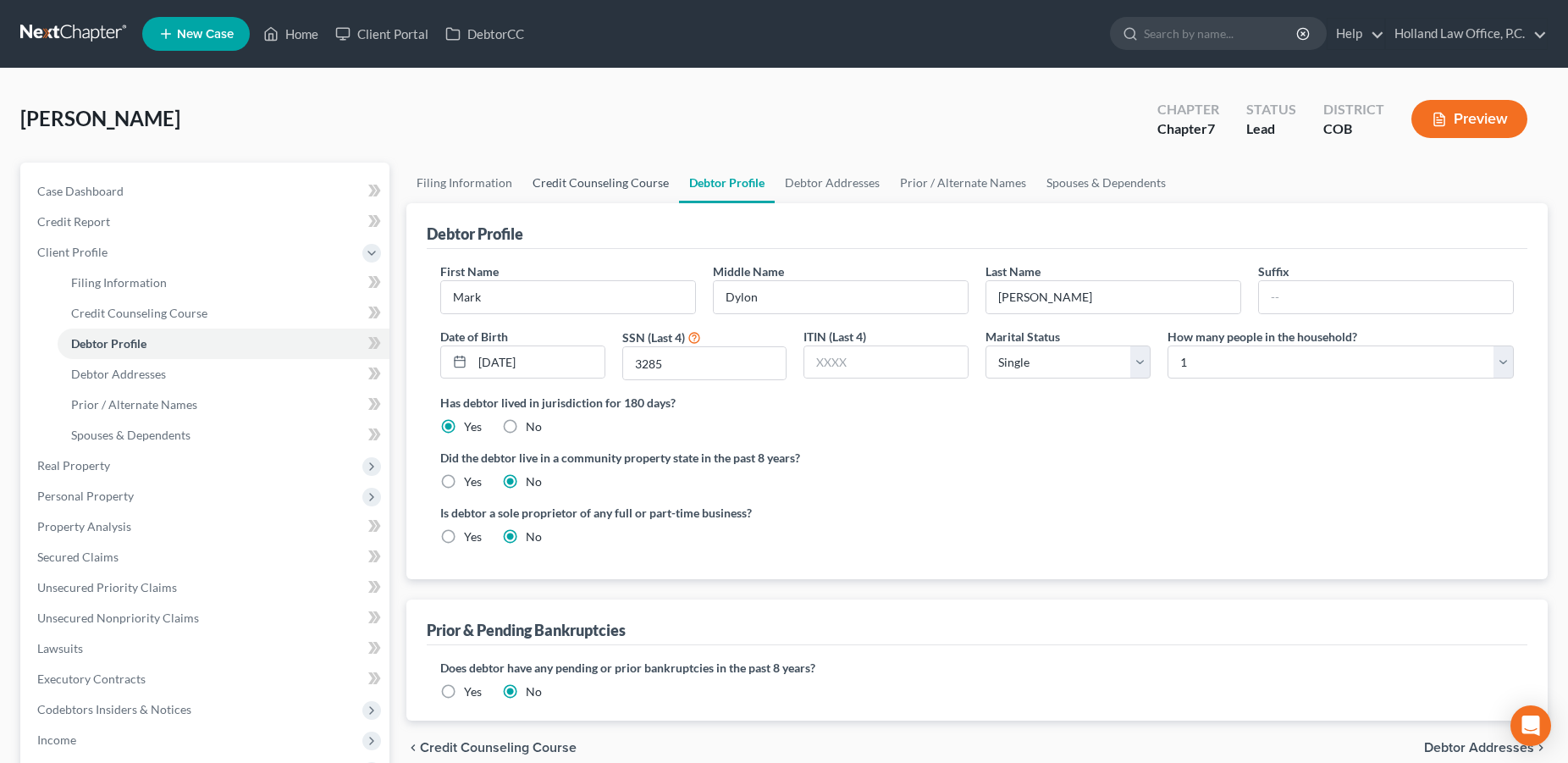
click at [581, 182] on link "Credit Counseling Course" at bounding box center [600, 182] width 156 height 41
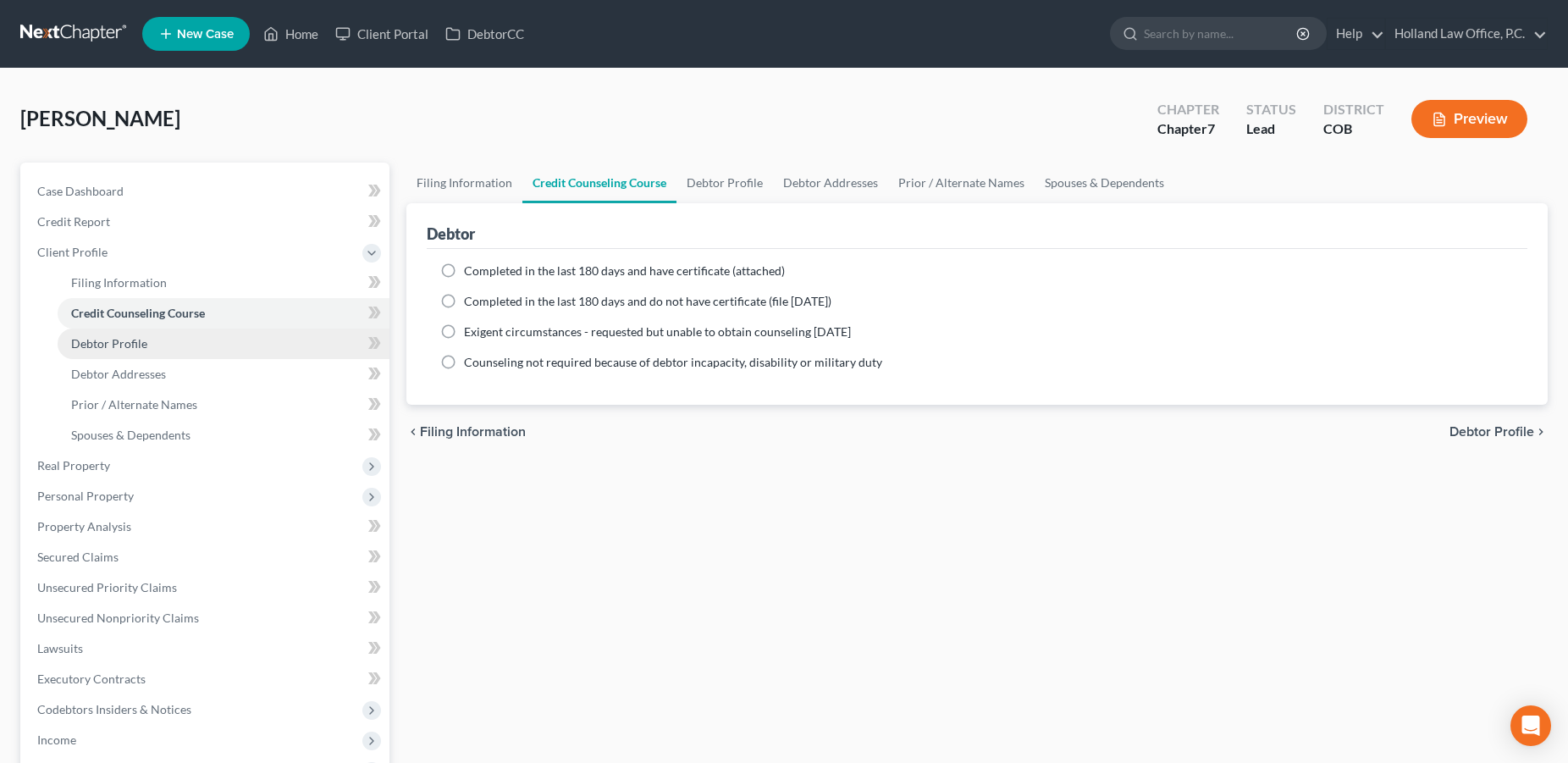
click at [129, 340] on span "Debtor Profile" at bounding box center [108, 343] width 77 height 14
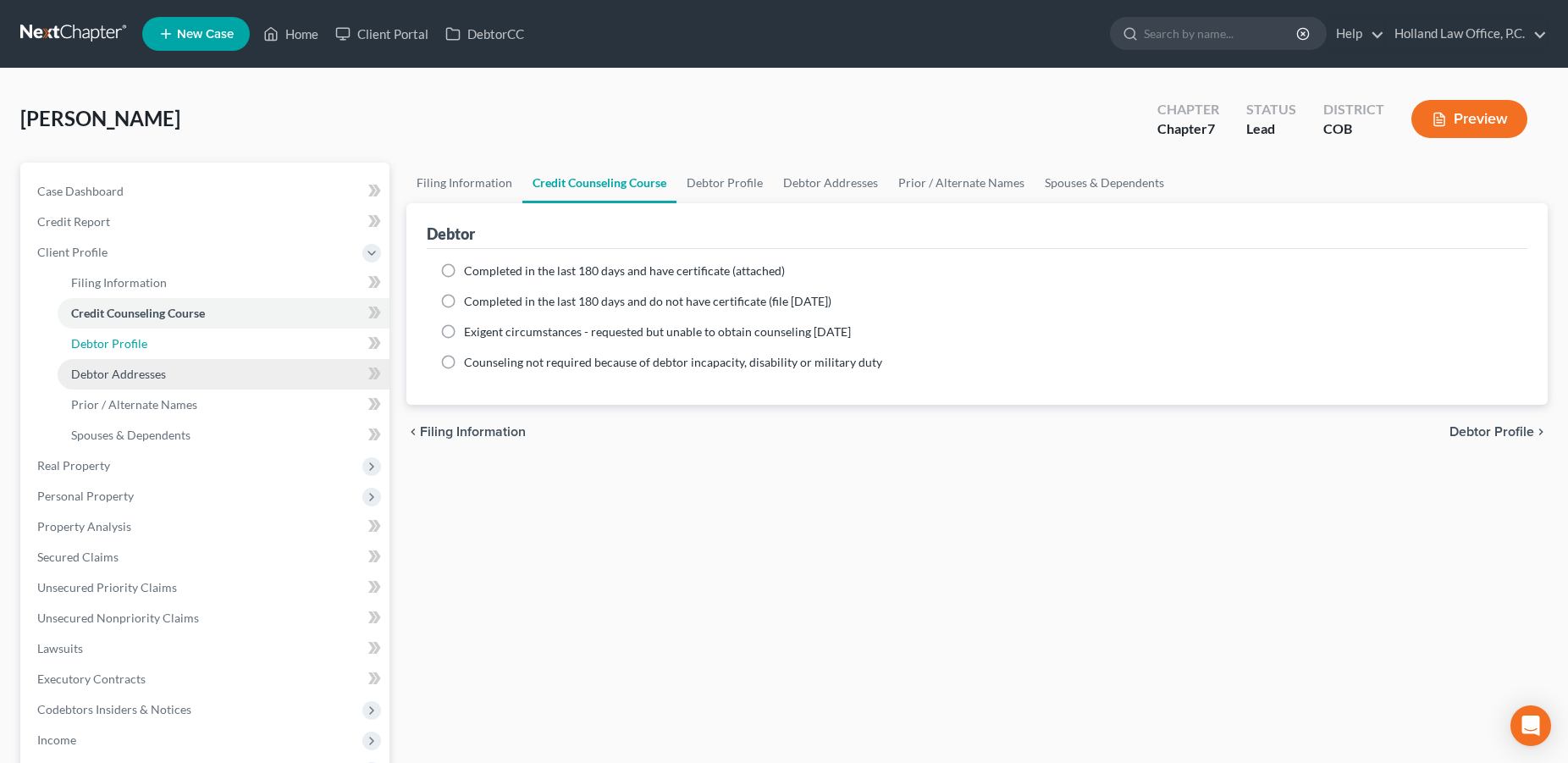
select select "0"
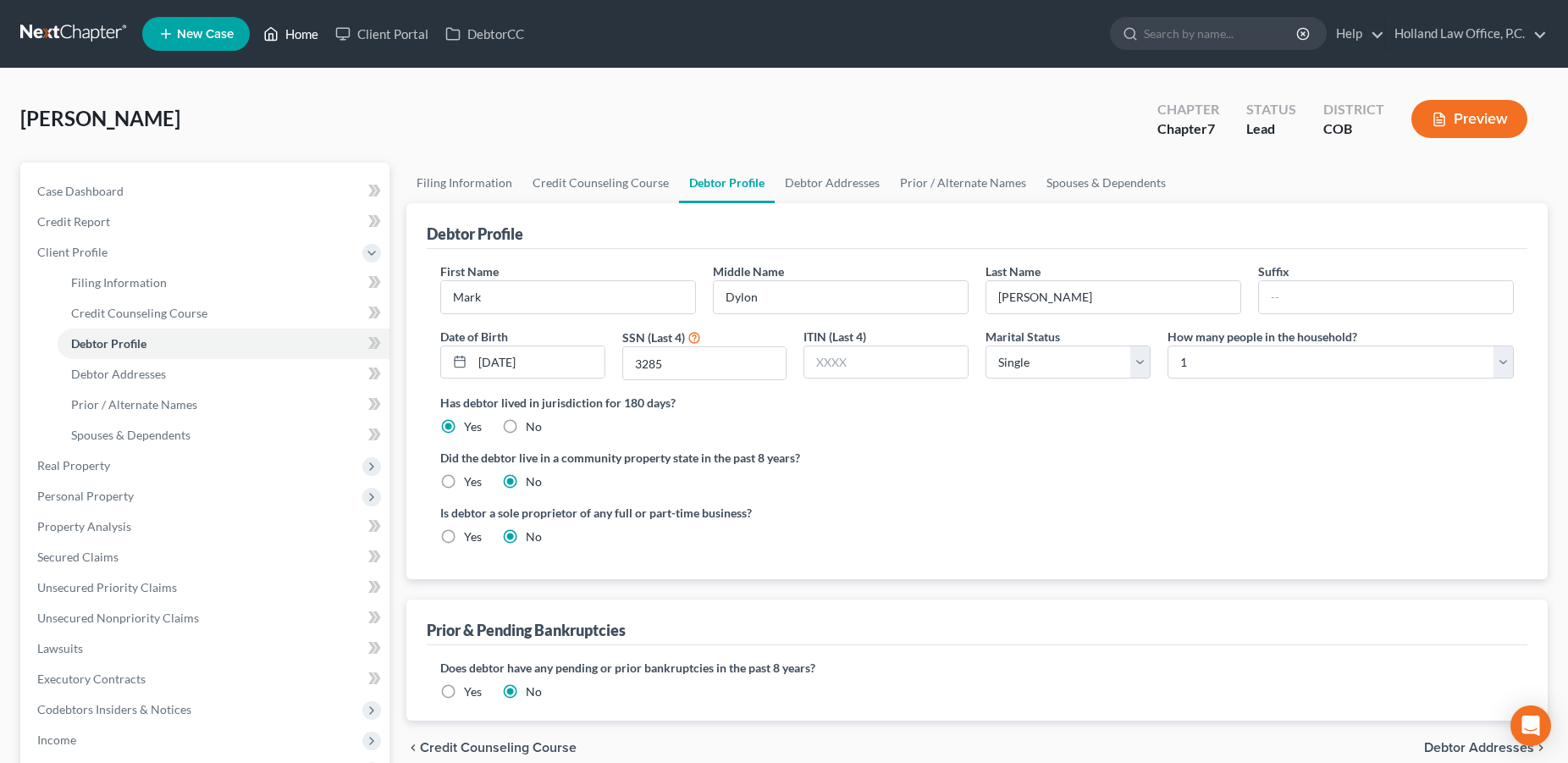
click at [304, 35] on link "Home" at bounding box center [291, 34] width 72 height 31
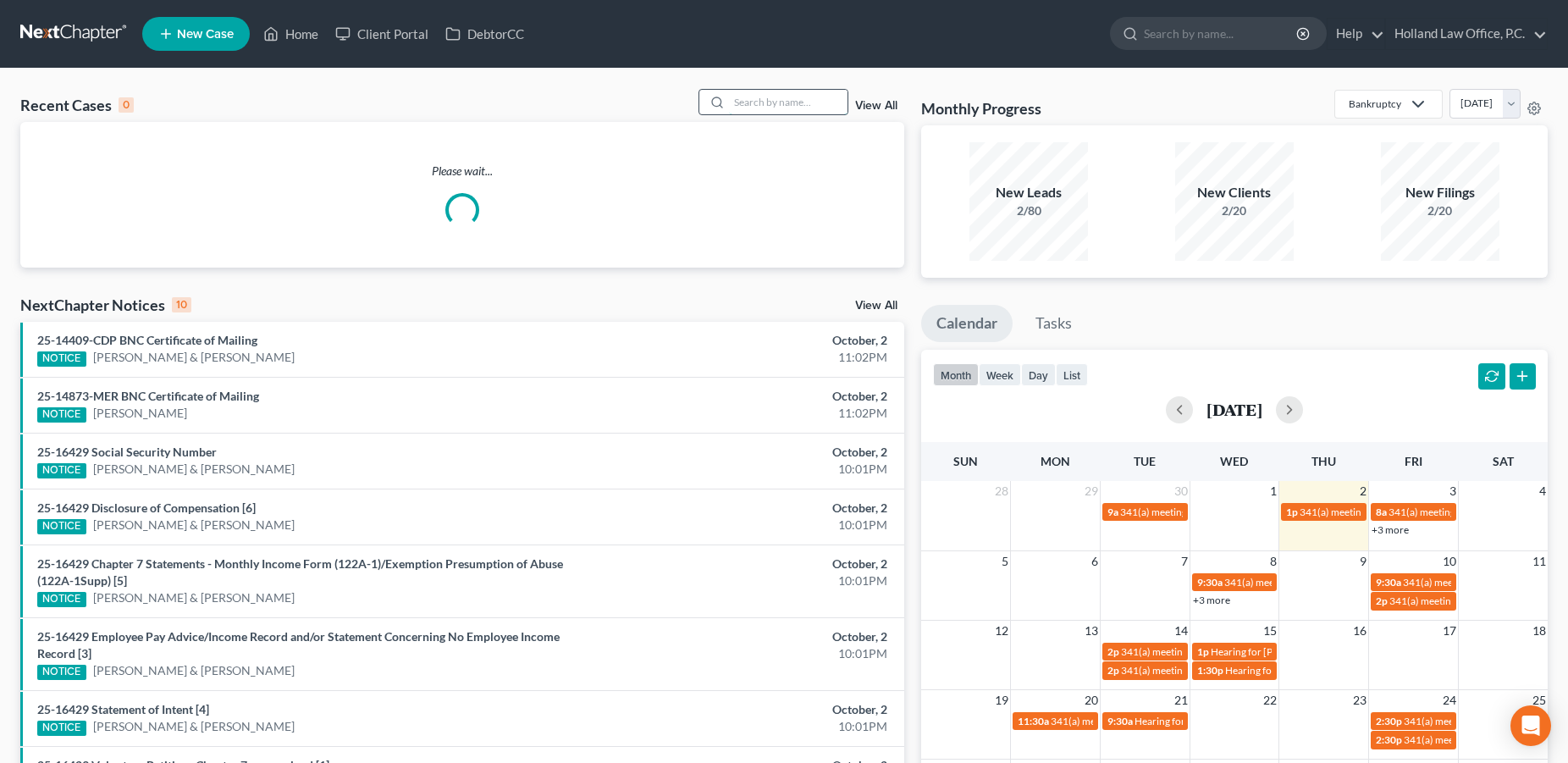
click at [846, 97] on input "search" at bounding box center [788, 101] width 118 height 25
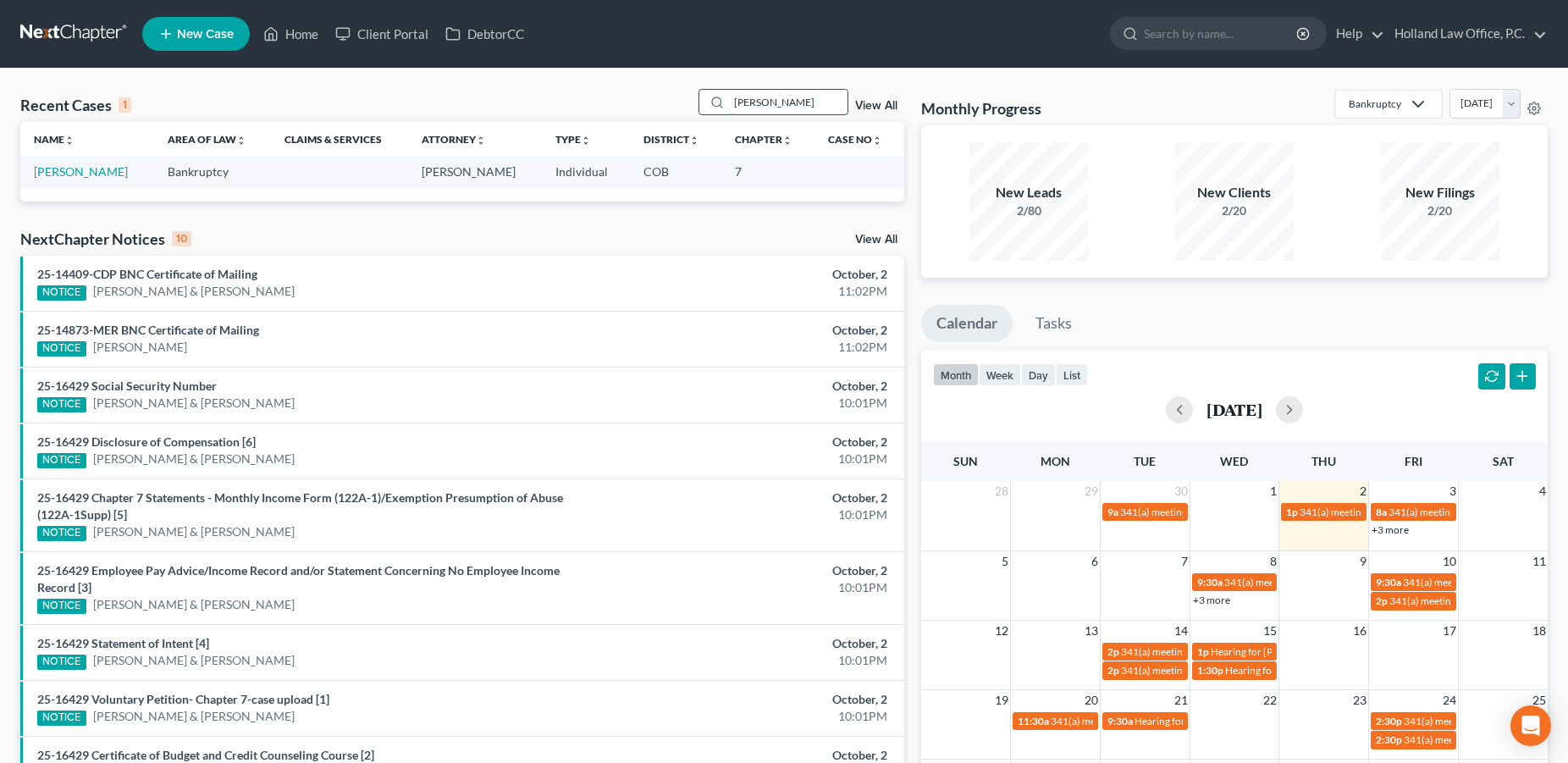
drag, startPoint x: 800, startPoint y: 106, endPoint x: 700, endPoint y: 100, distance: 100.2
click at [729, 100] on input "[PERSON_NAME]" at bounding box center [788, 101] width 118 height 25
type input "[PERSON_NAME]"
click at [83, 176] on link "[PERSON_NAME]" at bounding box center [81, 171] width 94 height 14
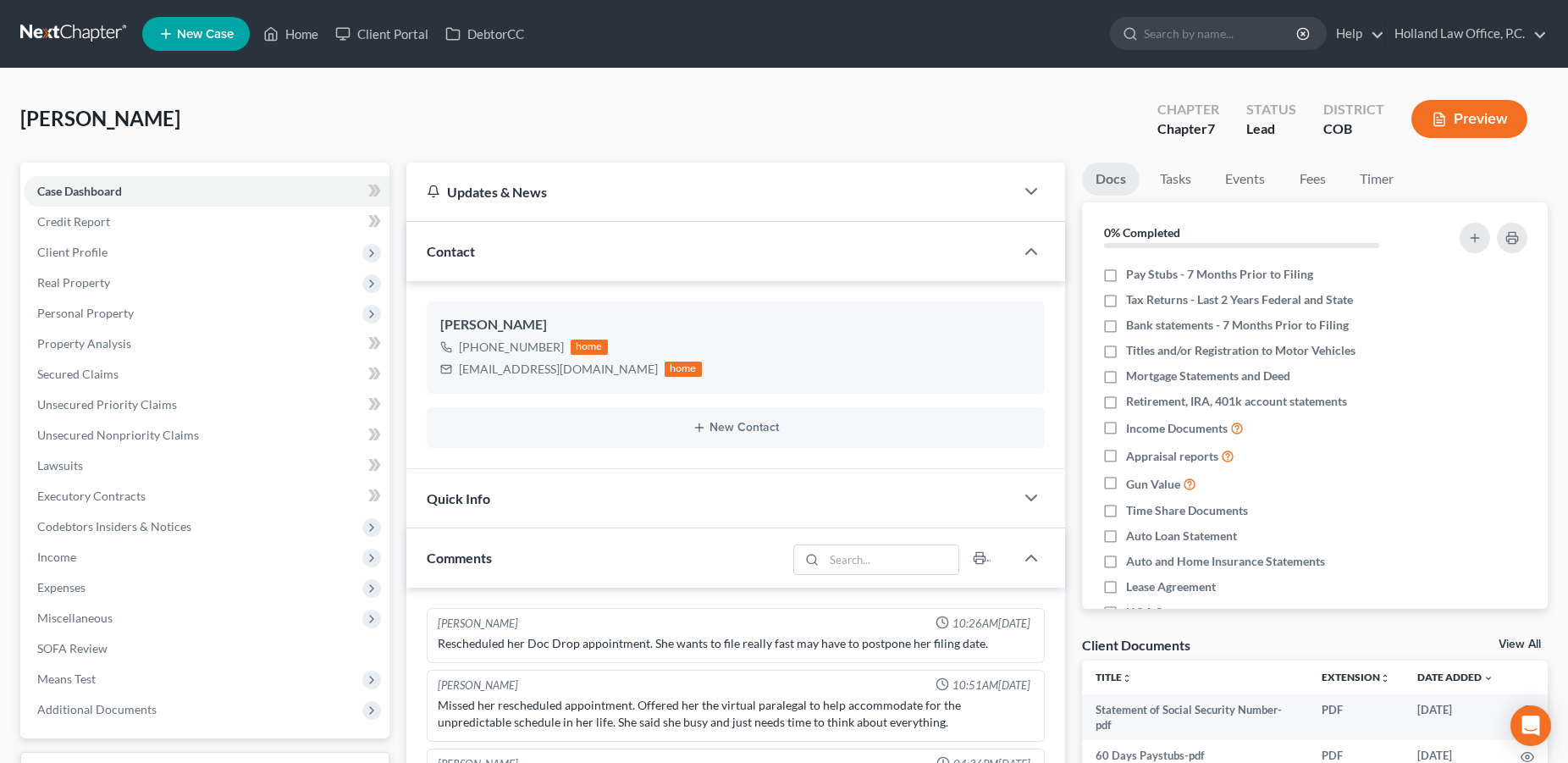
scroll to position [47, 0]
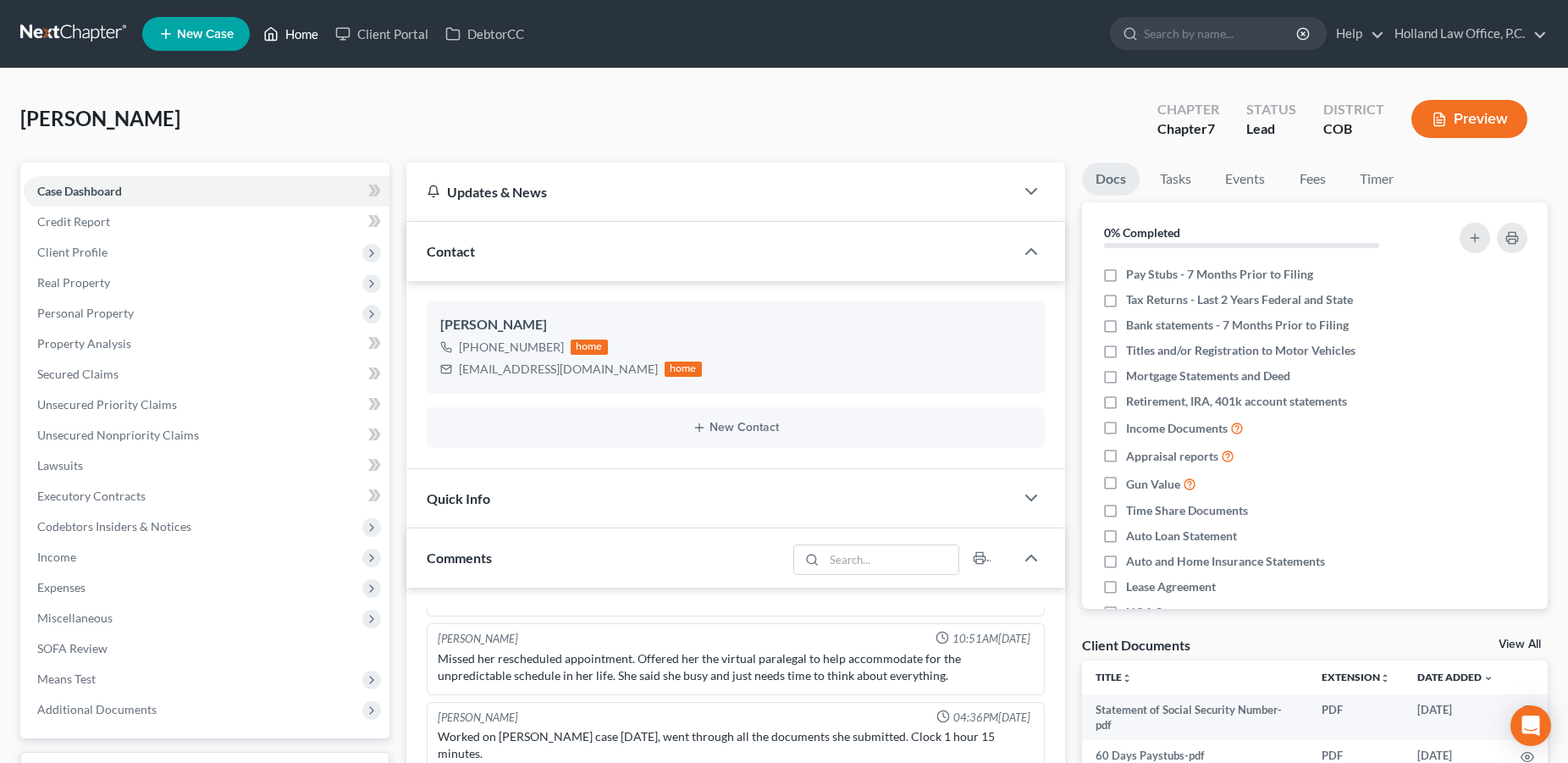
click at [310, 41] on link "Home" at bounding box center [291, 34] width 72 height 31
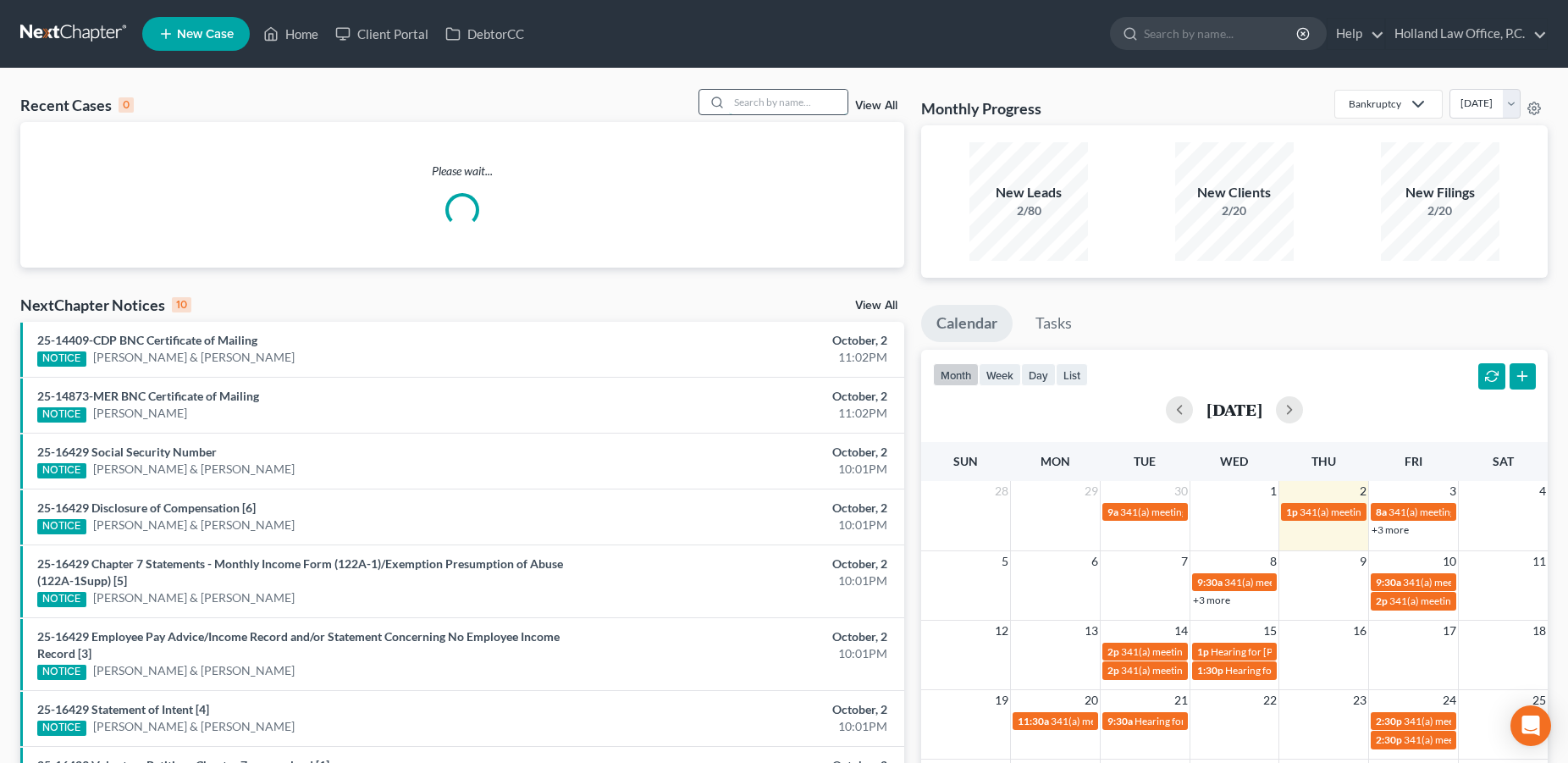
click at [791, 104] on input "search" at bounding box center [788, 101] width 118 height 25
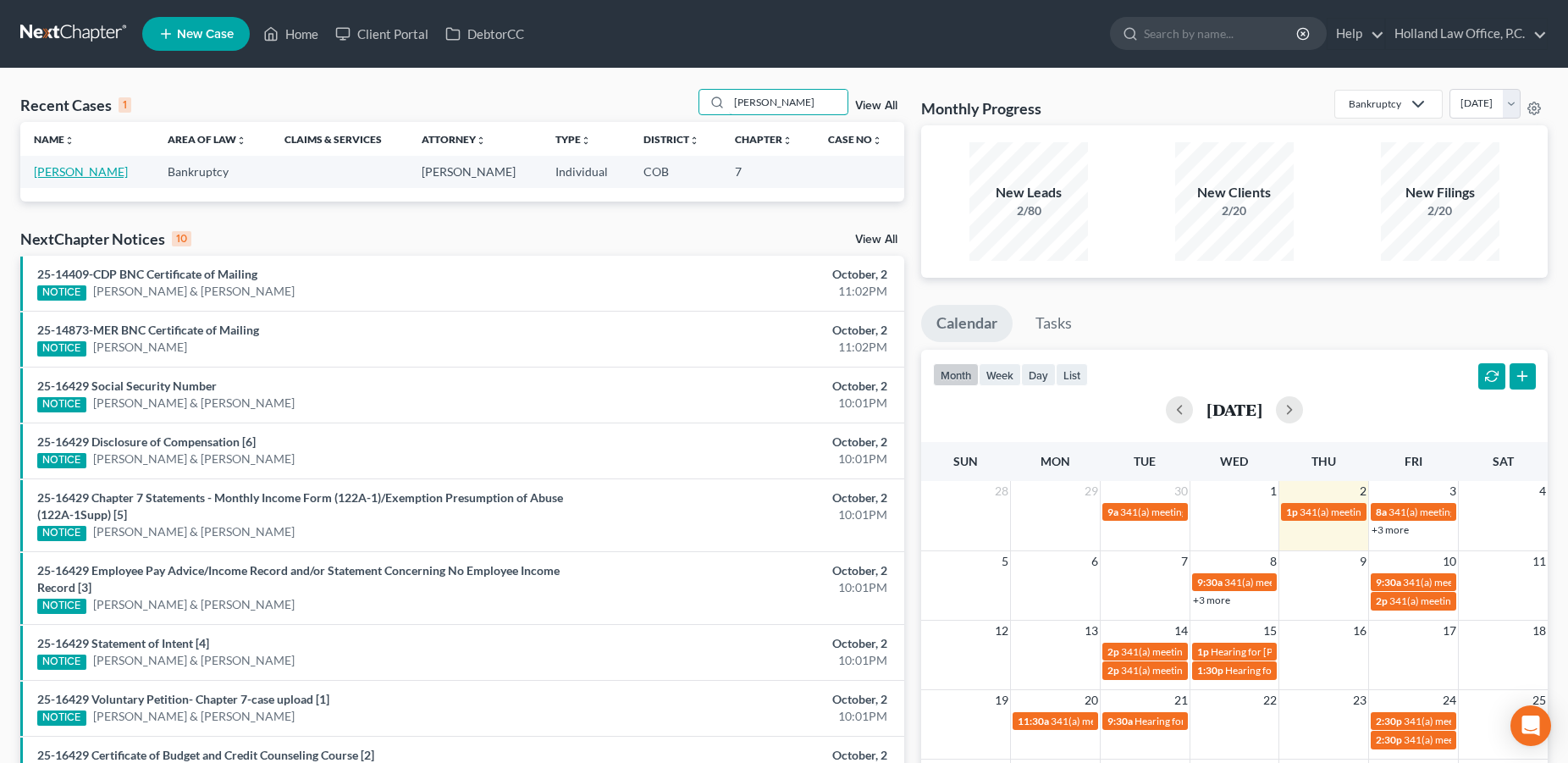
type input "[PERSON_NAME]"
click at [78, 174] on link "[PERSON_NAME]" at bounding box center [81, 171] width 94 height 14
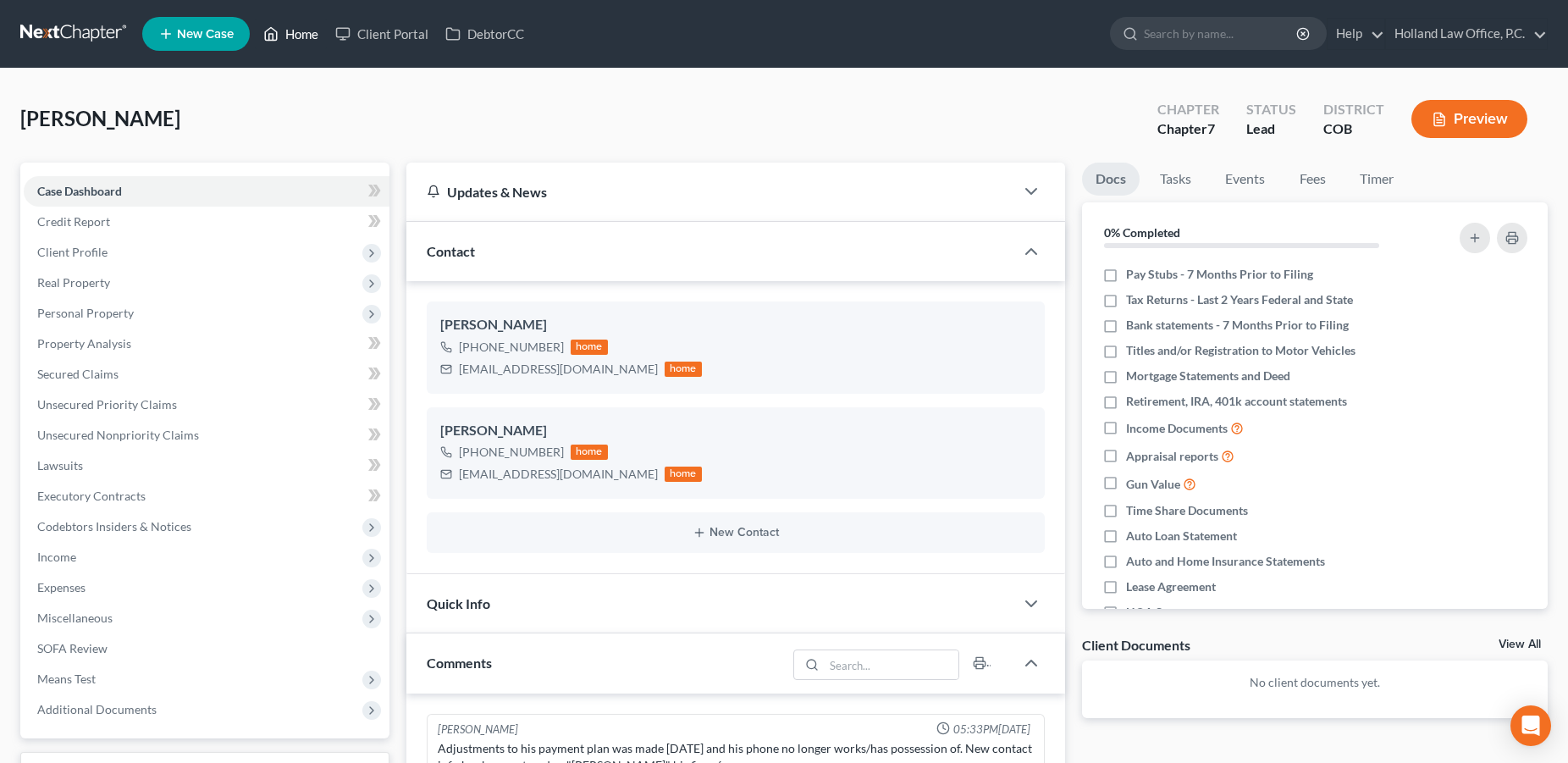
click at [297, 33] on link "Home" at bounding box center [291, 34] width 72 height 31
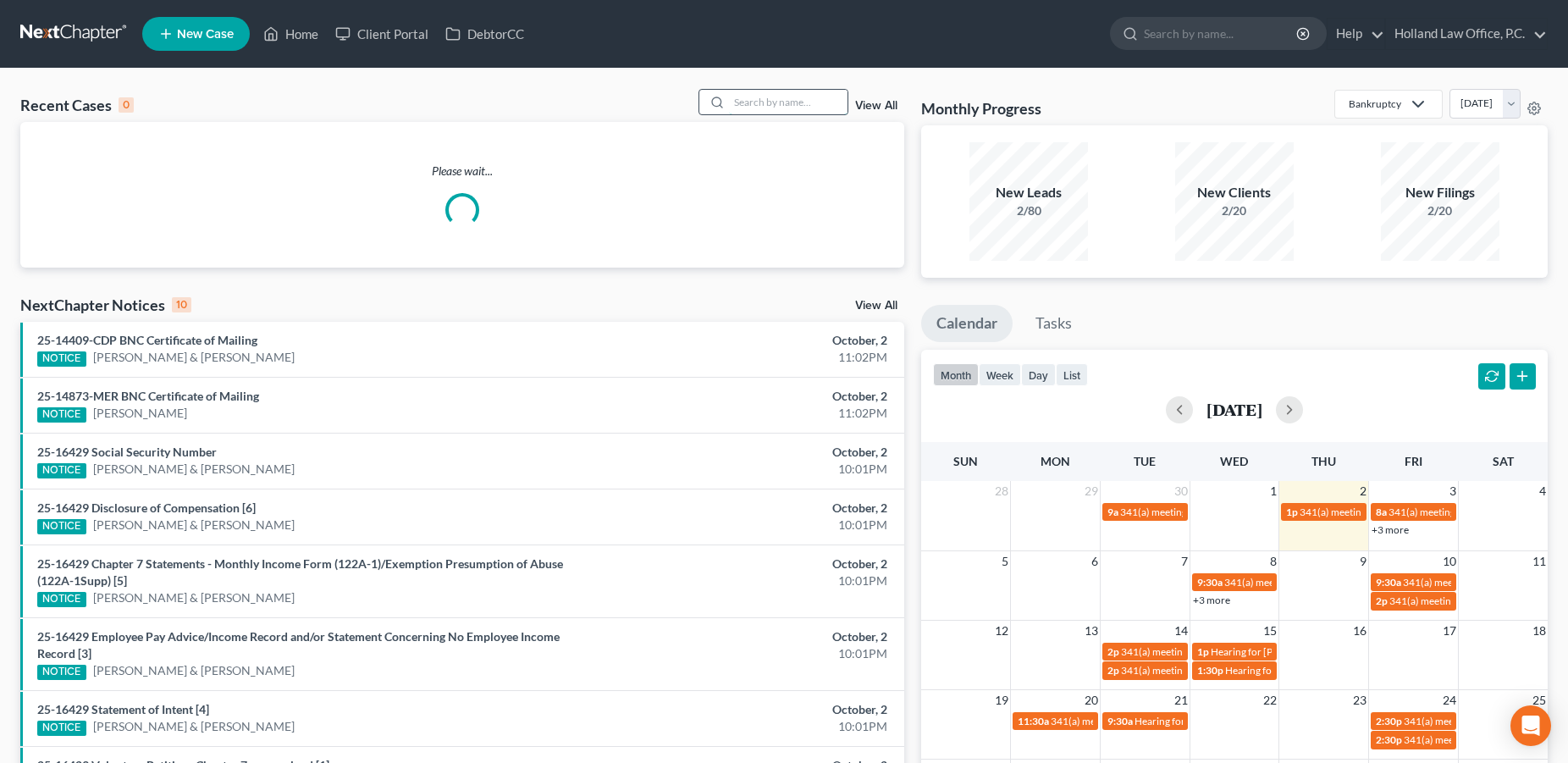
click at [731, 104] on input "search" at bounding box center [788, 101] width 118 height 25
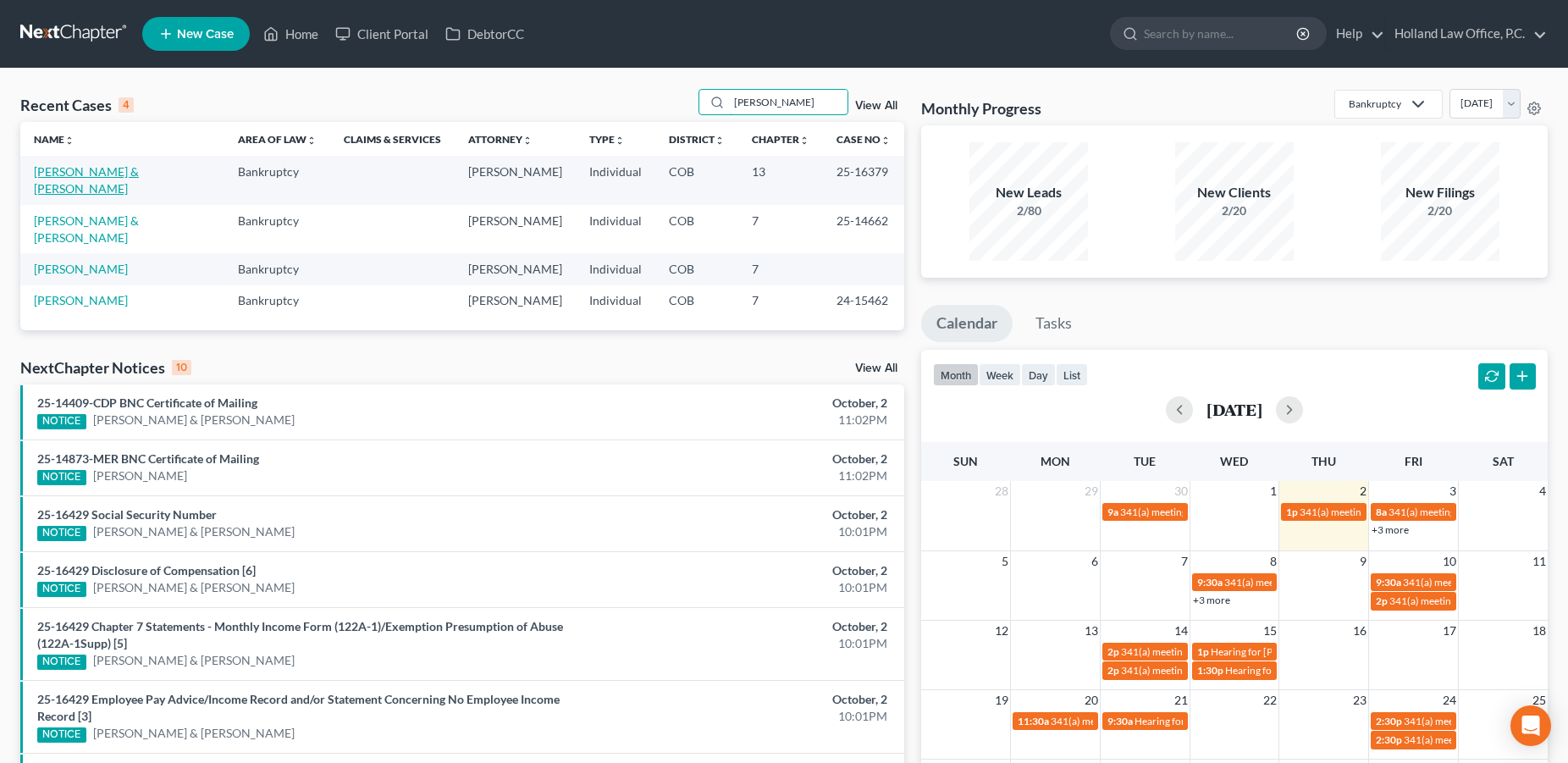
type input "[PERSON_NAME]"
click at [88, 172] on link "[PERSON_NAME] & [PERSON_NAME]" at bounding box center [86, 179] width 104 height 31
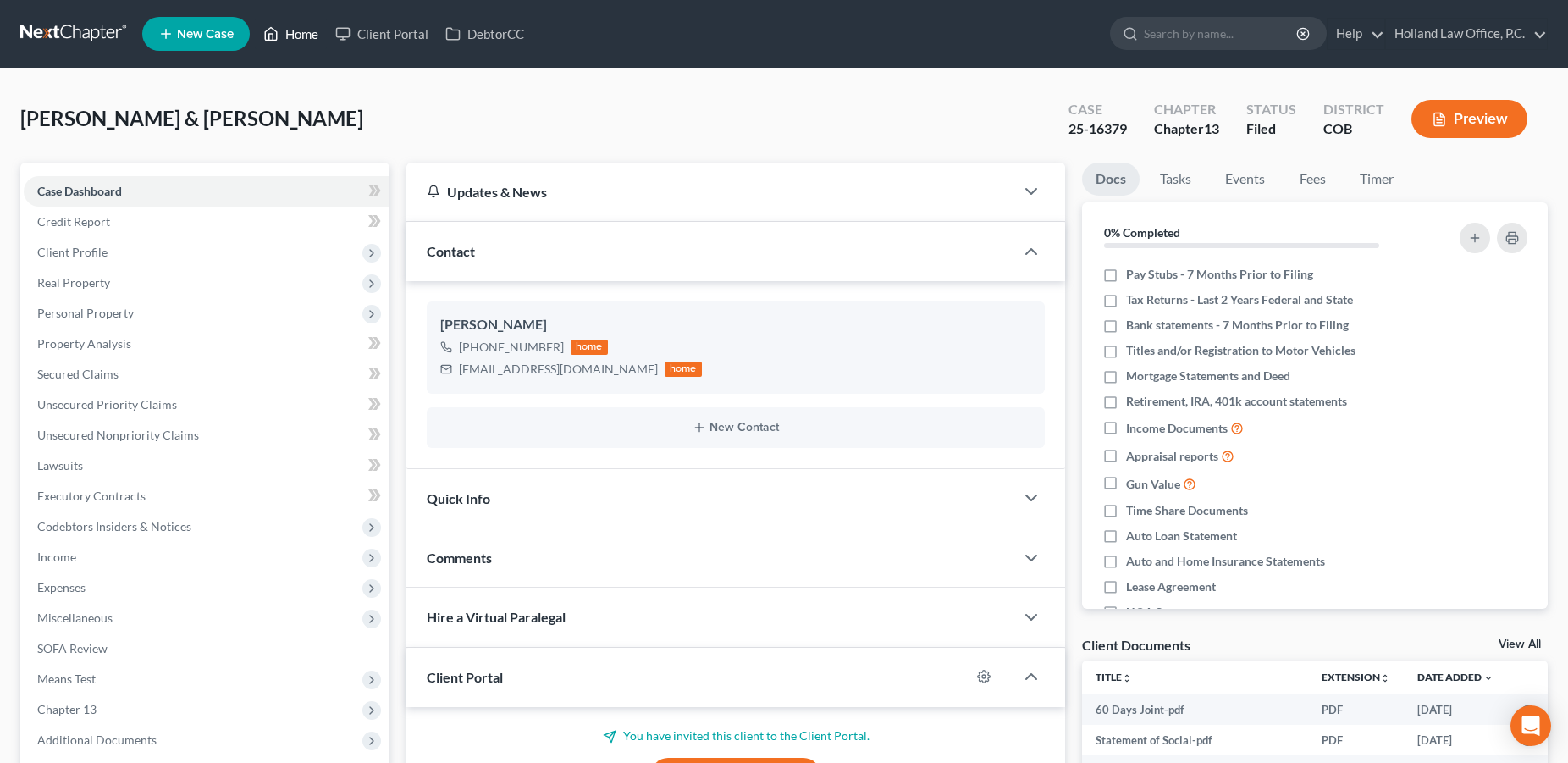
click at [296, 31] on link "Home" at bounding box center [291, 34] width 72 height 31
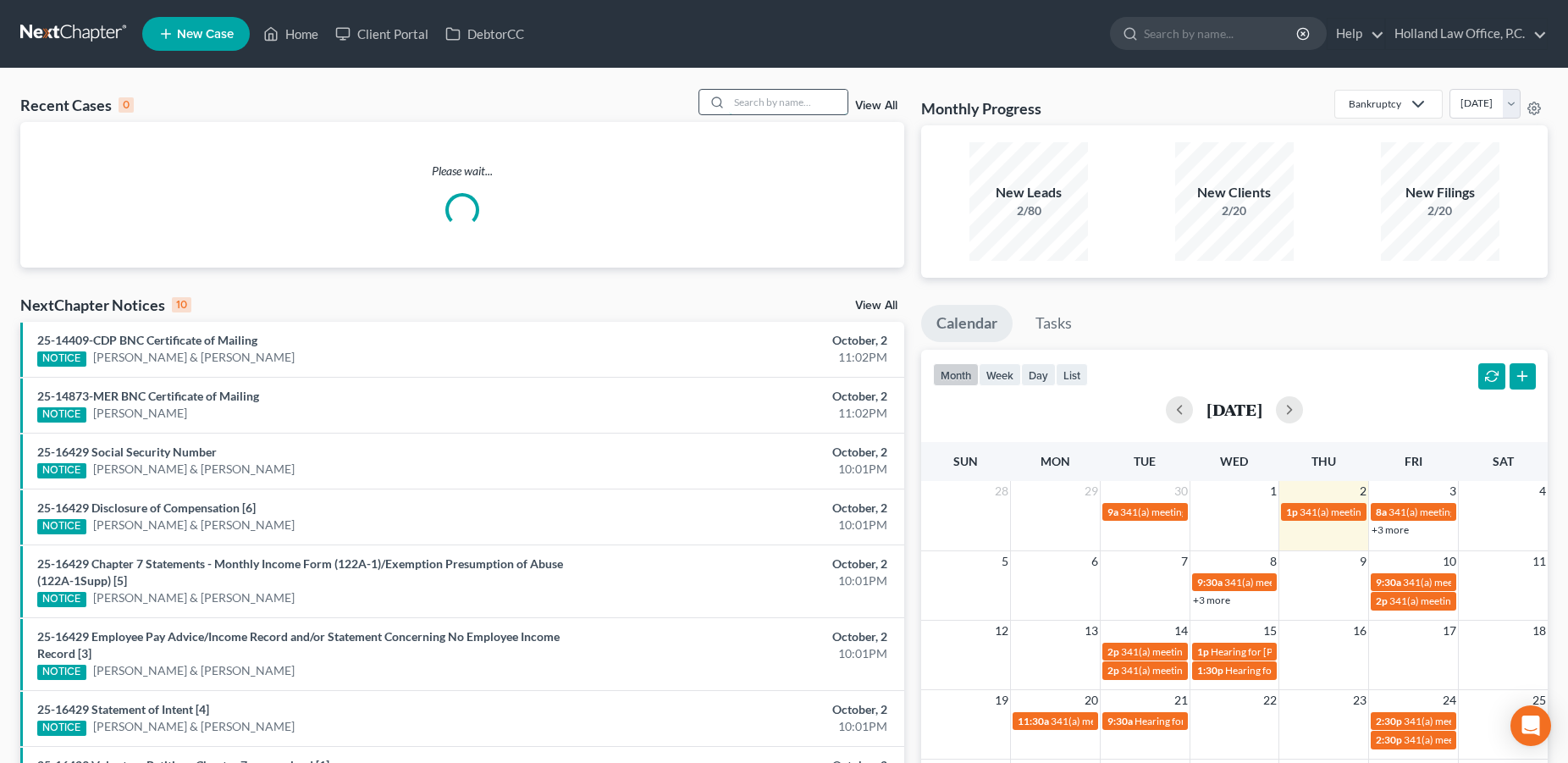
click at [825, 108] on input "search" at bounding box center [788, 101] width 118 height 25
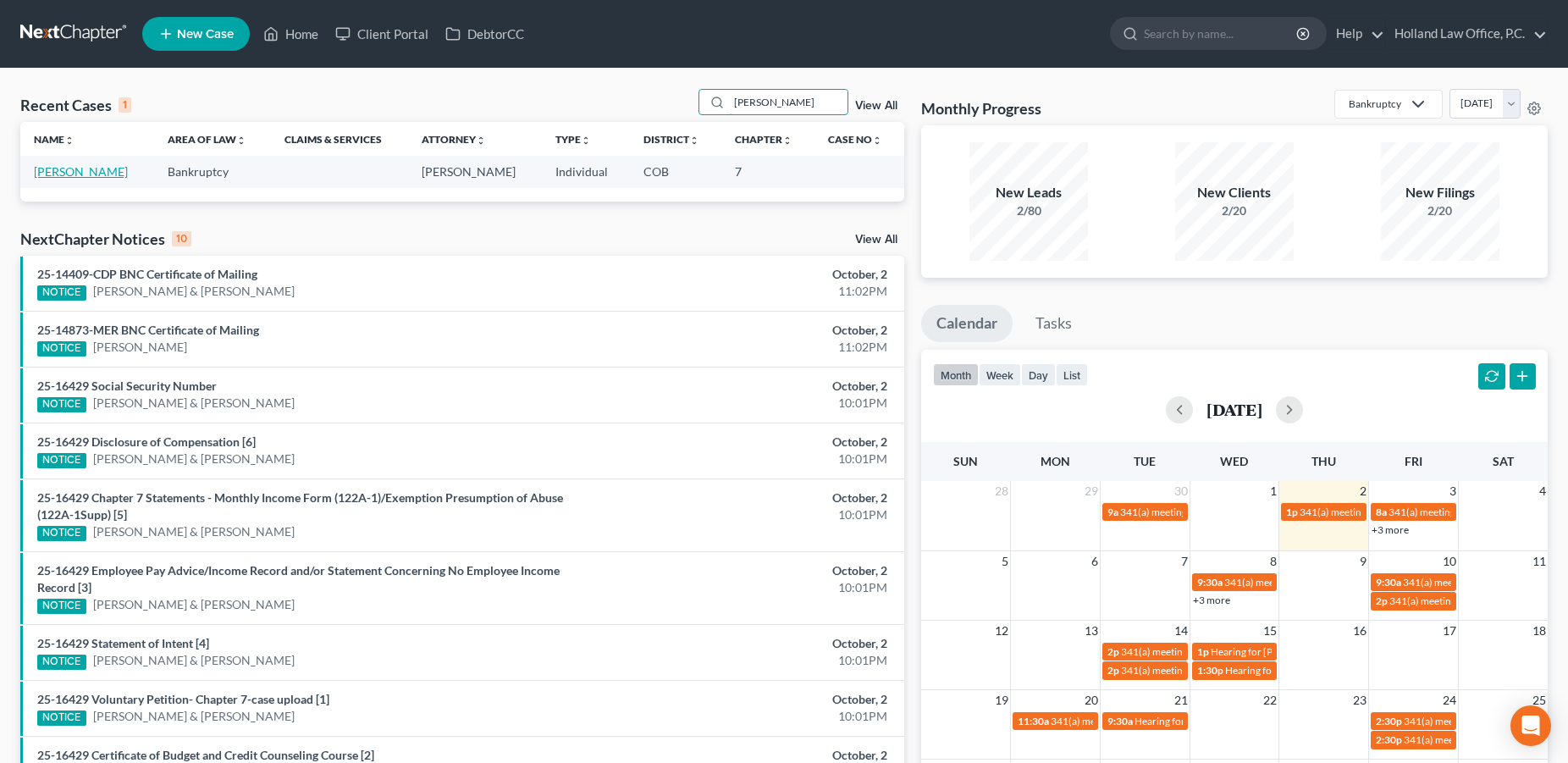
type input "[PERSON_NAME]"
click at [71, 178] on link "[PERSON_NAME]" at bounding box center [81, 171] width 94 height 14
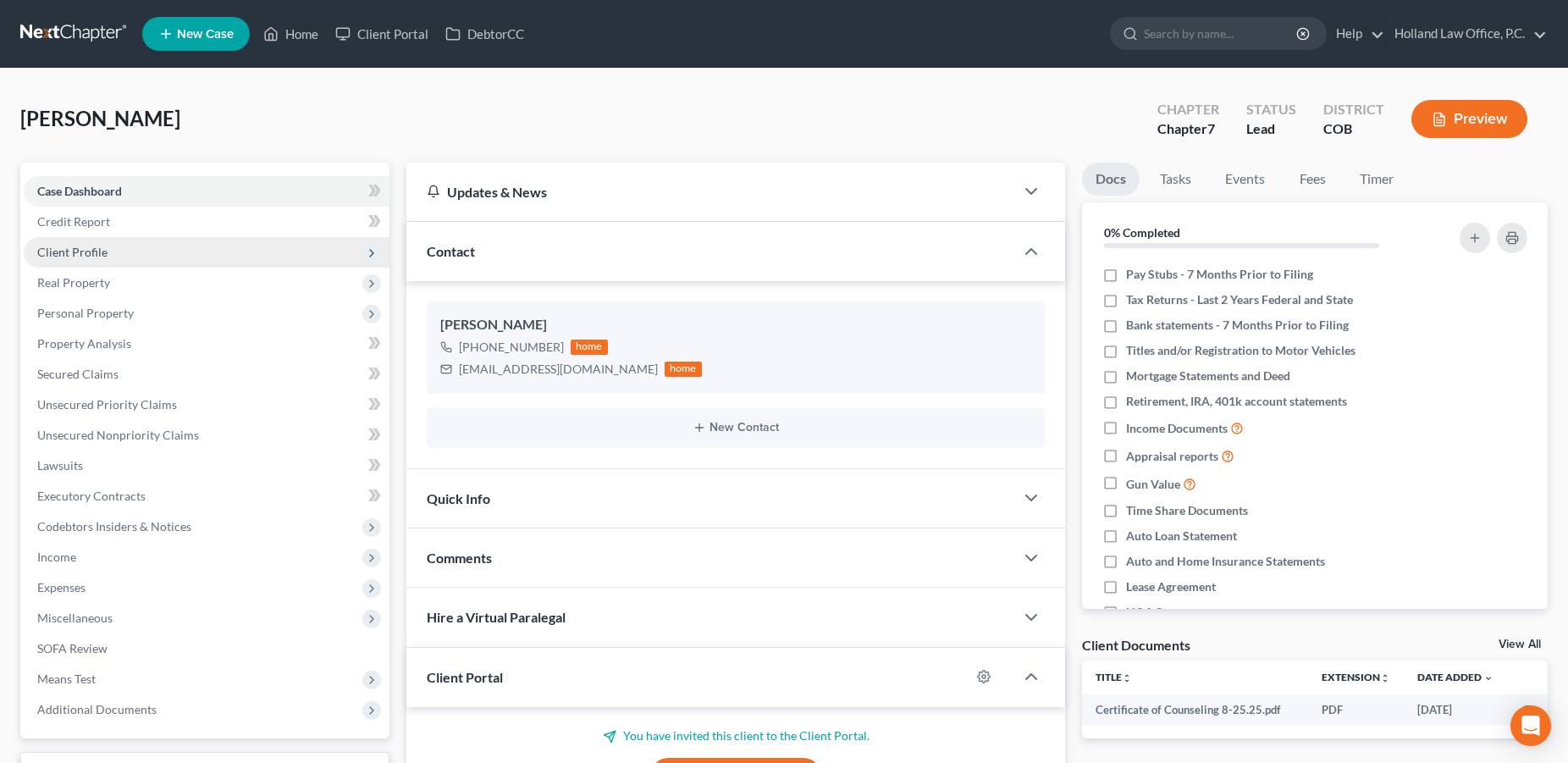
click at [86, 254] on span "Client Profile" at bounding box center [72, 252] width 71 height 14
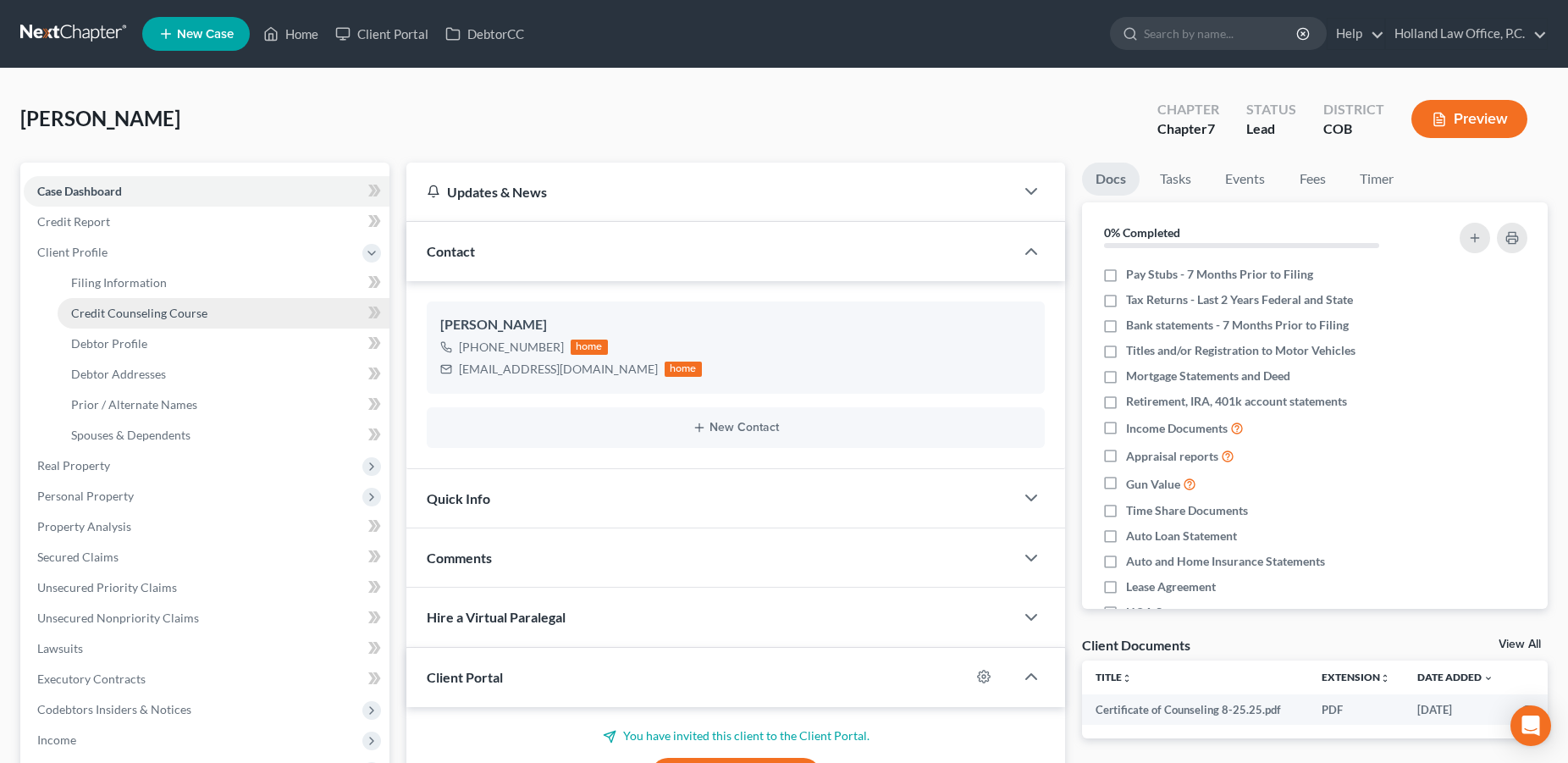
click at [99, 303] on link "Credit Counseling Course" at bounding box center [224, 312] width 332 height 31
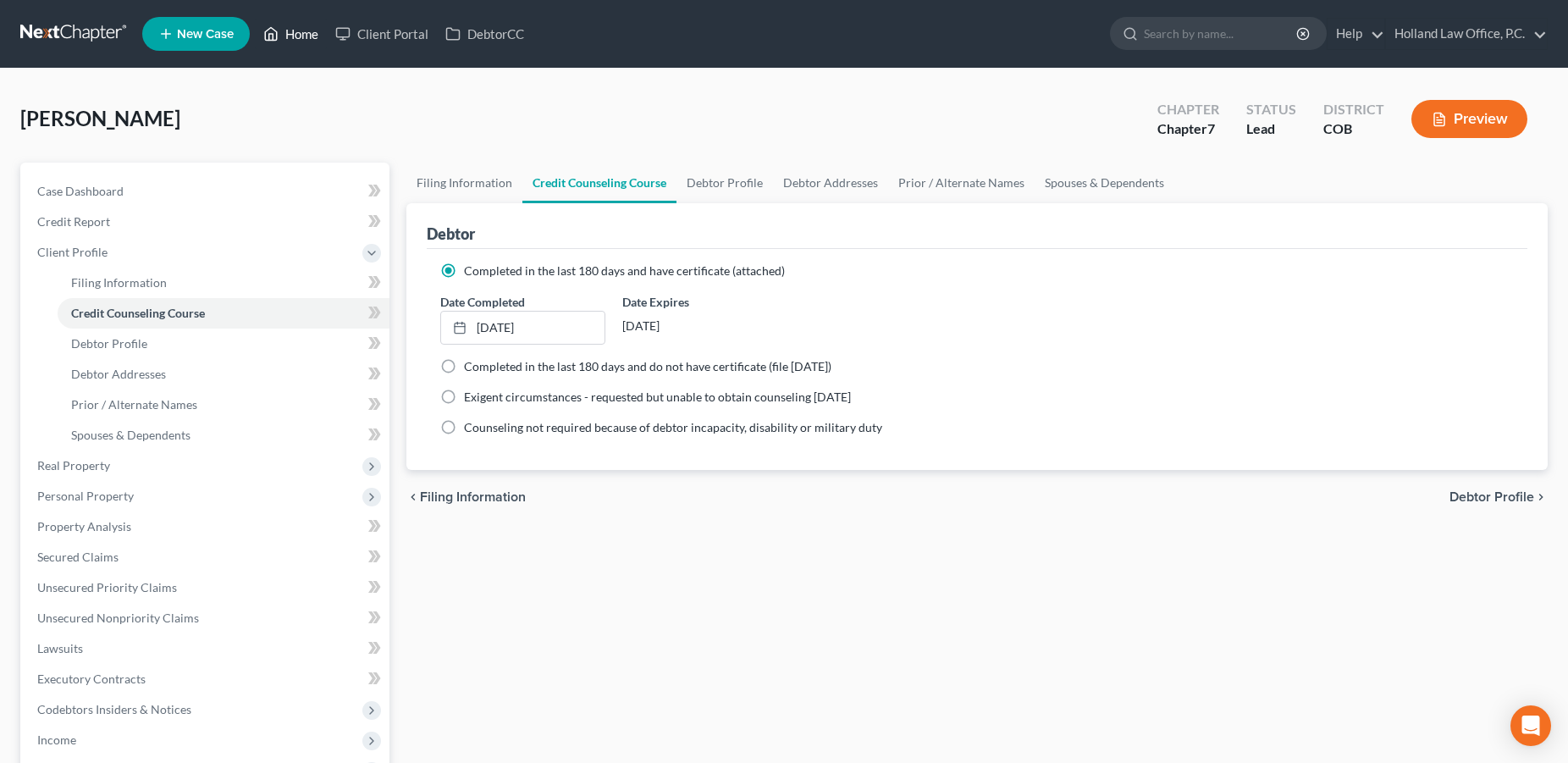
click at [293, 36] on link "Home" at bounding box center [291, 34] width 72 height 31
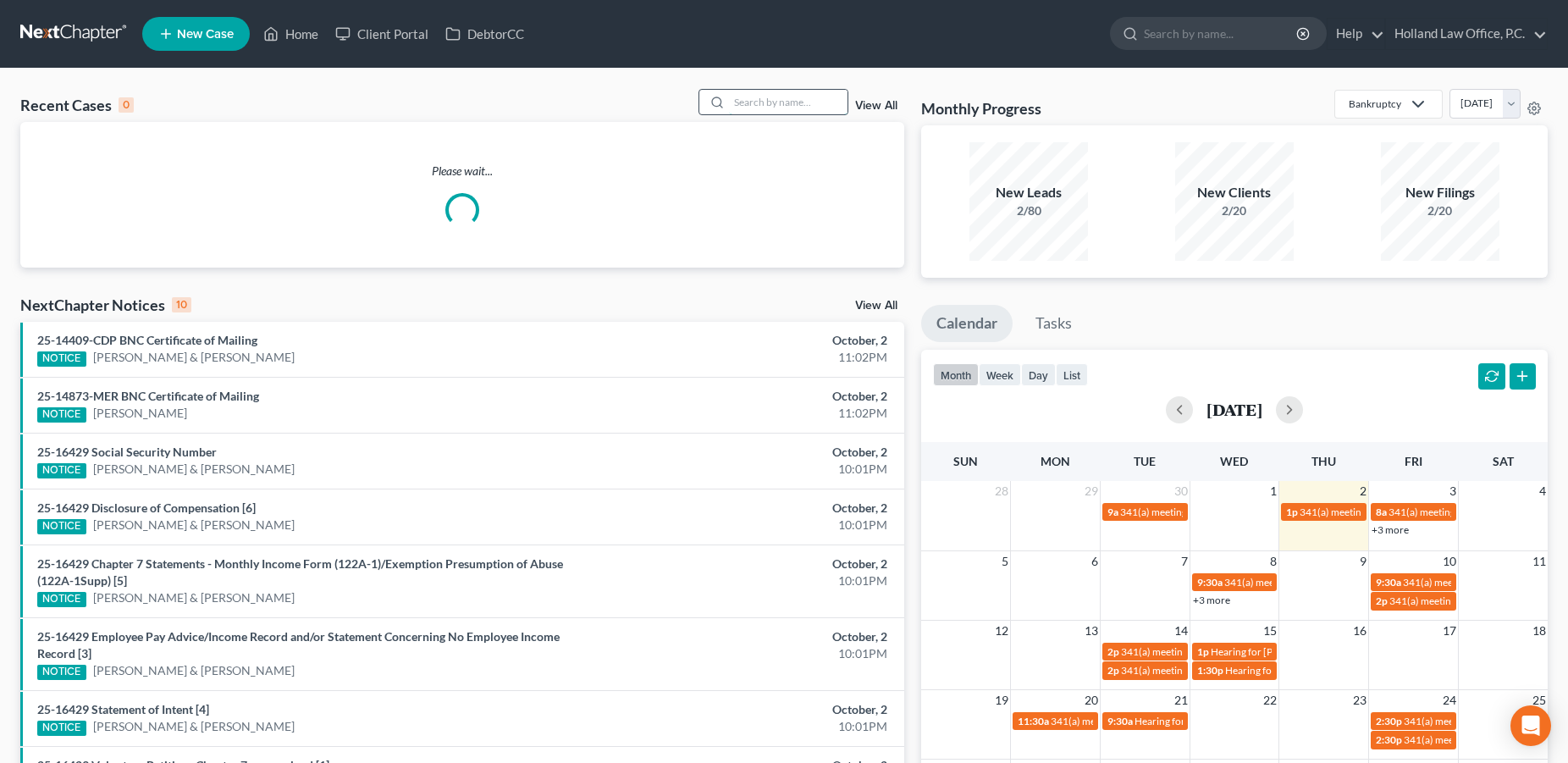
click at [750, 105] on input "search" at bounding box center [788, 101] width 118 height 25
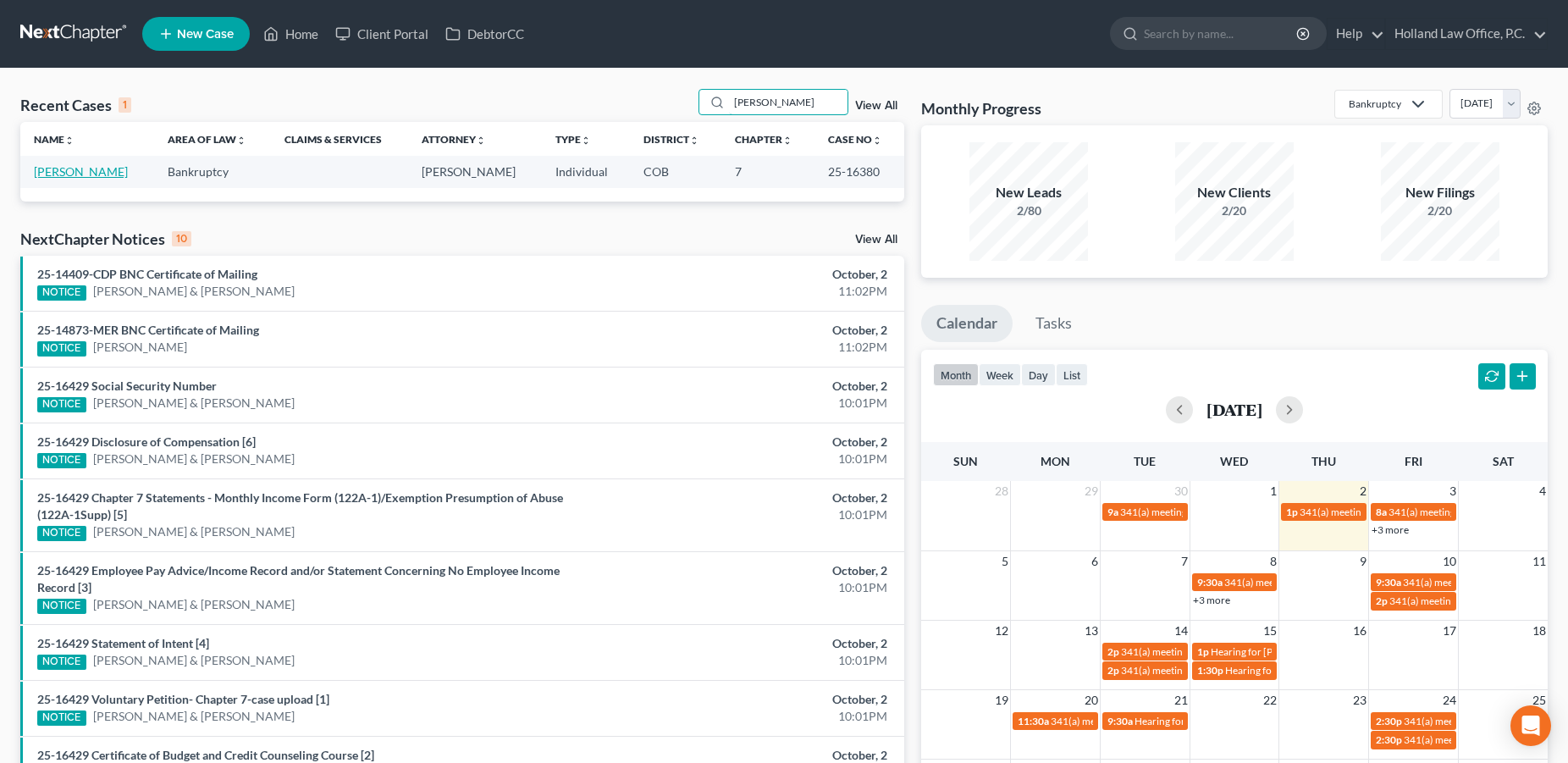
type input "[PERSON_NAME]"
click at [73, 173] on link "[PERSON_NAME]" at bounding box center [81, 171] width 94 height 14
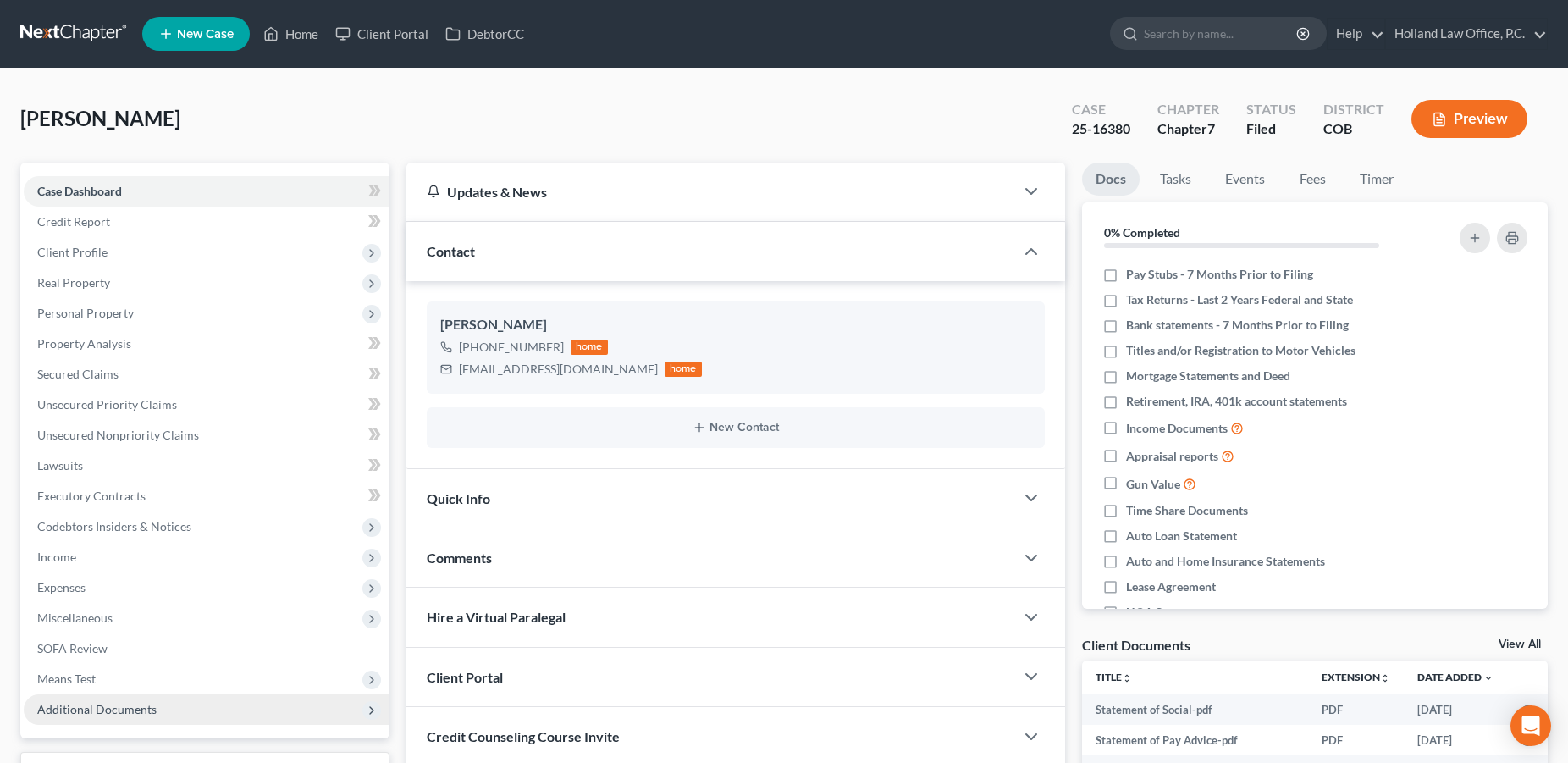
click at [66, 697] on span "Additional Documents" at bounding box center [207, 709] width 366 height 31
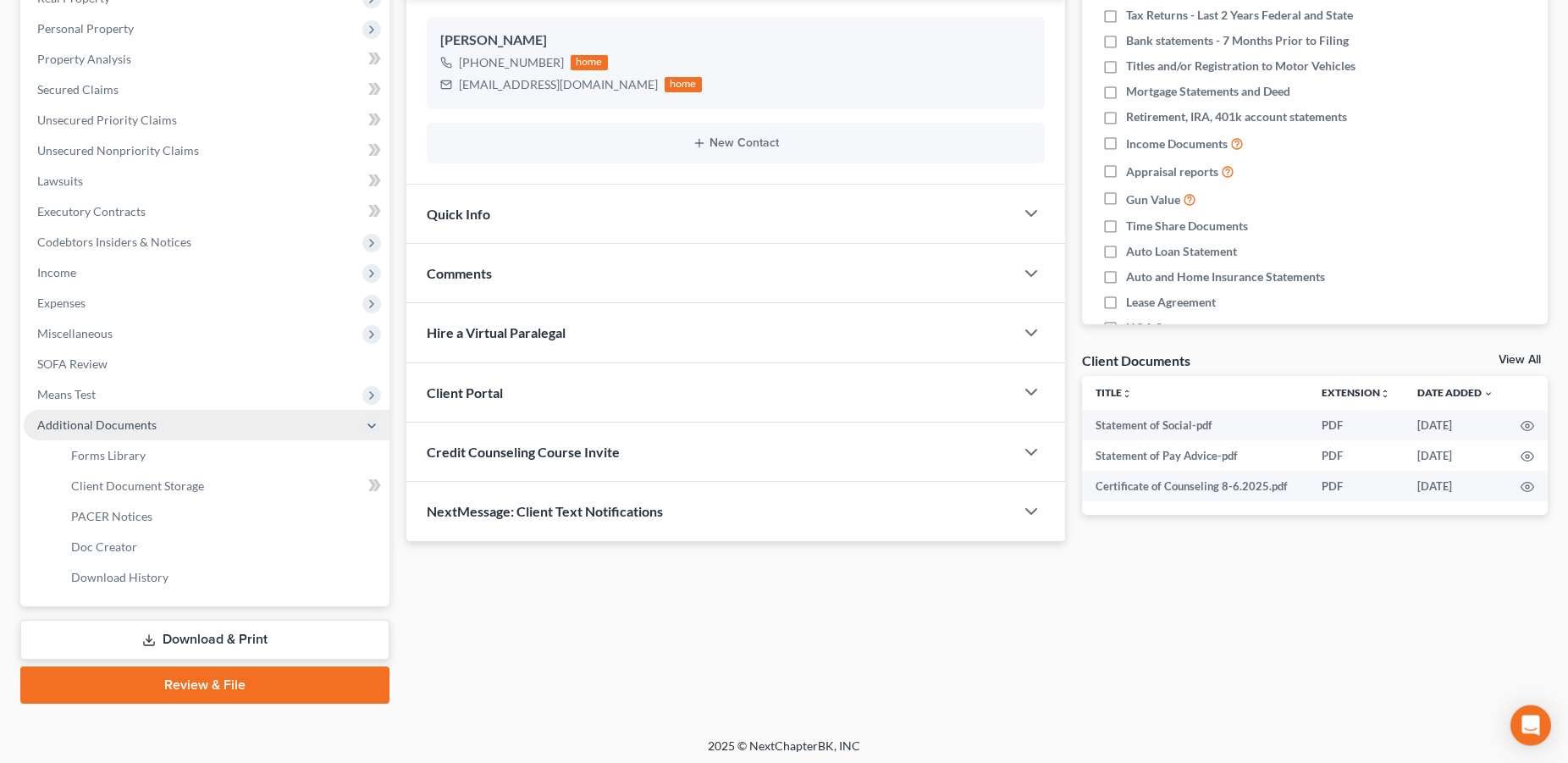
scroll to position [287, 0]
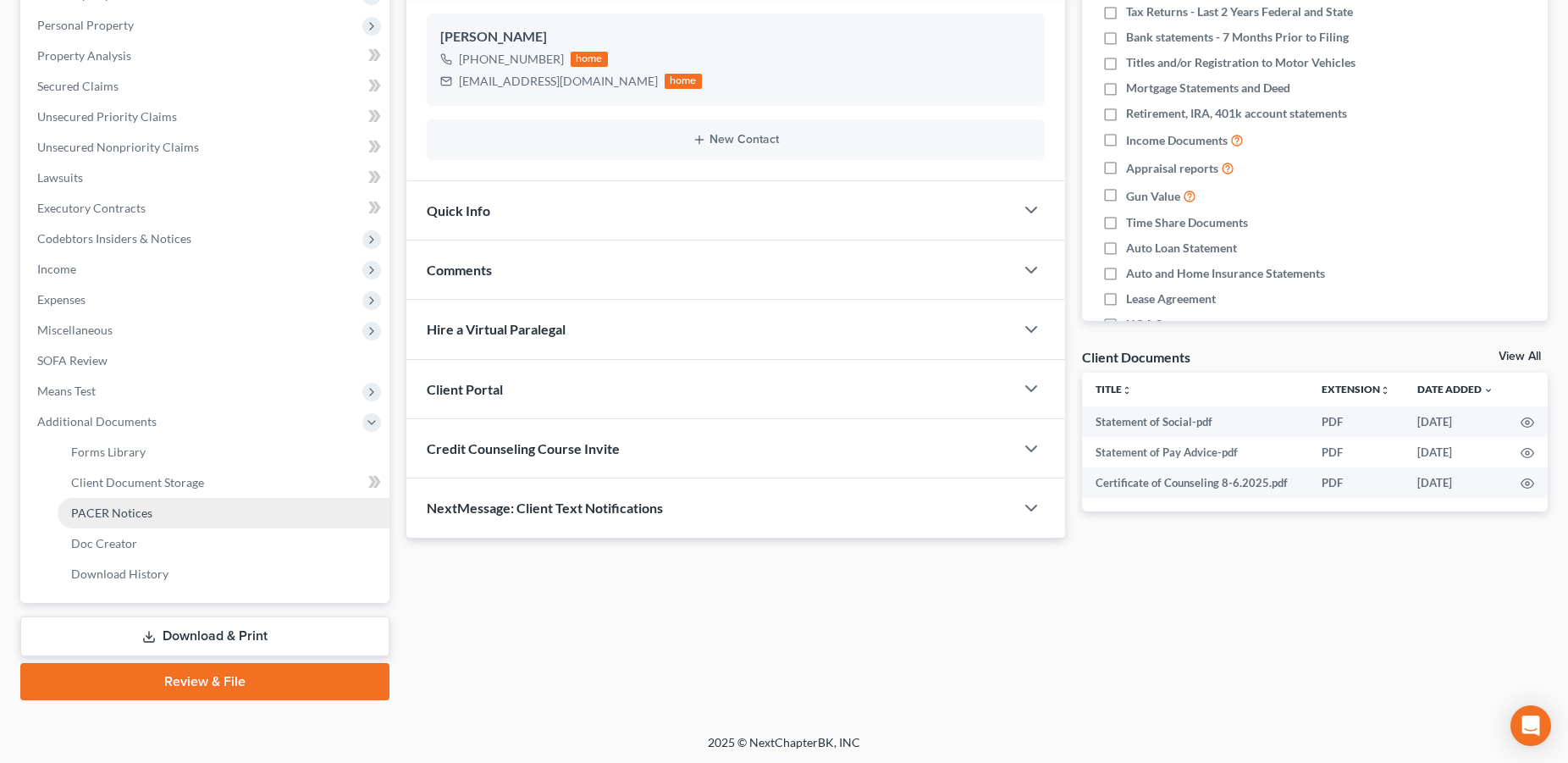
click at [106, 507] on span "PACER Notices" at bounding box center [111, 512] width 82 height 14
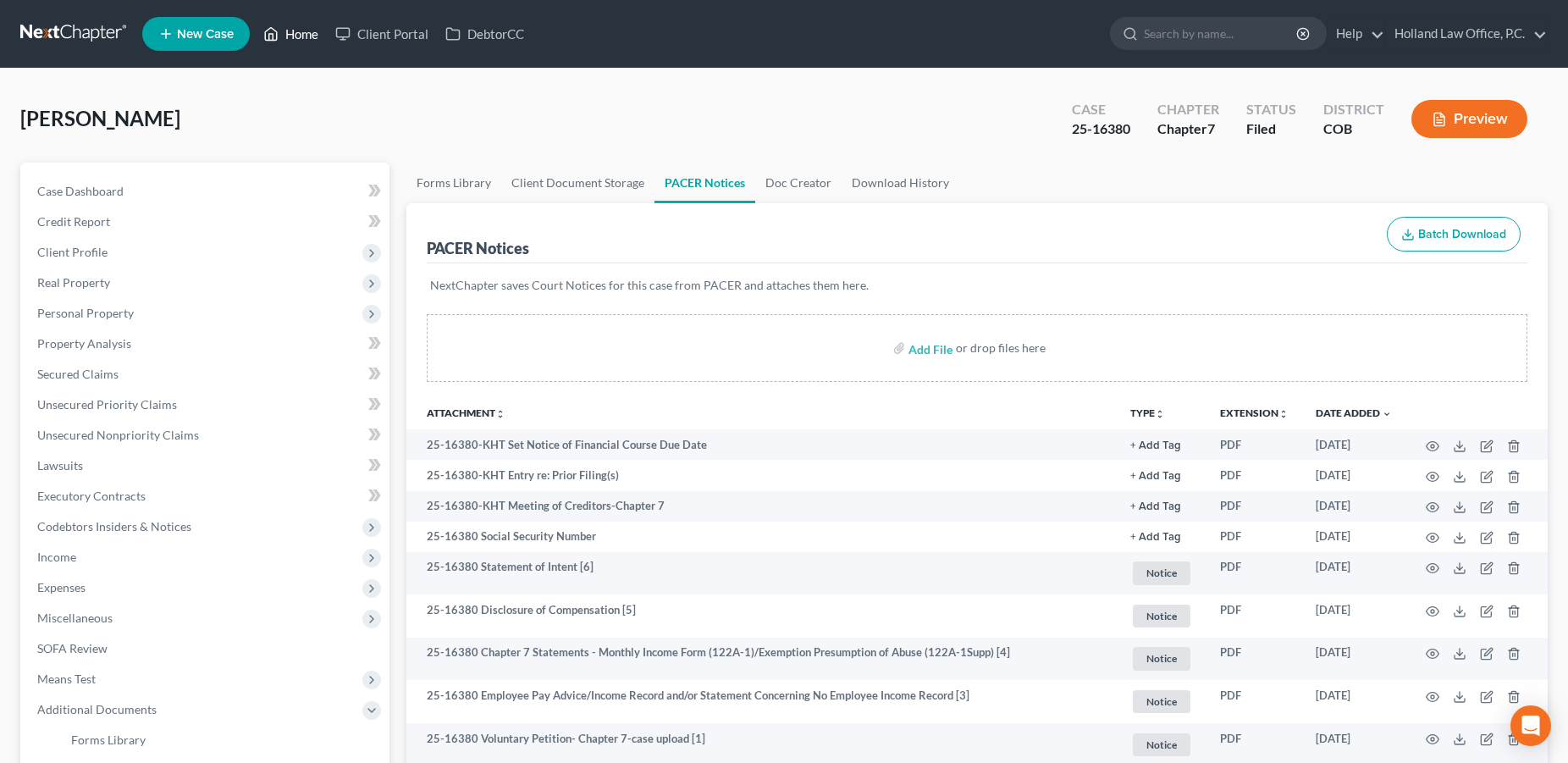
click at [293, 31] on link "Home" at bounding box center [291, 34] width 72 height 31
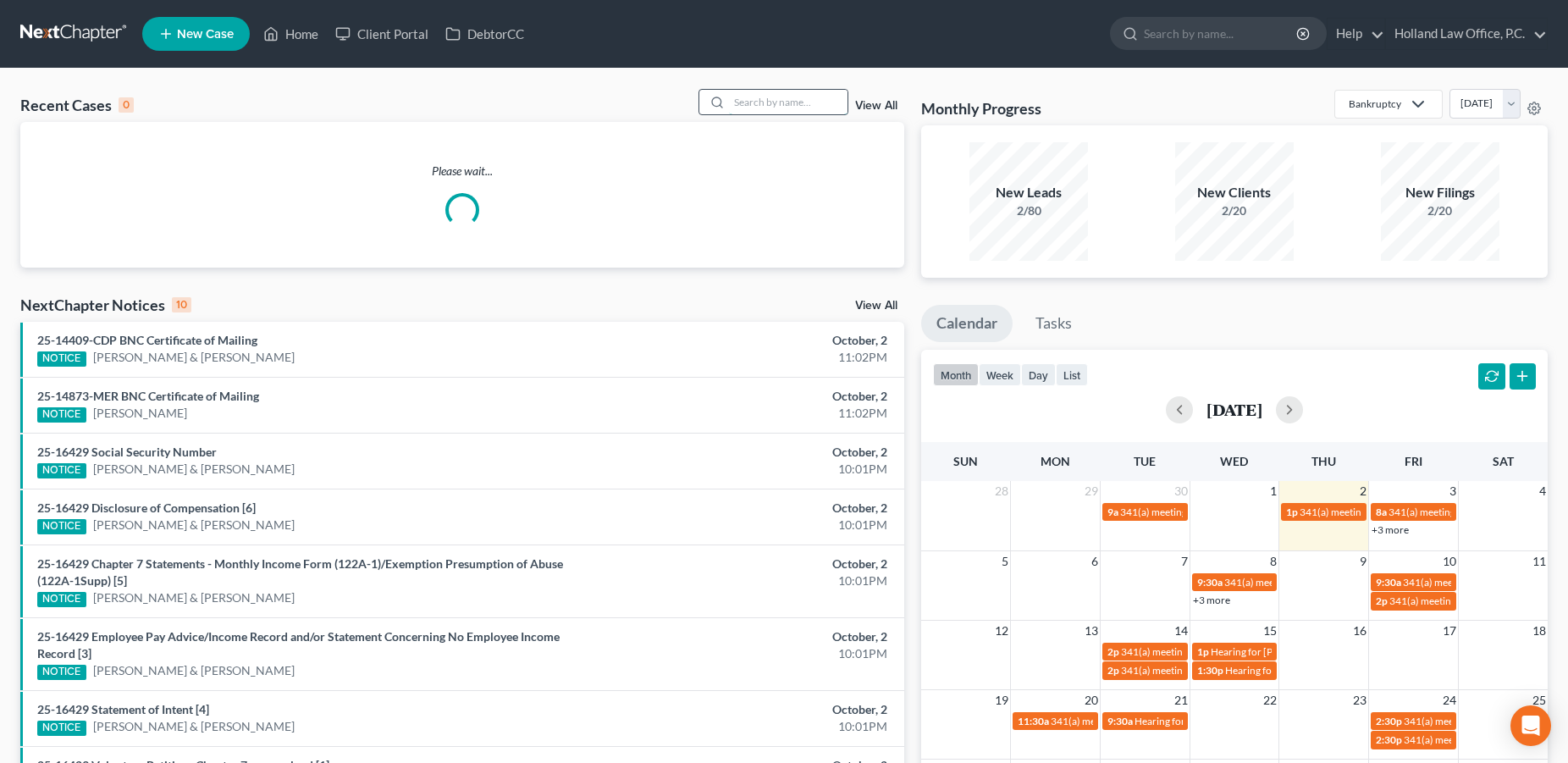
click at [768, 104] on input "search" at bounding box center [788, 101] width 118 height 25
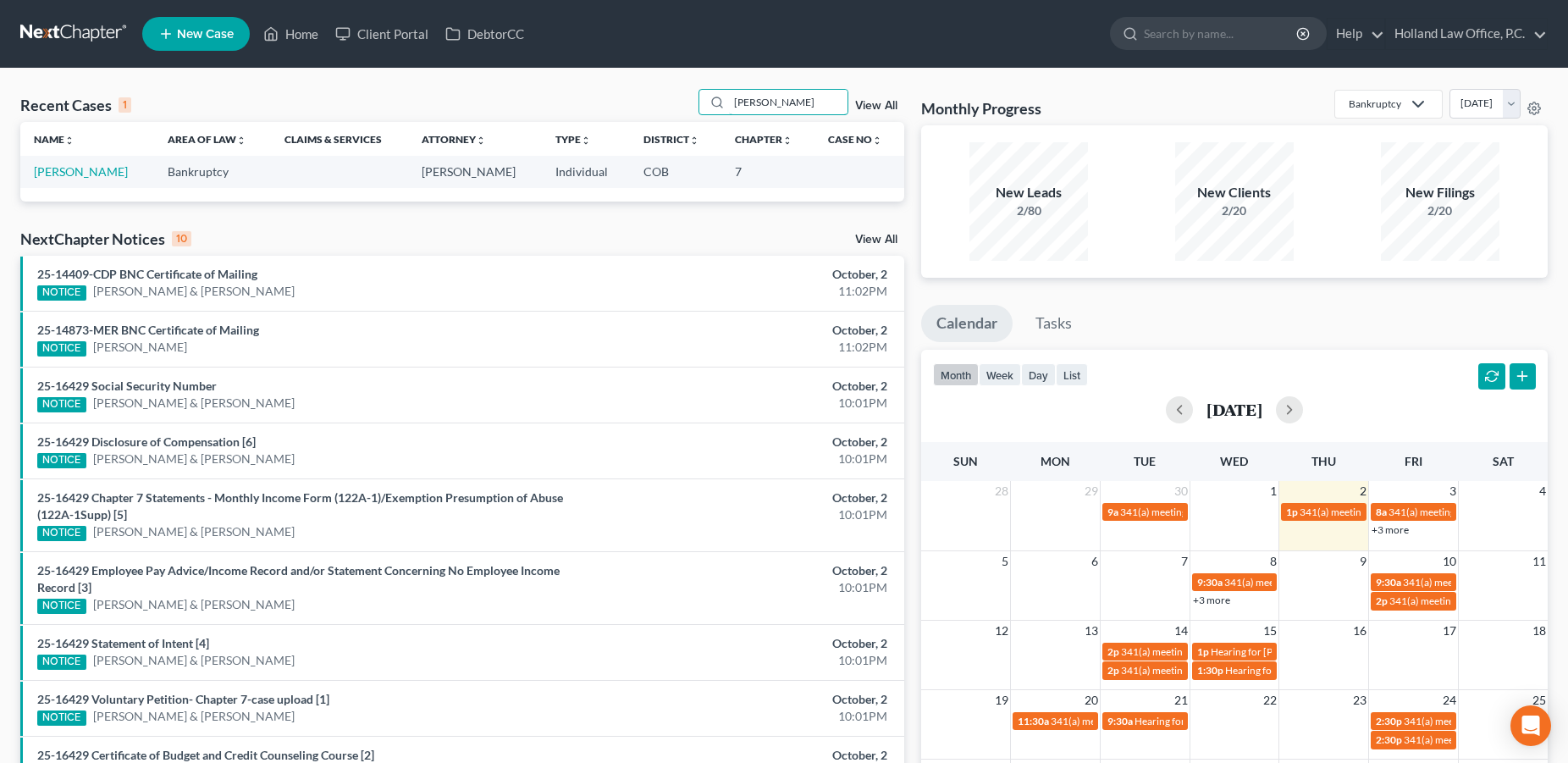
type input "[PERSON_NAME]"
click at [99, 179] on td "[PERSON_NAME]" at bounding box center [87, 171] width 133 height 31
click at [84, 176] on link "[PERSON_NAME]" at bounding box center [81, 171] width 94 height 14
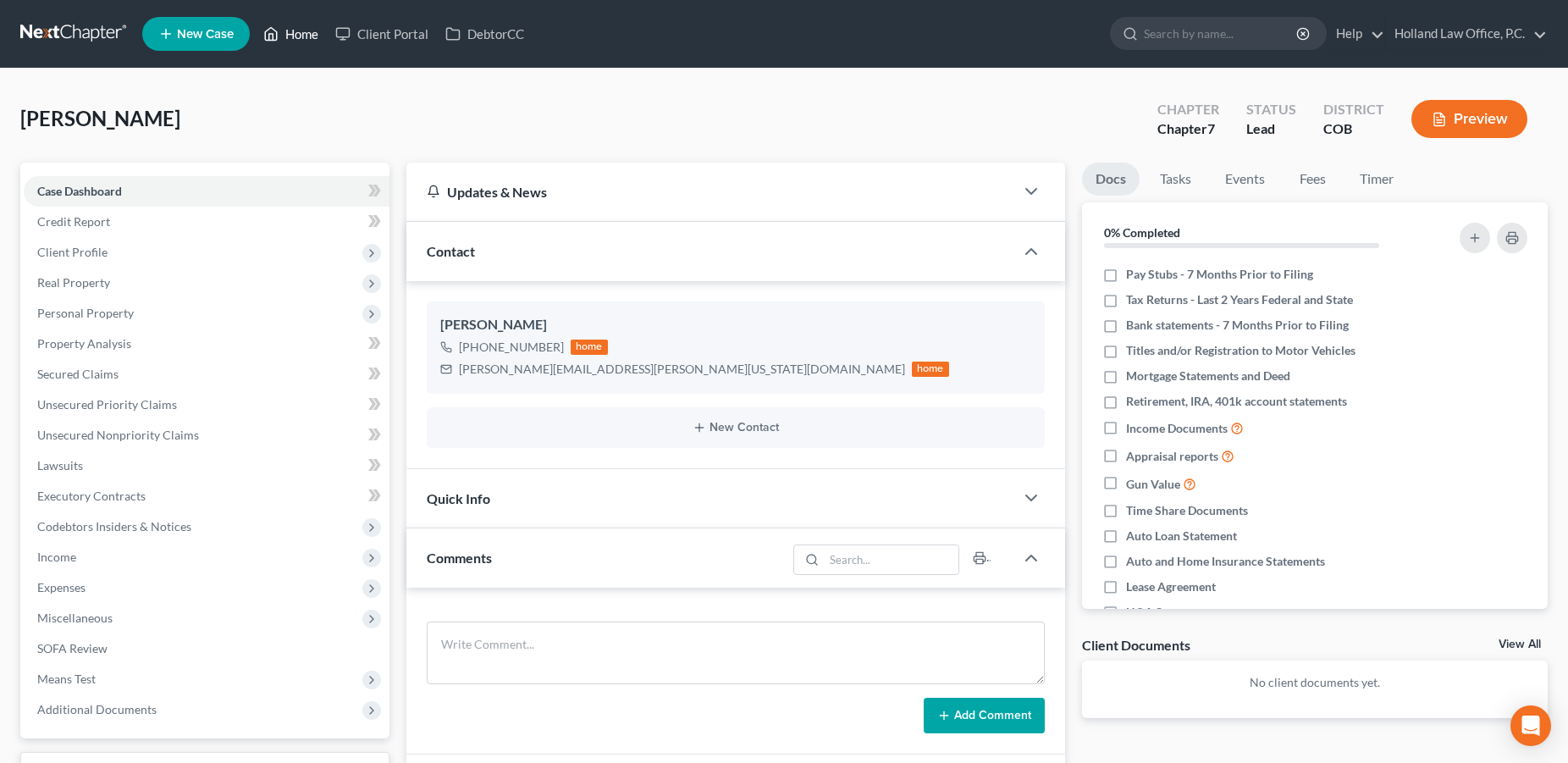
click at [308, 34] on link "Home" at bounding box center [291, 34] width 72 height 31
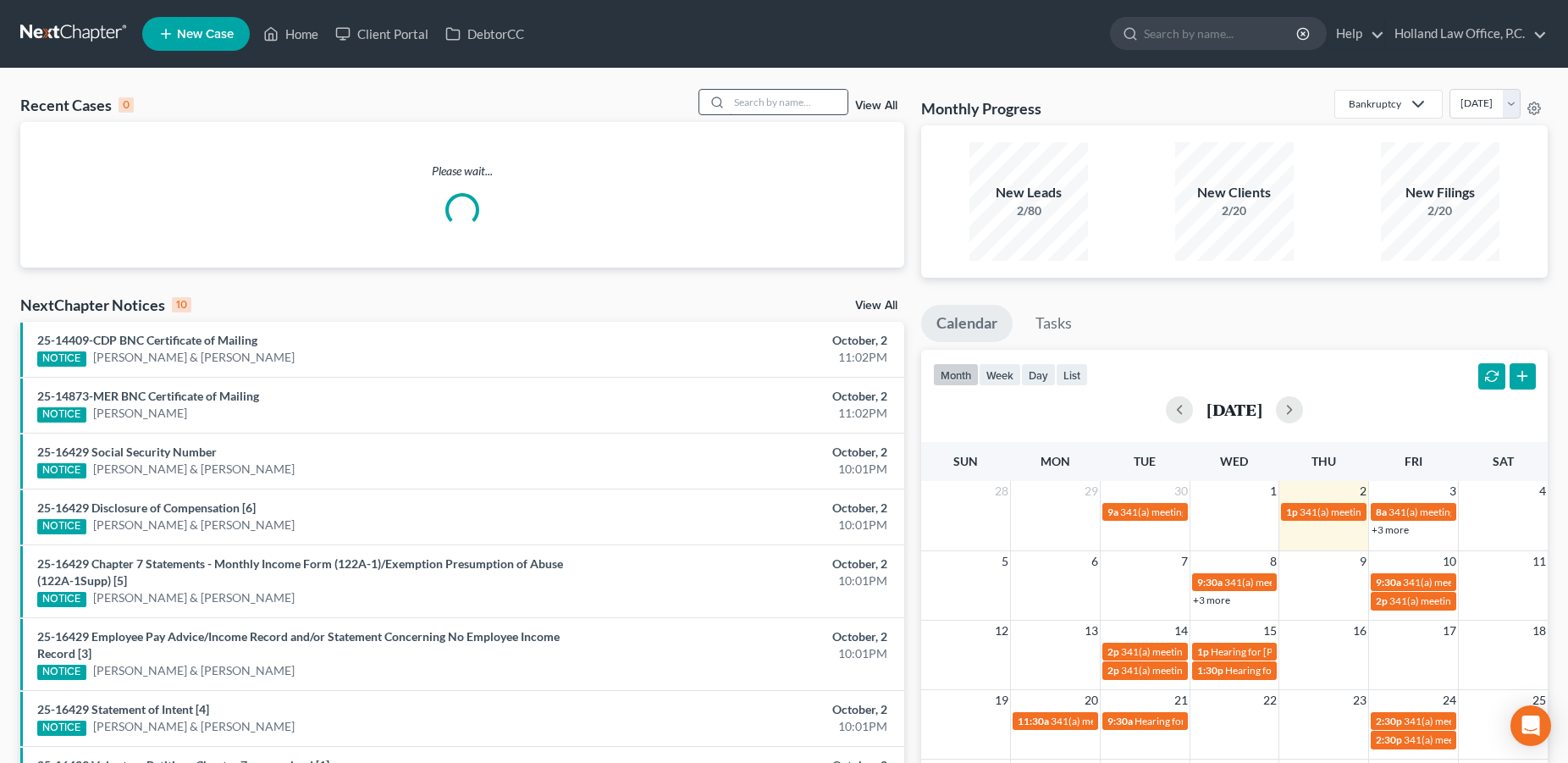
click at [739, 99] on input "search" at bounding box center [788, 101] width 118 height 25
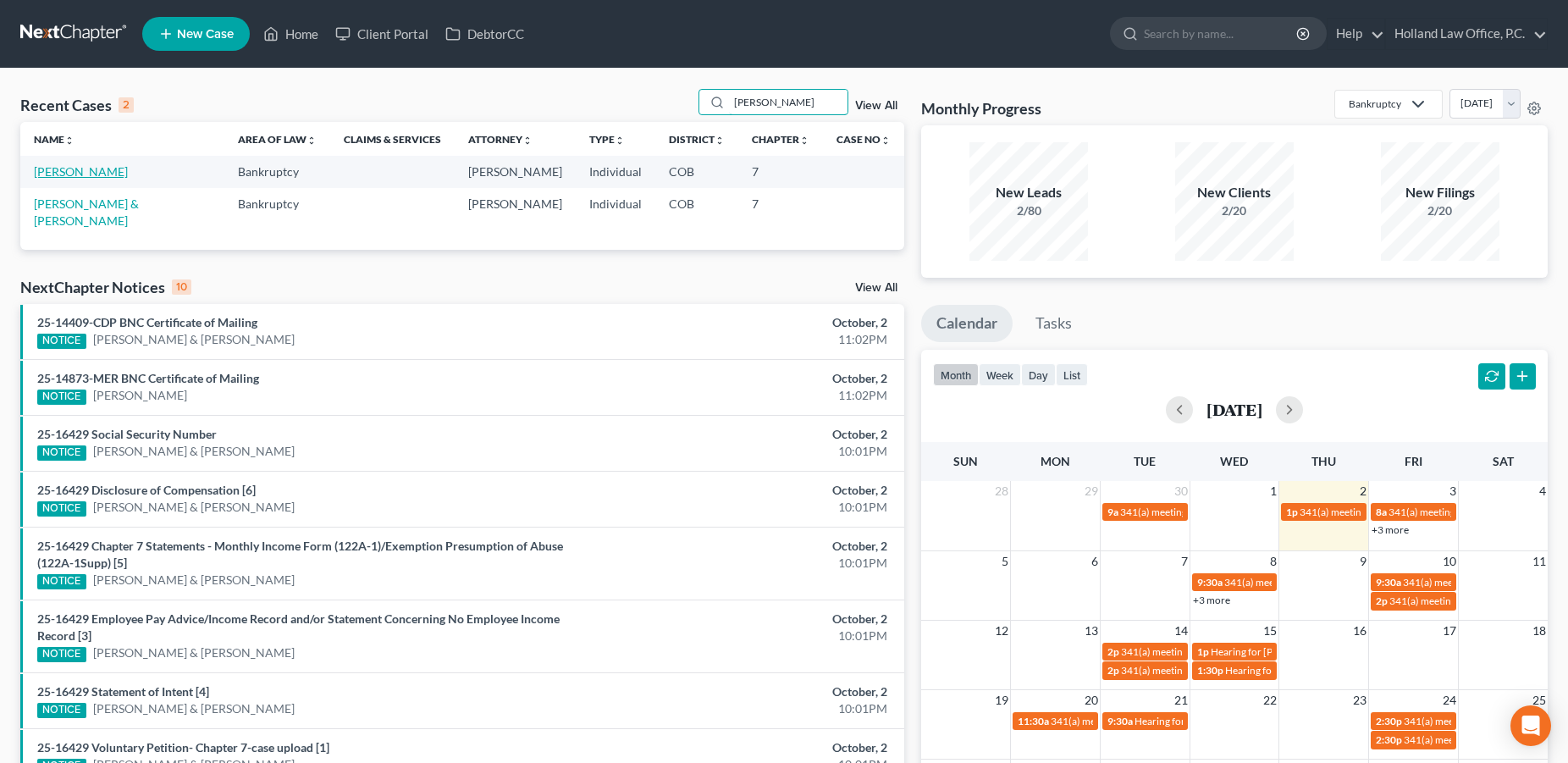
type input "[PERSON_NAME]"
click at [80, 173] on link "[PERSON_NAME]" at bounding box center [81, 171] width 94 height 14
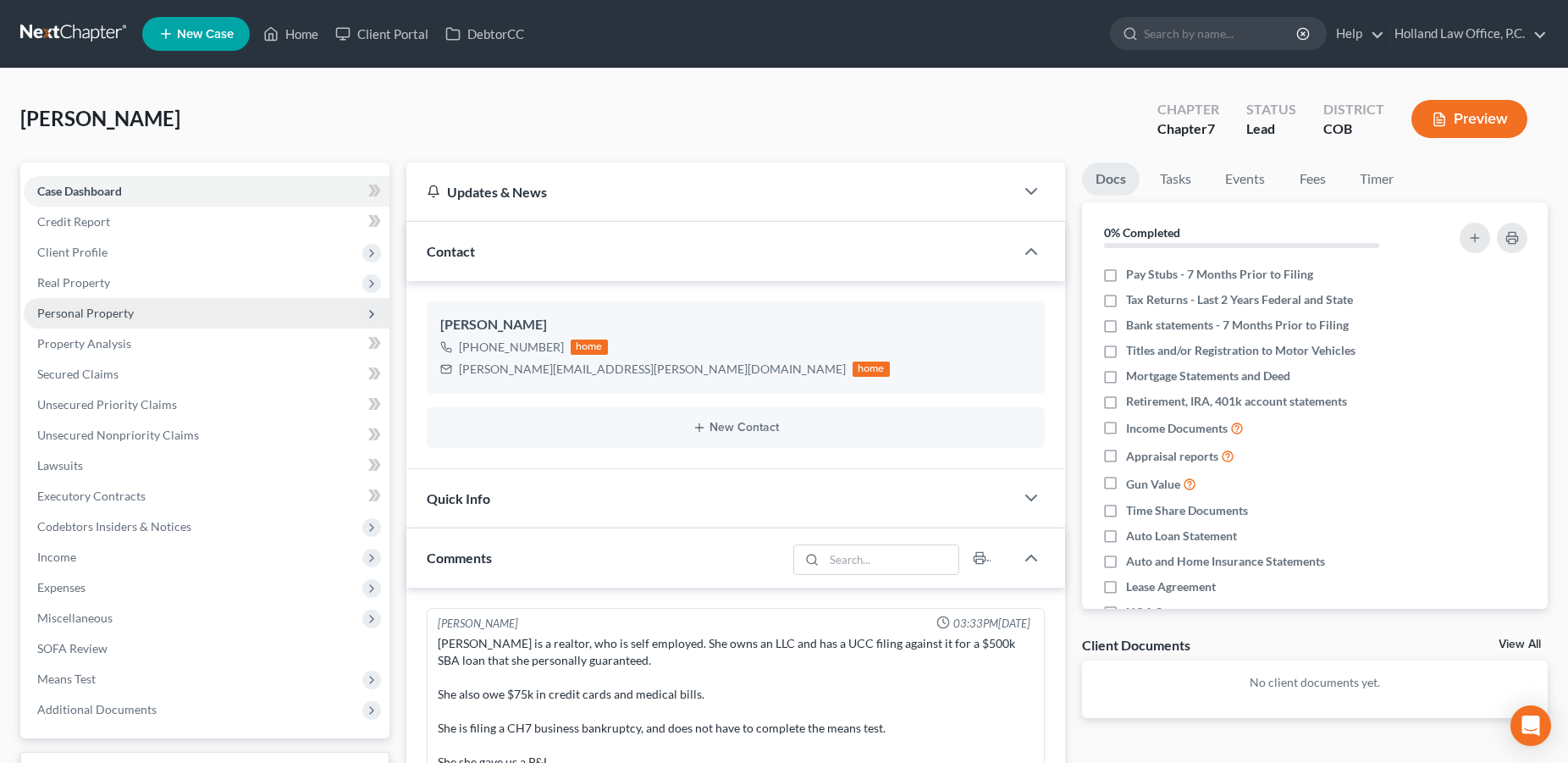
click at [80, 313] on span "Personal Property" at bounding box center [85, 312] width 97 height 14
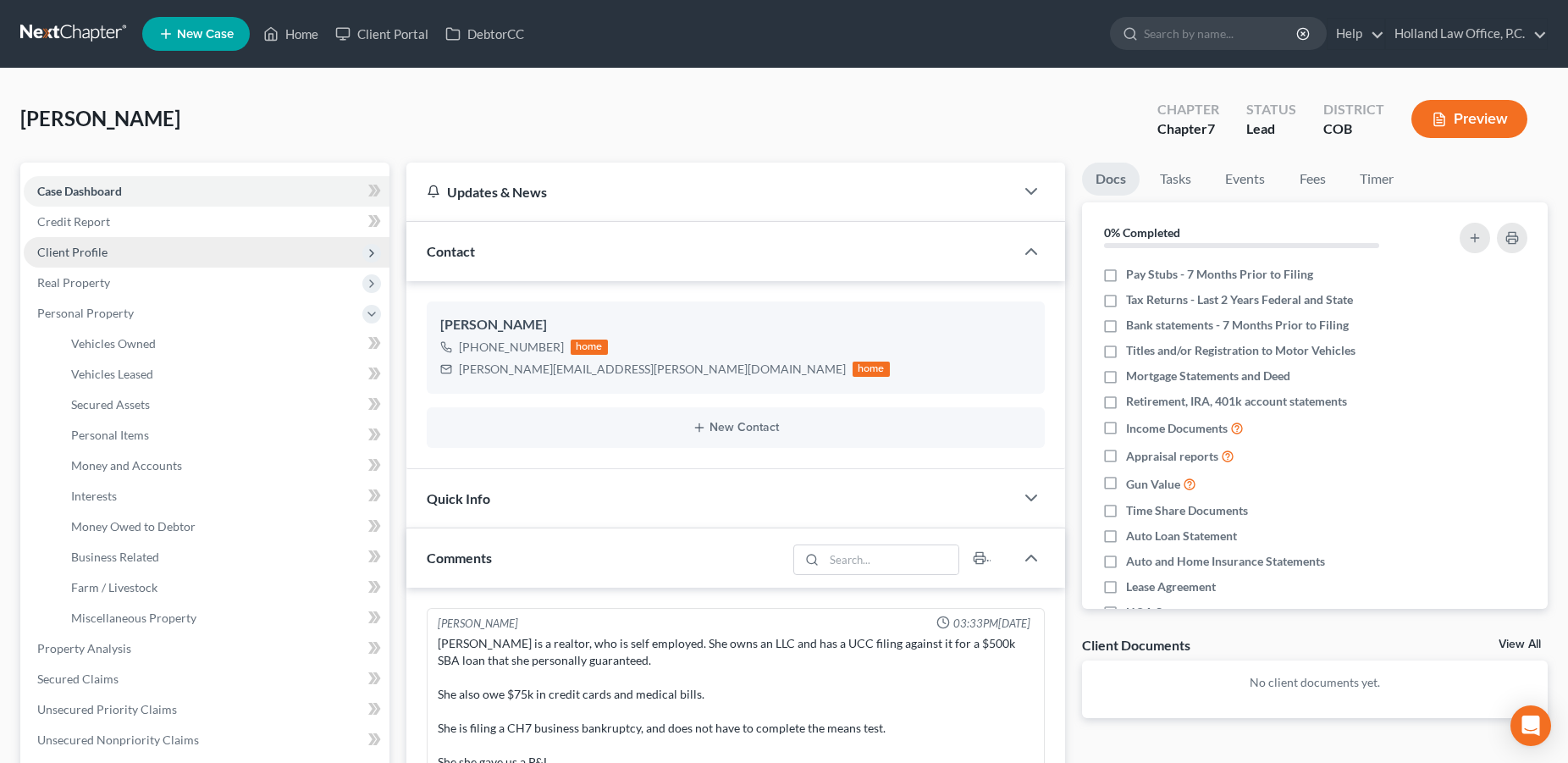
click at [73, 252] on span "Client Profile" at bounding box center [72, 252] width 71 height 14
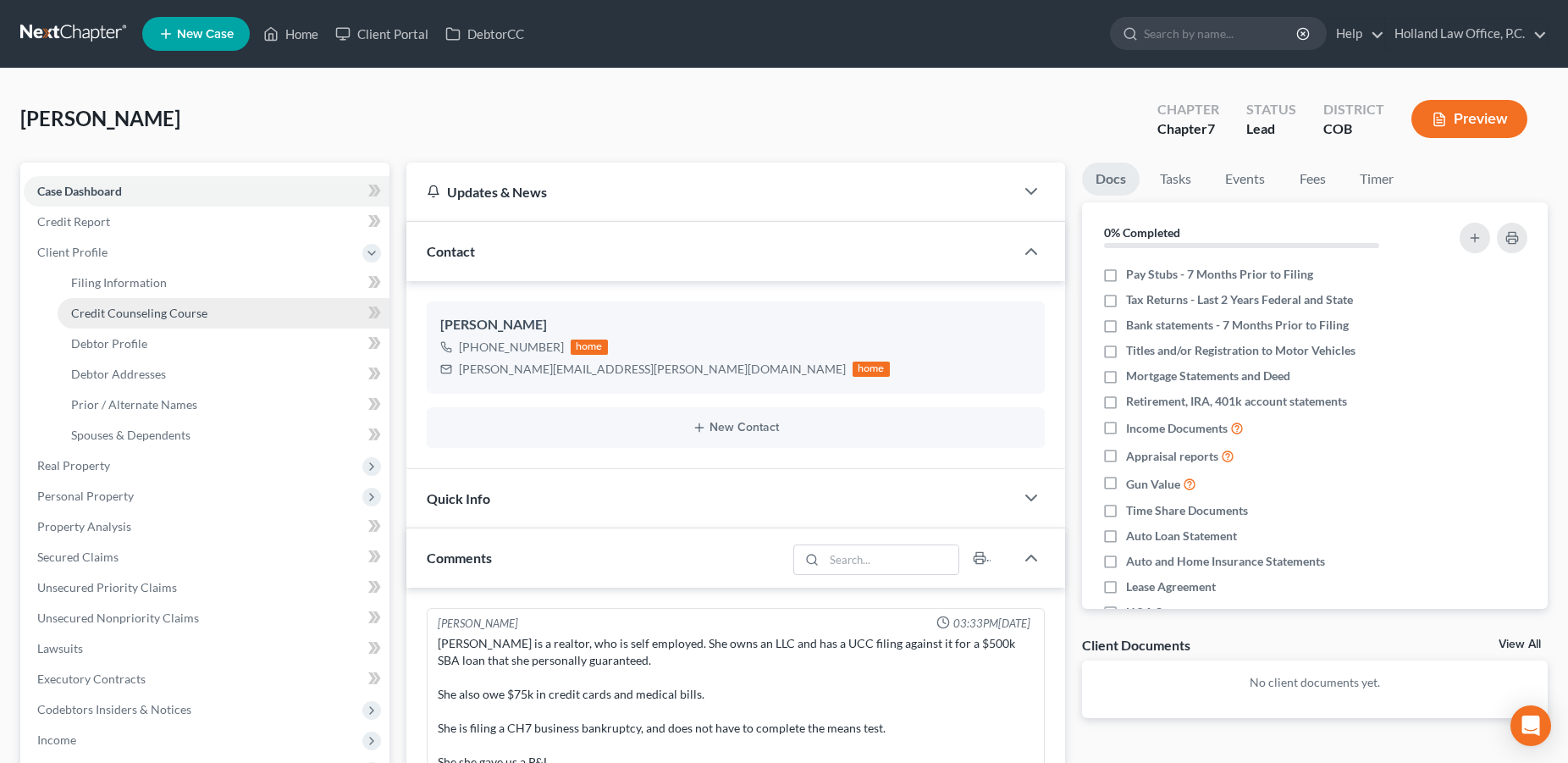
click at [96, 306] on span "Credit Counseling Course" at bounding box center [138, 312] width 136 height 14
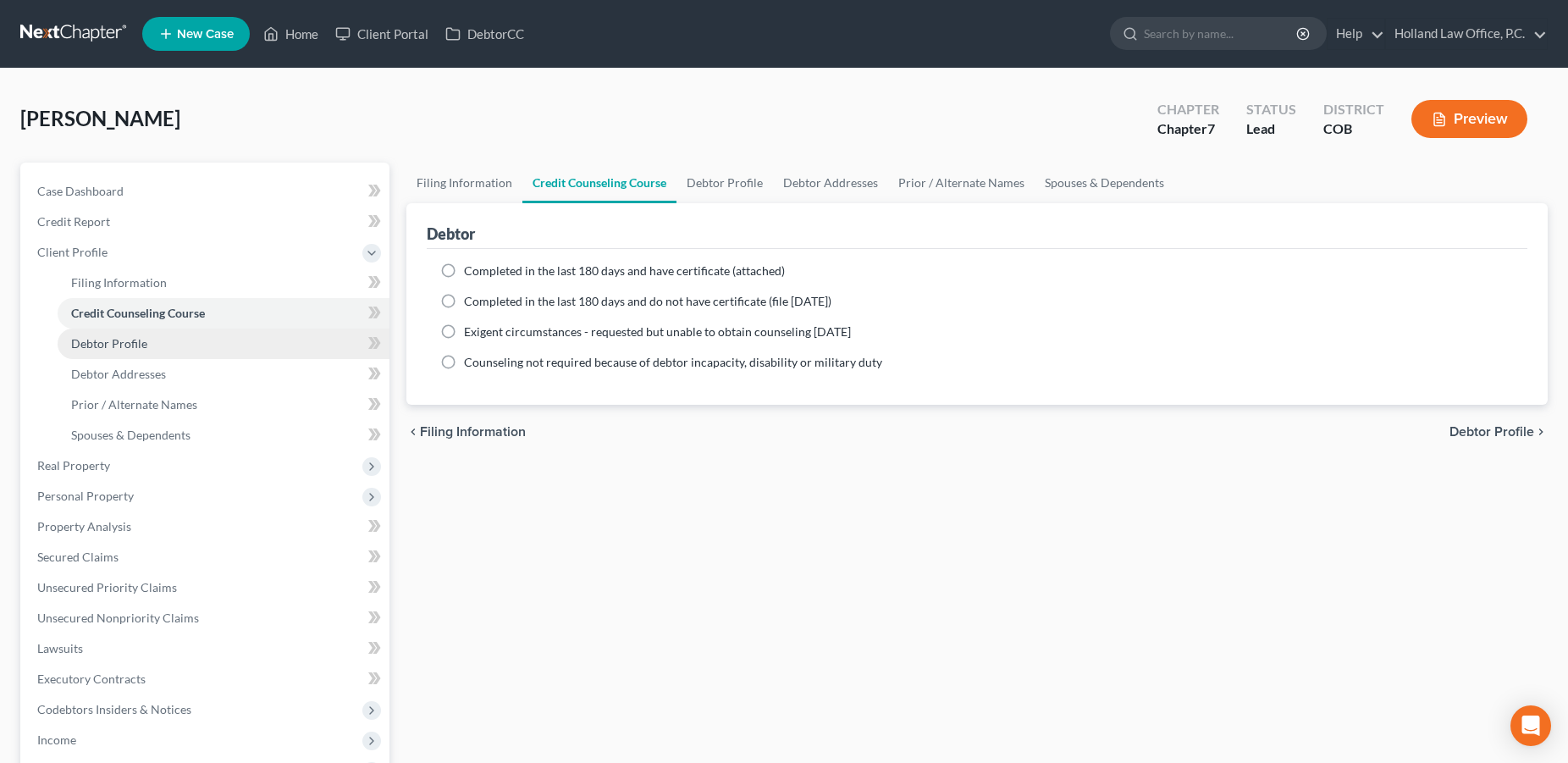
click at [116, 334] on link "Debtor Profile" at bounding box center [224, 343] width 332 height 31
select select "0"
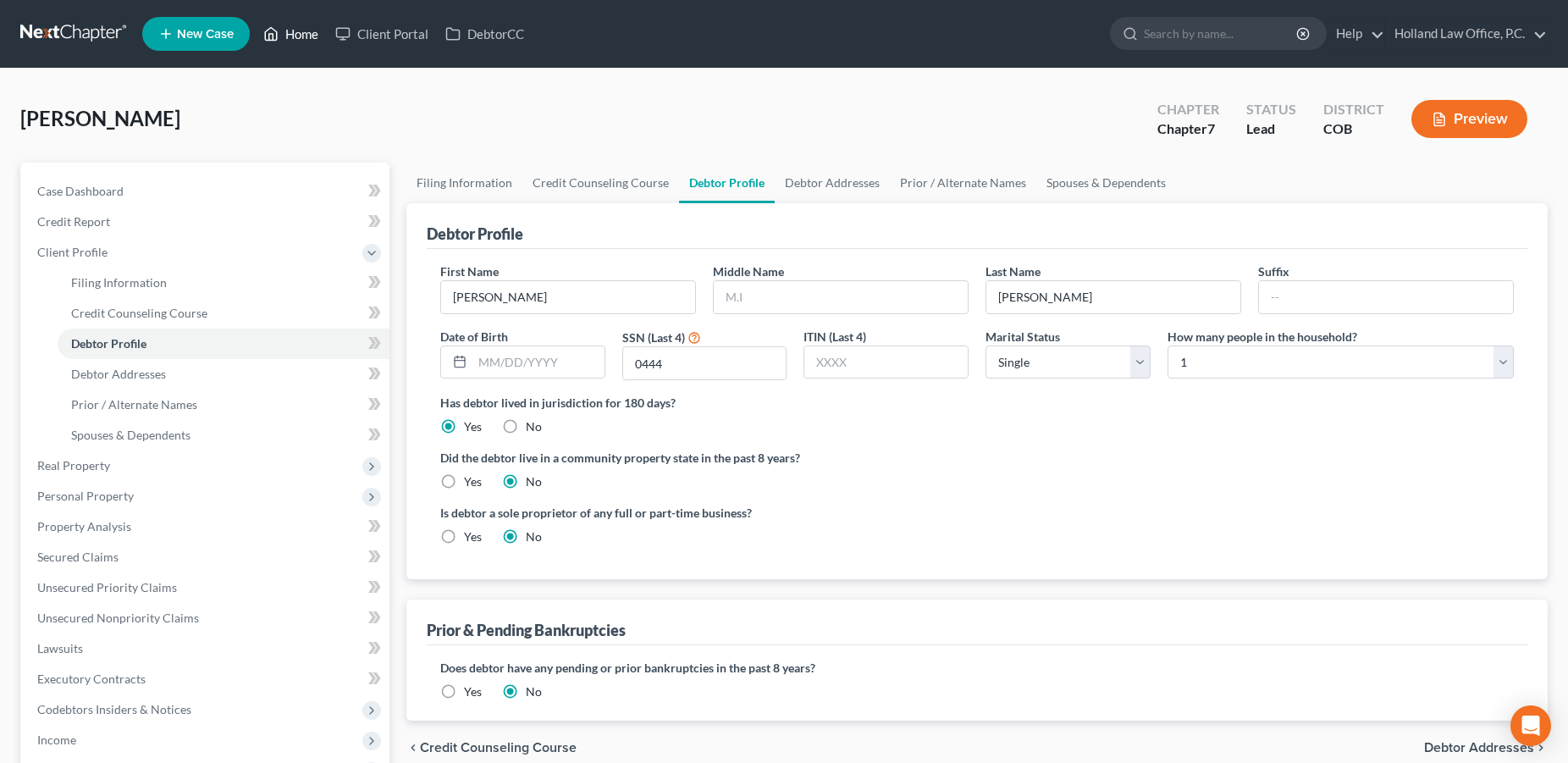
click at [297, 36] on link "Home" at bounding box center [291, 34] width 72 height 31
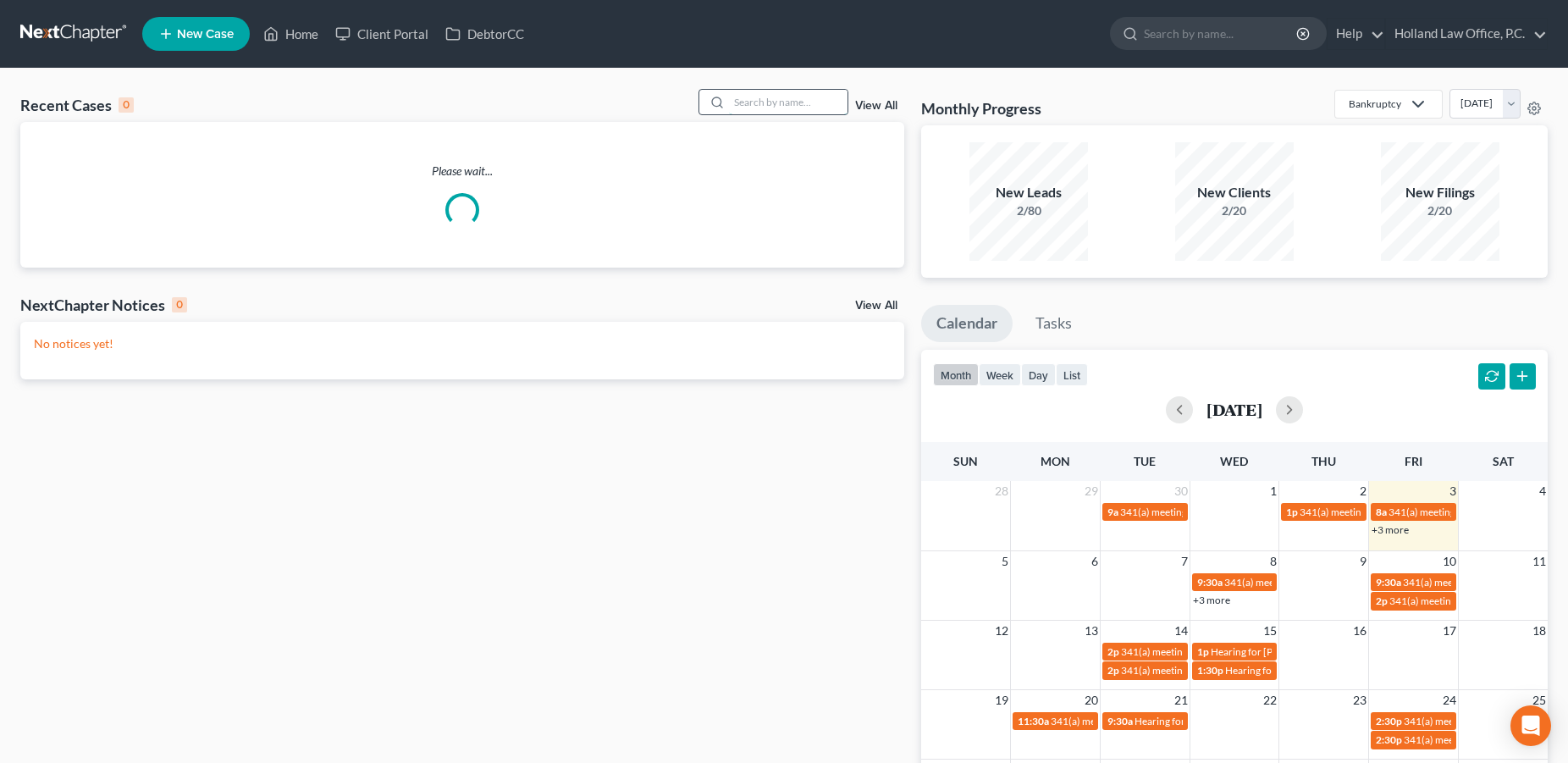
click at [729, 102] on input "search" at bounding box center [788, 101] width 118 height 25
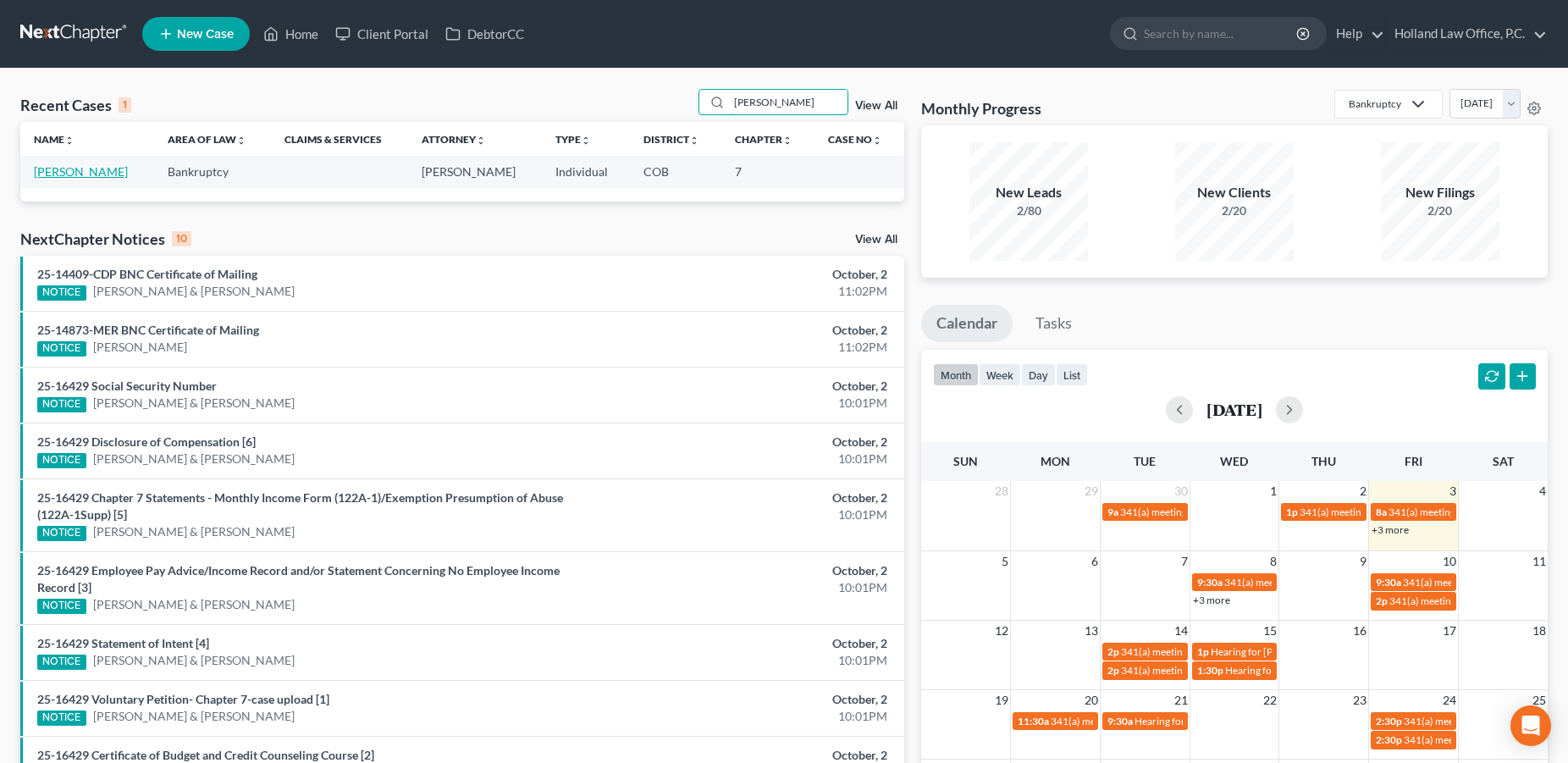
type input "[PERSON_NAME]"
click at [83, 167] on link "[PERSON_NAME]" at bounding box center [81, 171] width 94 height 14
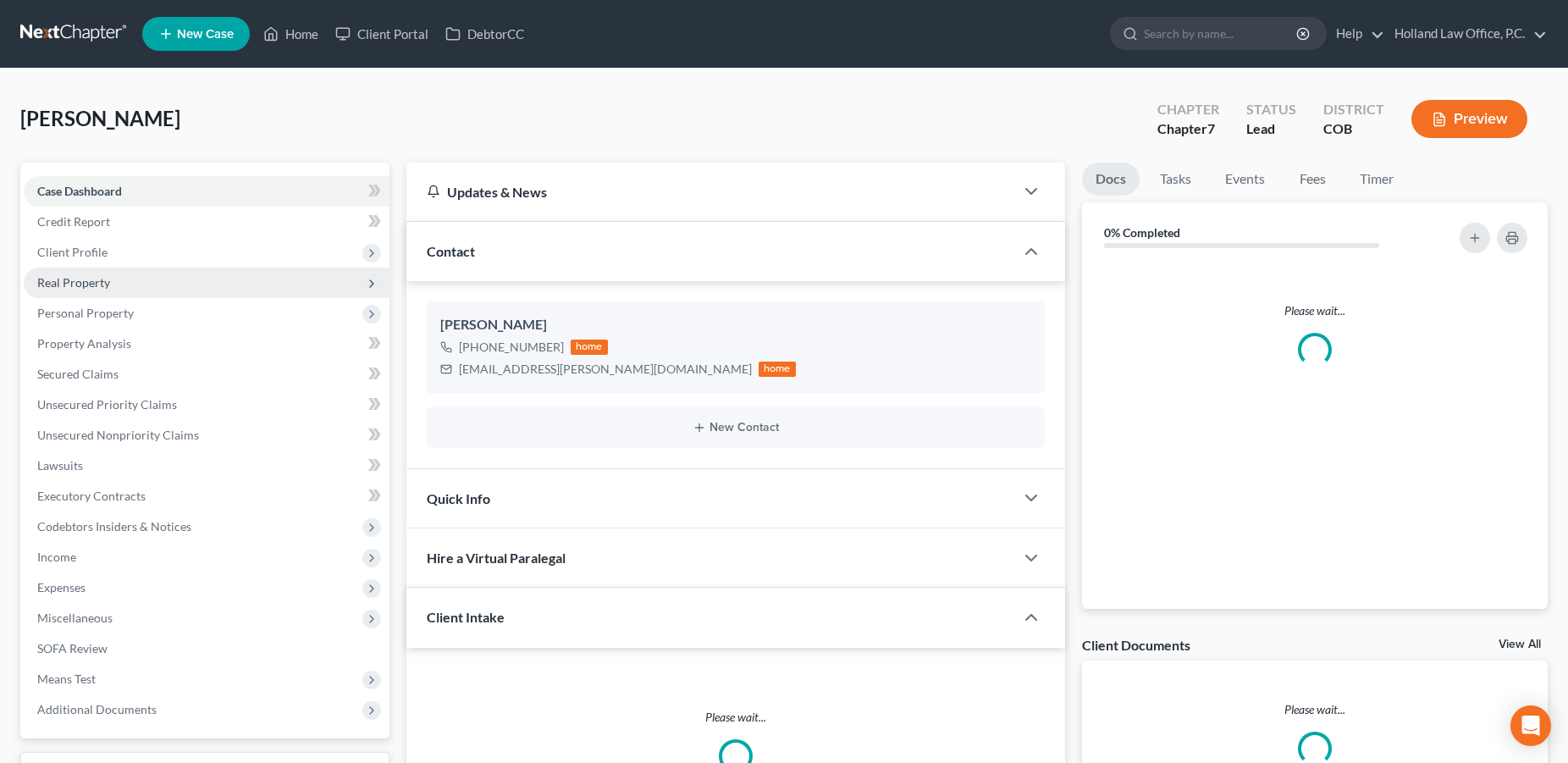
click at [87, 171] on div "Case Dashboard Payments Invoices Payments Payments Credit Report Client Profile…" at bounding box center [204, 450] width 369 height 576
click at [87, 252] on span "Client Profile" at bounding box center [72, 252] width 71 height 14
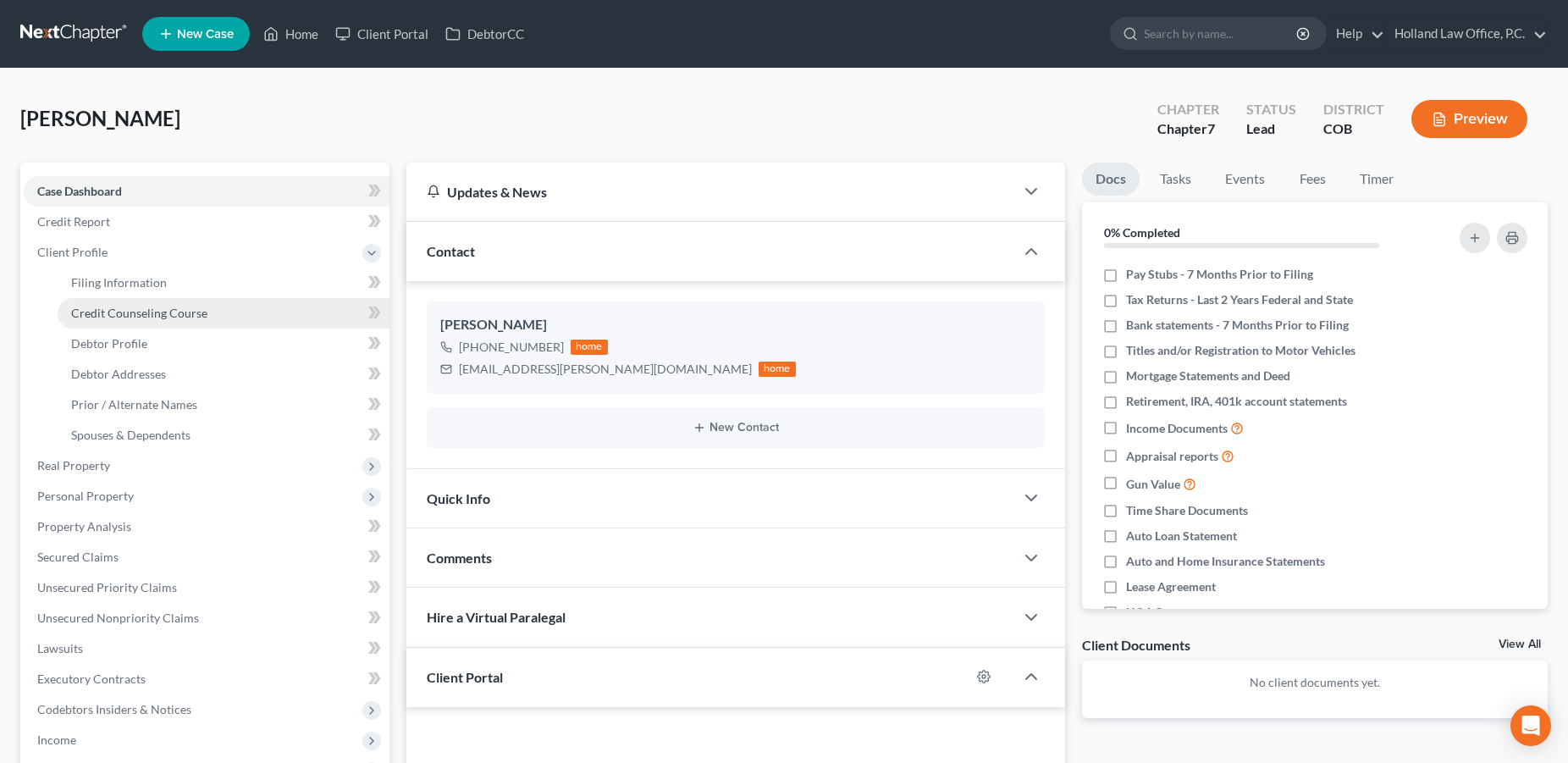
click at [104, 314] on span "Credit Counseling Course" at bounding box center [138, 312] width 136 height 14
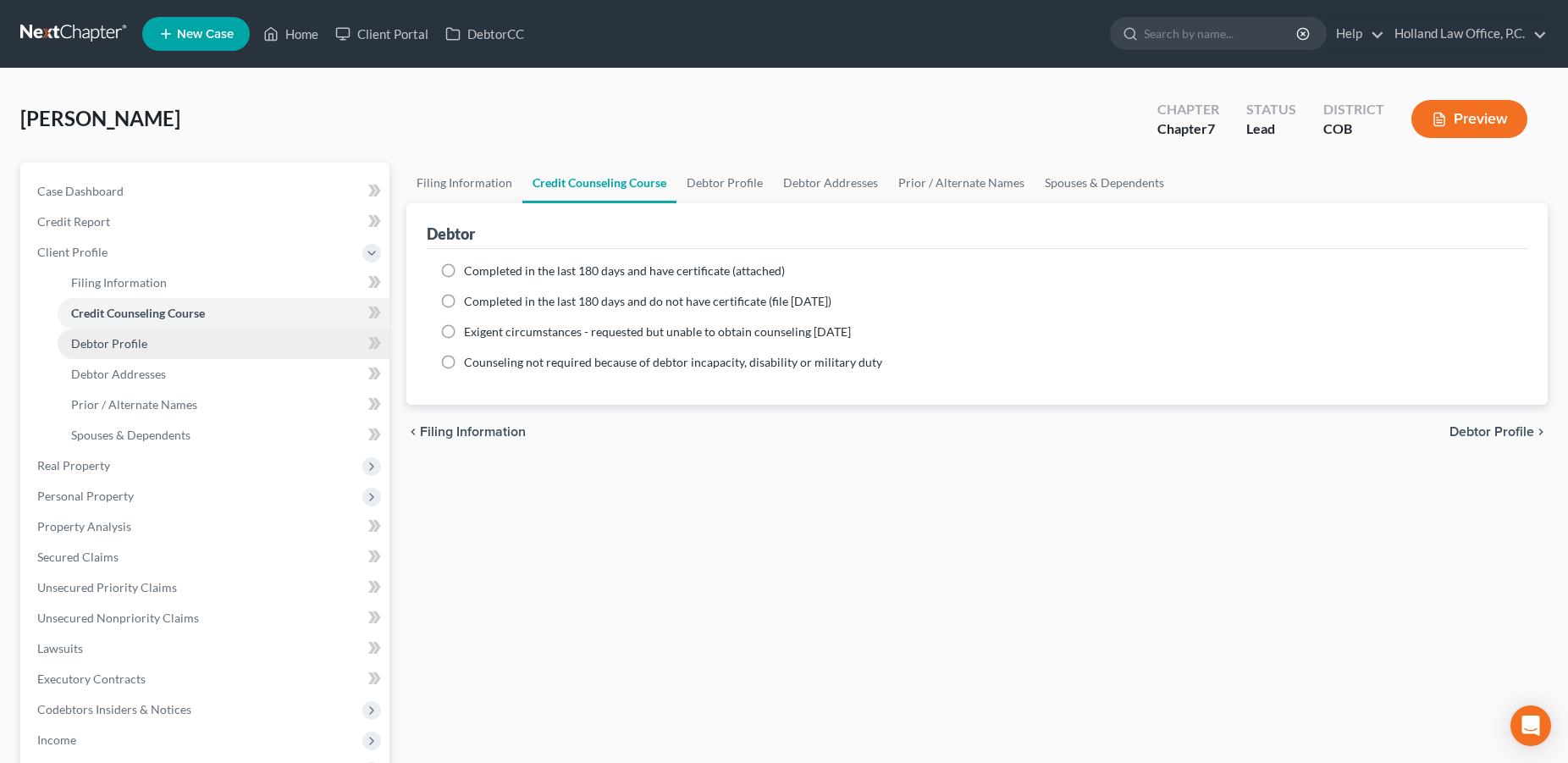
click at [124, 345] on span "Debtor Profile" at bounding box center [108, 343] width 77 height 14
select select "0"
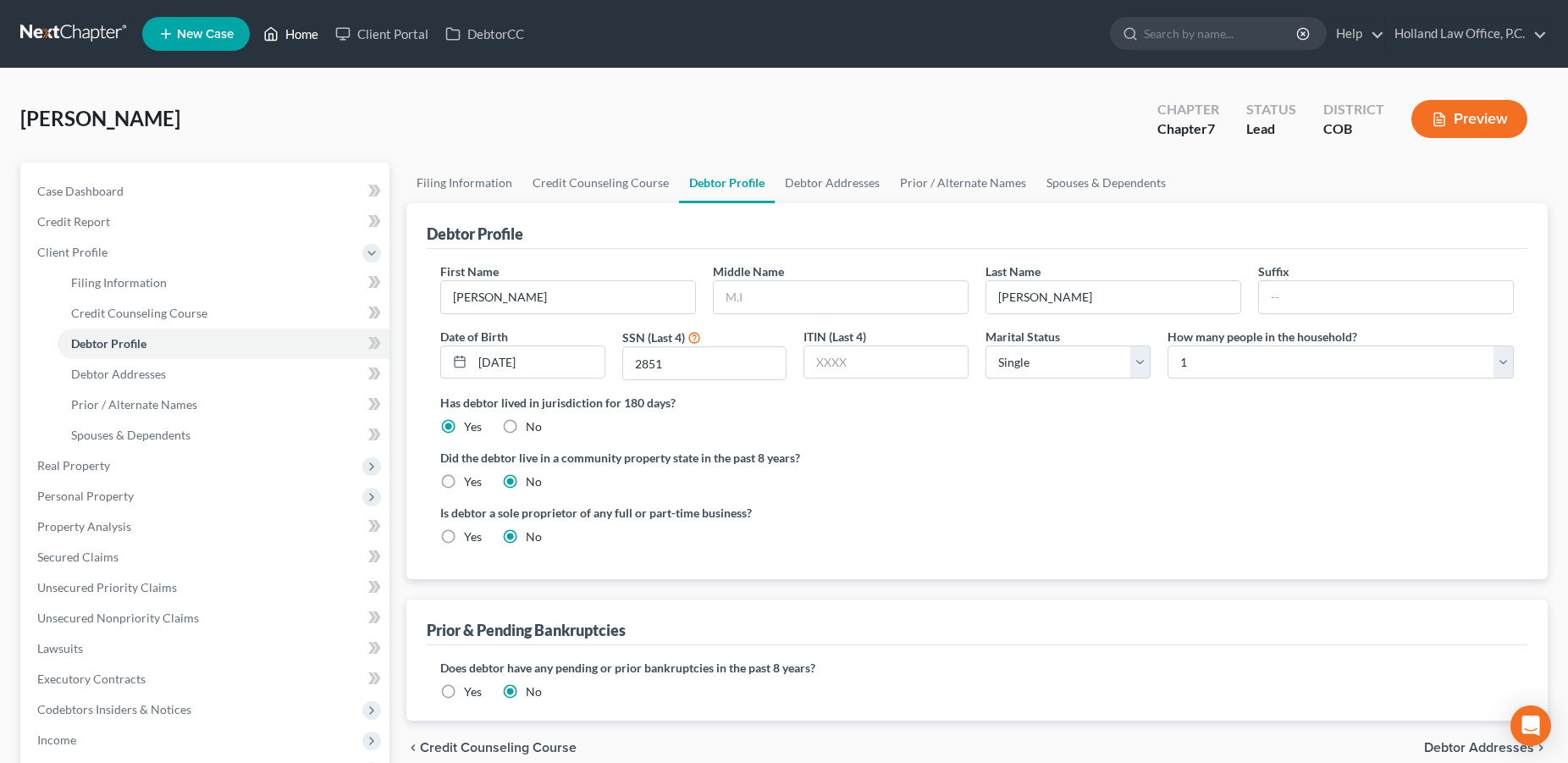
click at [294, 40] on link "Home" at bounding box center [291, 34] width 72 height 31
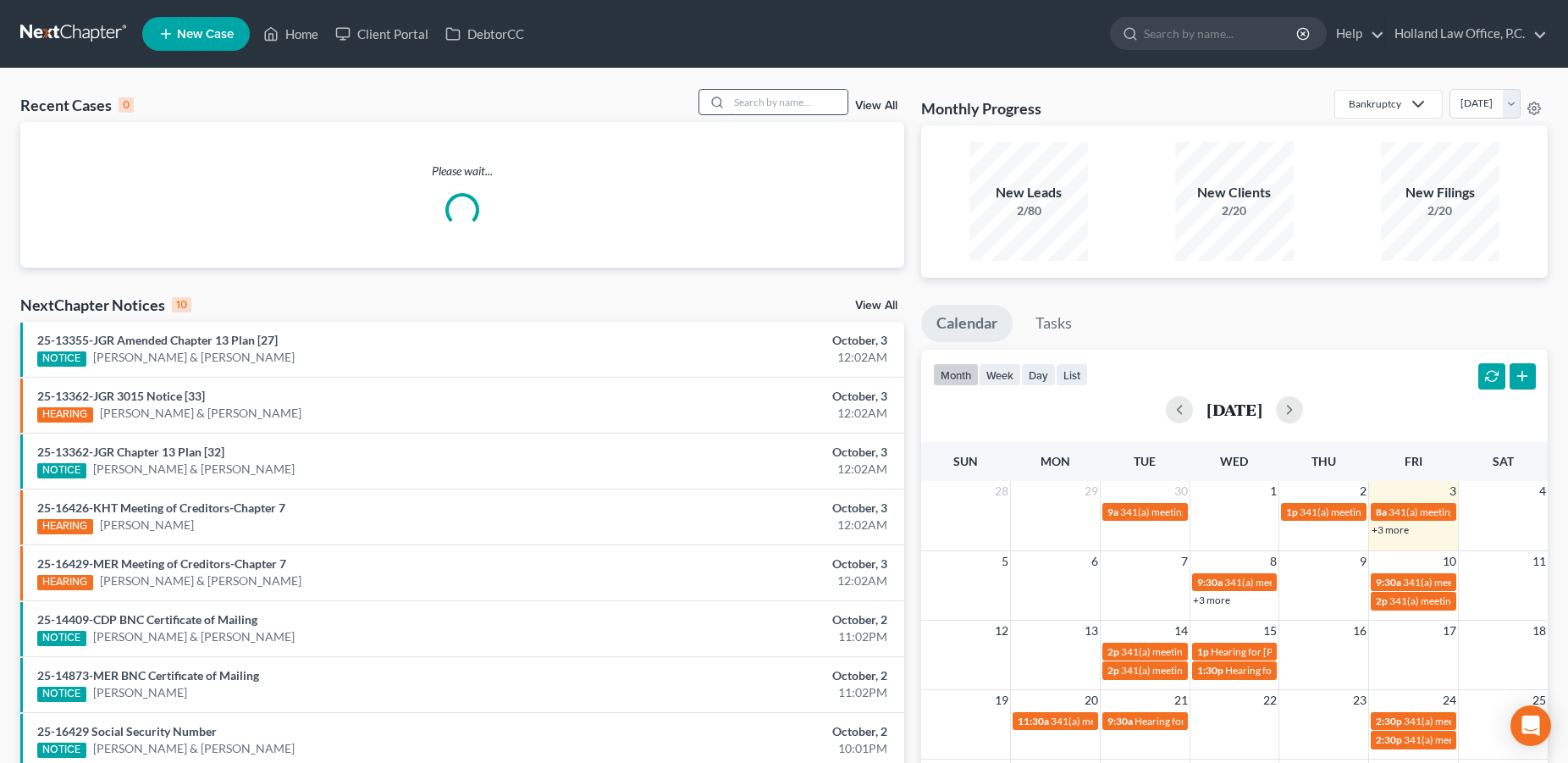
click at [807, 96] on input "search" at bounding box center [788, 101] width 118 height 25
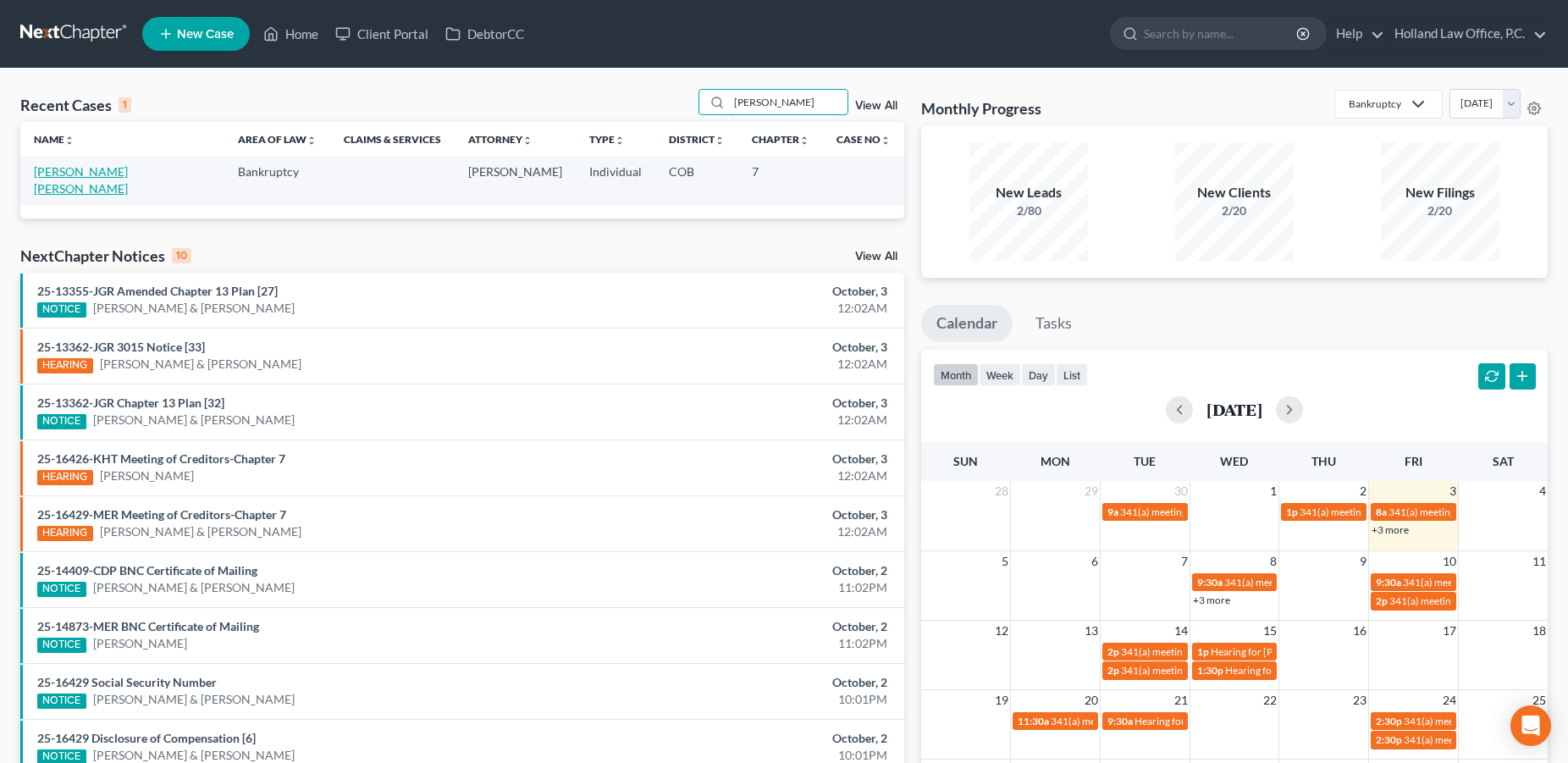
type input "[PERSON_NAME]"
click at [127, 179] on link "[PERSON_NAME] [PERSON_NAME]" at bounding box center [81, 179] width 94 height 31
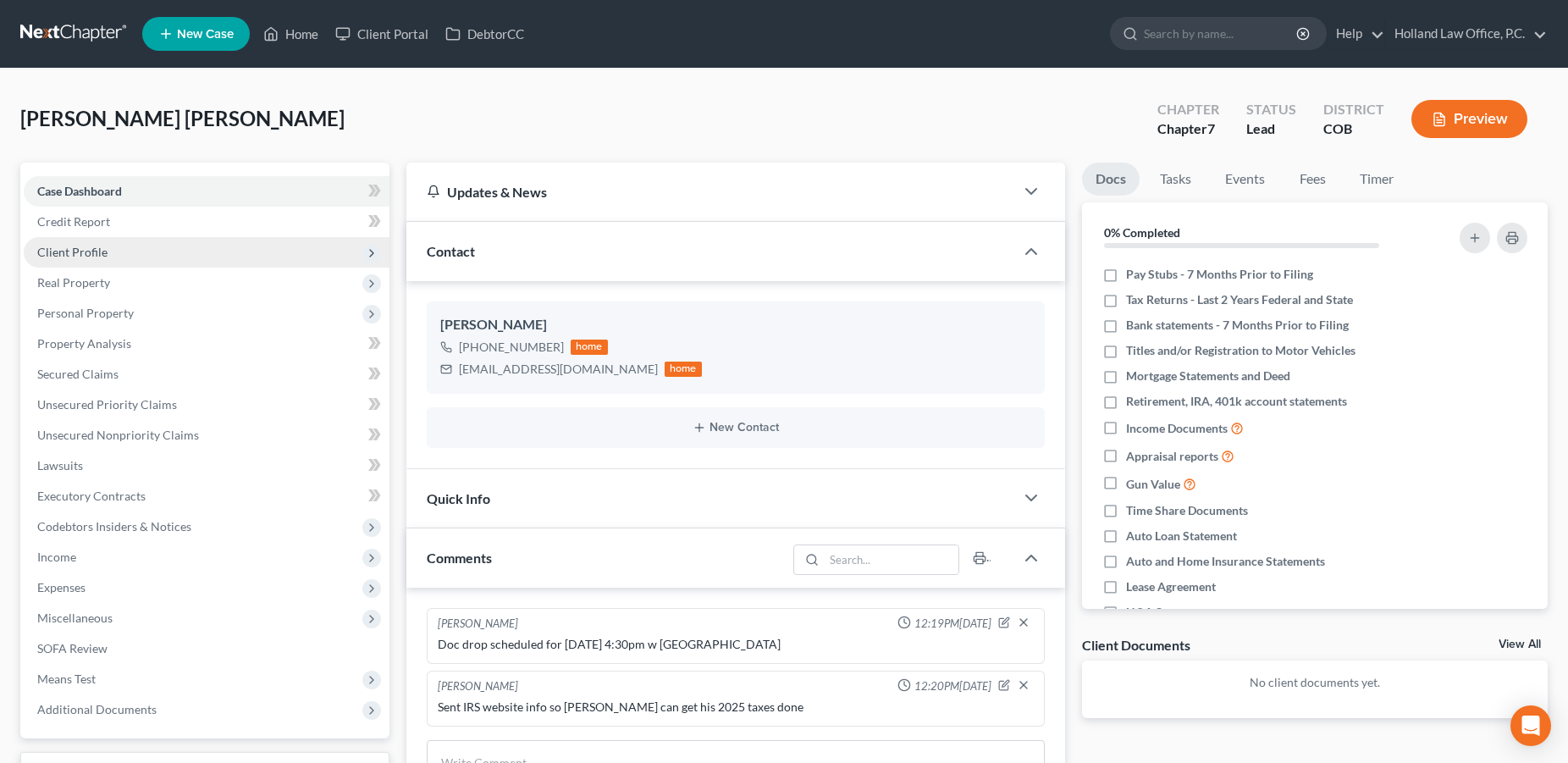
click at [110, 250] on span "Client Profile" at bounding box center [207, 252] width 366 height 31
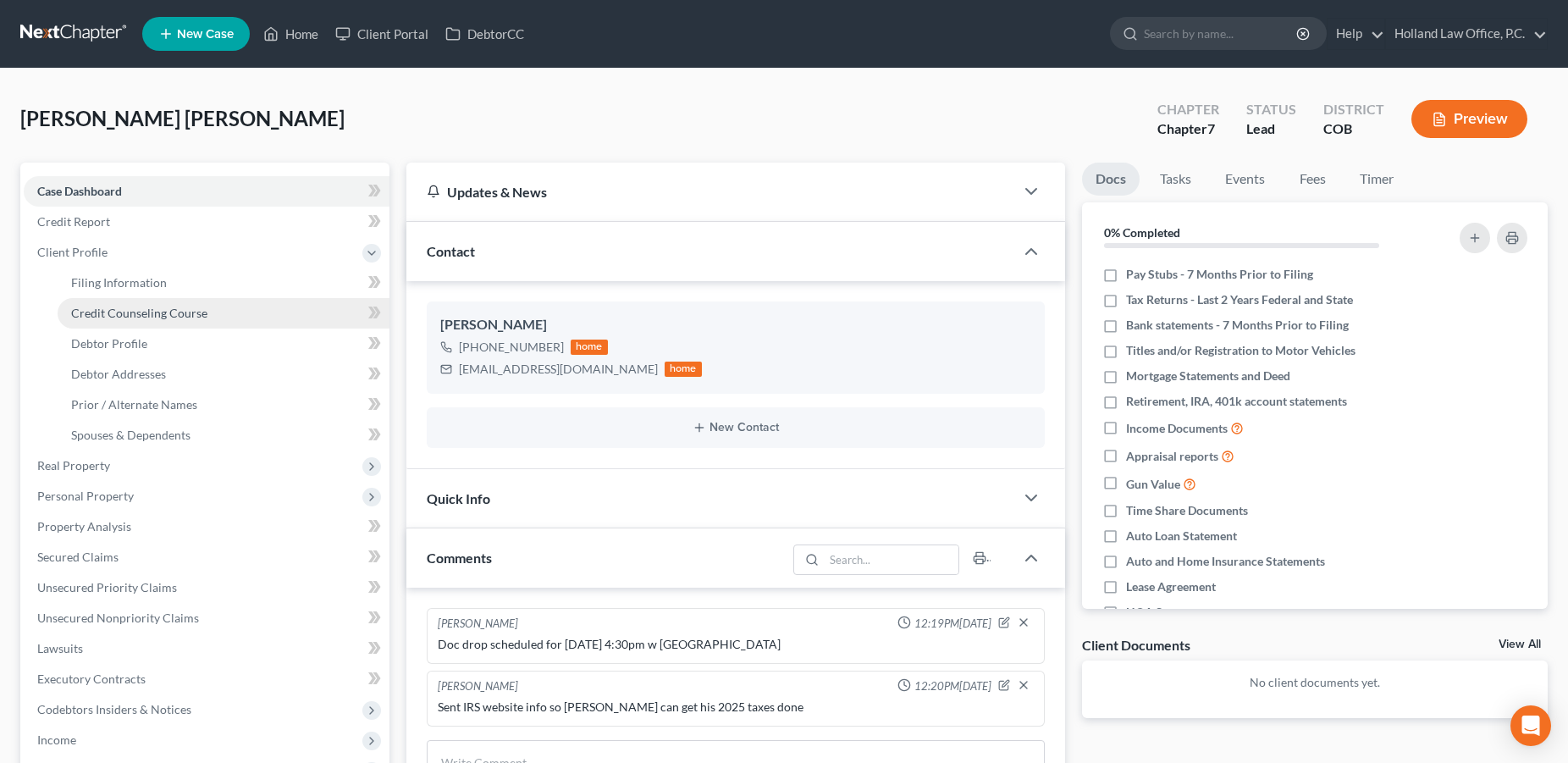
click at [110, 303] on link "Credit Counseling Course" at bounding box center [224, 312] width 332 height 31
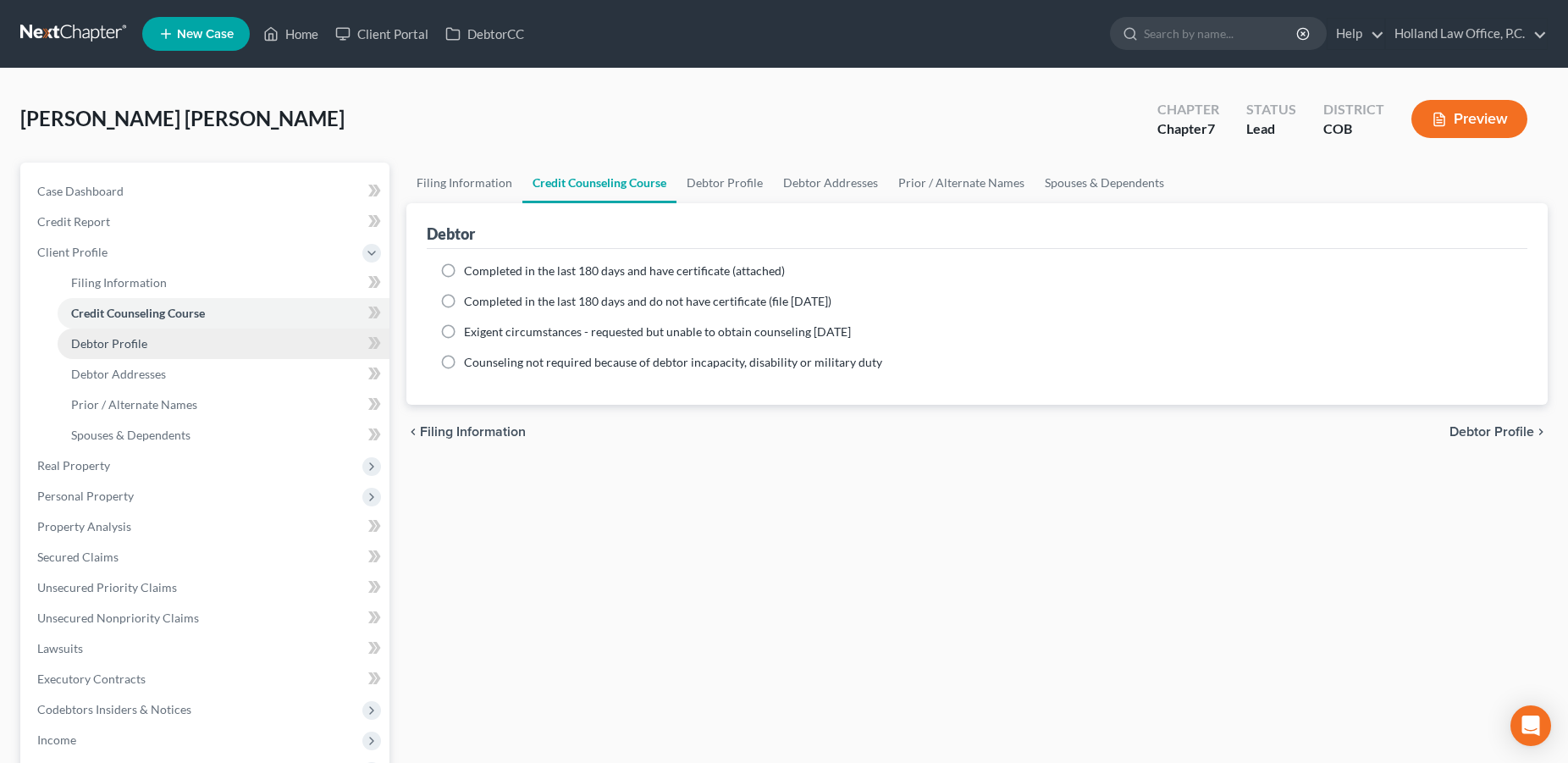
click at [150, 342] on link "Debtor Profile" at bounding box center [224, 343] width 332 height 31
select select "0"
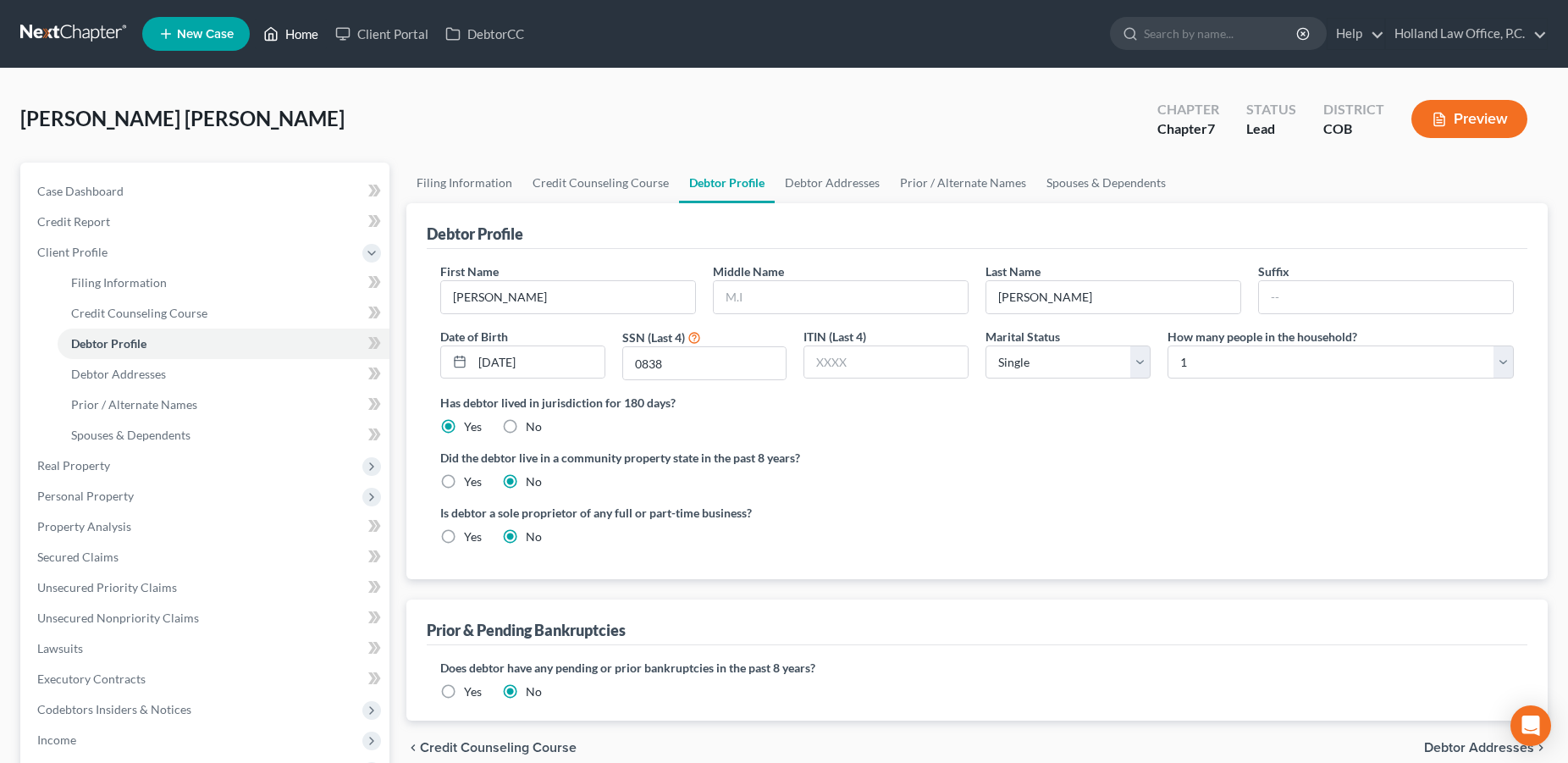
click at [293, 31] on link "Home" at bounding box center [291, 34] width 72 height 31
click at [314, 30] on link "Home" at bounding box center [291, 34] width 72 height 31
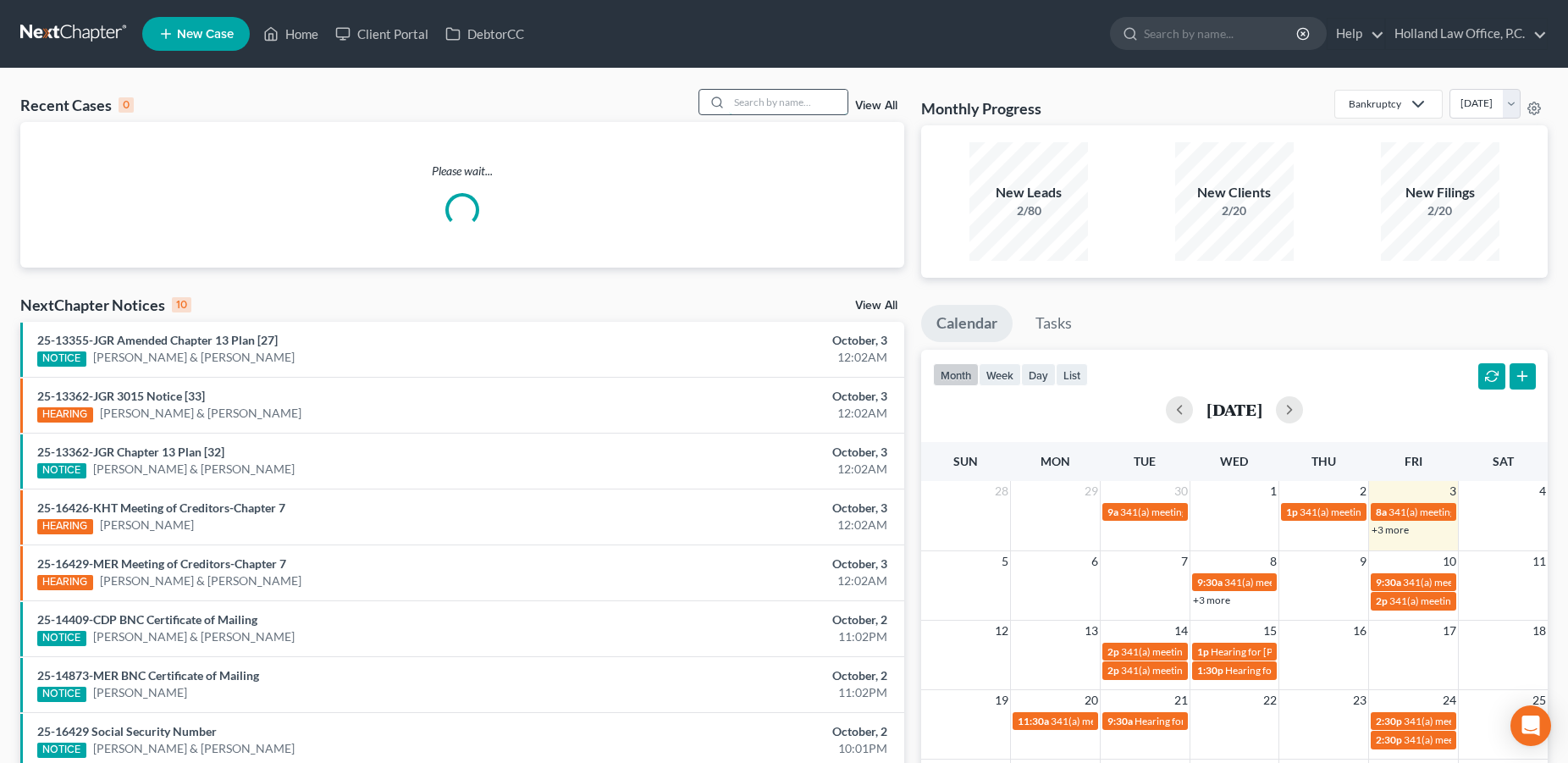
click at [729, 94] on input "search" at bounding box center [788, 101] width 118 height 25
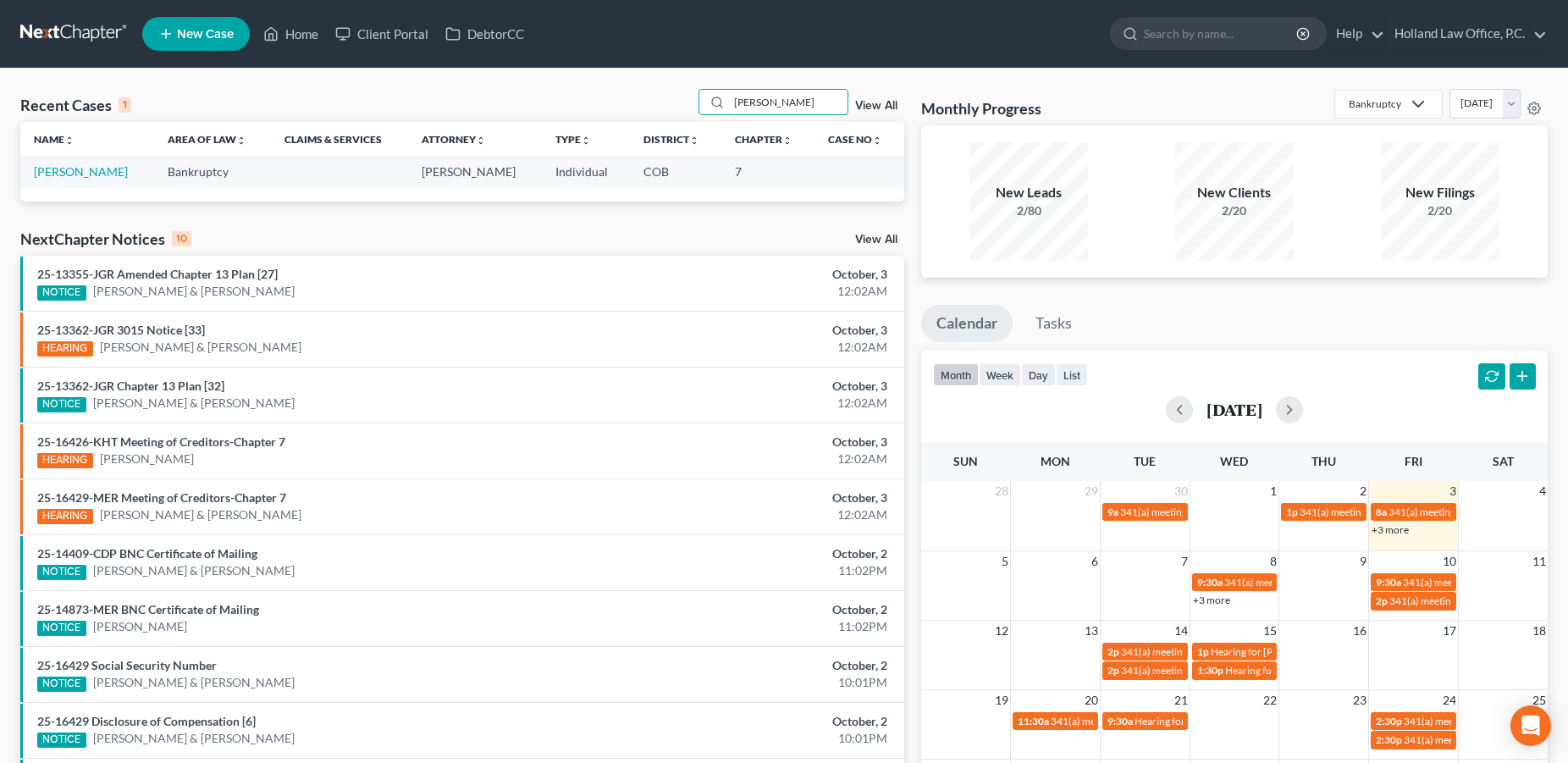
type input "[PERSON_NAME]"
click at [88, 176] on link "[PERSON_NAME]" at bounding box center [81, 171] width 94 height 14
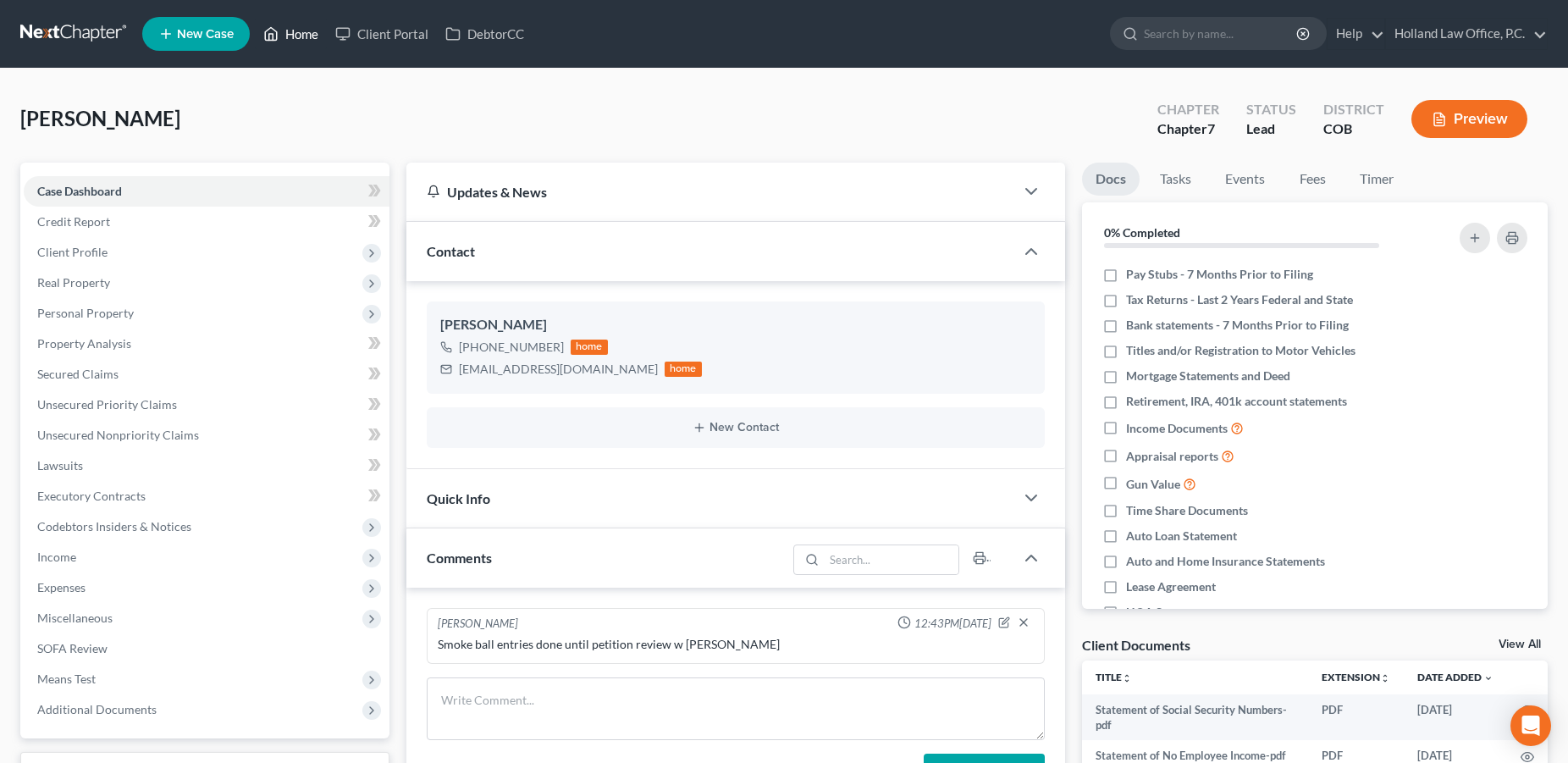
click at [296, 37] on link "Home" at bounding box center [291, 34] width 72 height 31
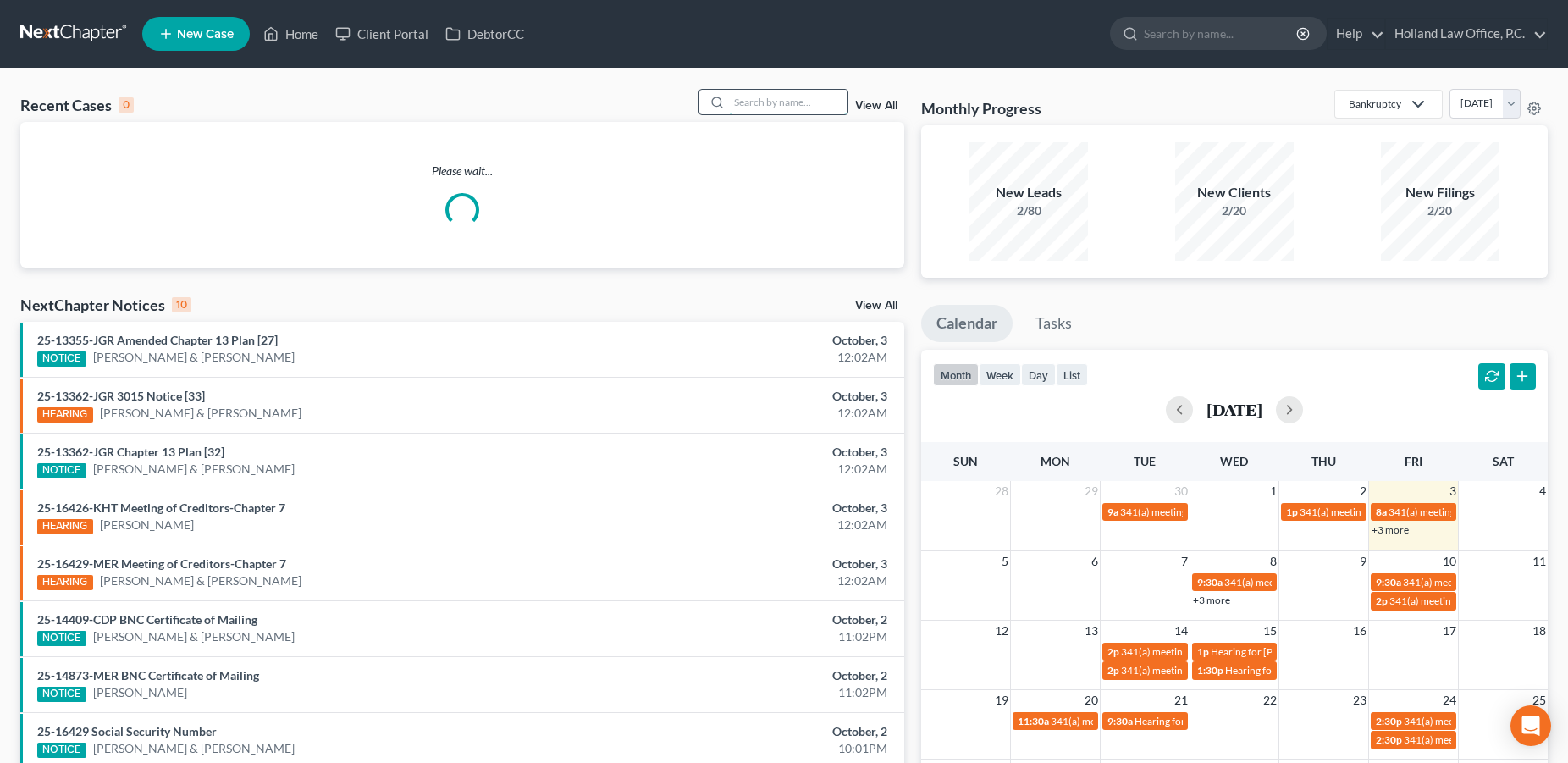
click at [842, 99] on input "search" at bounding box center [788, 101] width 118 height 25
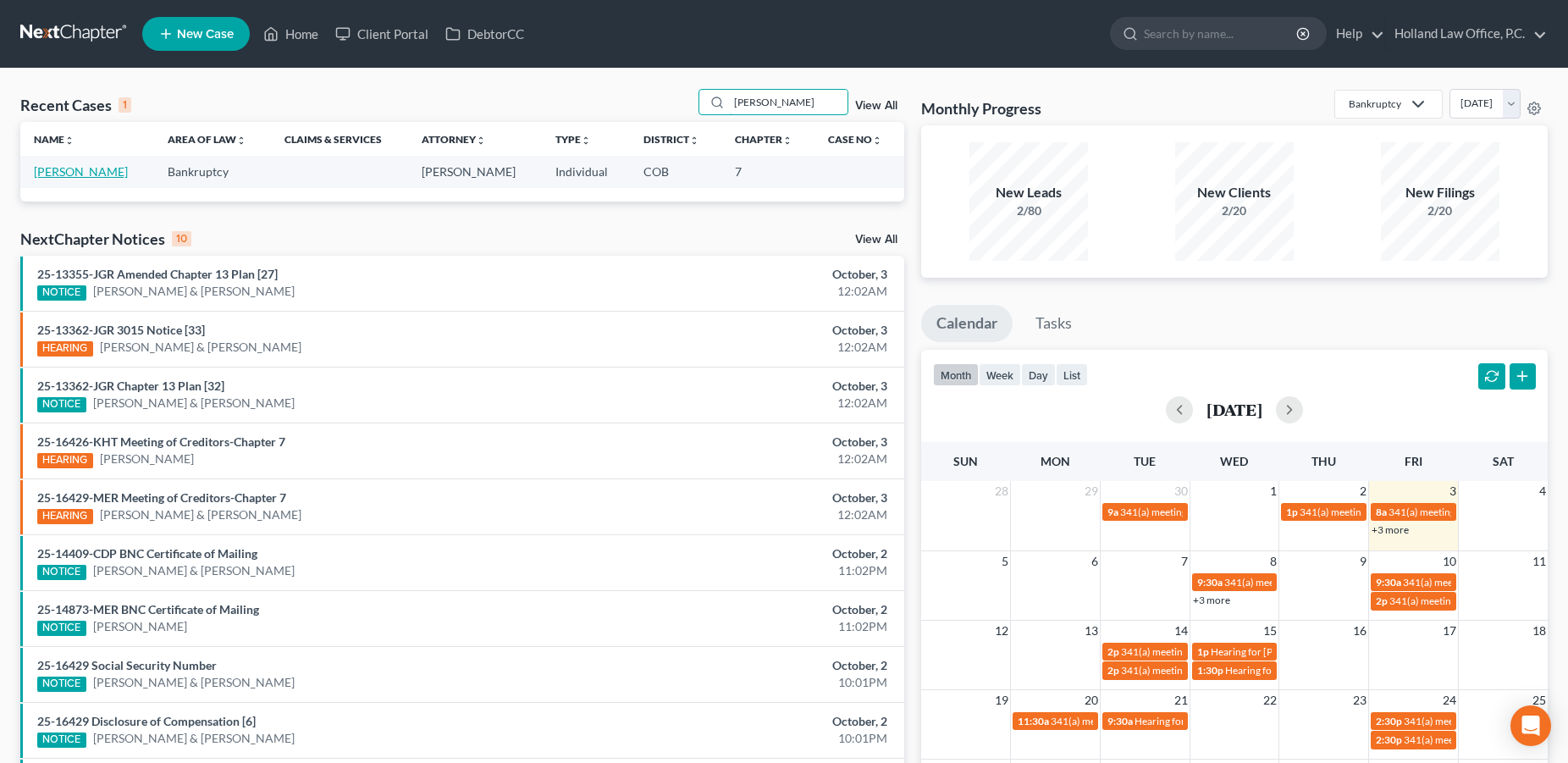
type input "[PERSON_NAME]"
click at [81, 179] on link "[PERSON_NAME]" at bounding box center [81, 171] width 94 height 14
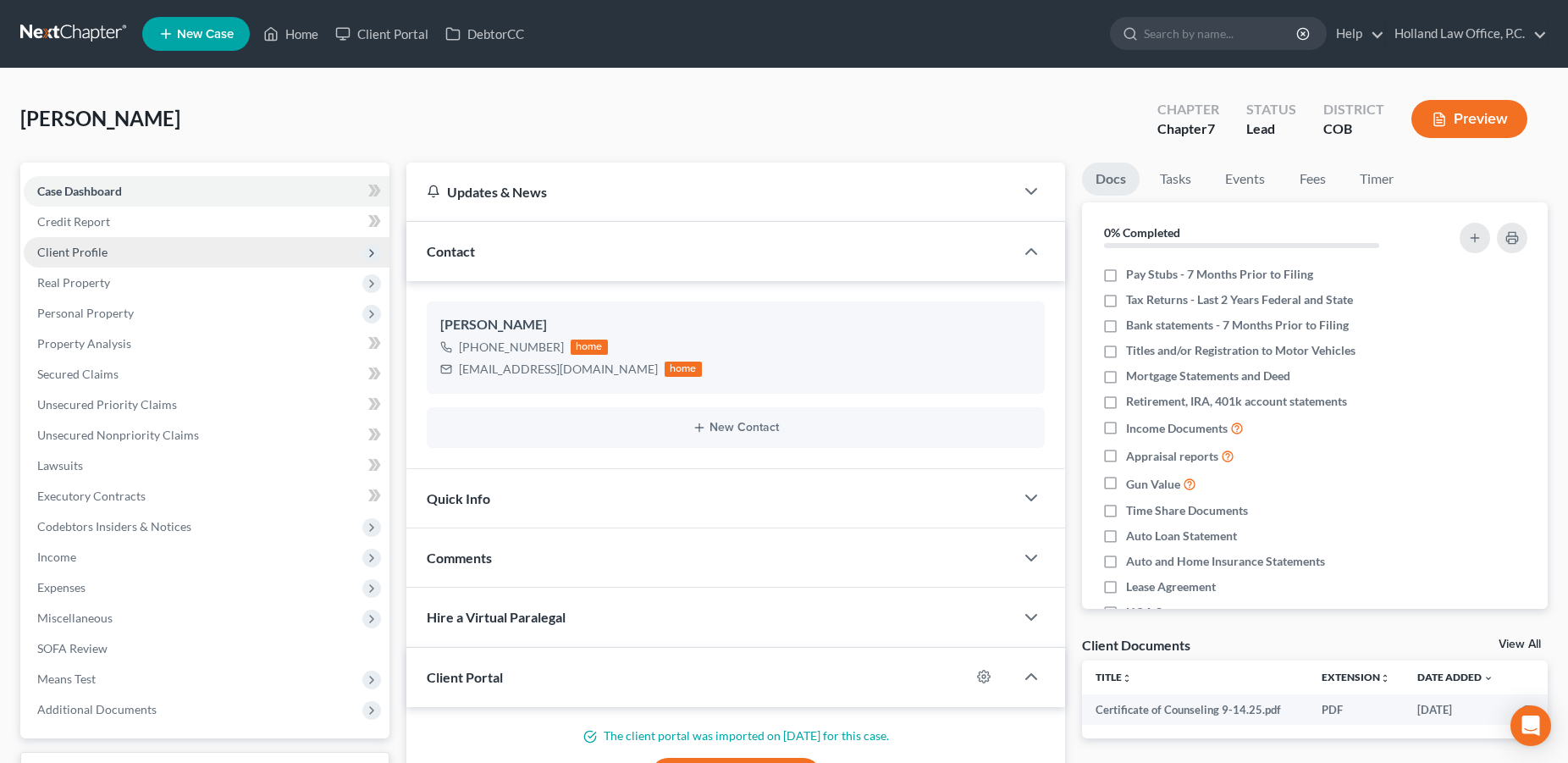
click at [65, 259] on span "Client Profile" at bounding box center [207, 252] width 366 height 31
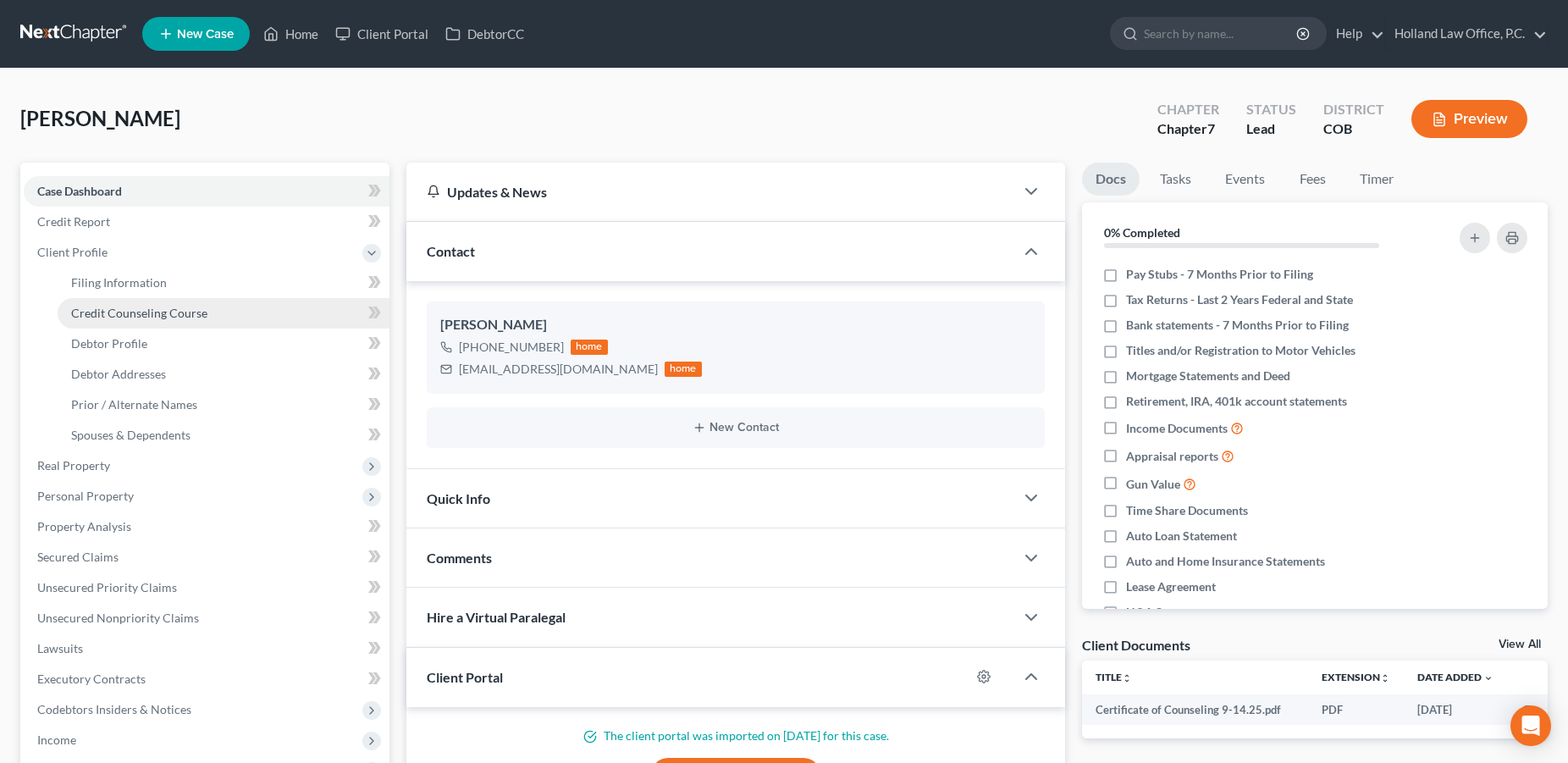
click at [83, 308] on span "Credit Counseling Course" at bounding box center [138, 312] width 136 height 14
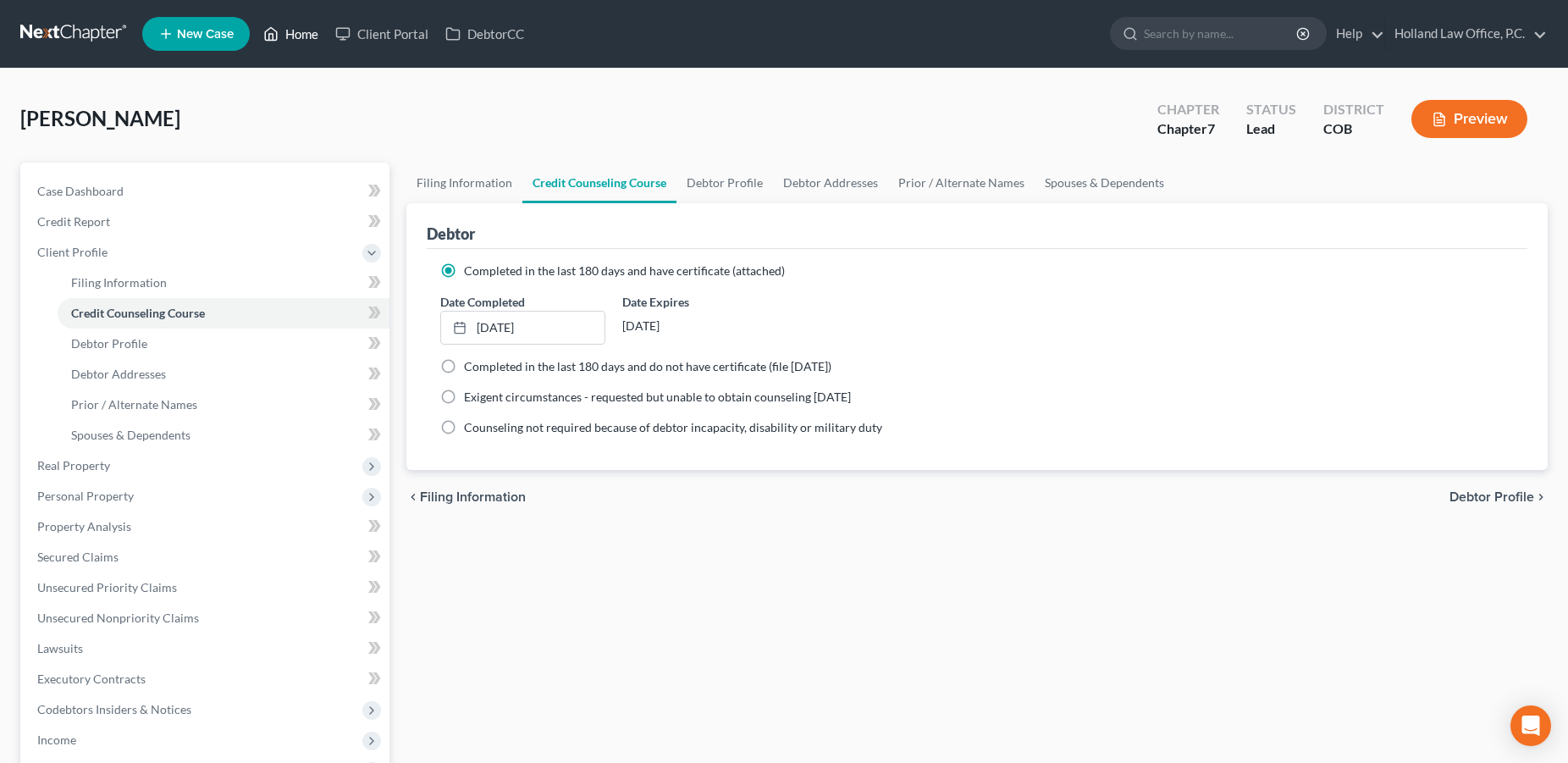
click at [307, 43] on link "Home" at bounding box center [291, 34] width 72 height 31
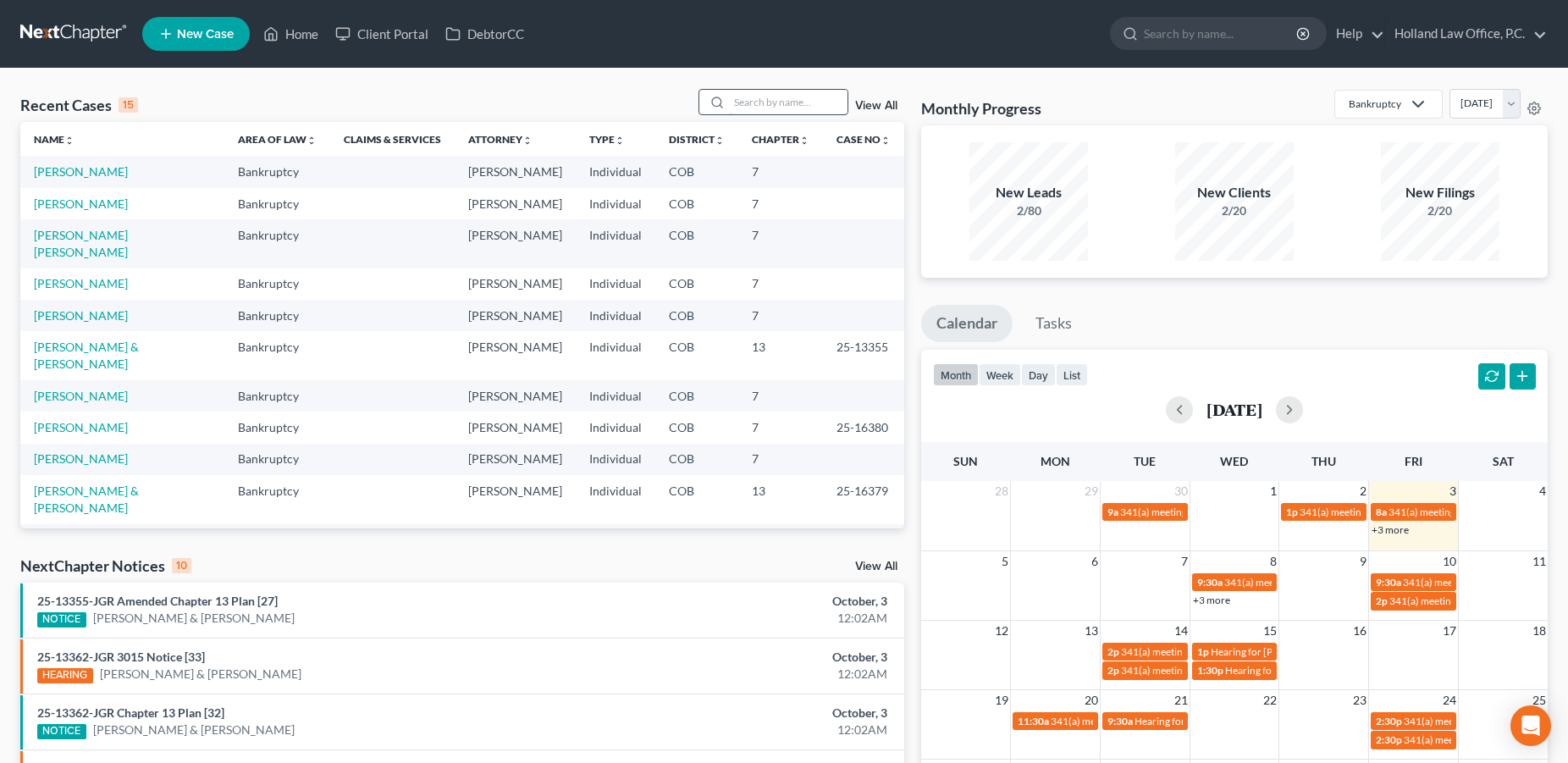
click at [736, 105] on input "search" at bounding box center [788, 101] width 118 height 25
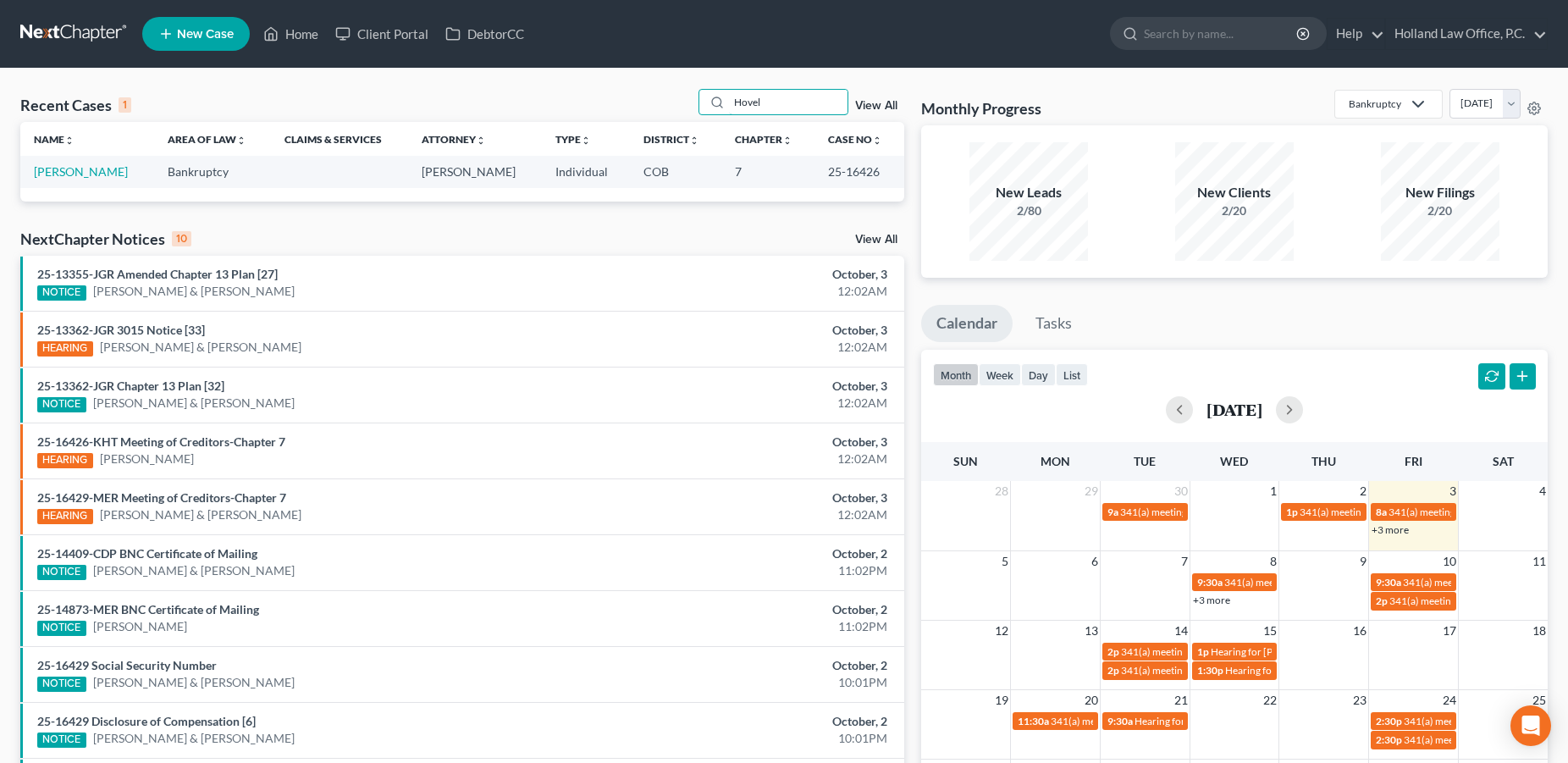
type input "Hovel"
